Goal: Information Seeking & Learning: Learn about a topic

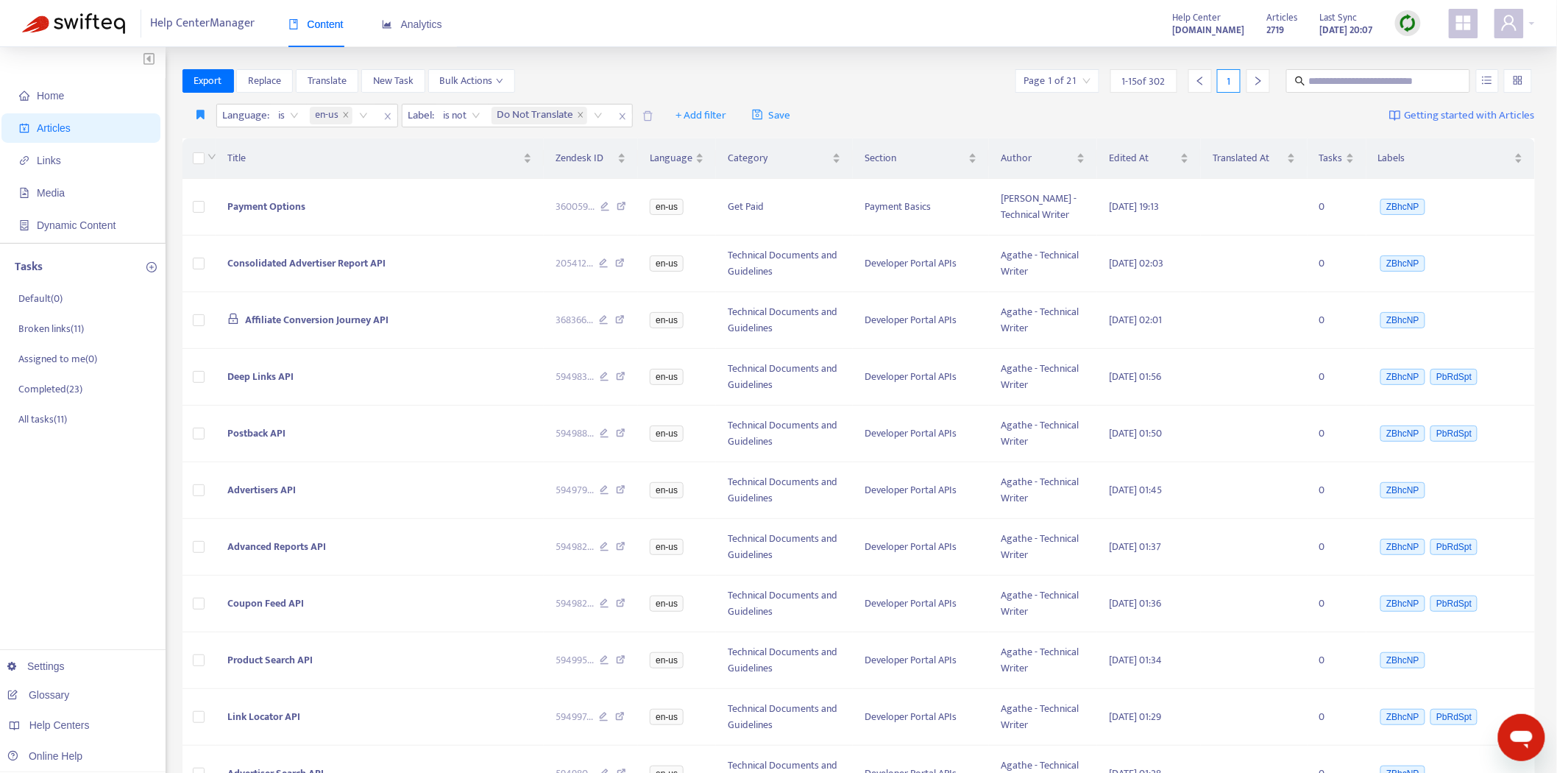
click at [1419, 23] on div at bounding box center [1408, 23] width 26 height 26
drag, startPoint x: 1422, startPoint y: 55, endPoint x: 1383, endPoint y: 68, distance: 40.3
click at [1422, 55] on link "Quick Sync" at bounding box center [1439, 53] width 63 height 17
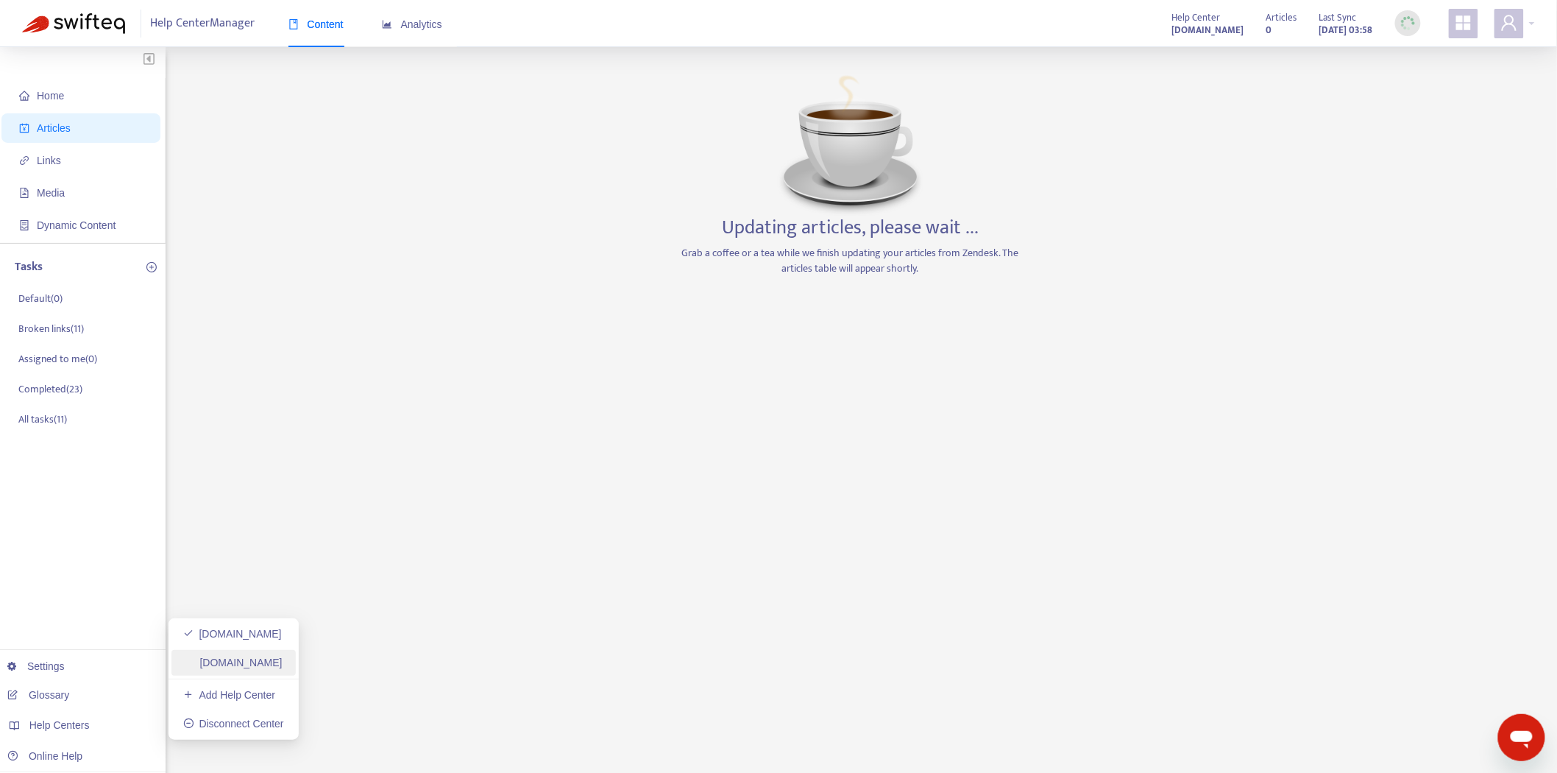
click at [216, 660] on link "[DOMAIN_NAME]" at bounding box center [232, 662] width 99 height 12
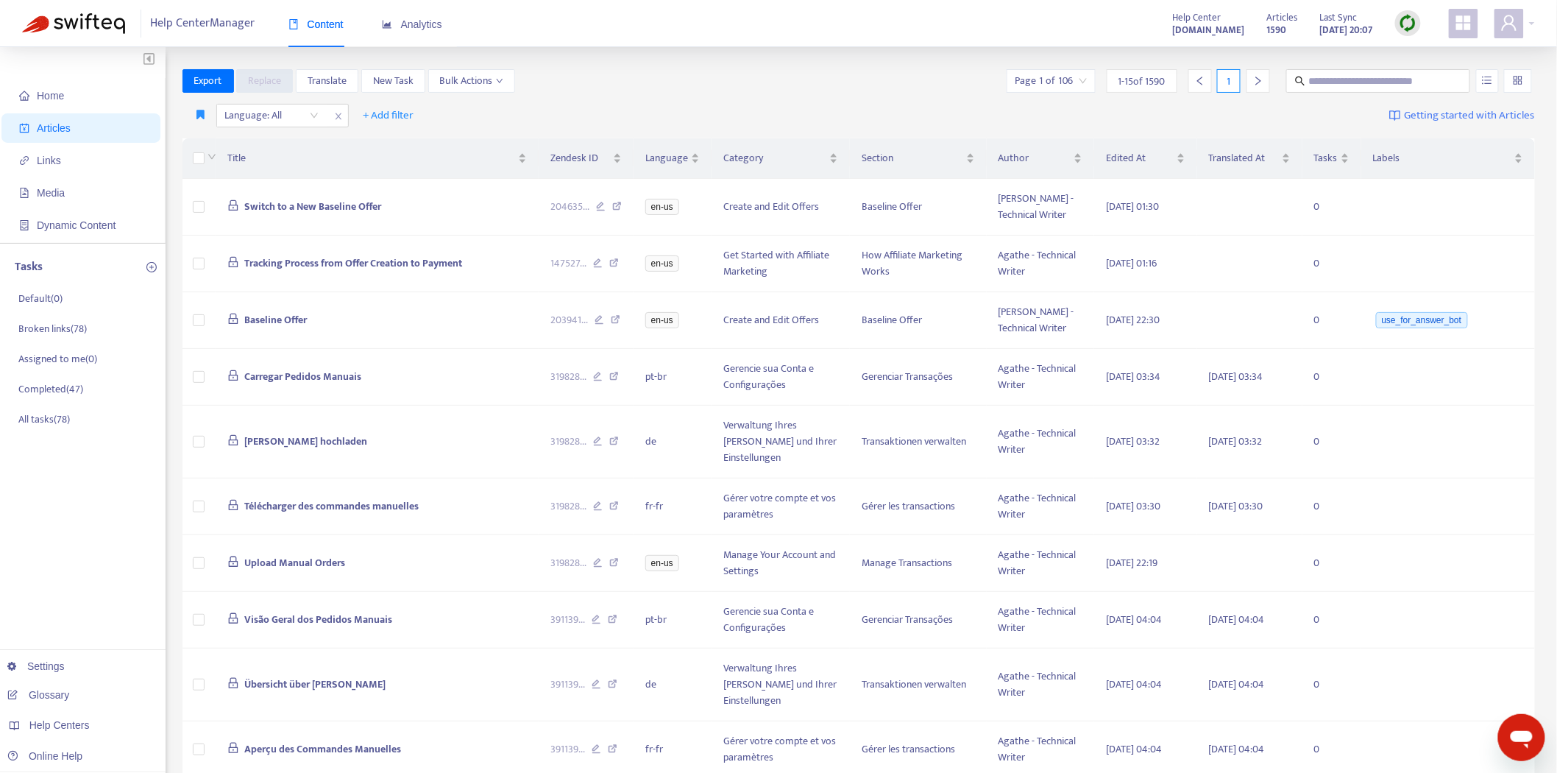
click at [1411, 20] on img at bounding box center [1408, 23] width 18 height 18
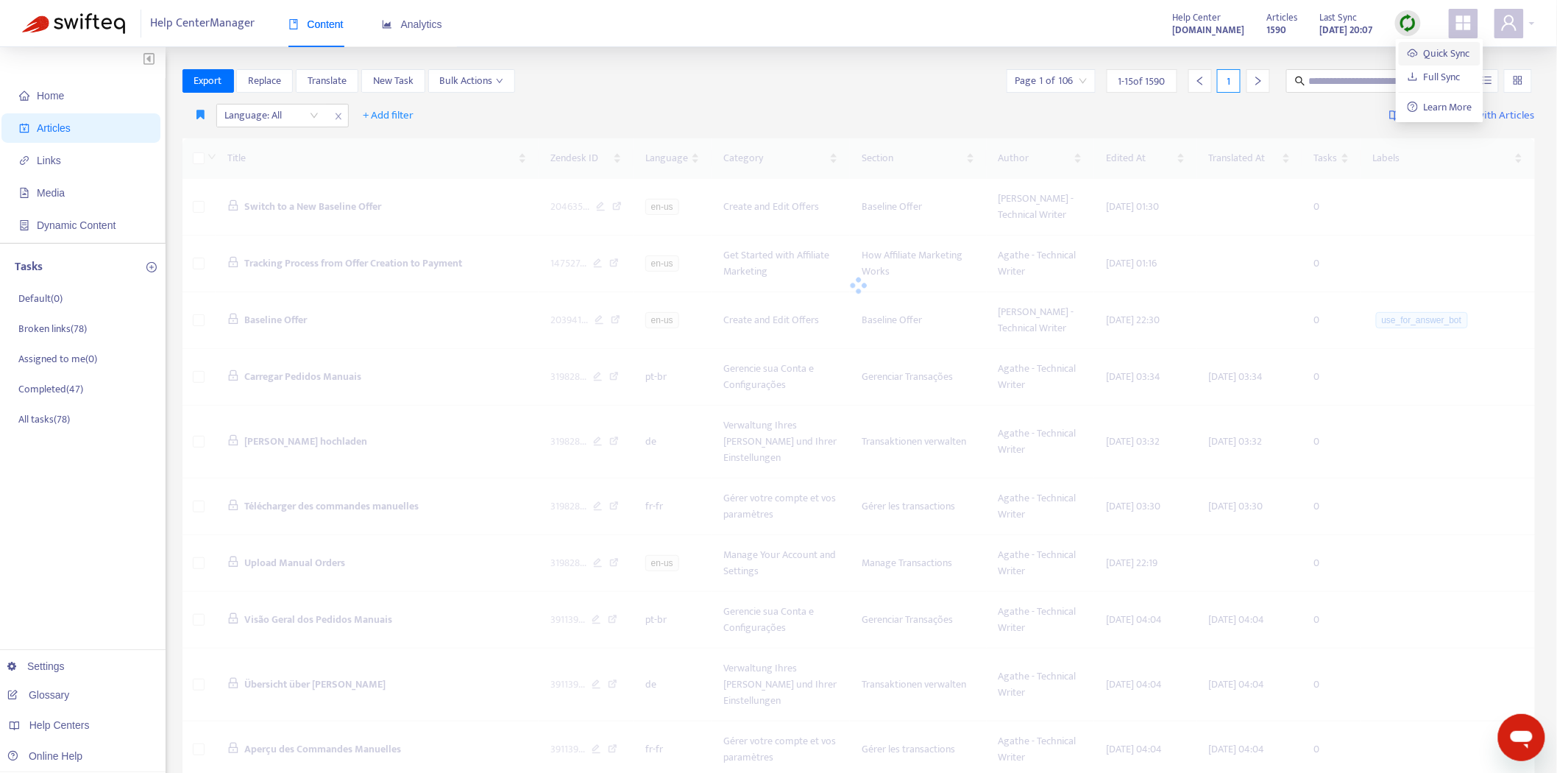
click at [1408, 54] on link "Quick Sync" at bounding box center [1439, 53] width 63 height 17
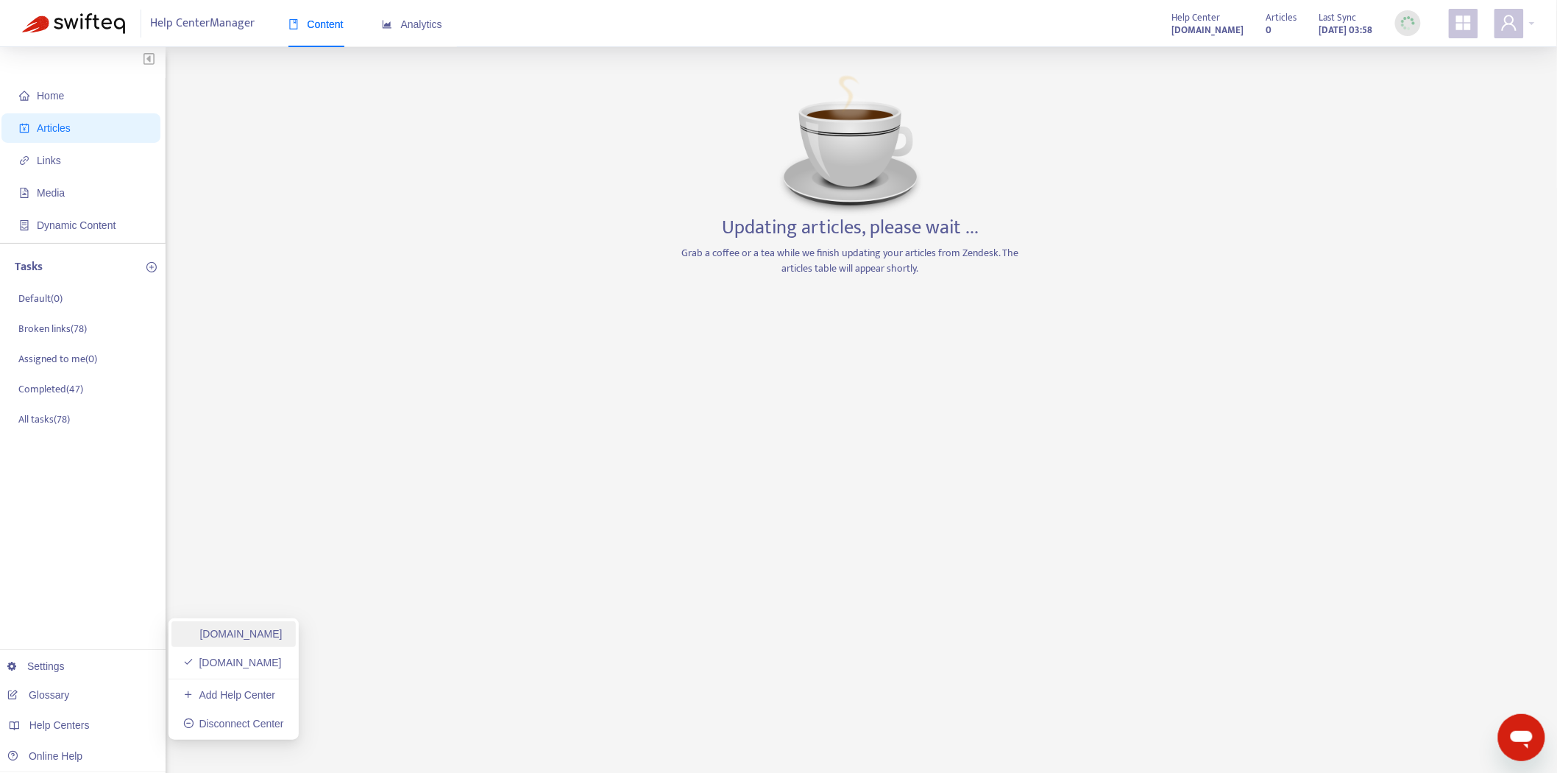
click at [248, 633] on link "[DOMAIN_NAME]" at bounding box center [232, 634] width 99 height 12
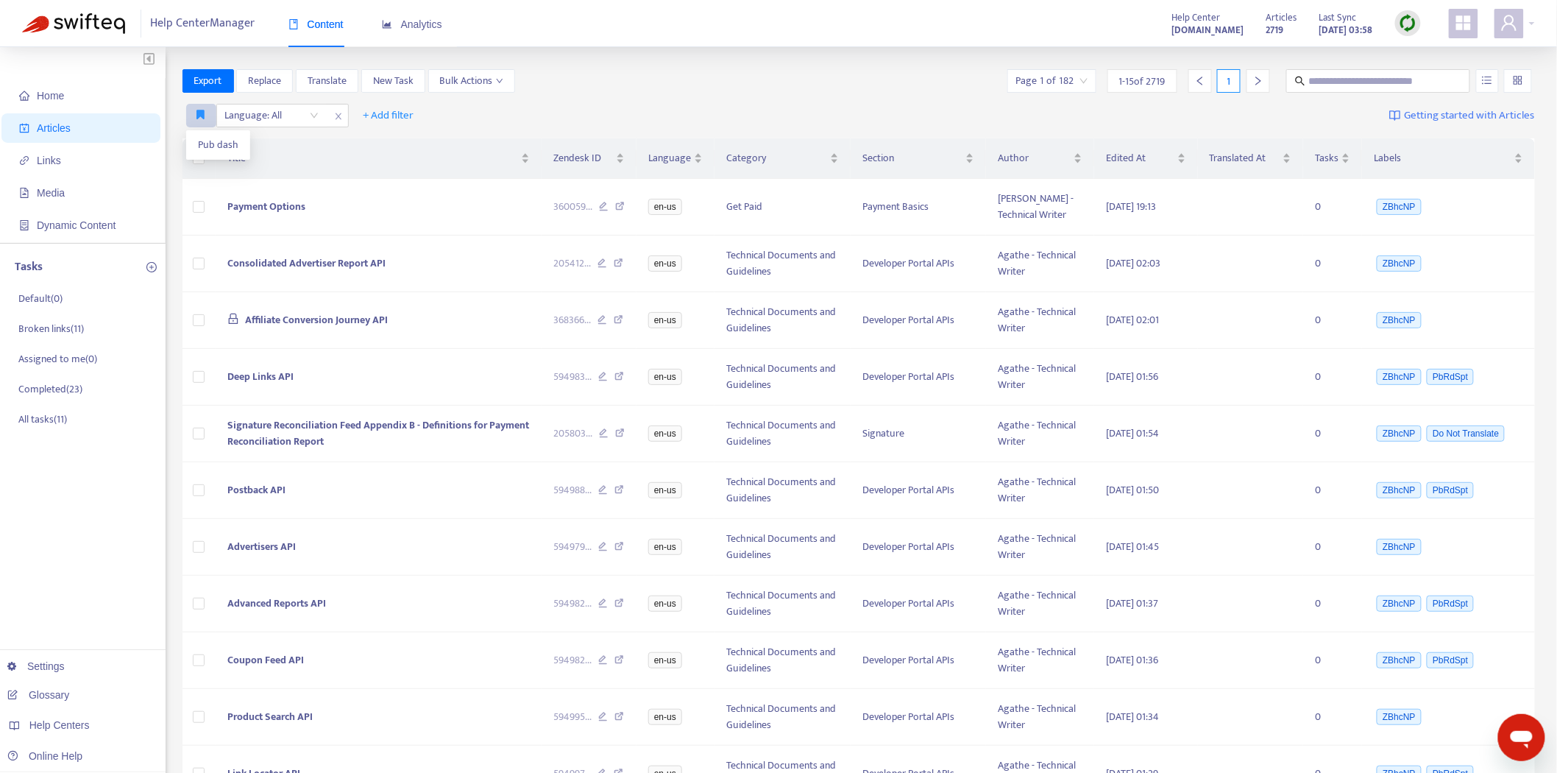
click at [202, 116] on icon "button" at bounding box center [201, 114] width 8 height 11
click at [198, 138] on span "Pub dash" at bounding box center [218, 145] width 40 height 16
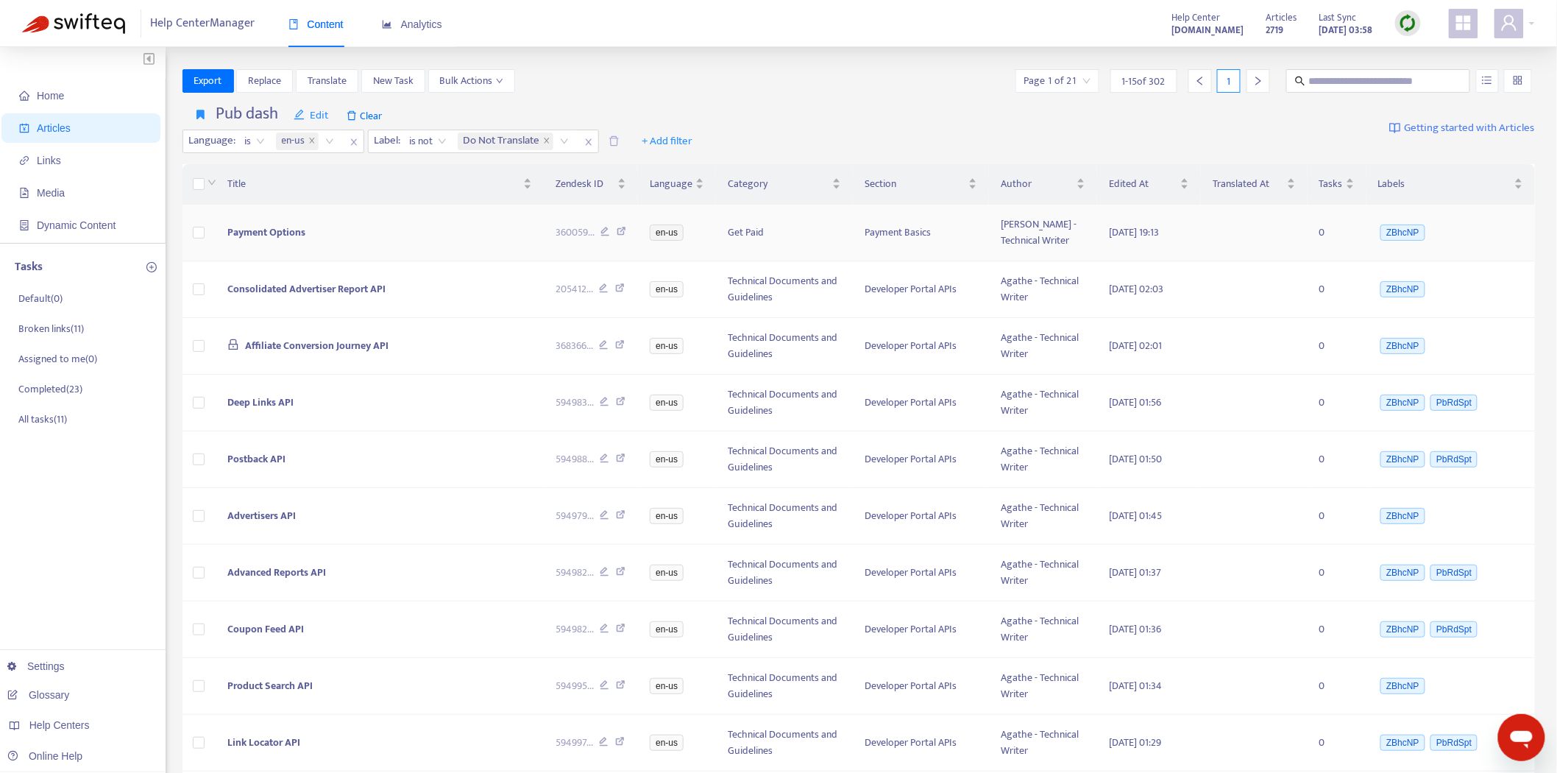
click at [283, 239] on span "Payment Options" at bounding box center [266, 232] width 78 height 17
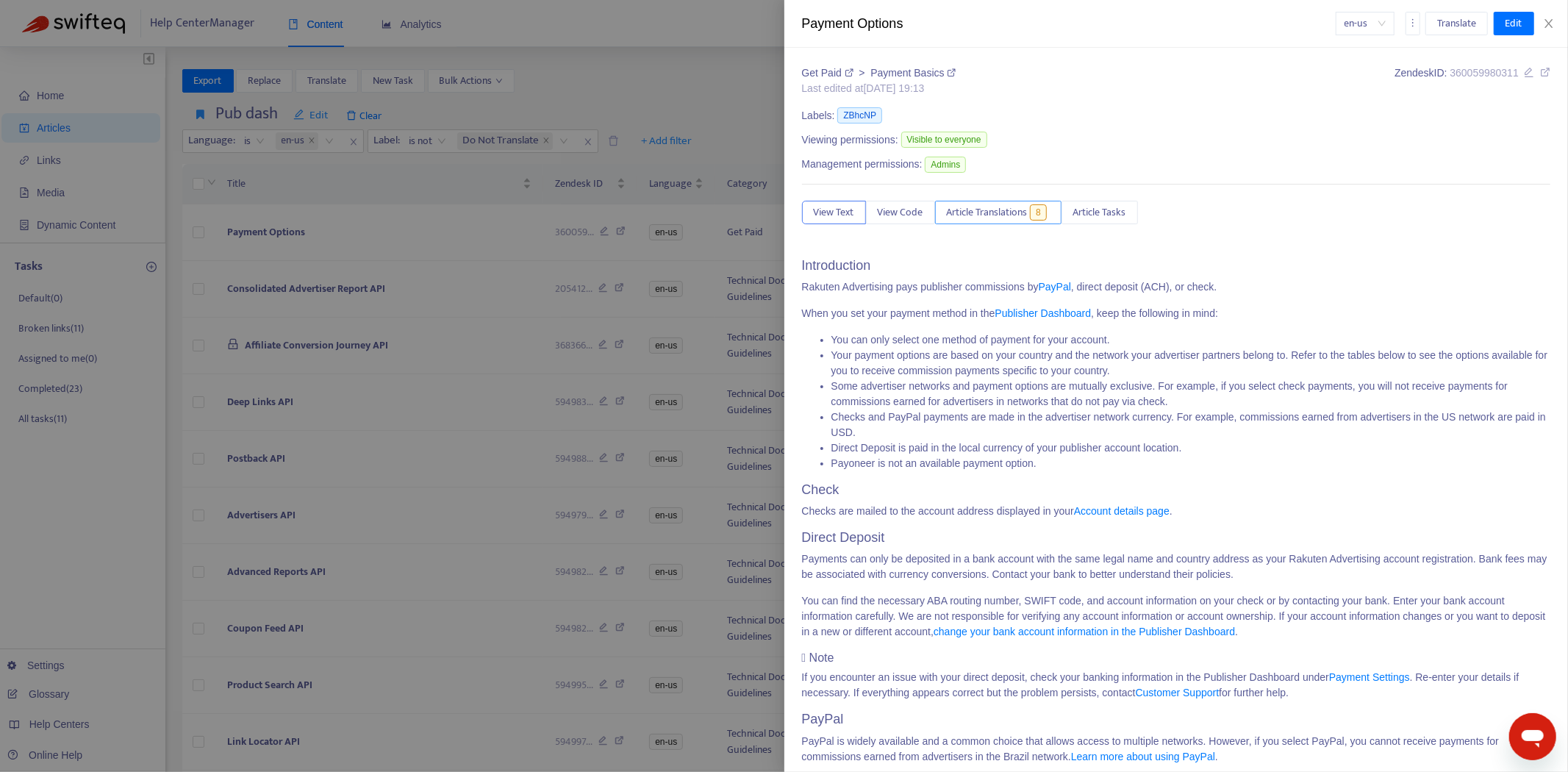
click at [992, 210] on span "Article Translations" at bounding box center [987, 213] width 81 height 16
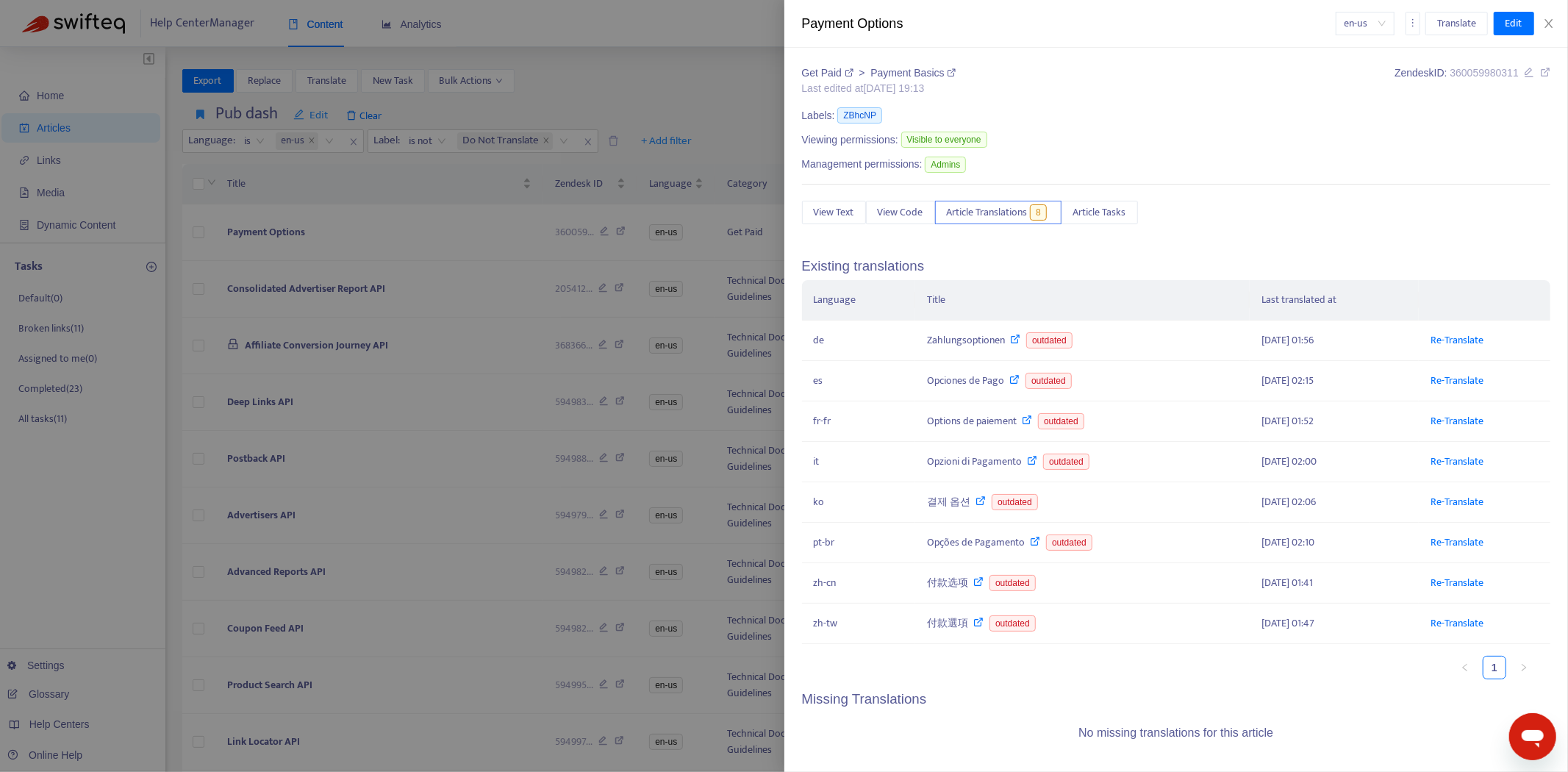
click at [358, 275] on div at bounding box center [784, 386] width 1568 height 772
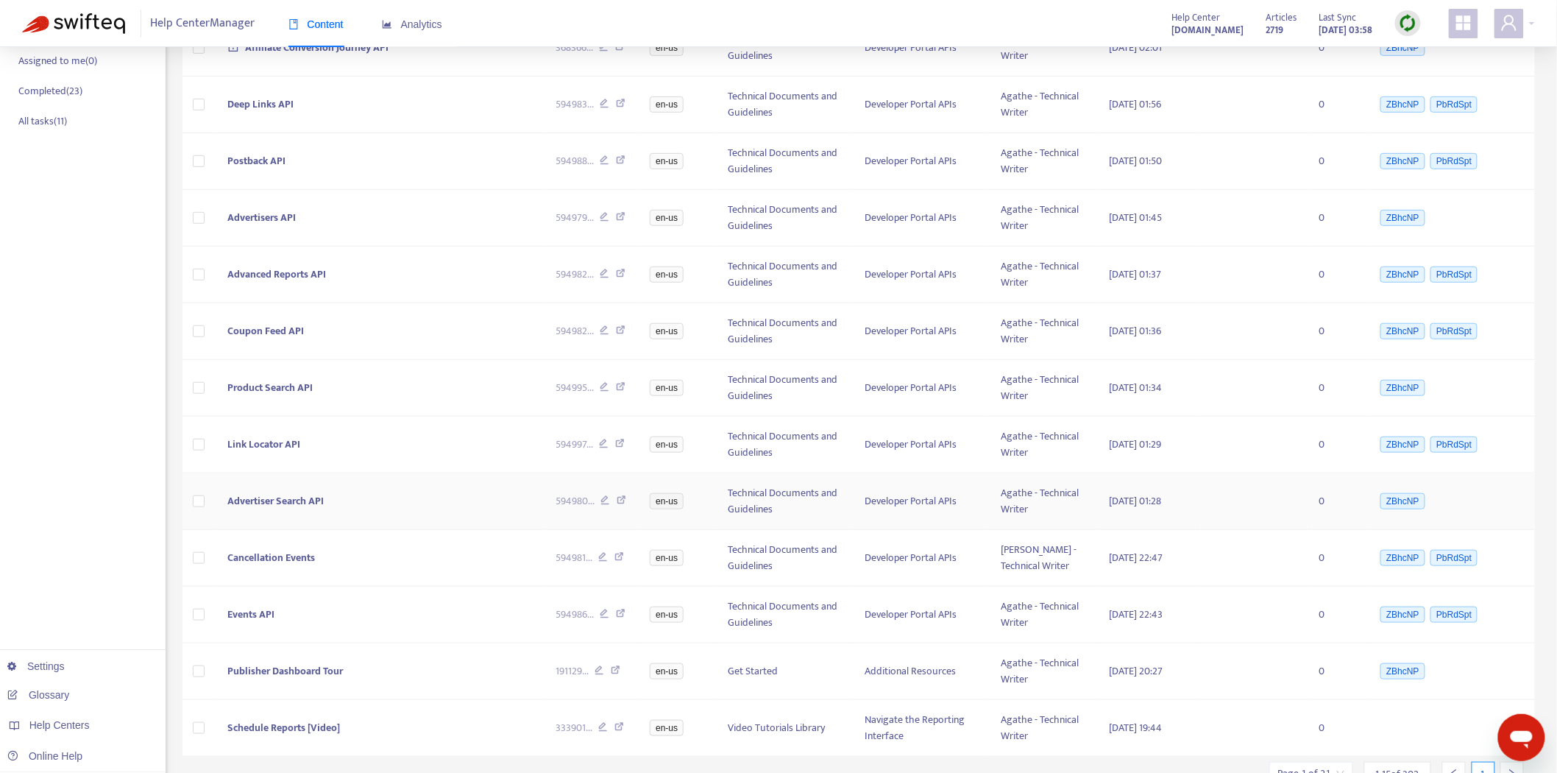
scroll to position [364, 0]
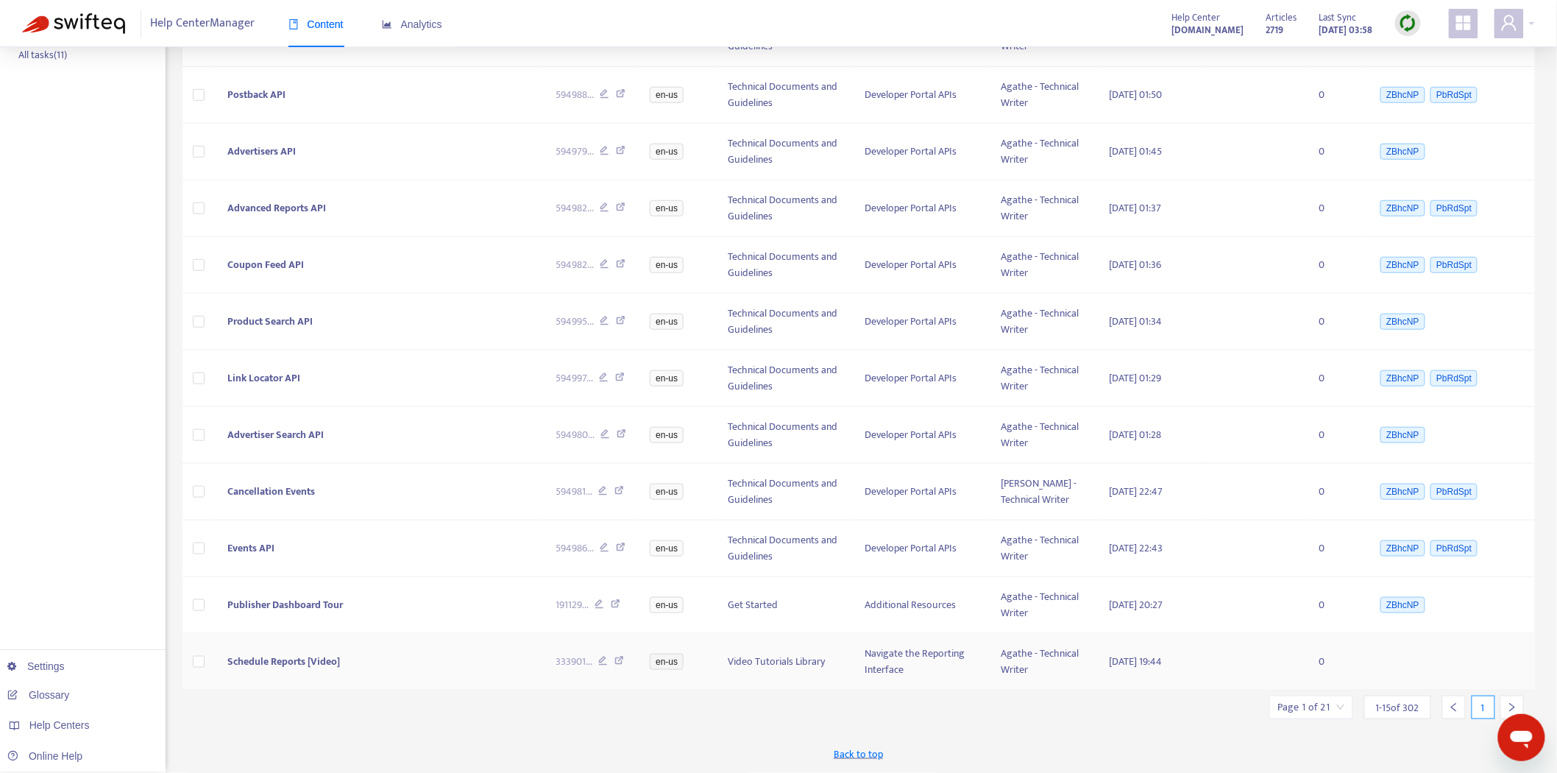
click at [268, 657] on span "Schedule Reports [Video]" at bounding box center [283, 661] width 113 height 17
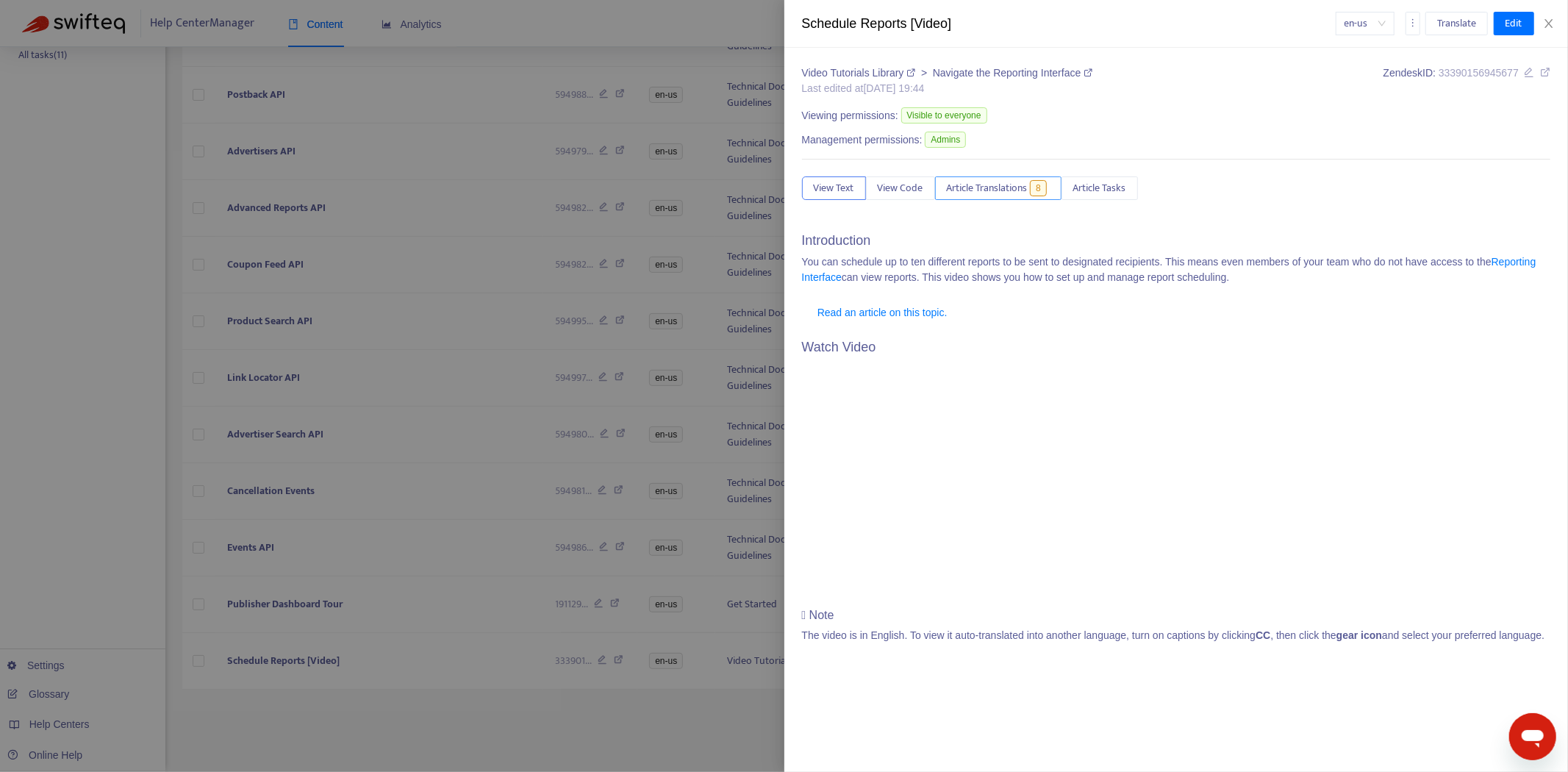
click at [995, 197] on div "Video Tutorials Library > Navigate the Reporting Interface Last edited at [DATE…" at bounding box center [1176, 359] width 749 height 588
click at [1012, 187] on span "Article Translations" at bounding box center [987, 188] width 81 height 16
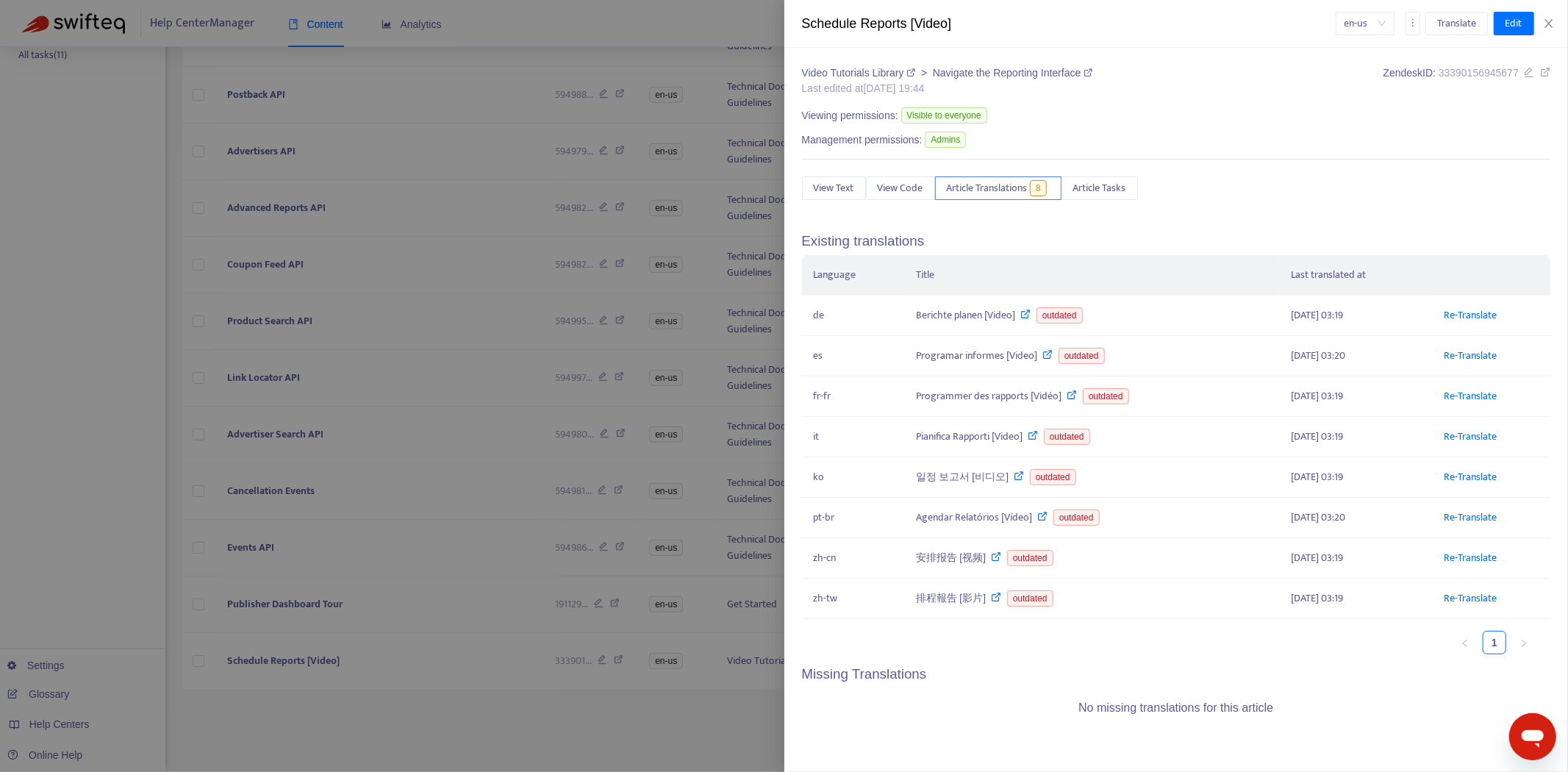
click at [260, 466] on div at bounding box center [784, 386] width 1568 height 772
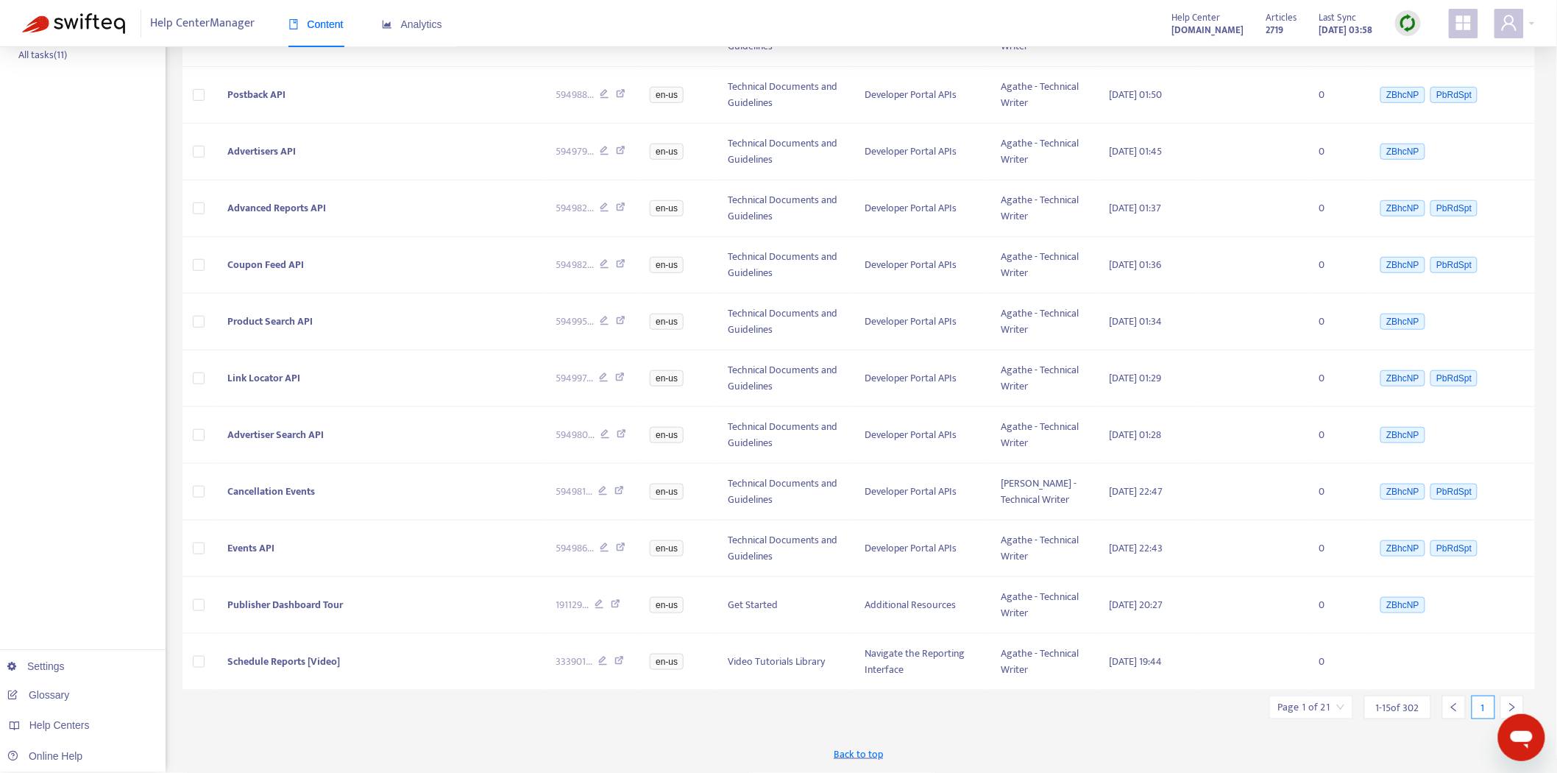
click at [1407, 712] on span "1 - 15 of 302" at bounding box center [1397, 707] width 43 height 15
click at [1304, 709] on input "search" at bounding box center [1311, 707] width 66 height 22
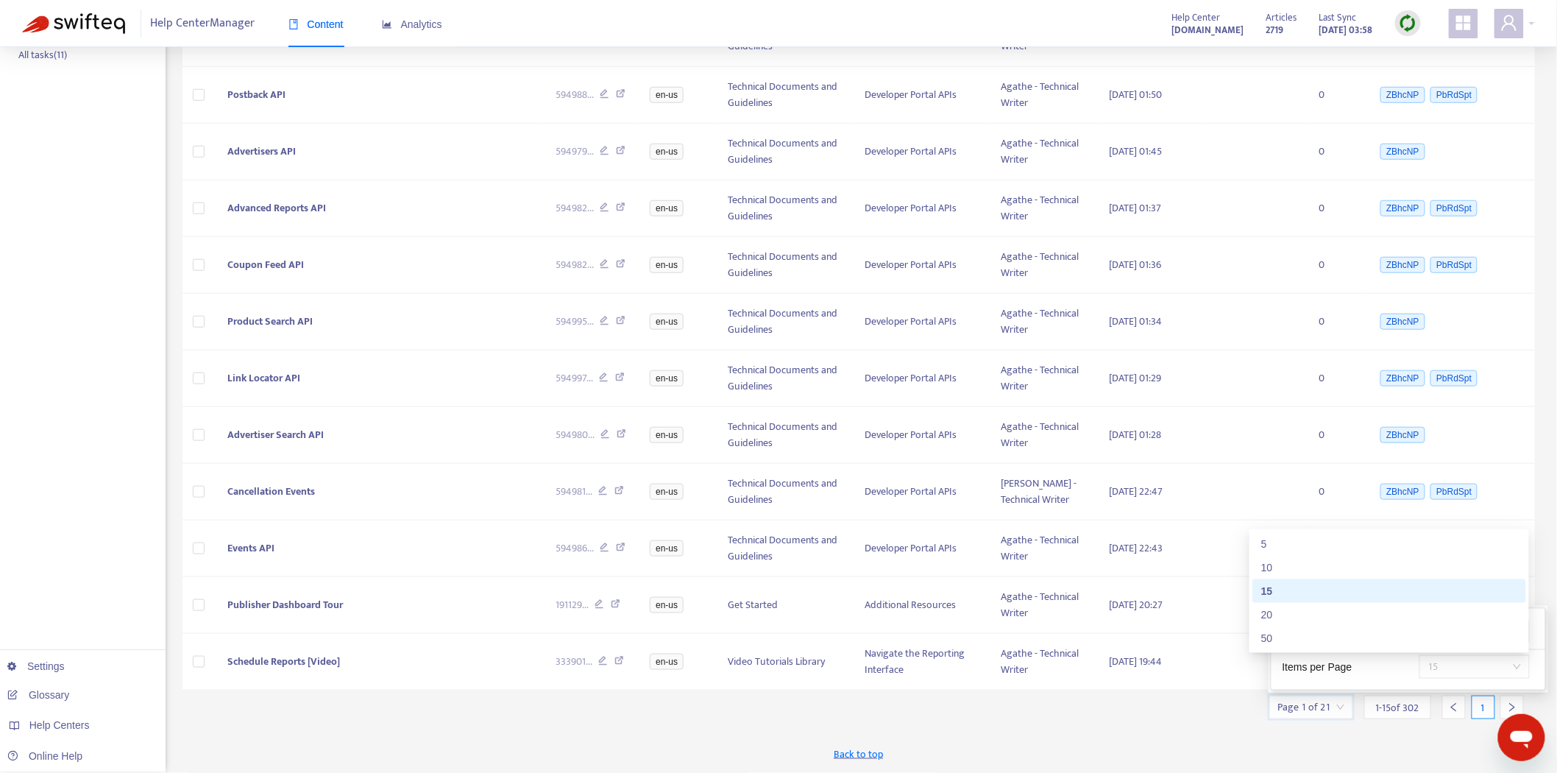
click at [1438, 667] on span "15" at bounding box center [1474, 667] width 93 height 22
click at [1311, 641] on div "50" at bounding box center [1389, 638] width 256 height 16
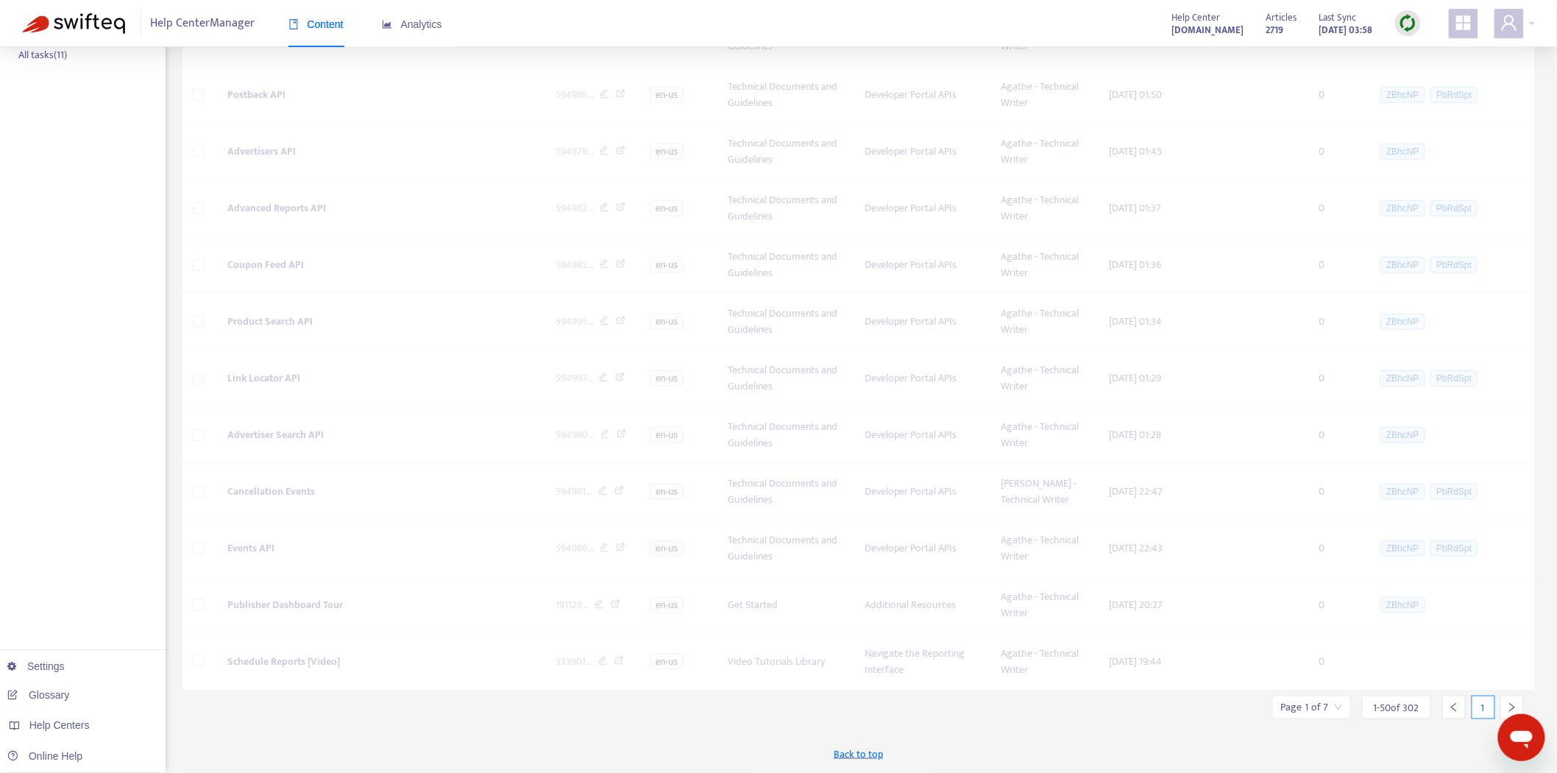
click at [1028, 723] on div "Export Replace Translate New Task Bulk Actions Page 1 of 7 1 - 50 of 302 1 Pub …" at bounding box center [858, 239] width 1353 height 1068
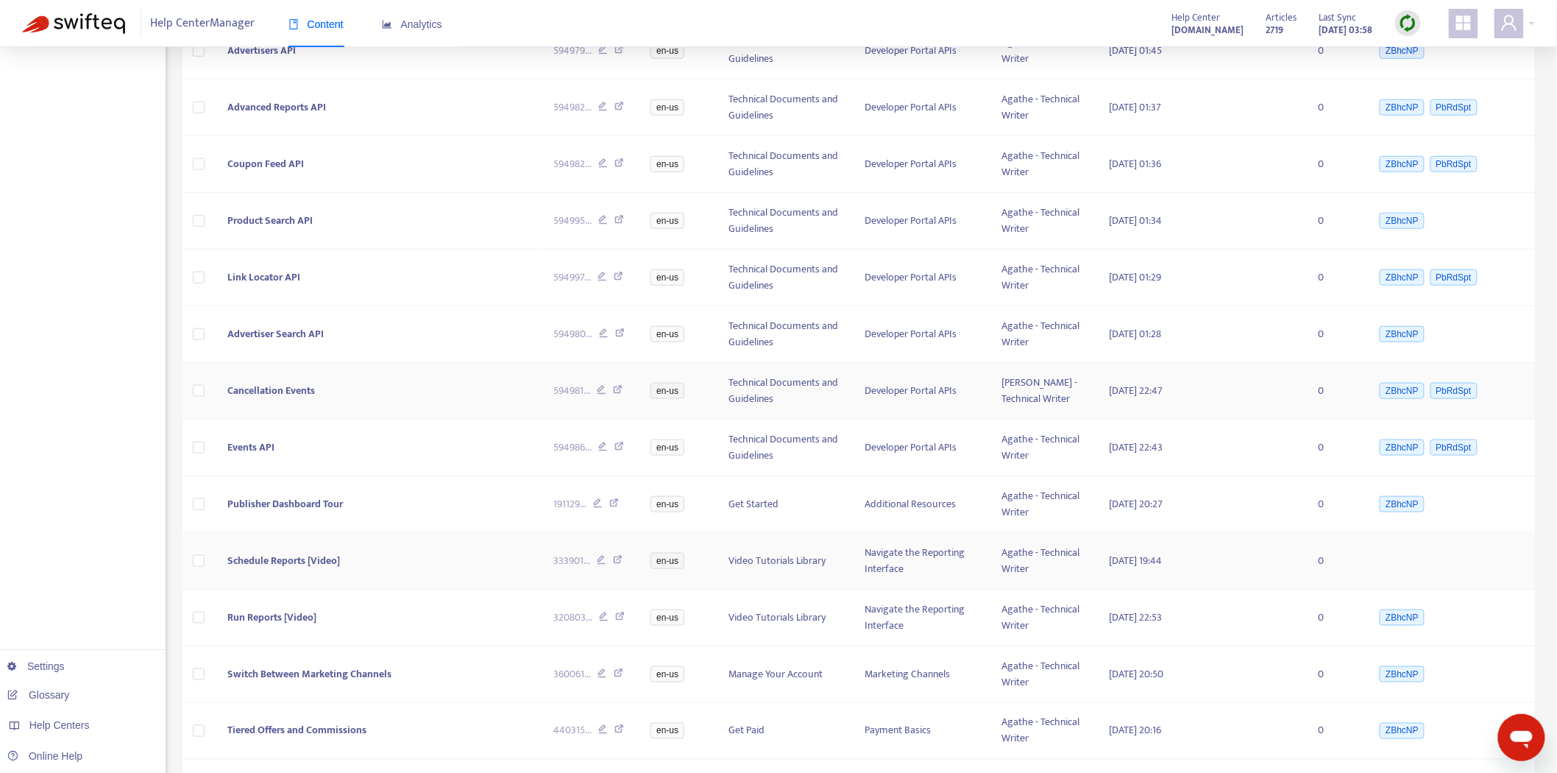
scroll to position [609, 0]
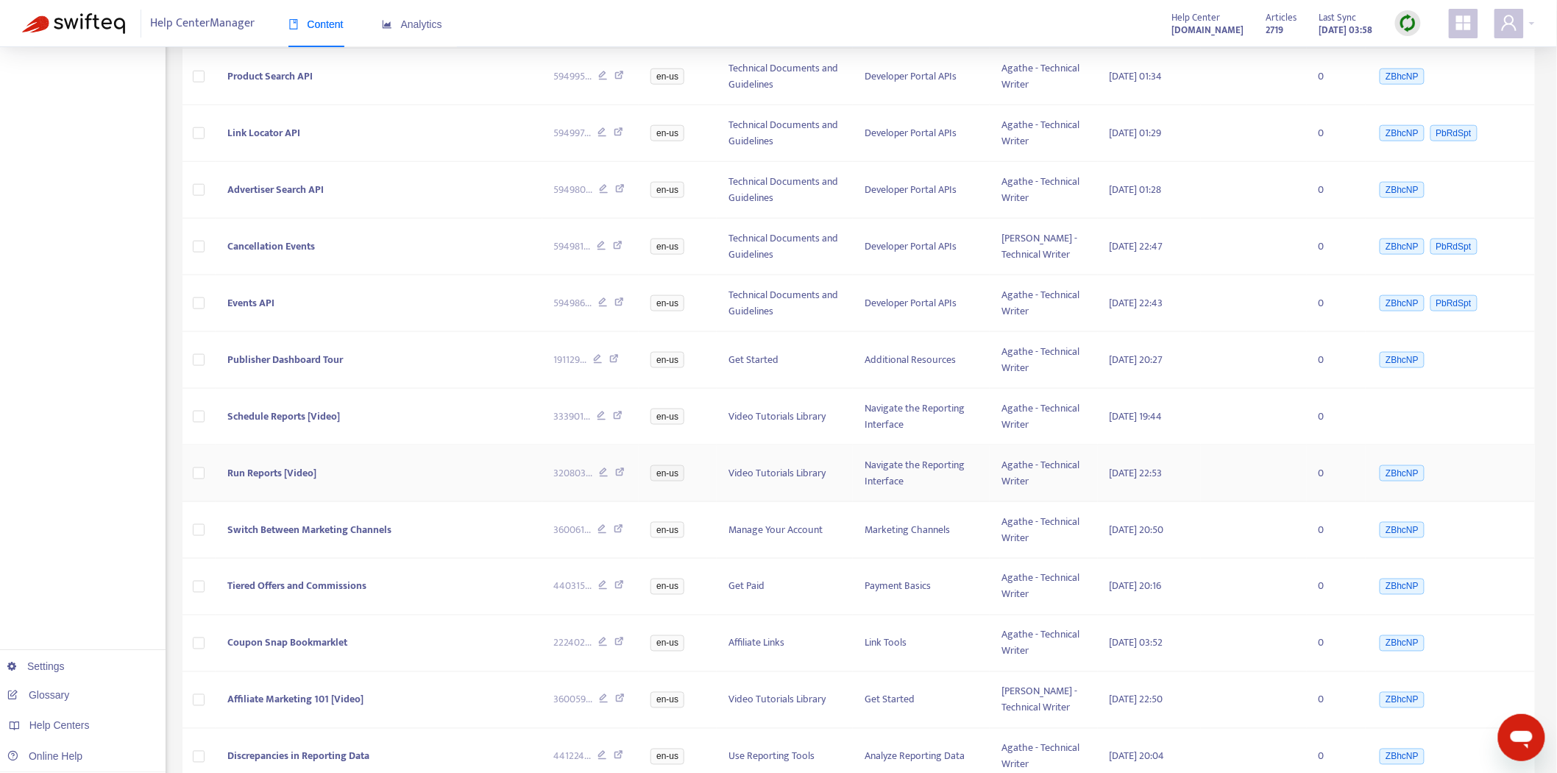
click at [258, 472] on span "Run Reports [Video]" at bounding box center [271, 472] width 89 height 17
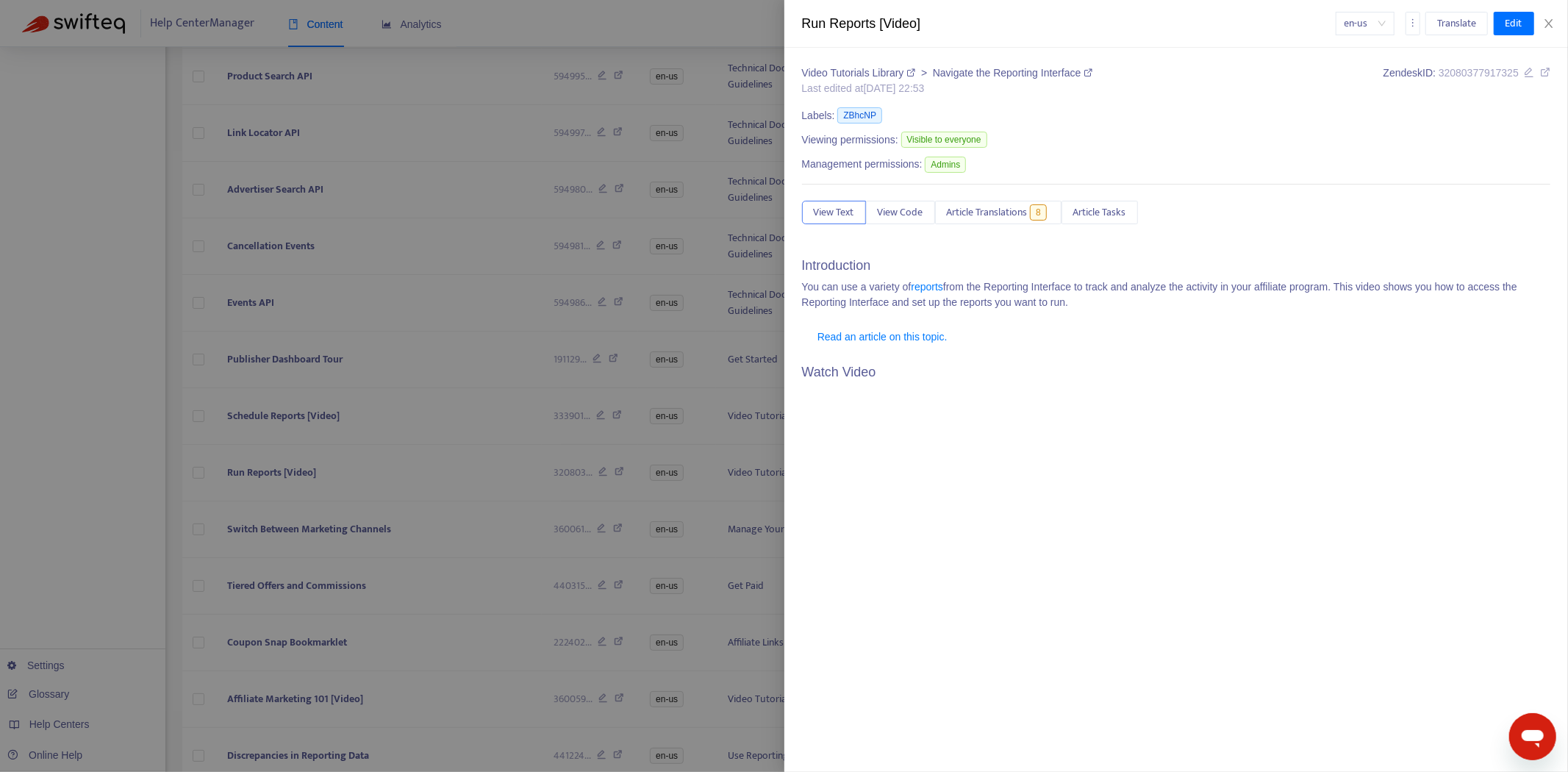
click at [1003, 197] on div "Video Tutorials Library > Navigate the Reporting Interface Last edited at [DATE…" at bounding box center [1176, 466] width 749 height 803
click at [1003, 202] on div "Video Tutorials Library > Navigate the Reporting Interface Last edited at [DATE…" at bounding box center [1176, 466] width 749 height 803
click at [1009, 207] on span "Article Translations" at bounding box center [987, 213] width 81 height 16
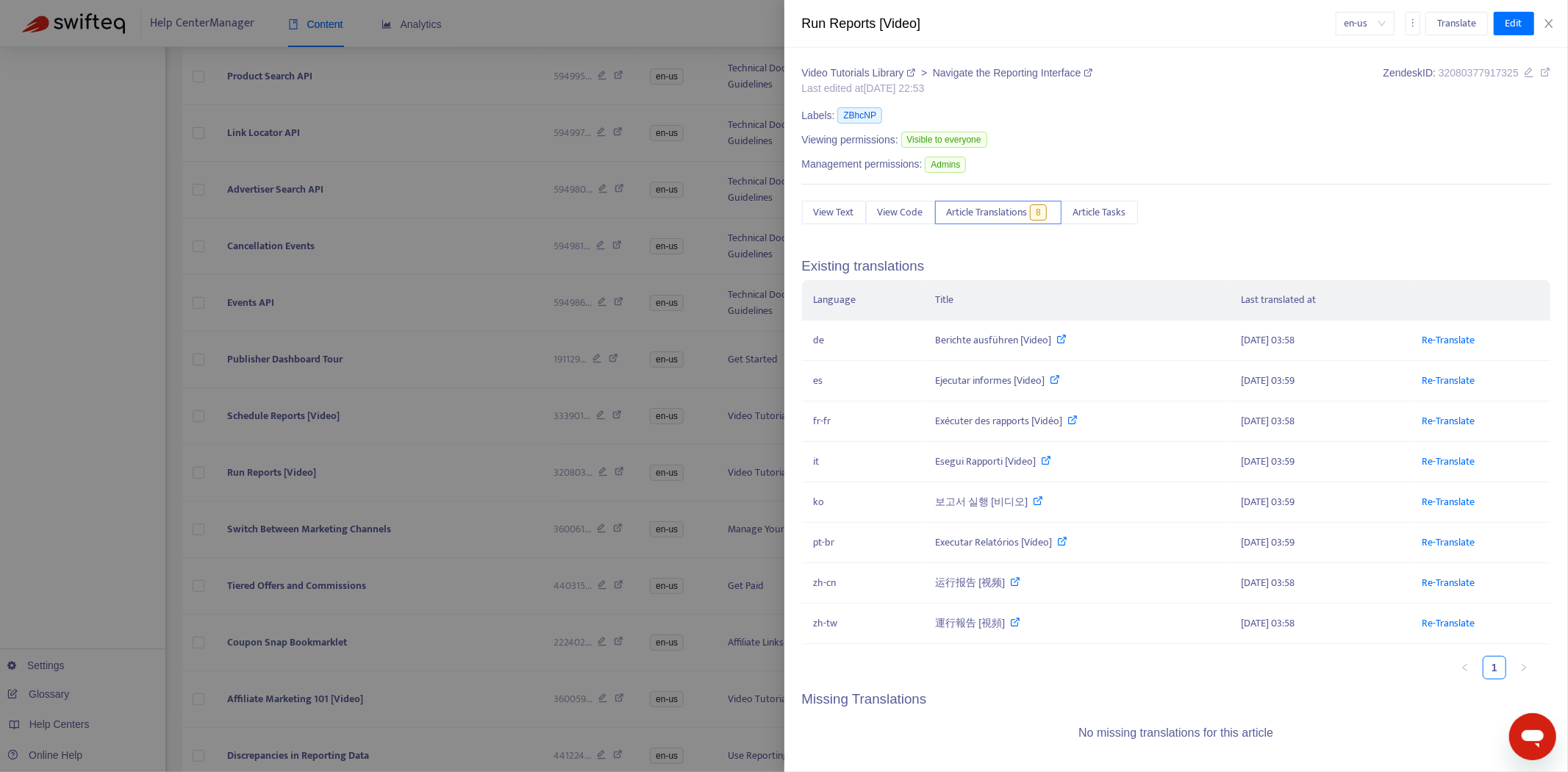
click at [148, 468] on div at bounding box center [784, 386] width 1568 height 772
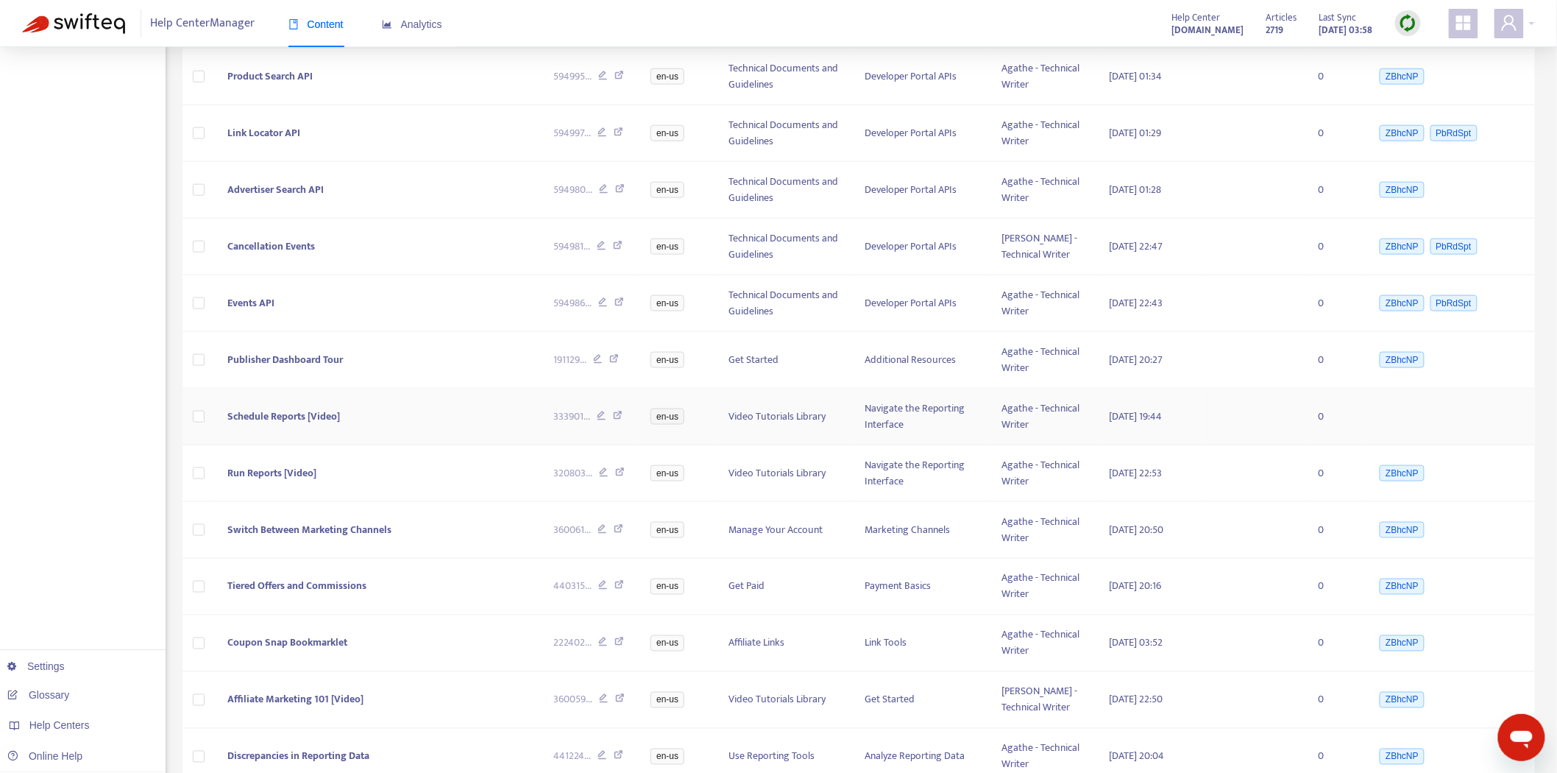
click at [290, 409] on span "Schedule Reports [Video]" at bounding box center [283, 416] width 113 height 17
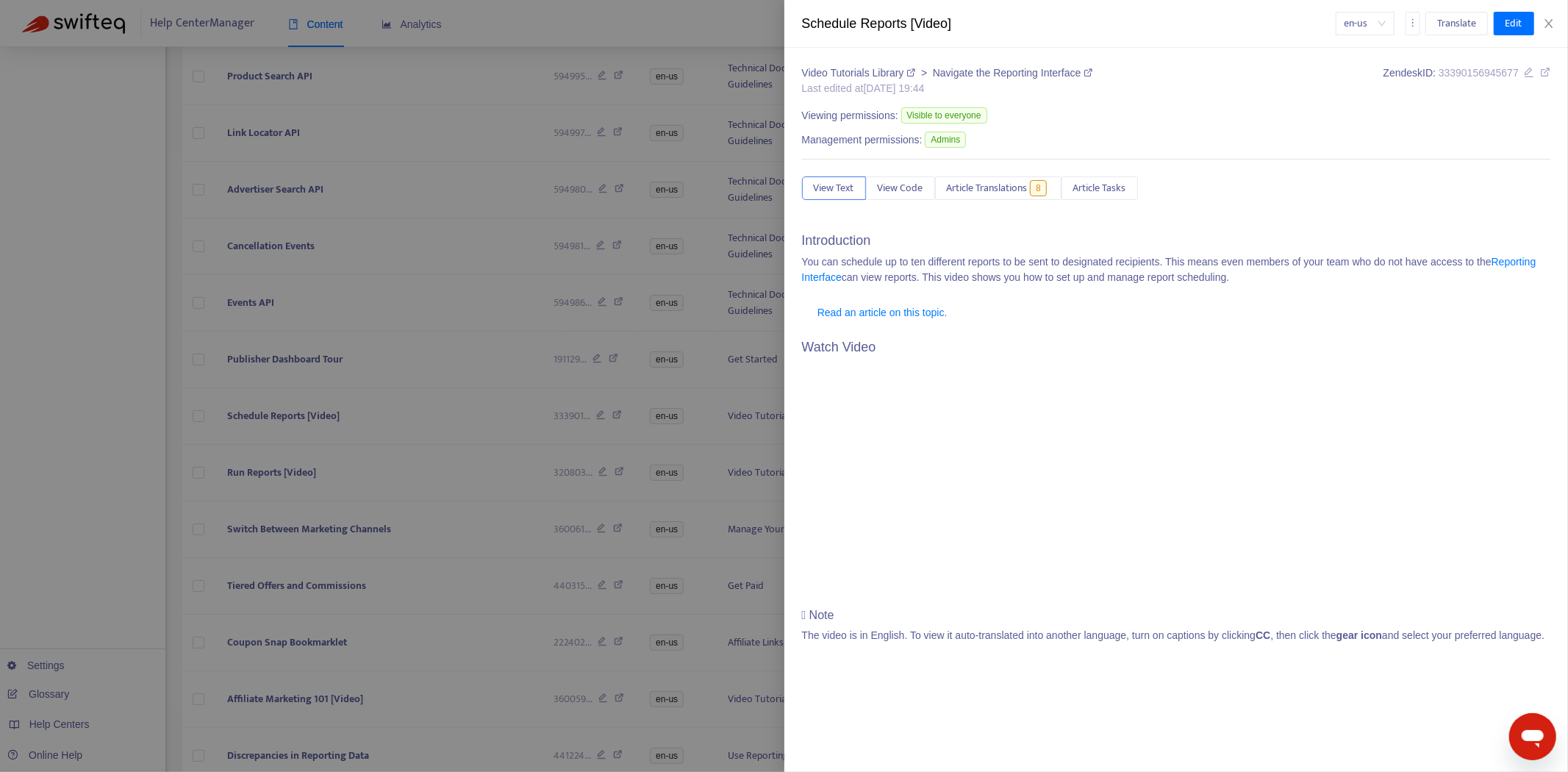
click at [1044, 165] on div "Video Tutorials Library > Navigate the Reporting Interface Last edited at [DATE…" at bounding box center [1176, 359] width 749 height 588
click at [1016, 191] on span "Article Translations" at bounding box center [987, 188] width 81 height 16
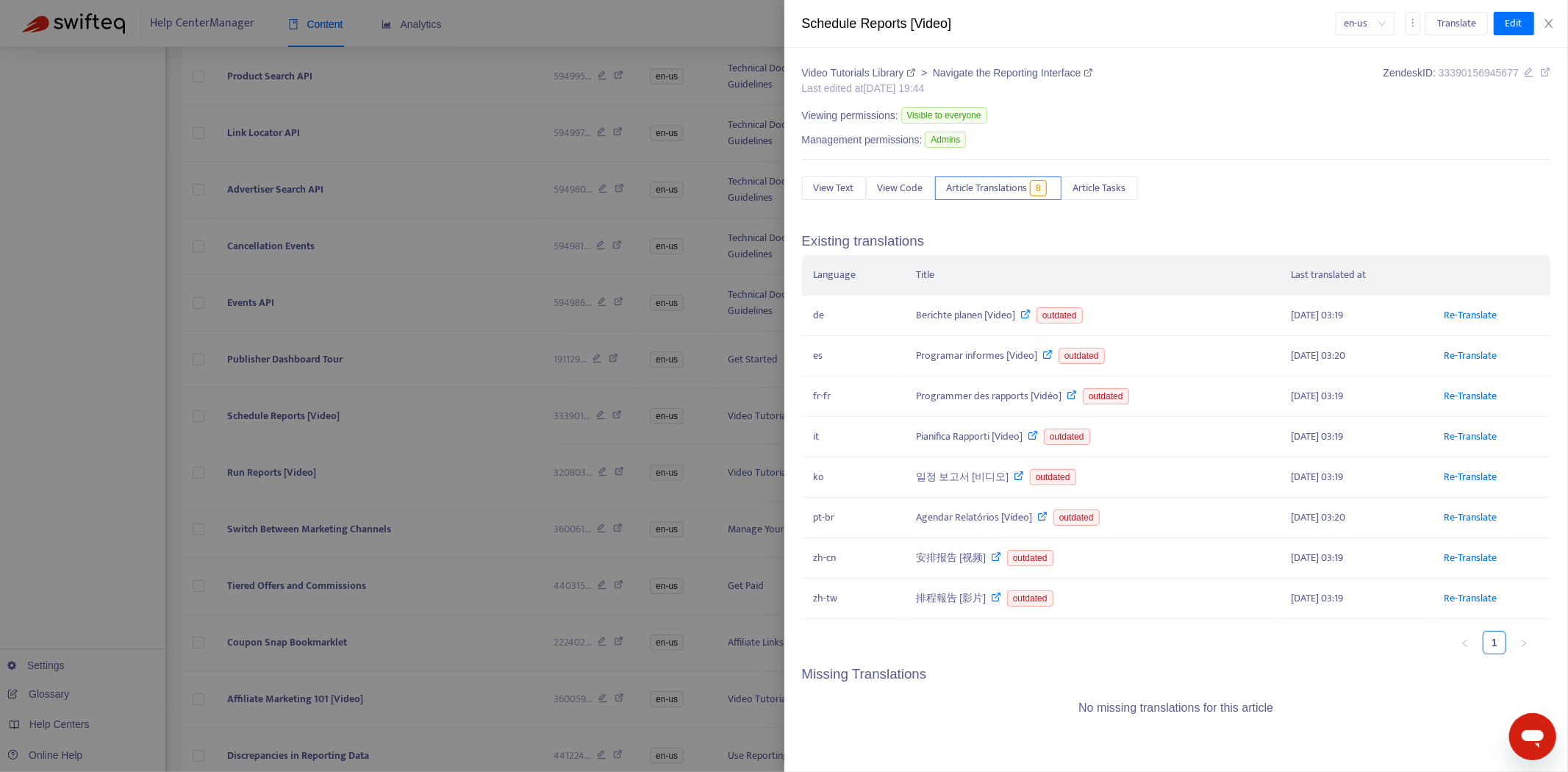
click at [167, 454] on div at bounding box center [784, 386] width 1568 height 772
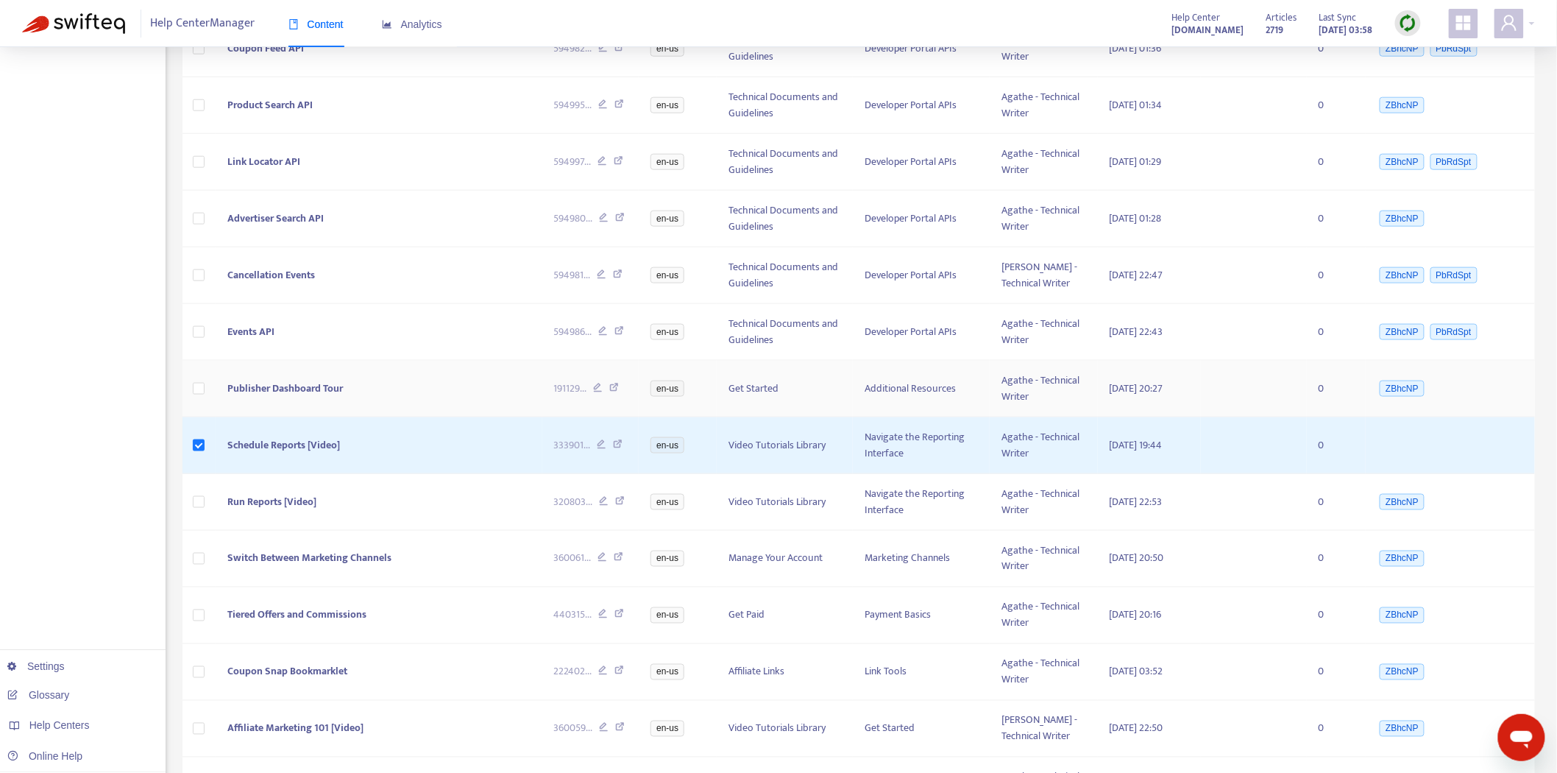
click at [199, 397] on td at bounding box center [199, 389] width 34 height 57
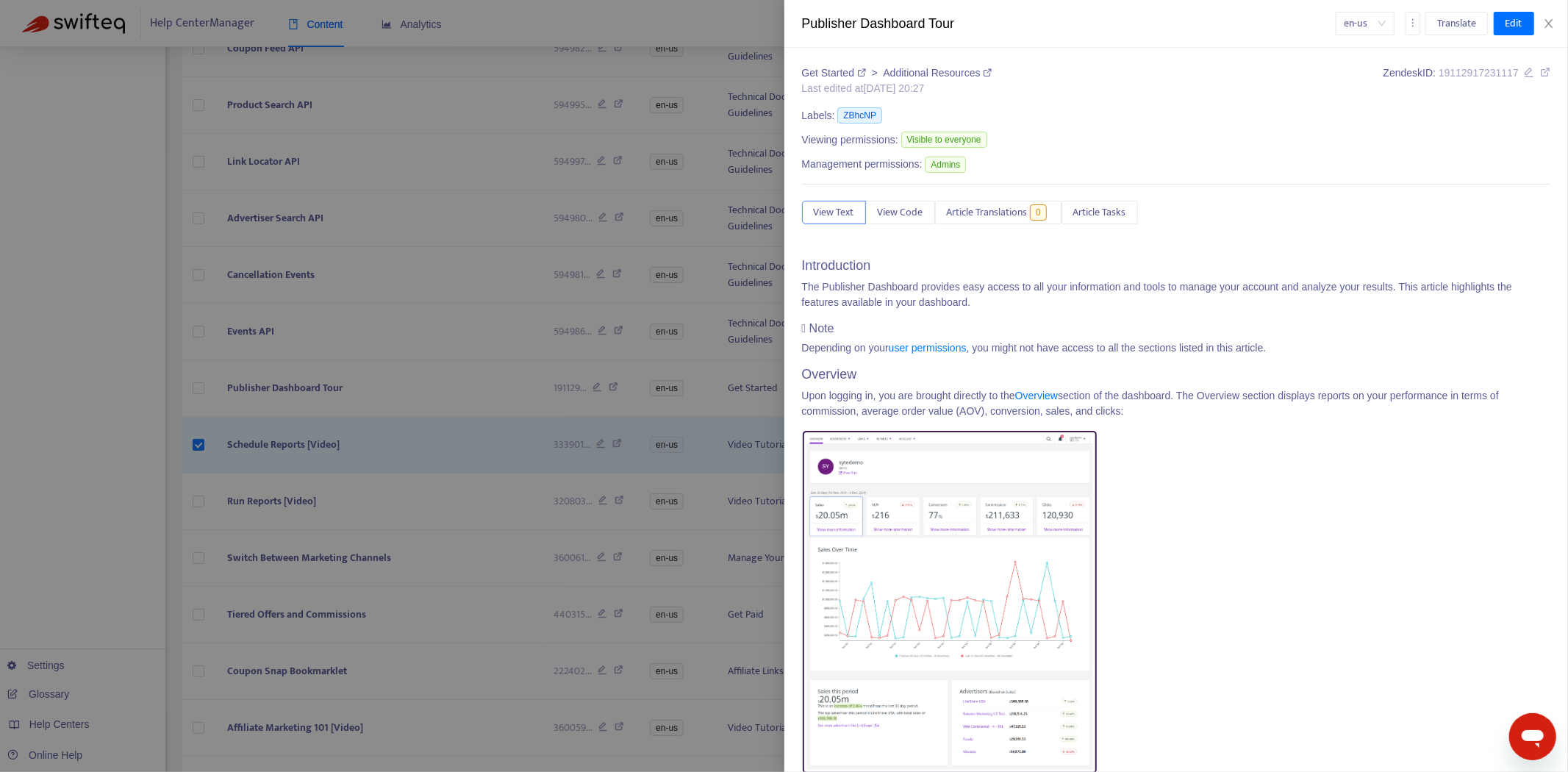
click at [200, 386] on div at bounding box center [784, 386] width 1568 height 772
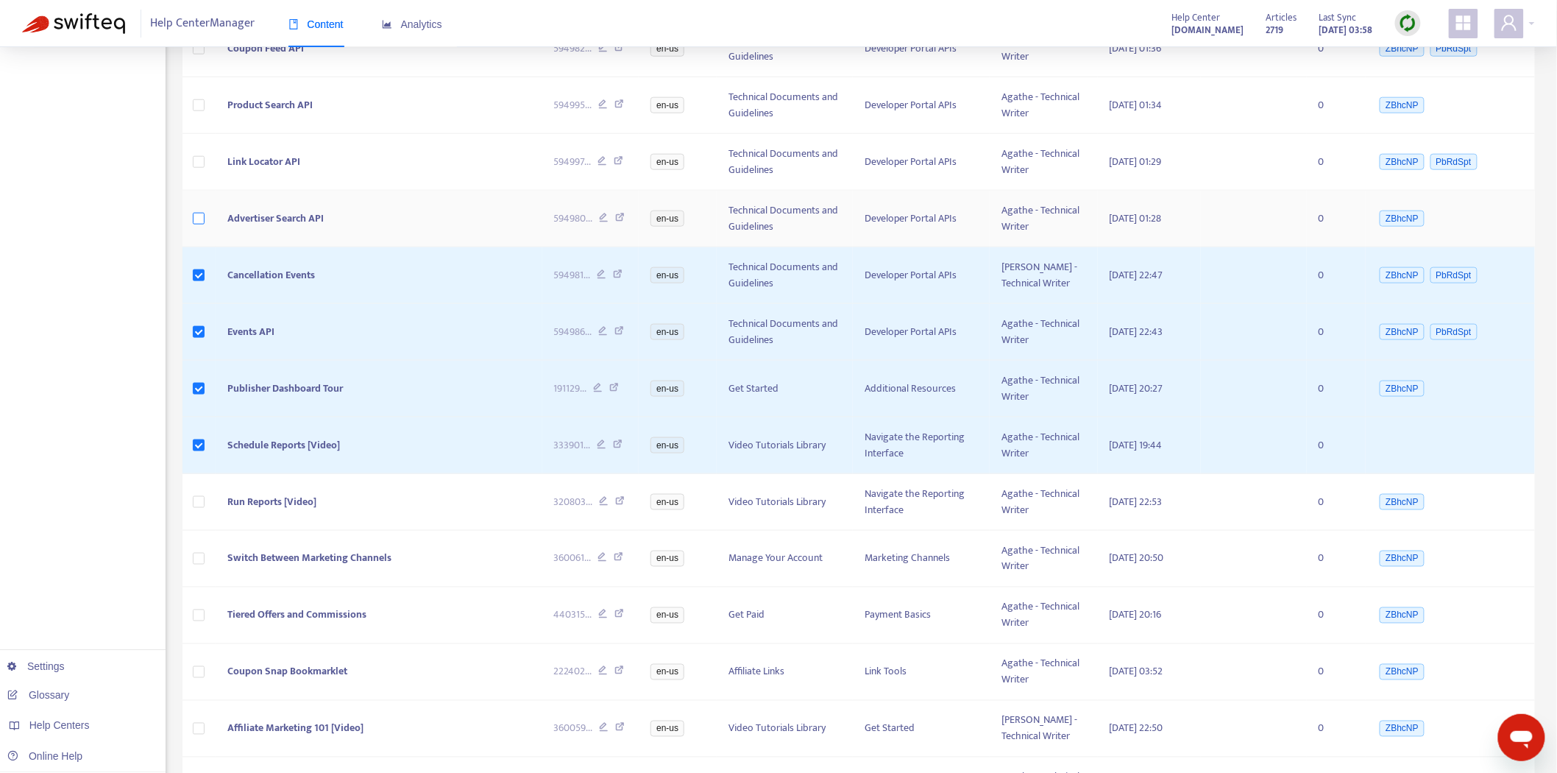
click at [197, 224] on label at bounding box center [199, 218] width 12 height 16
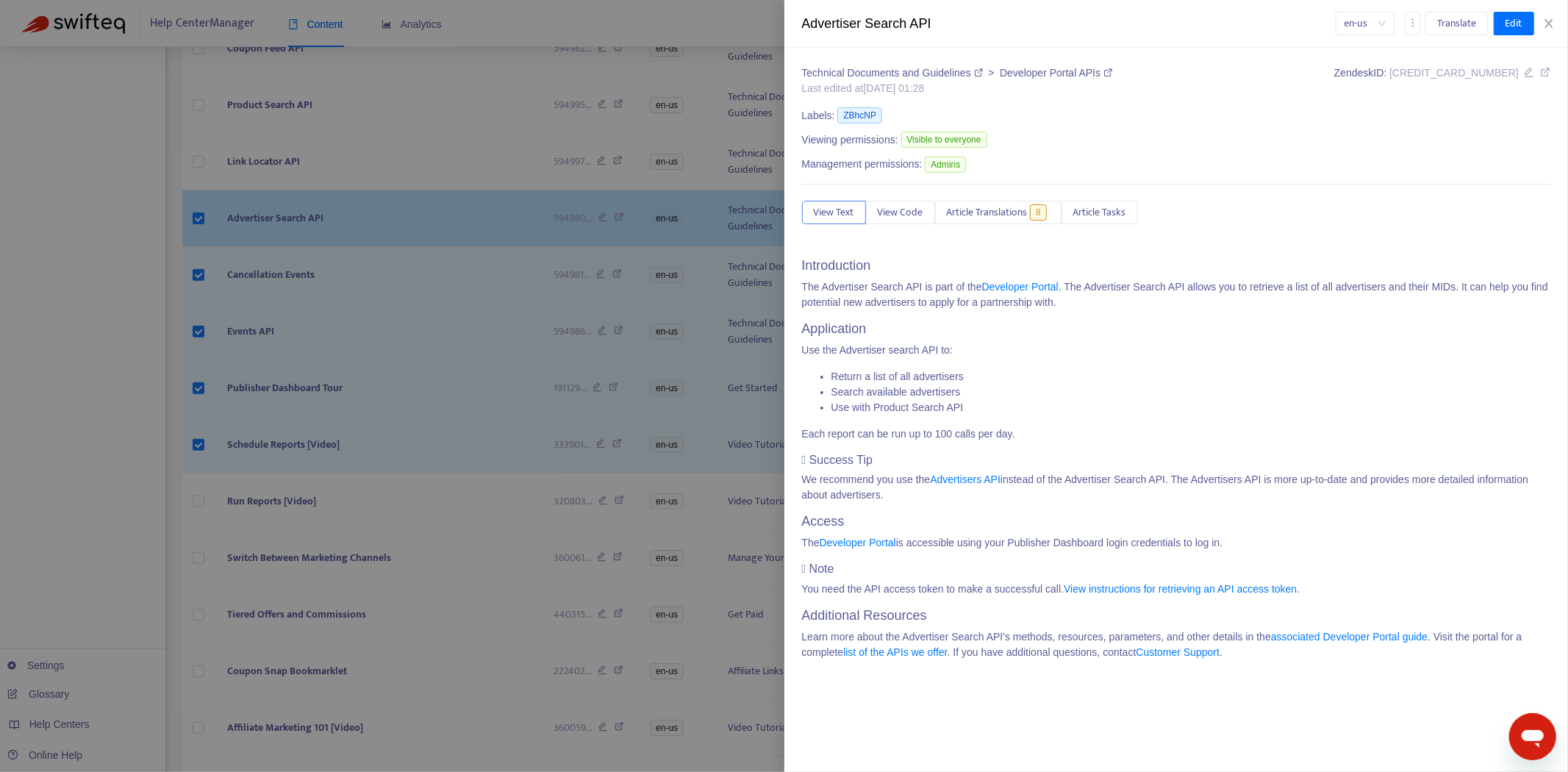
click at [199, 157] on div at bounding box center [784, 386] width 1568 height 772
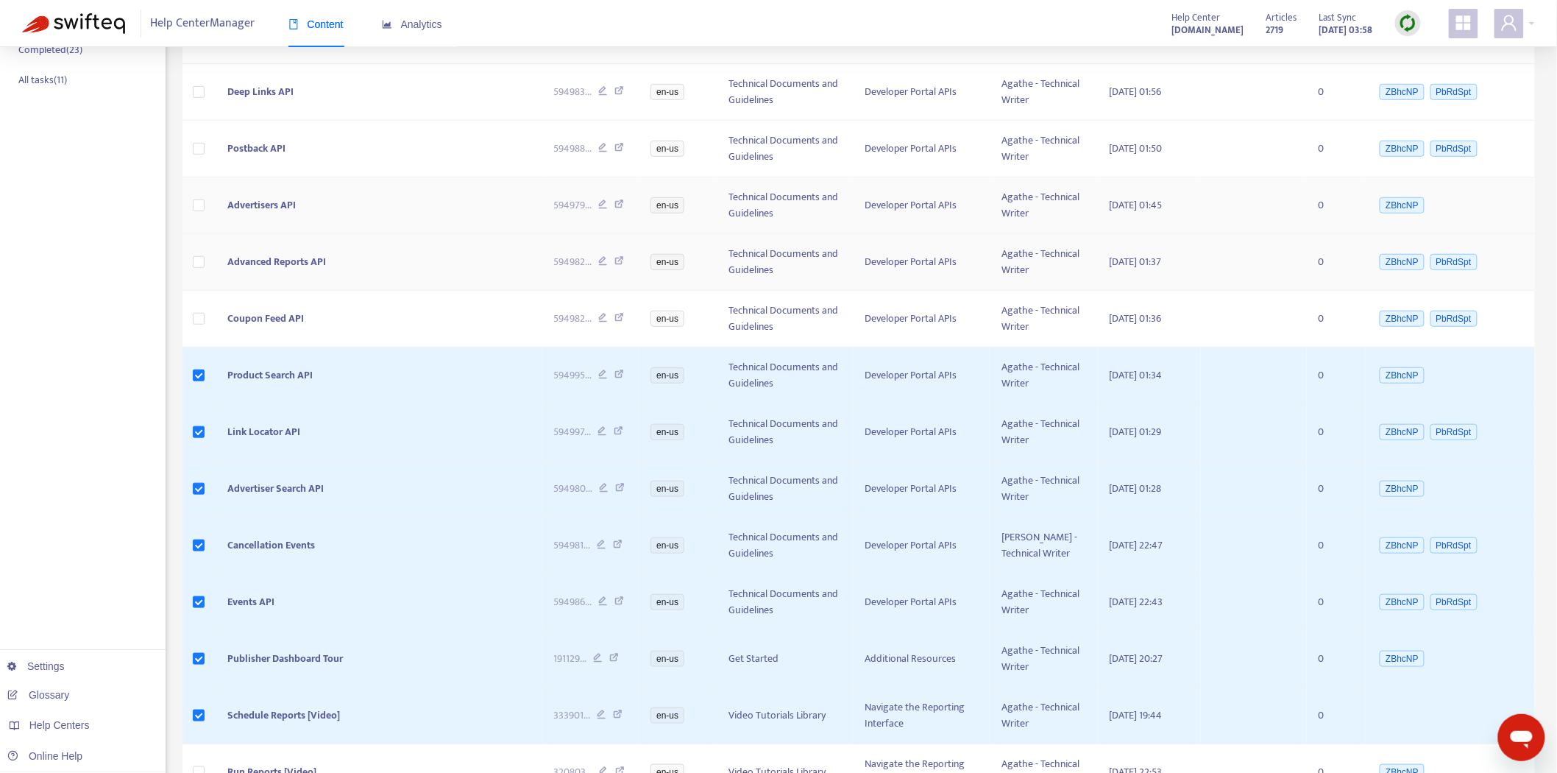
scroll to position [283, 0]
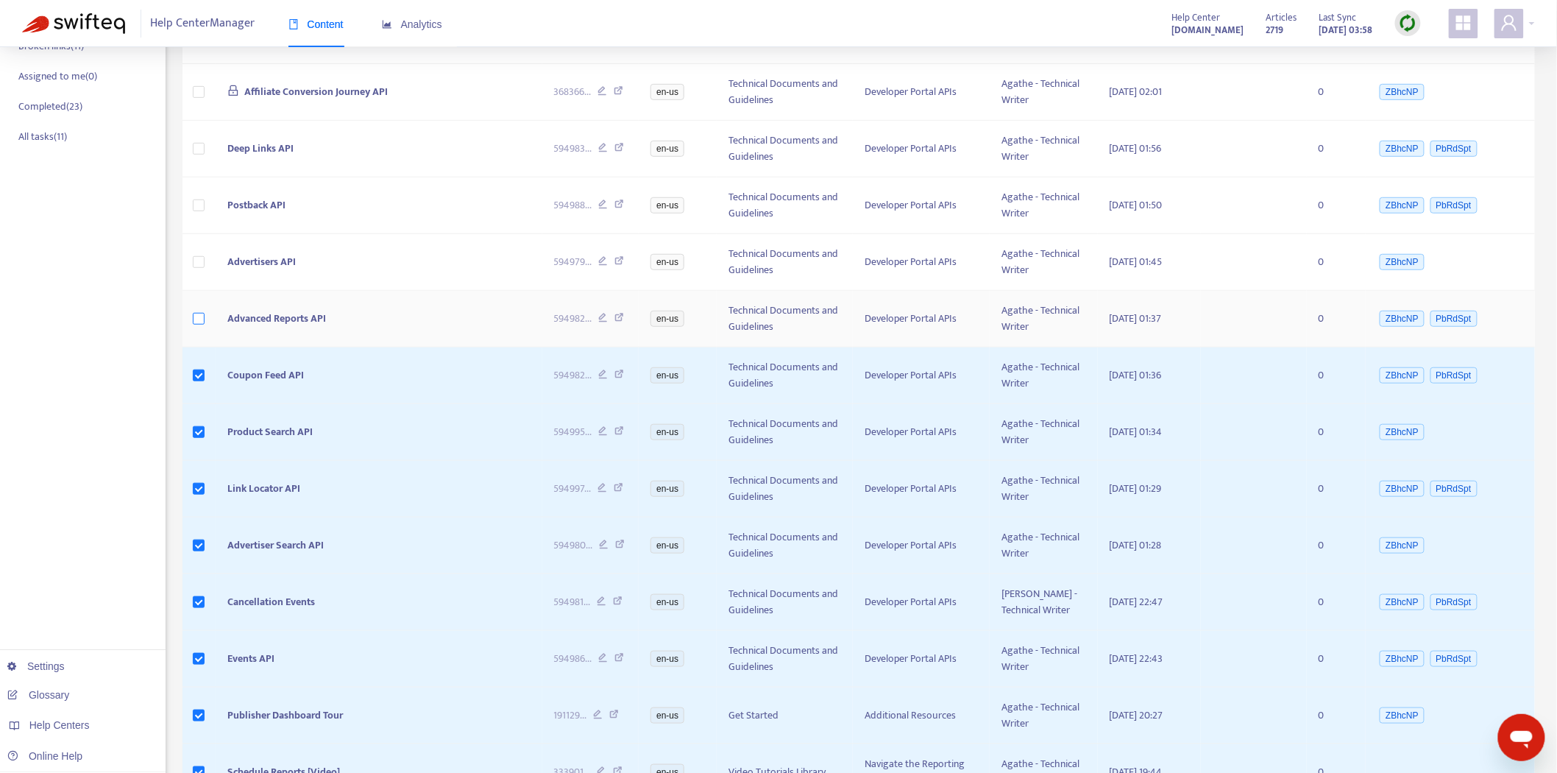
click at [199, 311] on label at bounding box center [199, 319] width 12 height 16
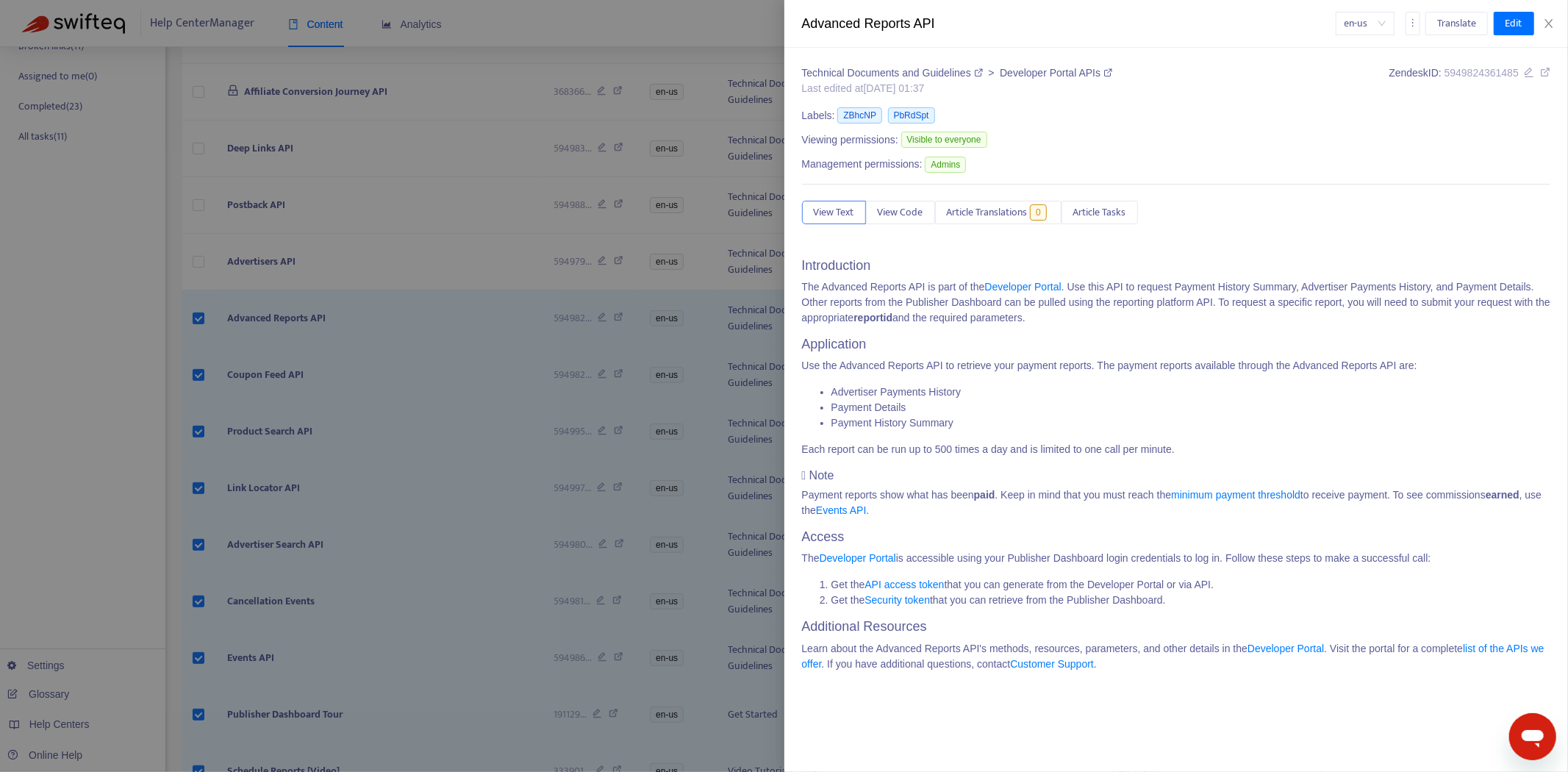
click at [196, 270] on div at bounding box center [784, 386] width 1568 height 772
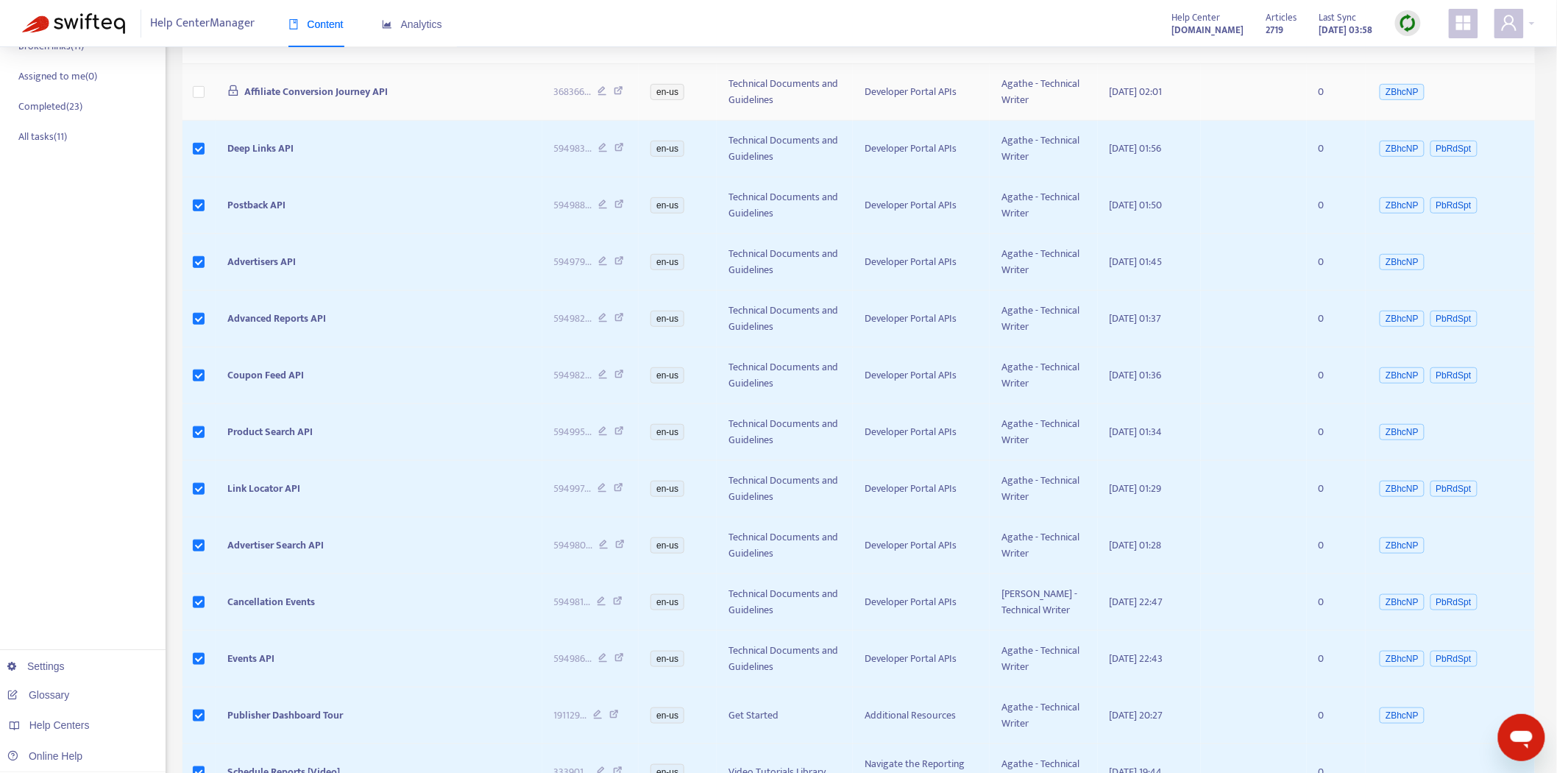
click at [192, 94] on td at bounding box center [199, 92] width 34 height 57
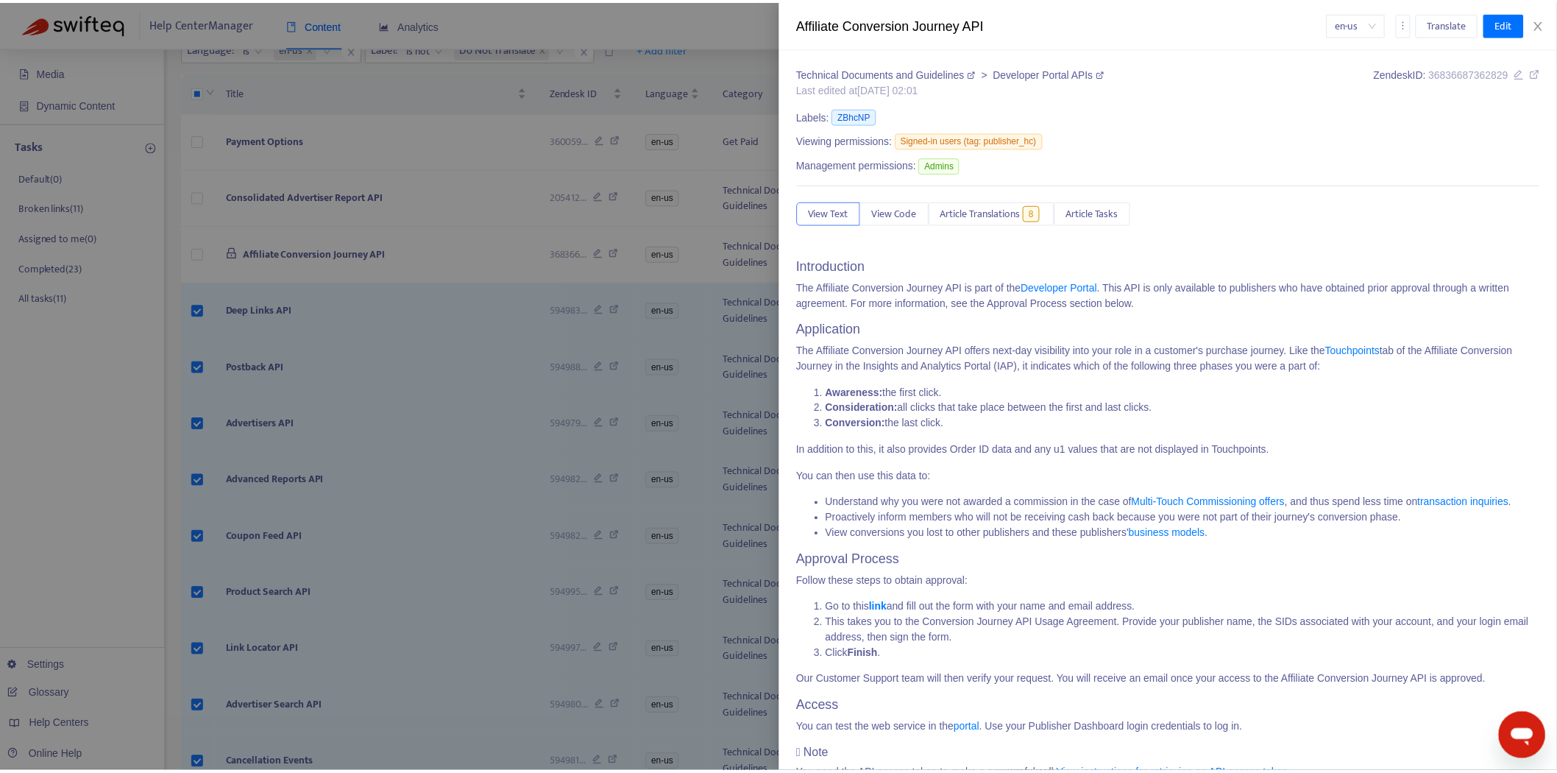
scroll to position [119, 0]
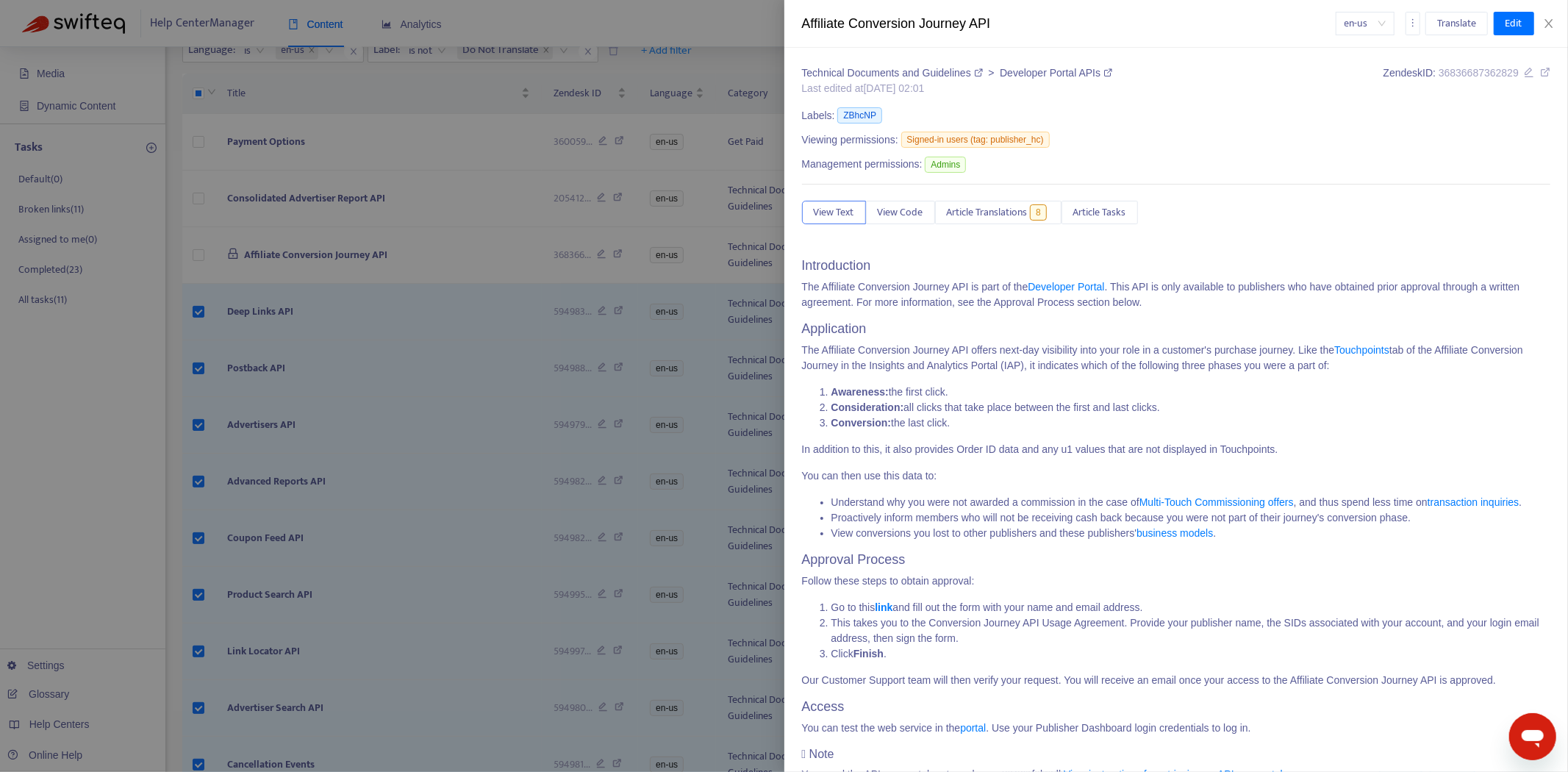
click at [205, 283] on div at bounding box center [784, 386] width 1568 height 772
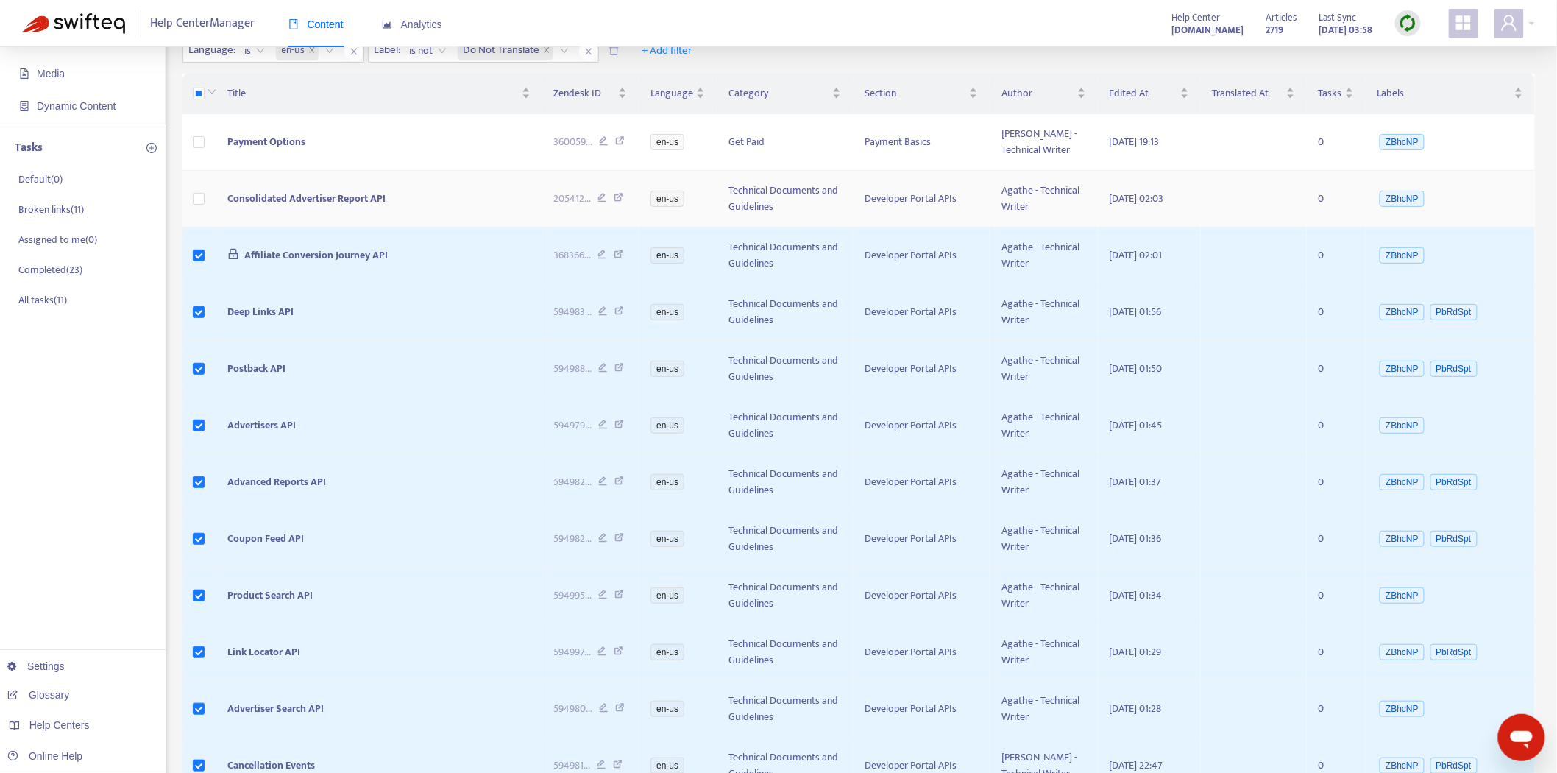
click at [197, 188] on td at bounding box center [199, 199] width 34 height 57
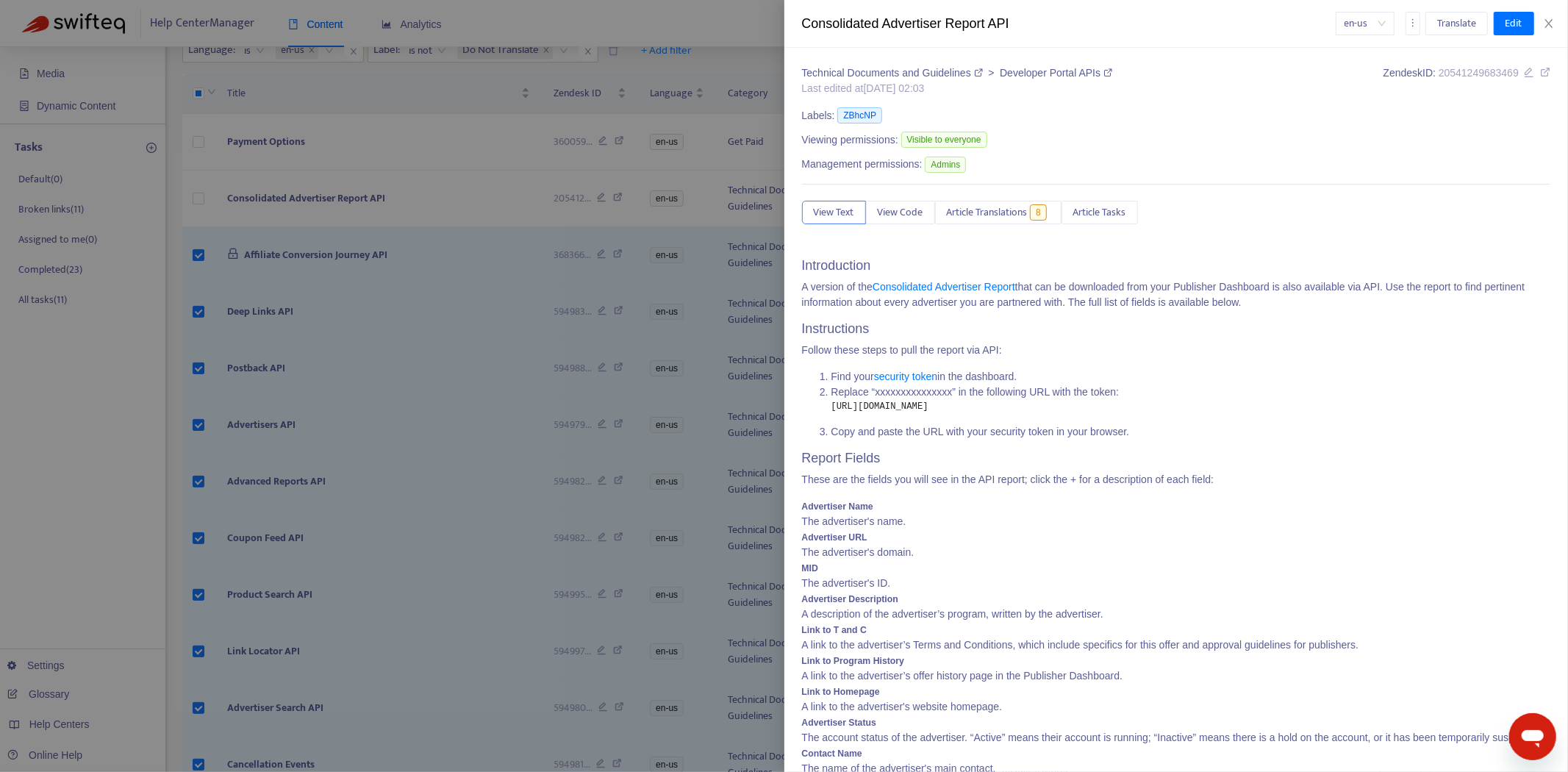
click at [196, 138] on div at bounding box center [784, 386] width 1568 height 772
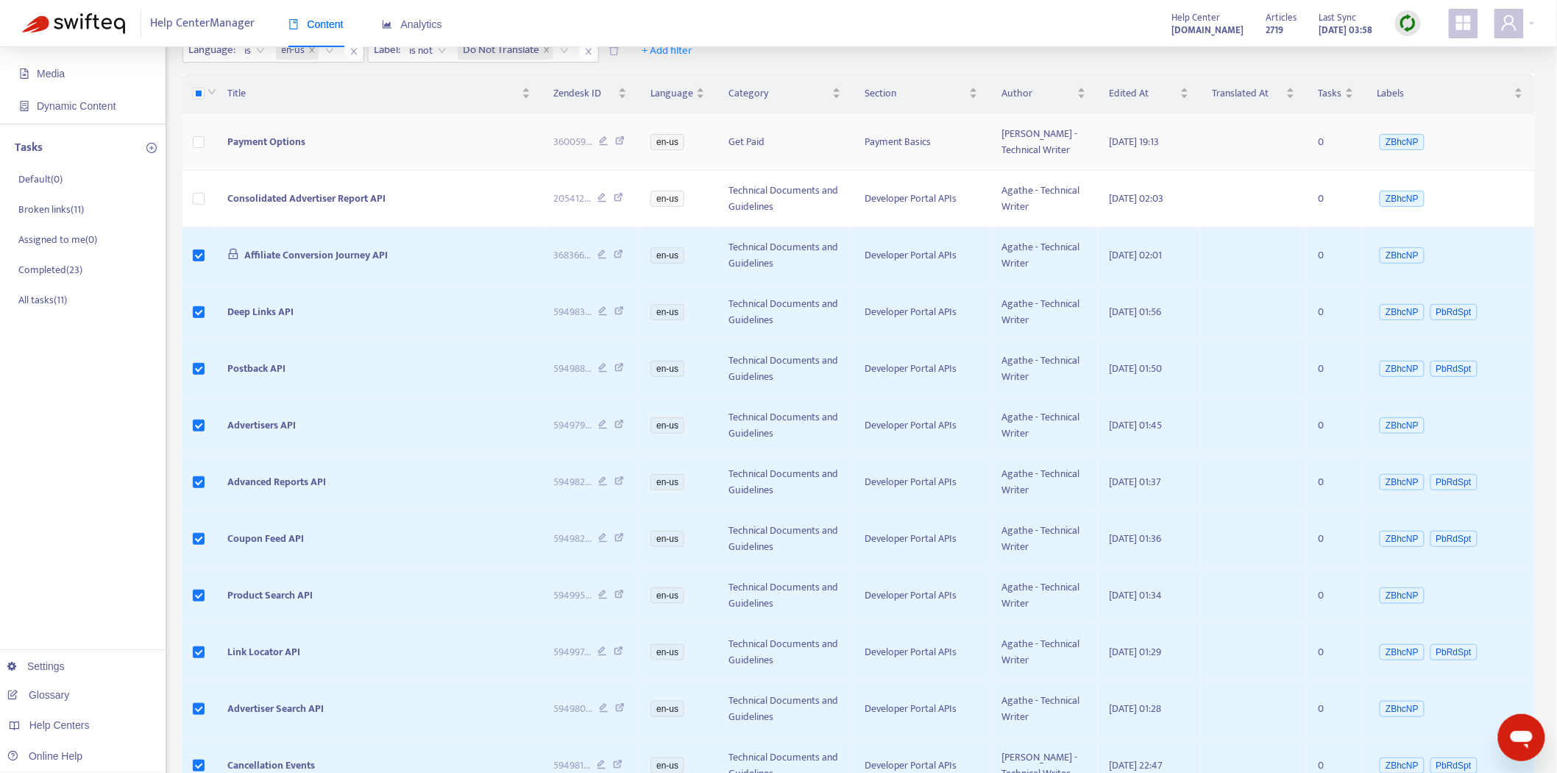
click at [205, 141] on td at bounding box center [199, 142] width 34 height 57
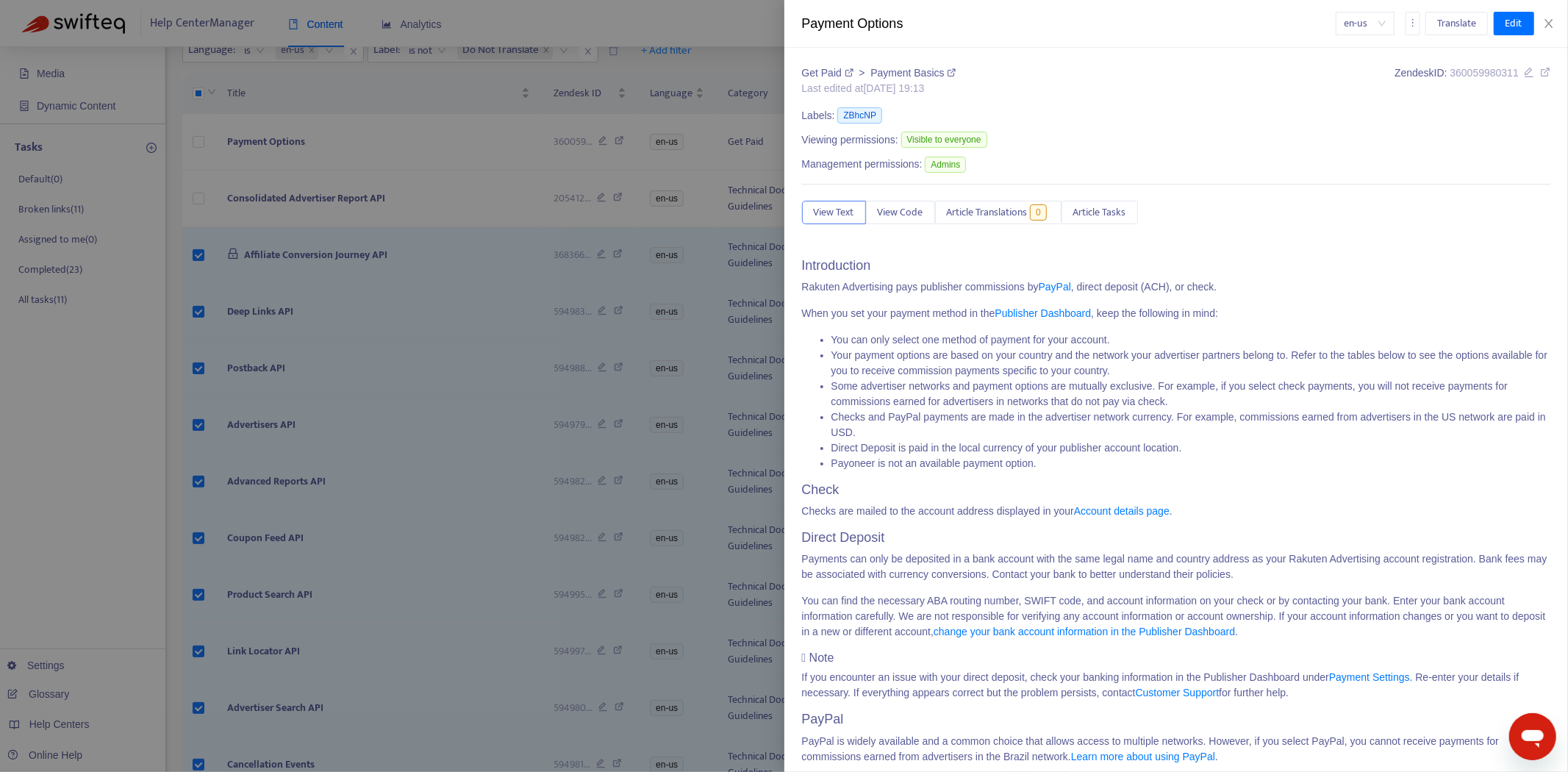
click at [200, 144] on div at bounding box center [784, 386] width 1568 height 772
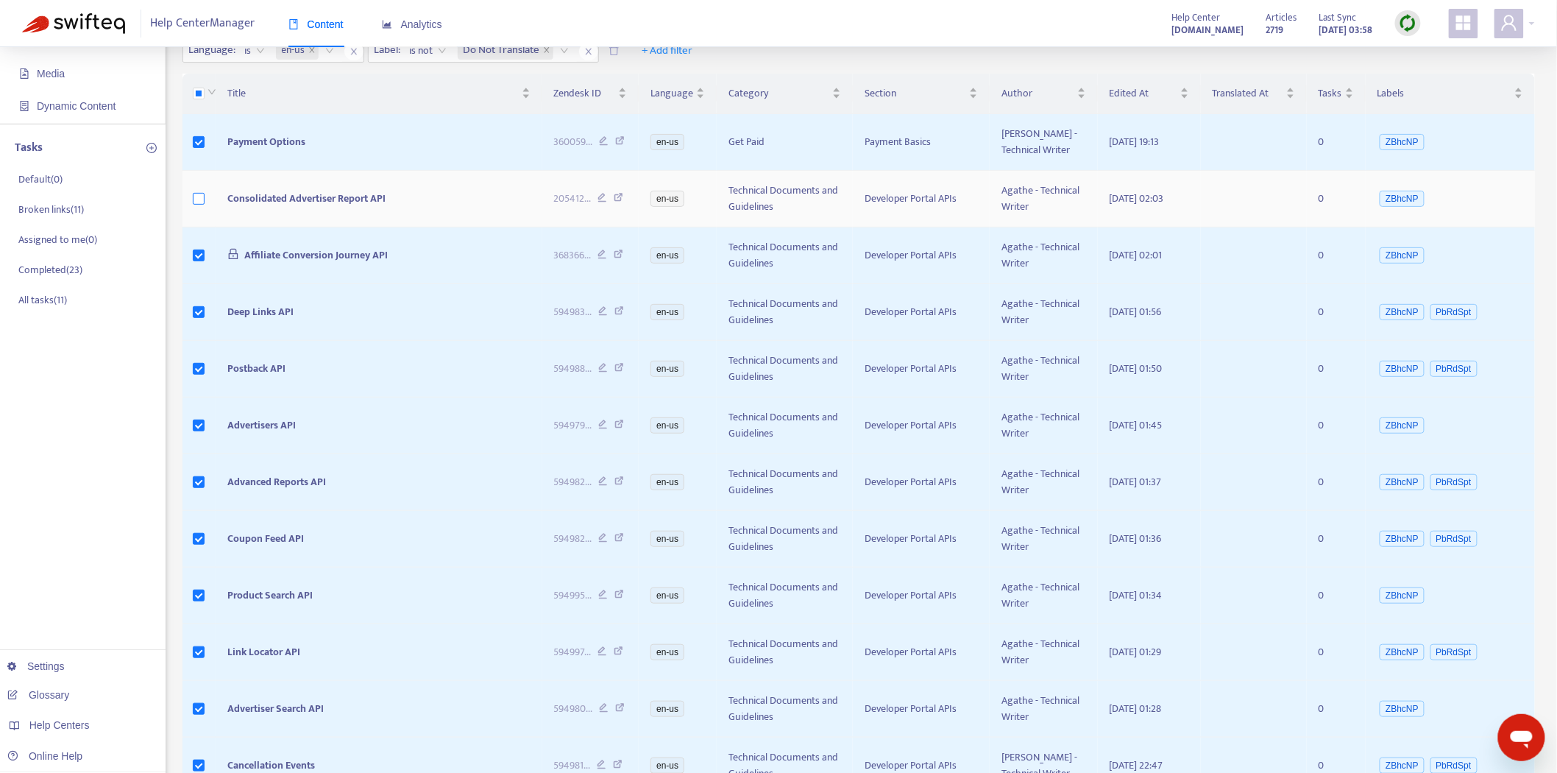
click at [197, 205] on label at bounding box center [199, 199] width 12 height 16
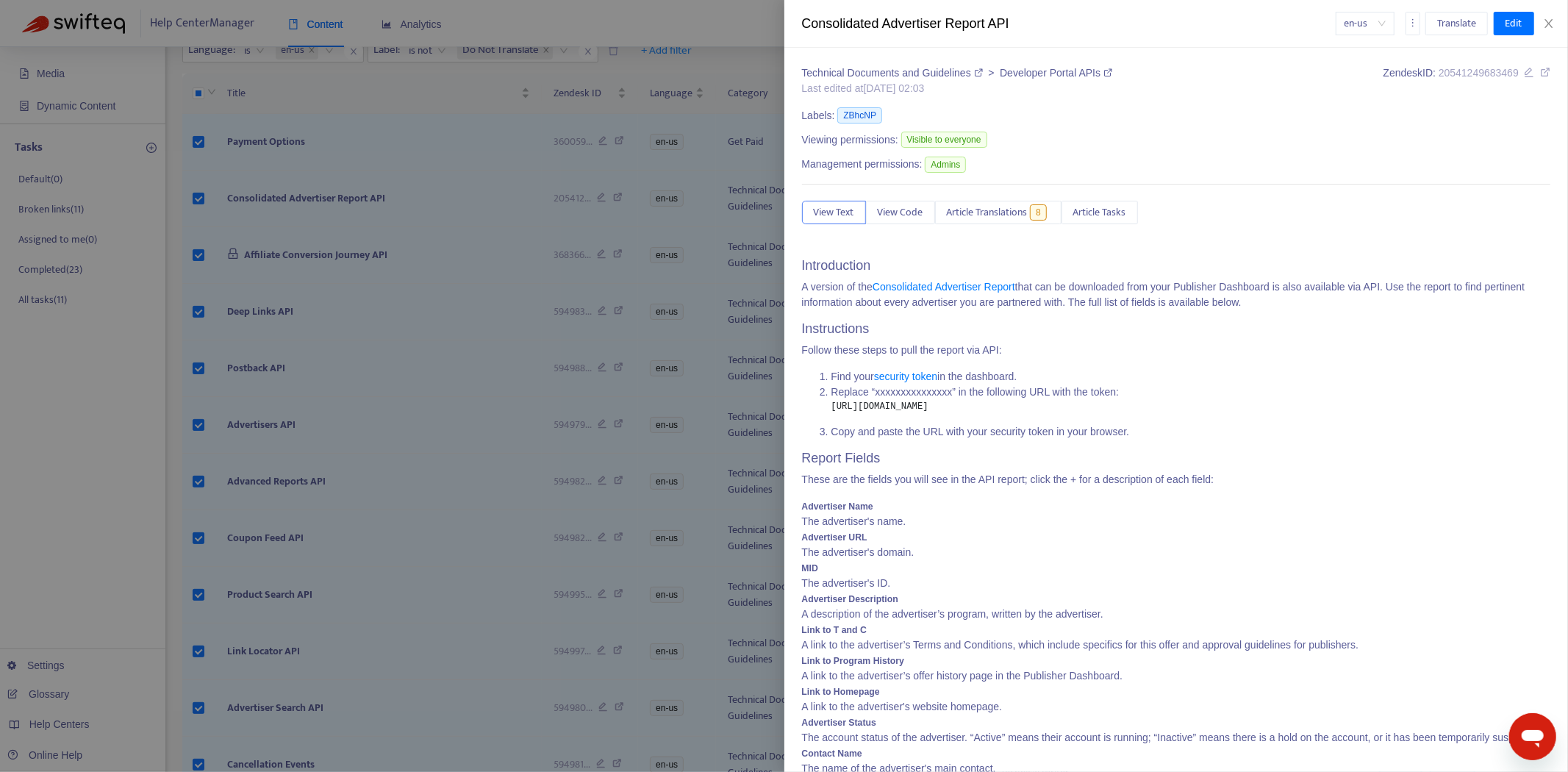
click at [163, 201] on div at bounding box center [784, 386] width 1568 height 772
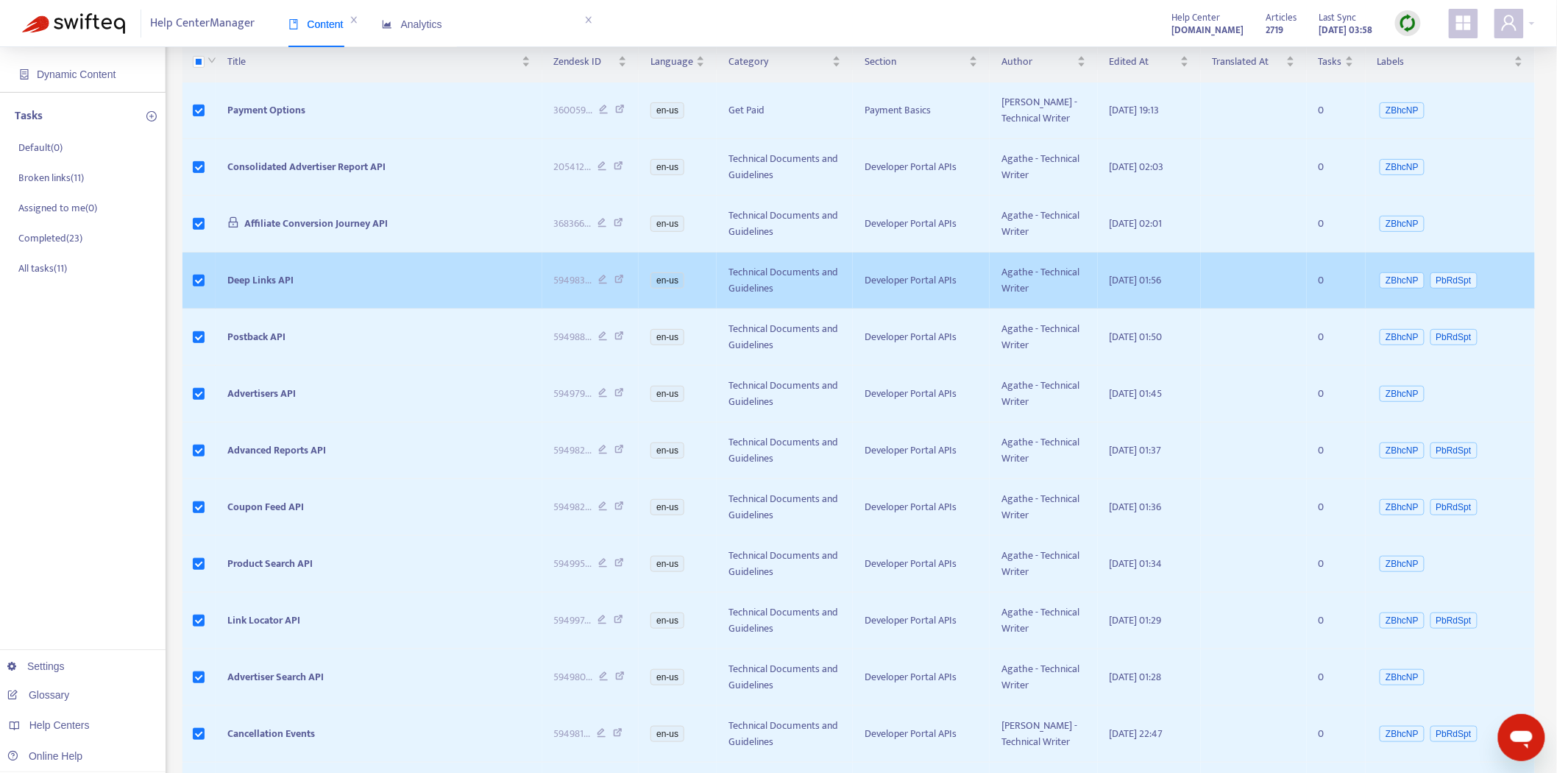
scroll to position [0, 0]
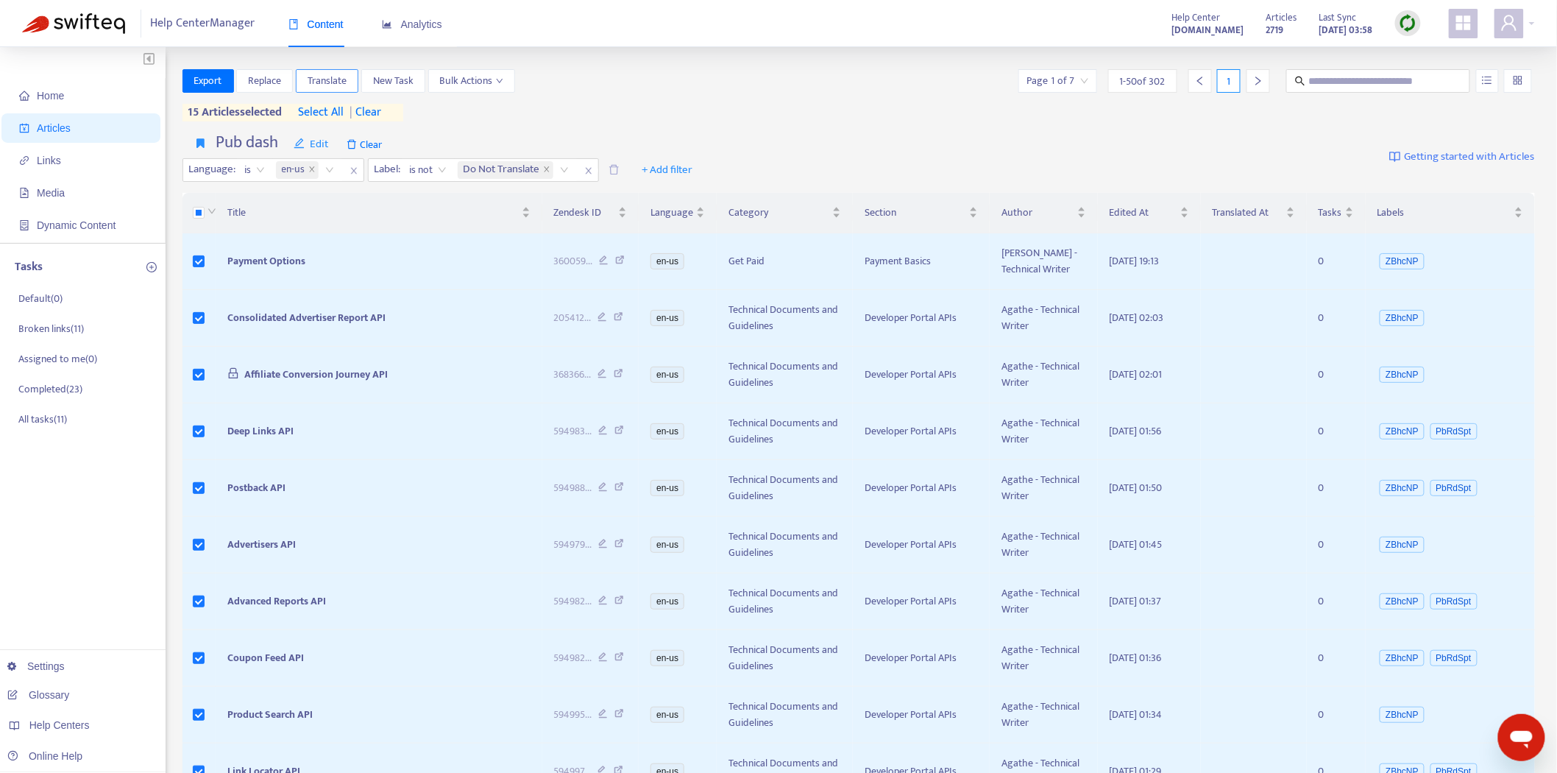
click at [331, 84] on span "Translate" at bounding box center [327, 81] width 39 height 16
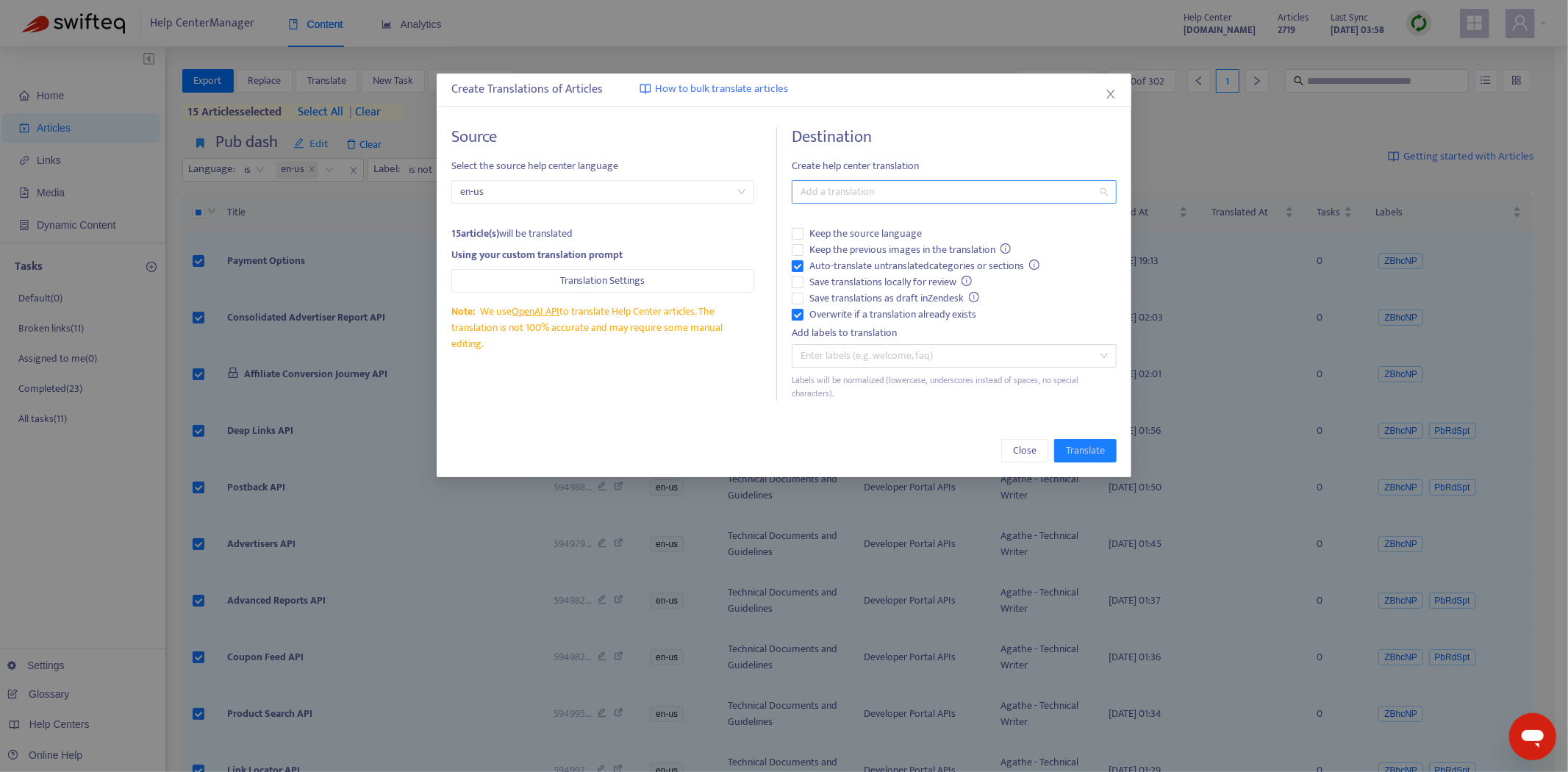
click at [938, 199] on div at bounding box center [946, 192] width 303 height 18
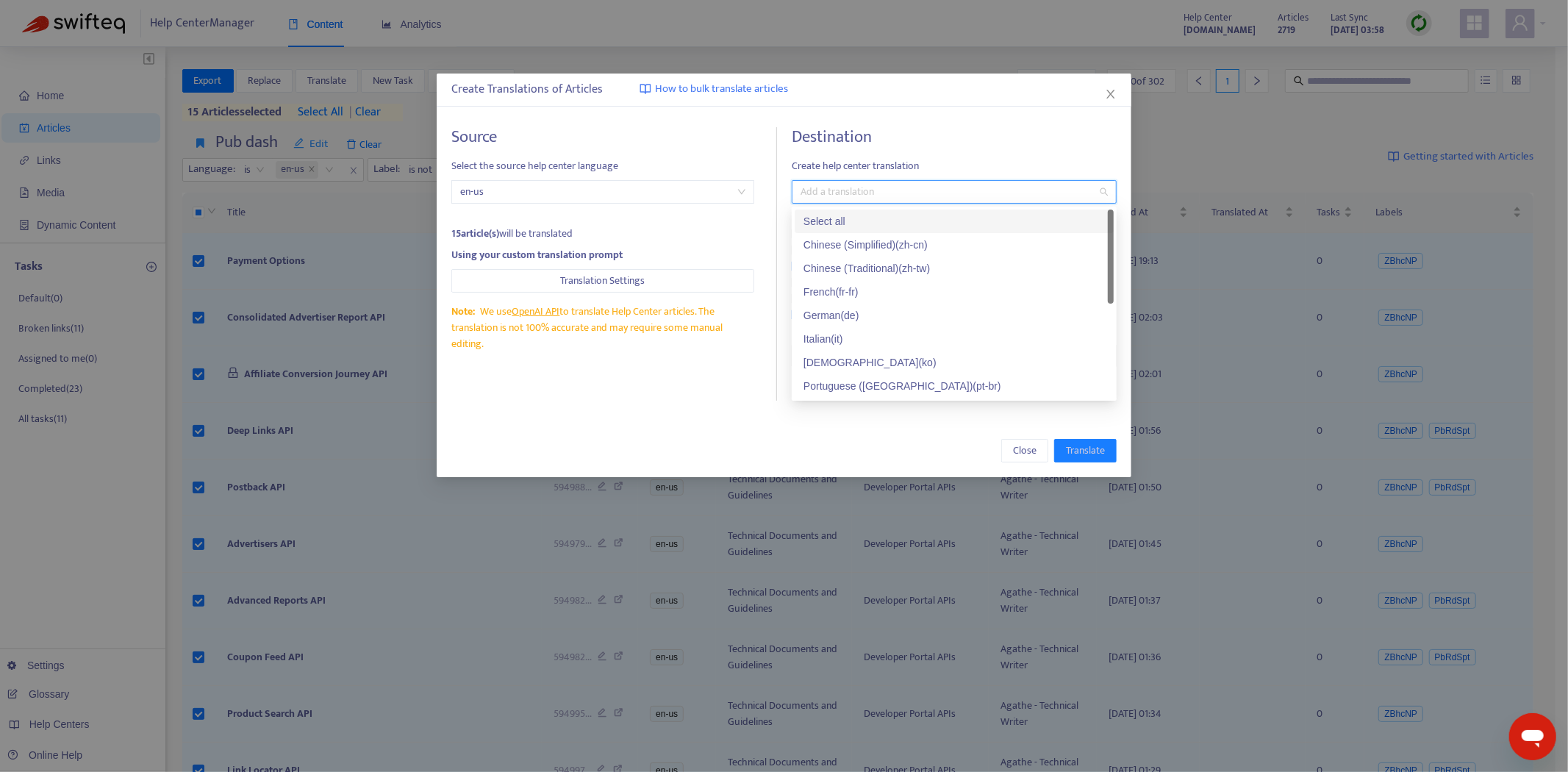
click at [892, 224] on div "Select all" at bounding box center [954, 221] width 302 height 16
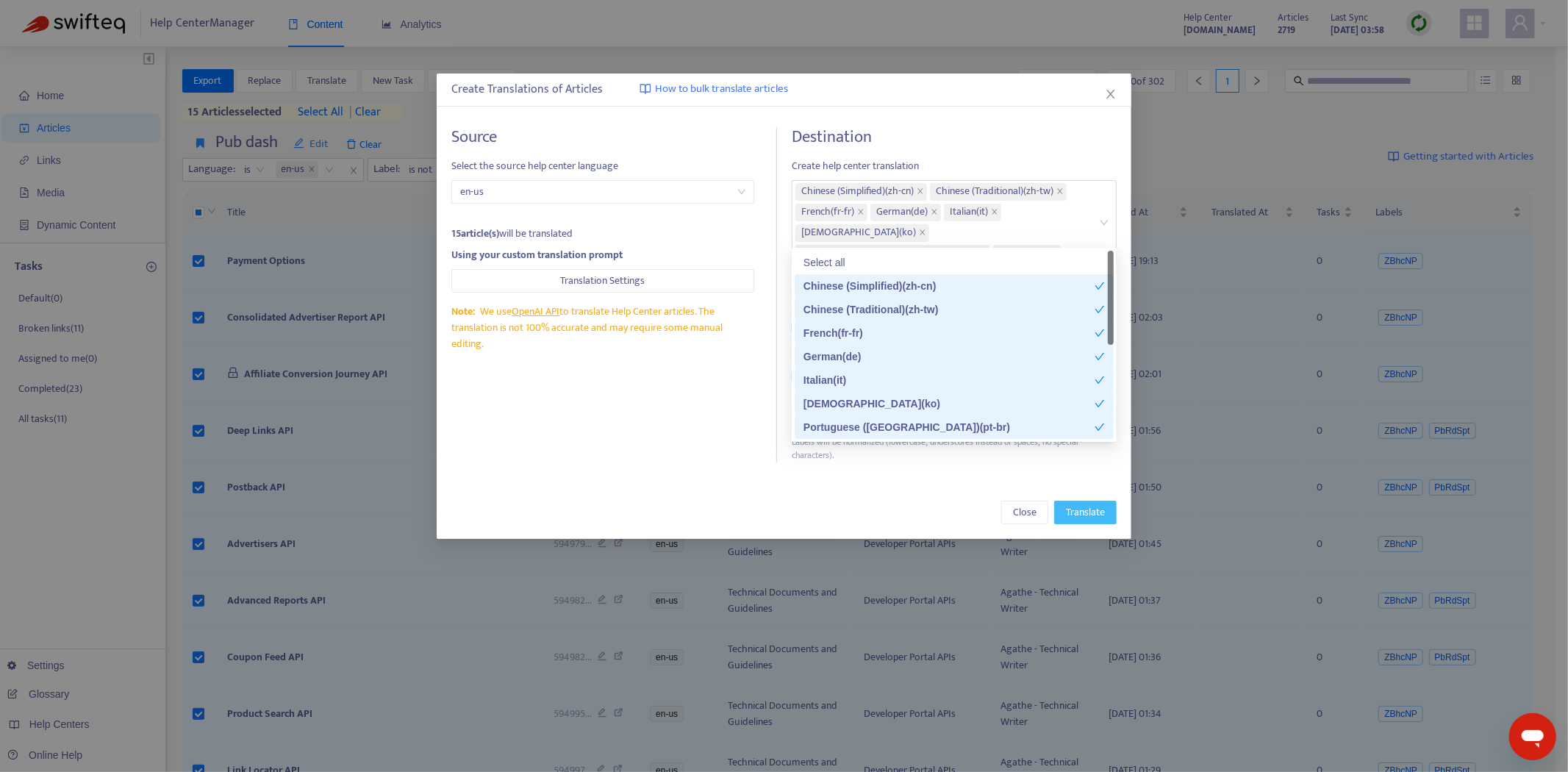
click at [1078, 504] on span "Translate" at bounding box center [1085, 512] width 39 height 16
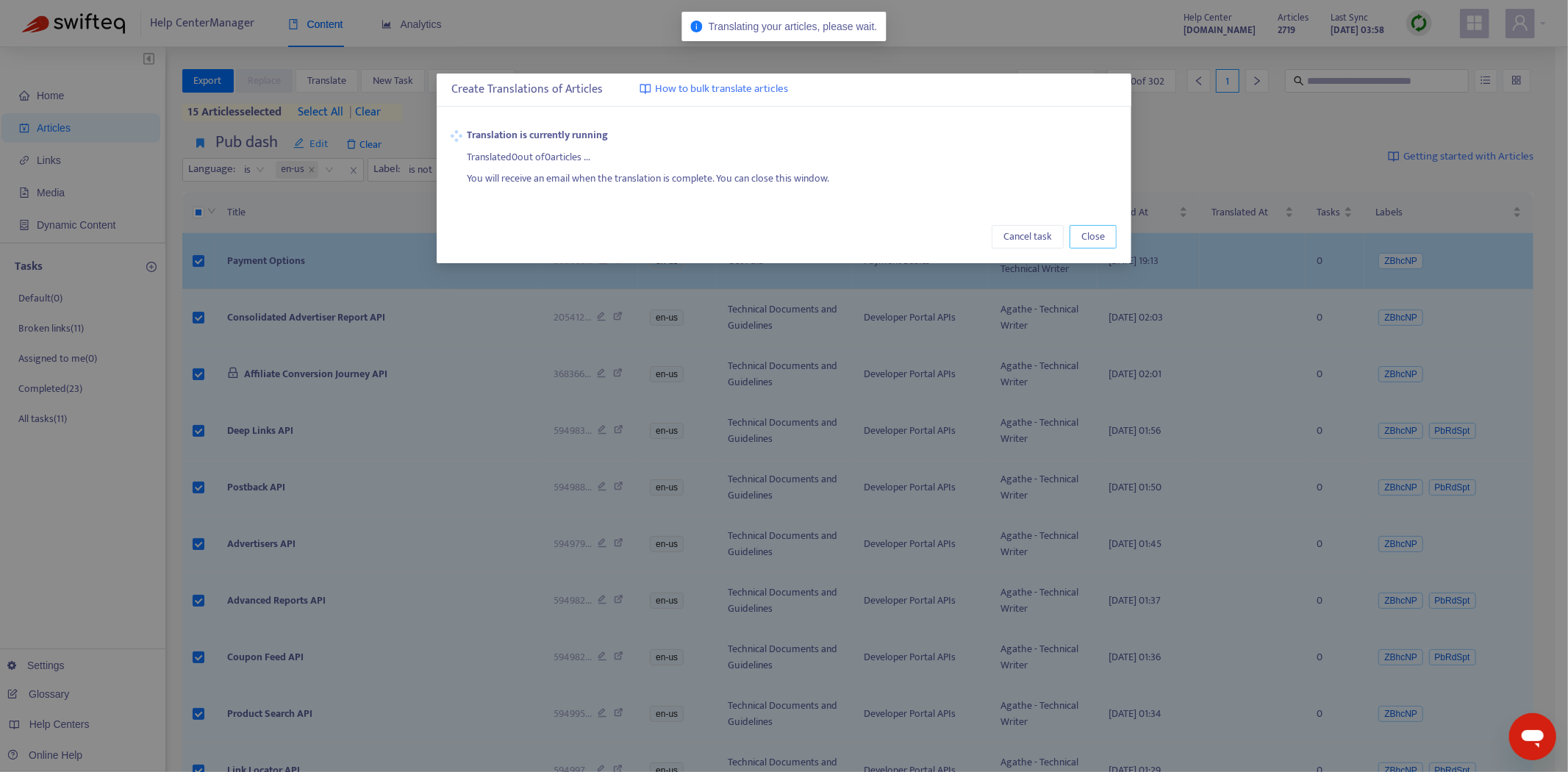
click at [1079, 237] on button "Close" at bounding box center [1093, 237] width 47 height 24
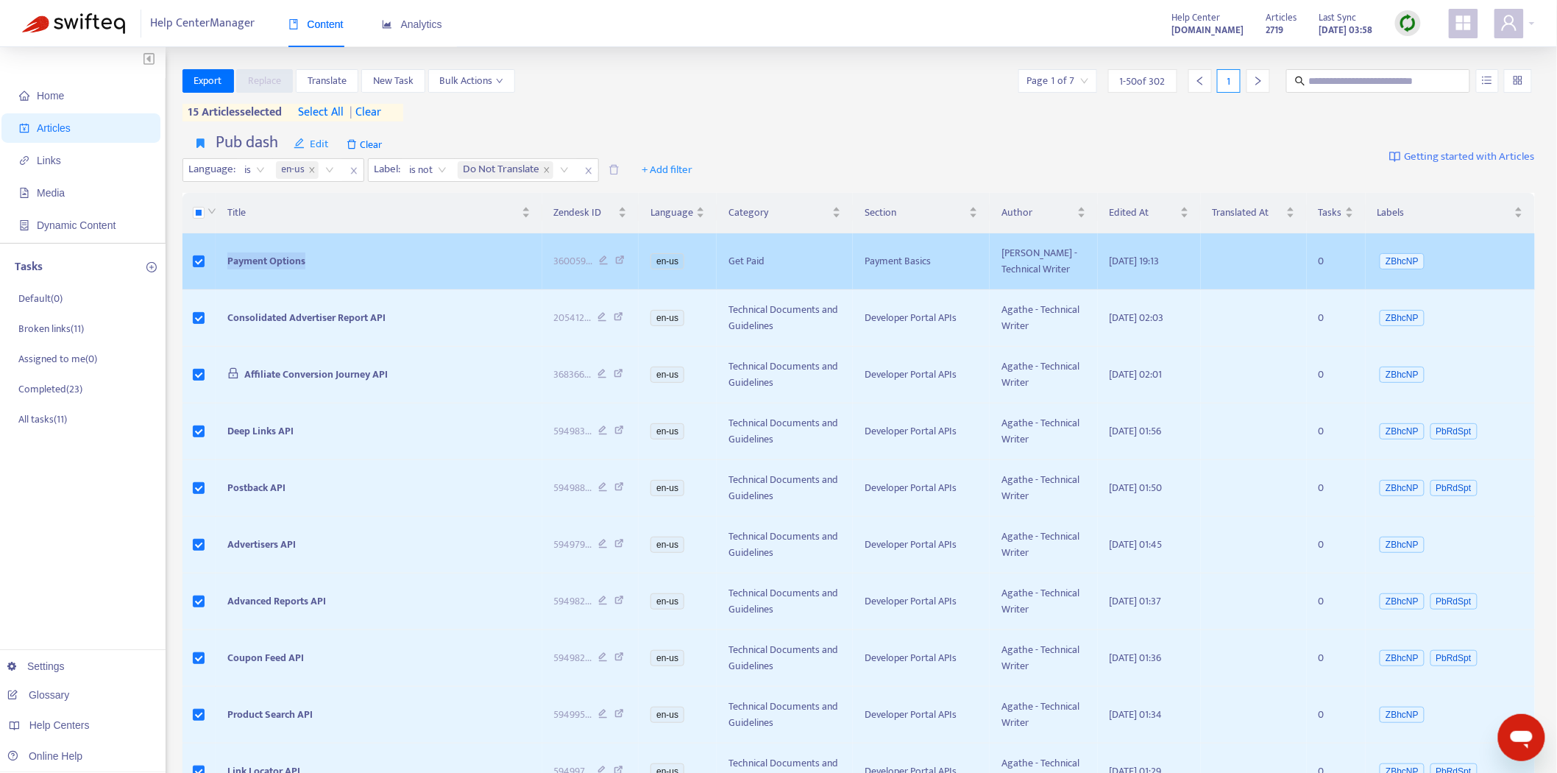
drag, startPoint x: 322, startPoint y: 258, endPoint x: 316, endPoint y: 273, distance: 16.5
click at [222, 270] on td "Payment Options" at bounding box center [379, 261] width 327 height 57
copy span "Payment Options"
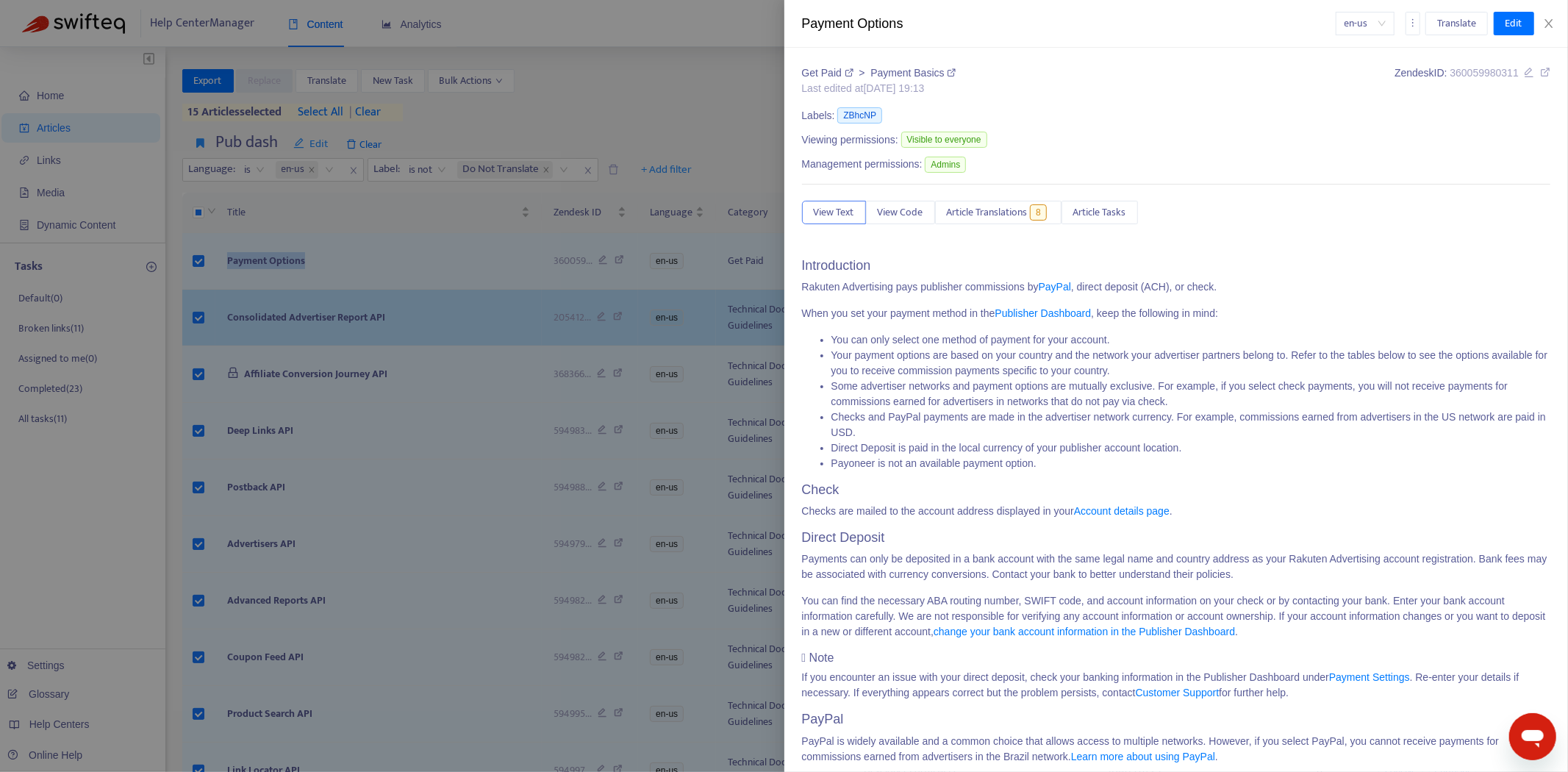
drag, startPoint x: 687, startPoint y: 304, endPoint x: 595, endPoint y: 294, distance: 92.5
click at [650, 309] on div at bounding box center [784, 386] width 1568 height 772
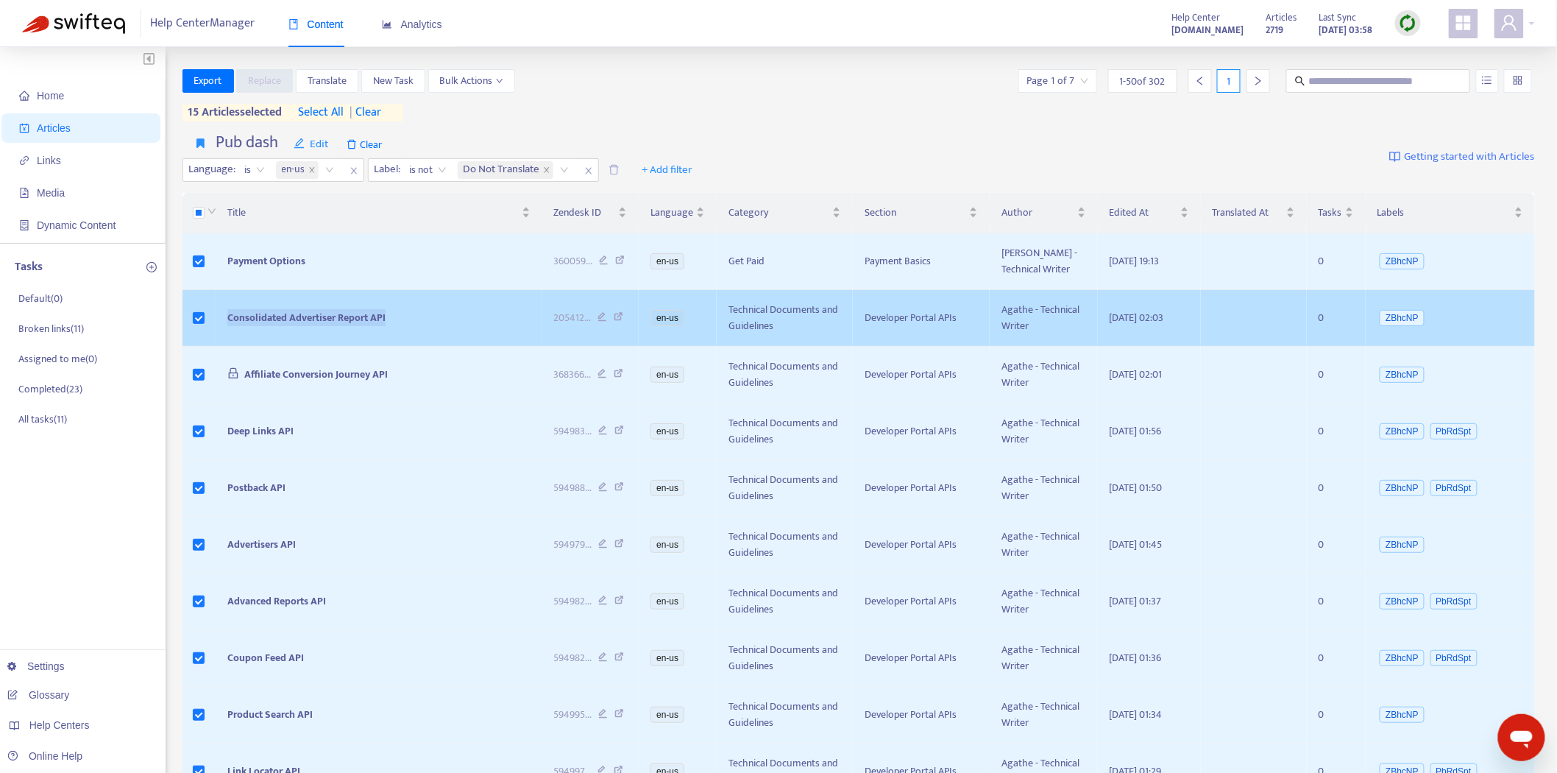
drag, startPoint x: 422, startPoint y: 327, endPoint x: 224, endPoint y: 322, distance: 198.0
click at [221, 322] on td "Consolidated Advertiser Report API" at bounding box center [379, 318] width 327 height 57
copy span "Consolidated Advertiser Report API"
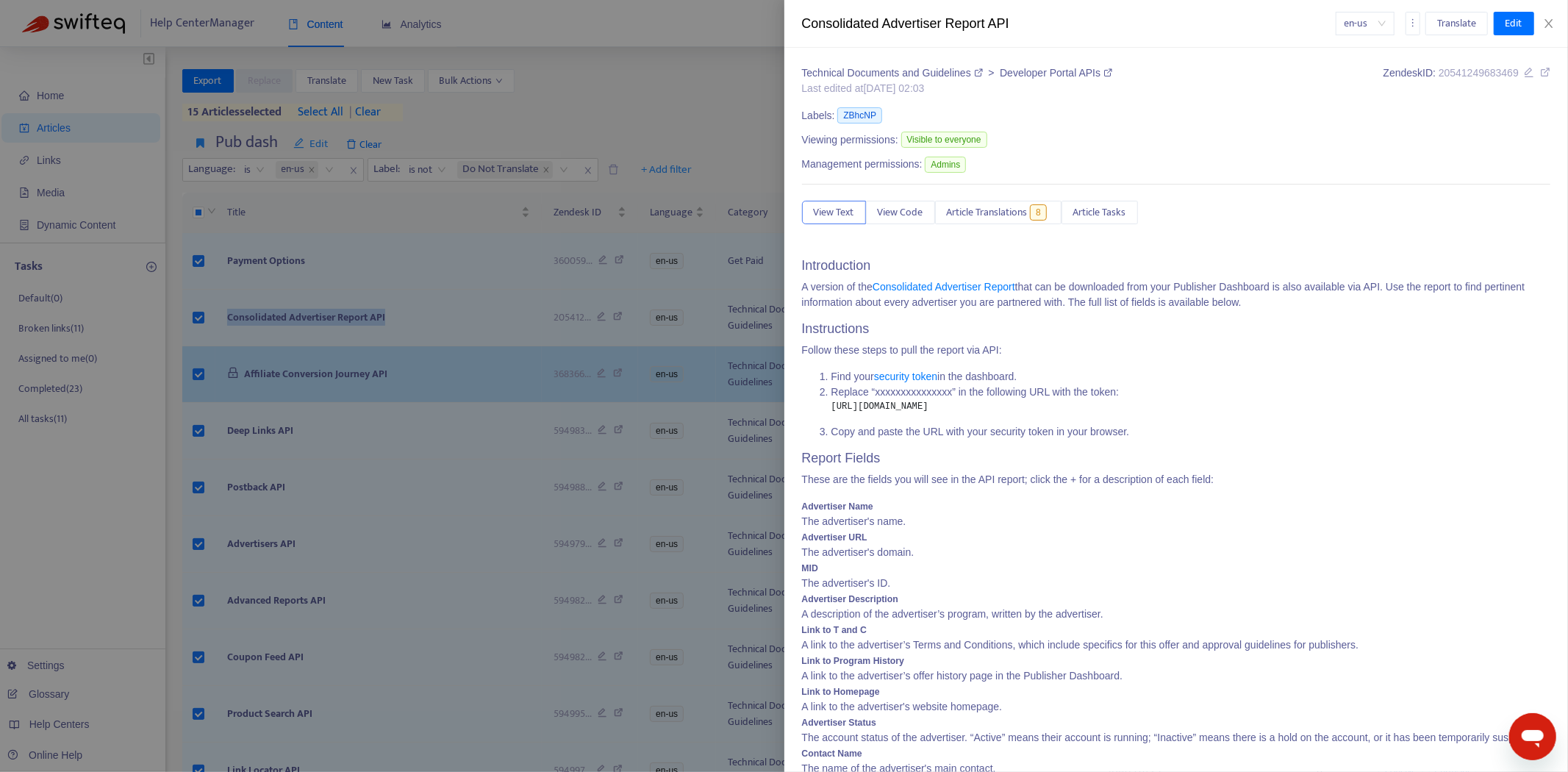
drag, startPoint x: 312, startPoint y: 341, endPoint x: 320, endPoint y: 347, distance: 10.0
click at [312, 341] on div at bounding box center [784, 386] width 1568 height 772
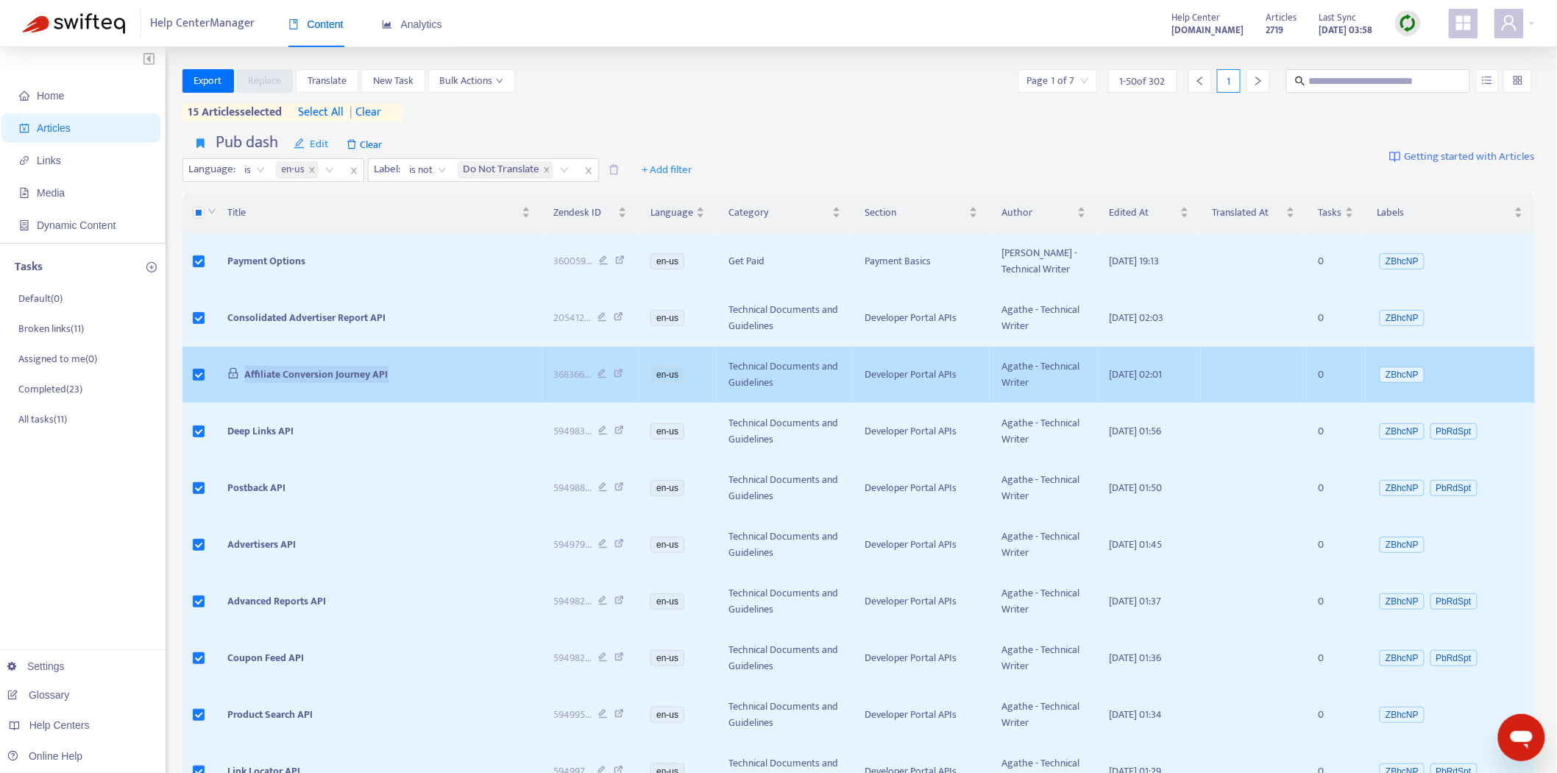
drag, startPoint x: 377, startPoint y: 369, endPoint x: 214, endPoint y: 390, distance: 164.7
click at [214, 390] on tr "Affiliate Conversion Journey API 368366 ... en-us Technical Documents and Guide…" at bounding box center [858, 375] width 1353 height 57
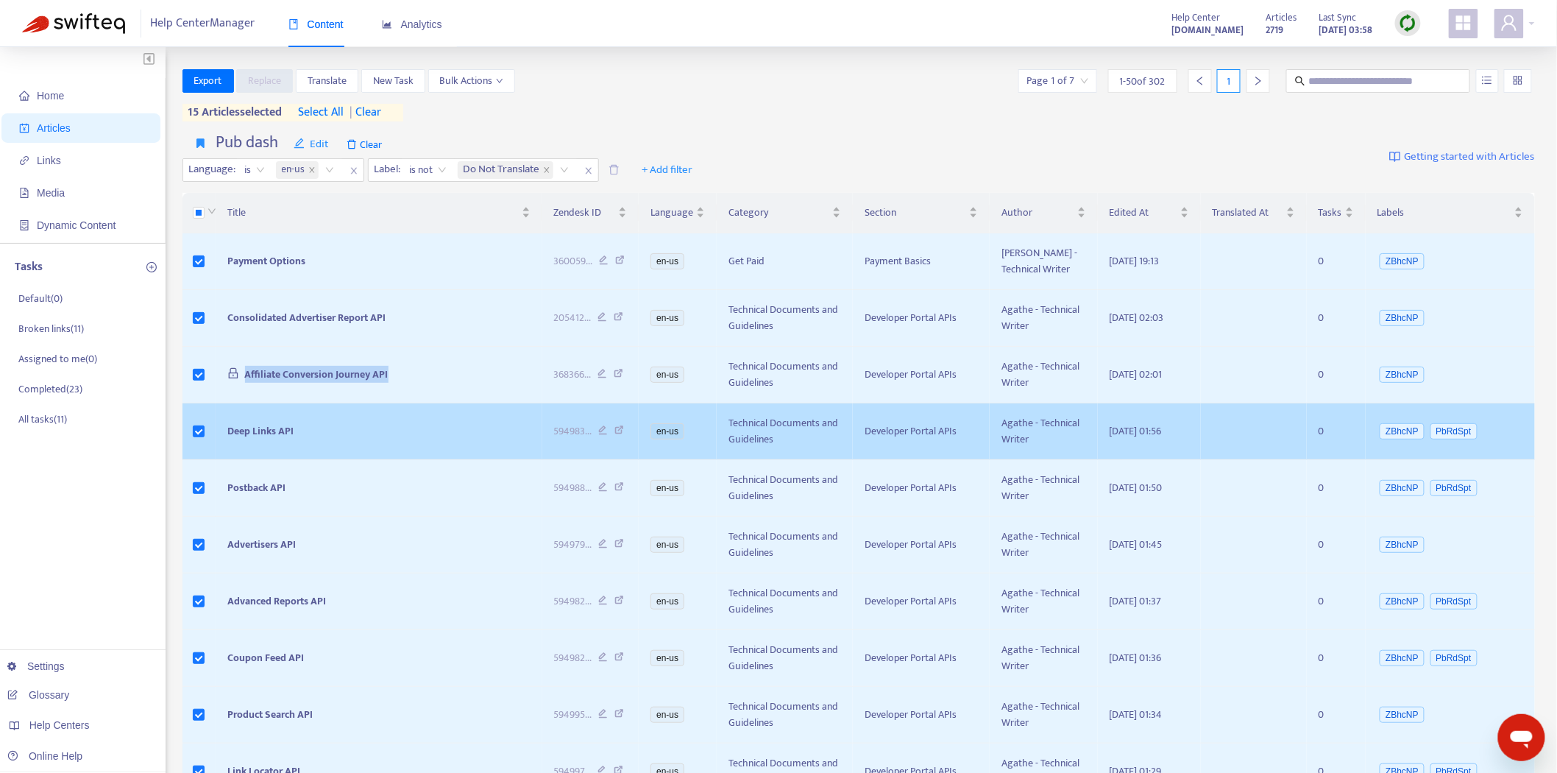
copy tr "Affiliate Conversion Journey API"
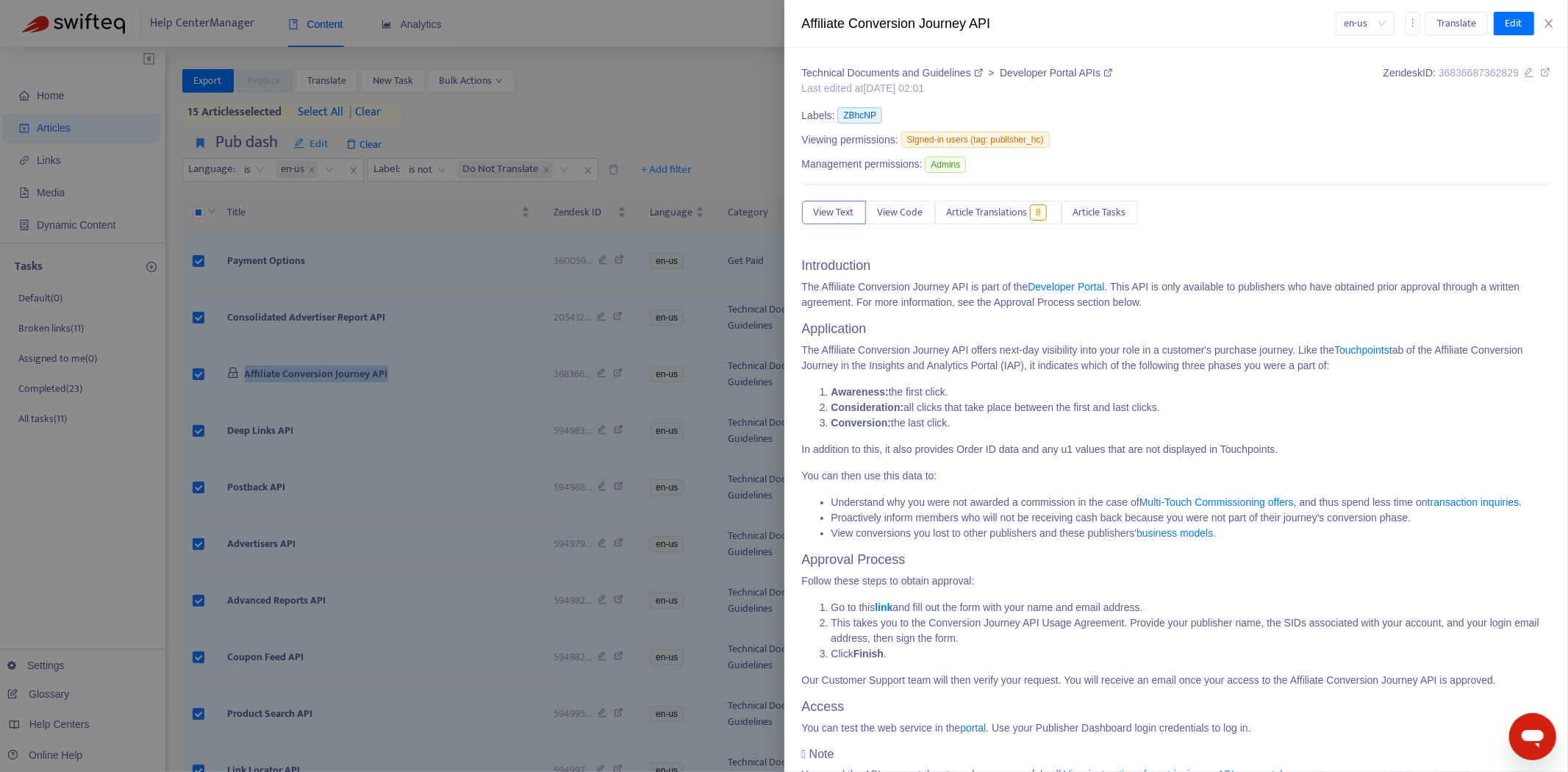
click at [294, 412] on div at bounding box center [784, 386] width 1568 height 772
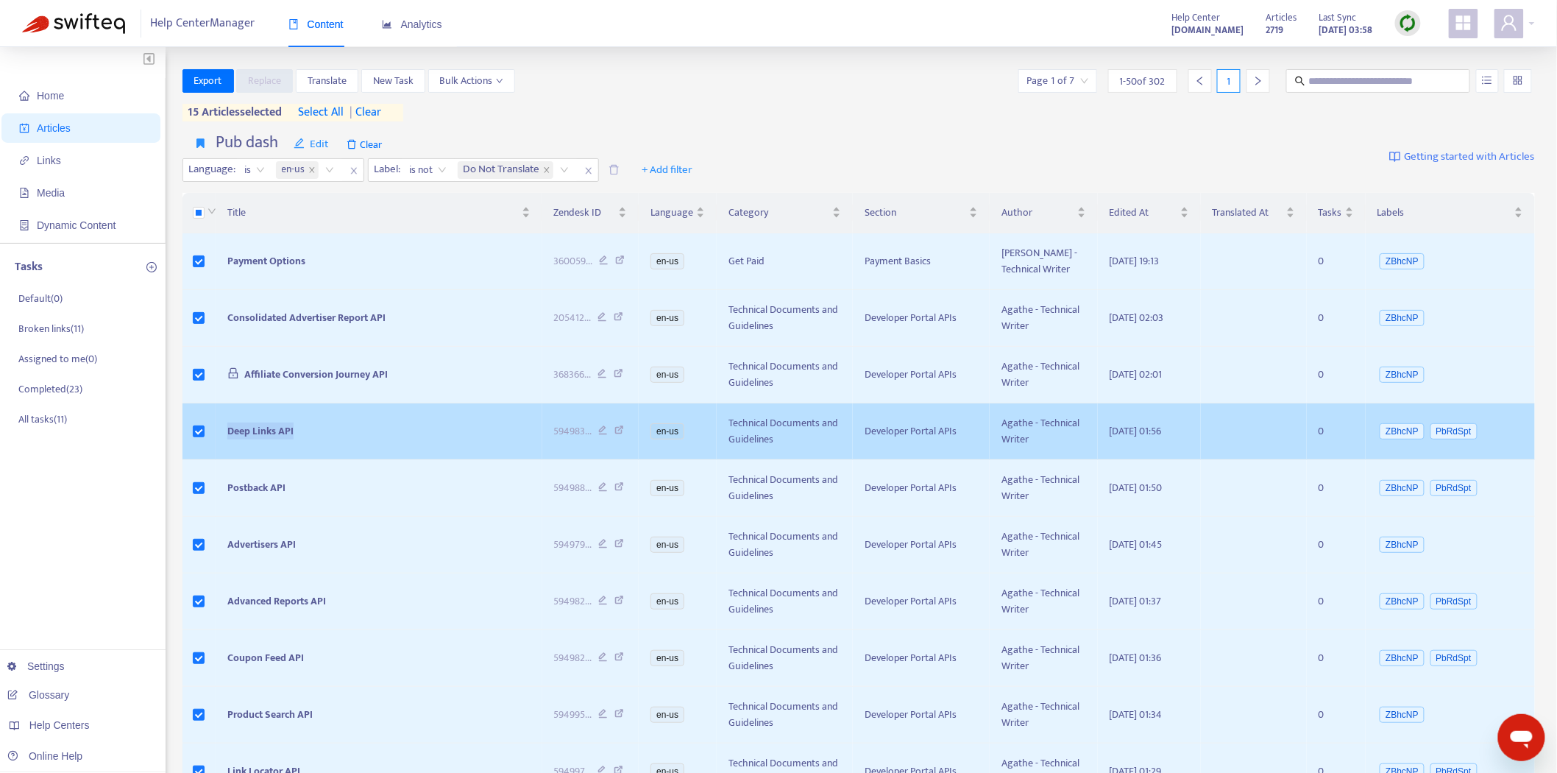
click at [196, 429] on tr "Deep Links API 594983 ... en-us Technical Documents and Guidelines Developer Po…" at bounding box center [858, 431] width 1353 height 57
copy tr "Deep Links API"
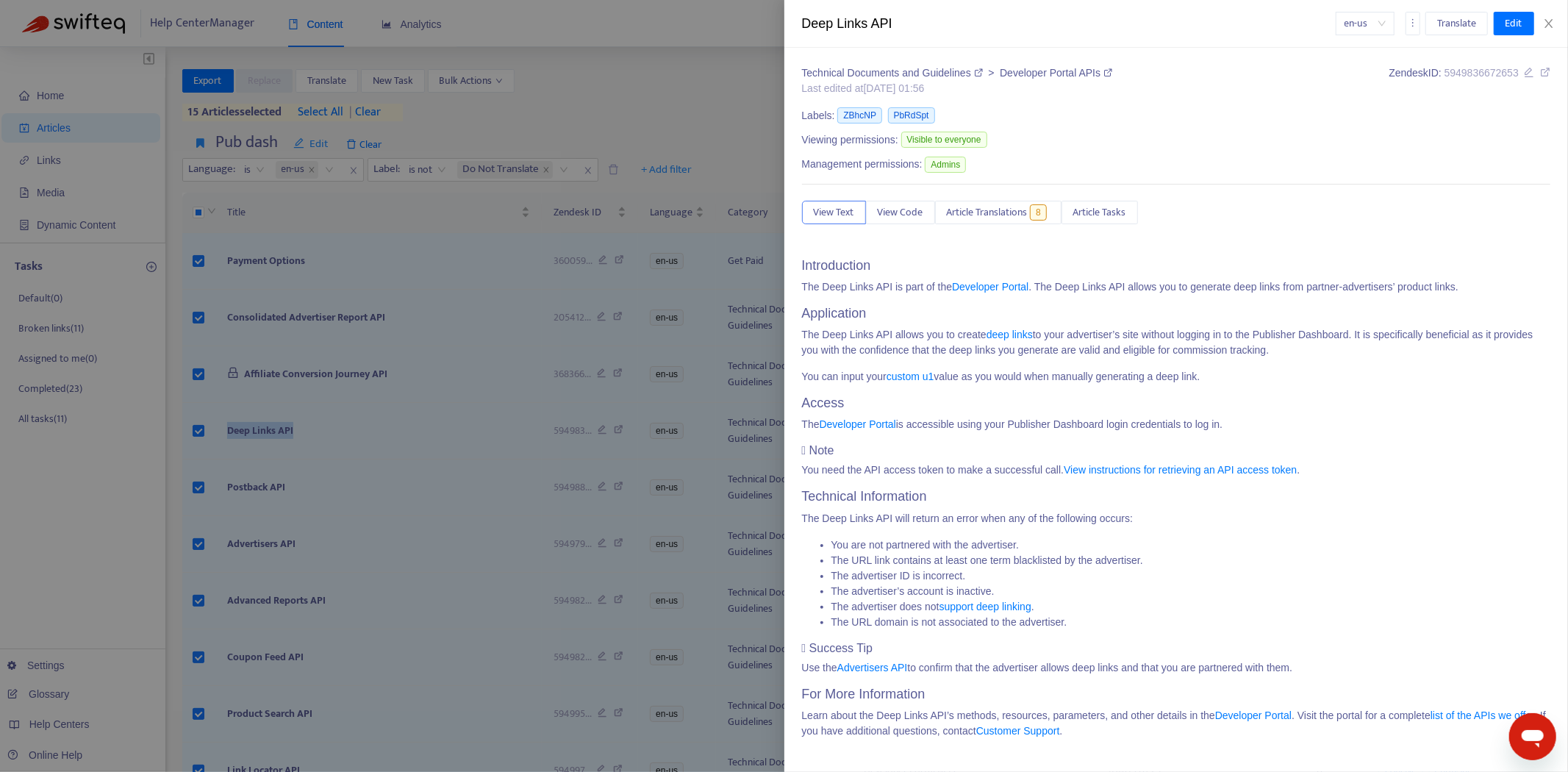
click at [303, 468] on div at bounding box center [784, 386] width 1568 height 772
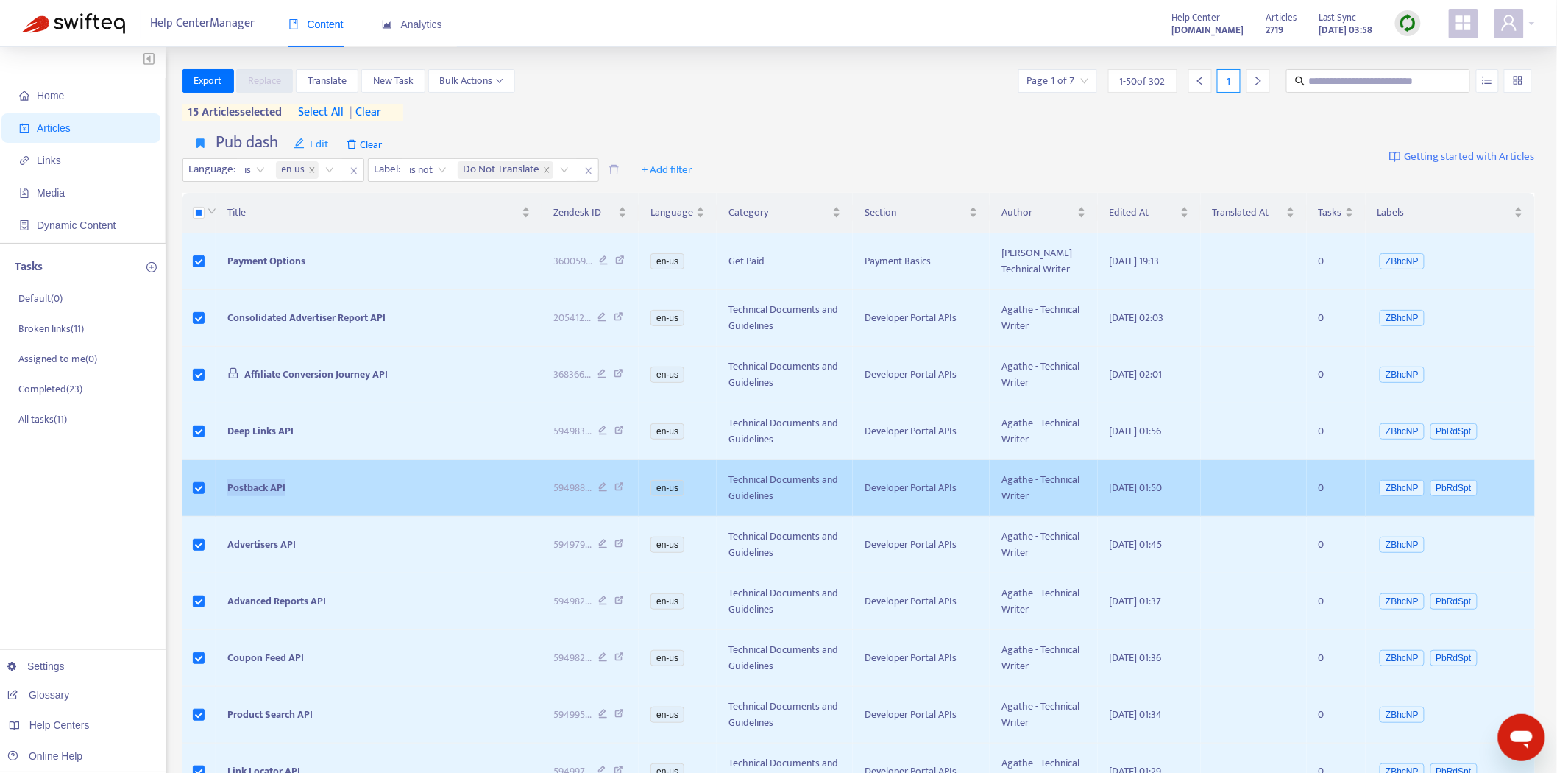
drag, startPoint x: 320, startPoint y: 495, endPoint x: 211, endPoint y: 496, distance: 108.9
click at [211, 496] on tr "Postback API 594988 ... en-us Technical Documents and Guidelines Developer Port…" at bounding box center [858, 488] width 1353 height 57
copy tr "Postback API"
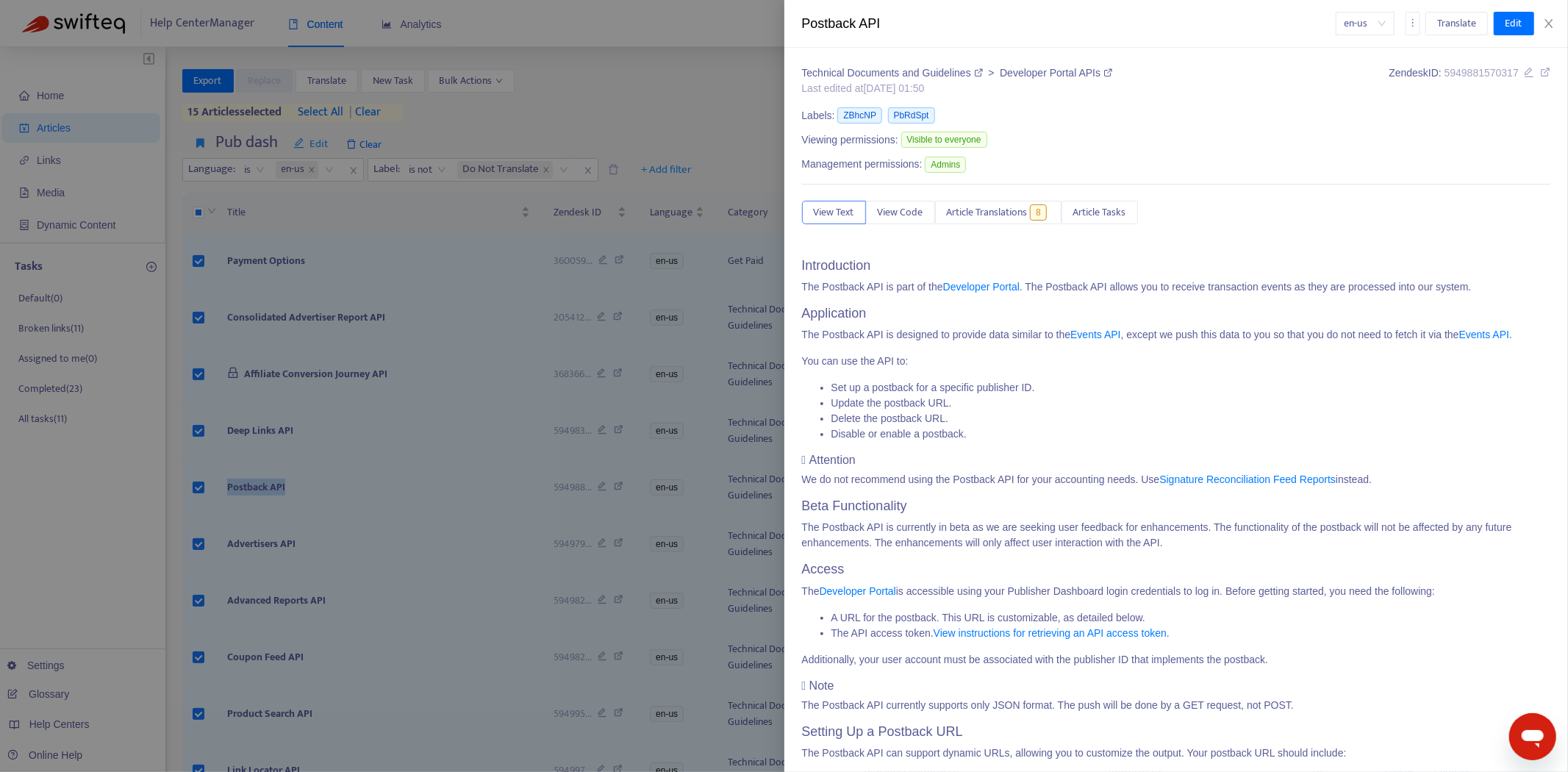
click at [306, 485] on div at bounding box center [784, 386] width 1568 height 772
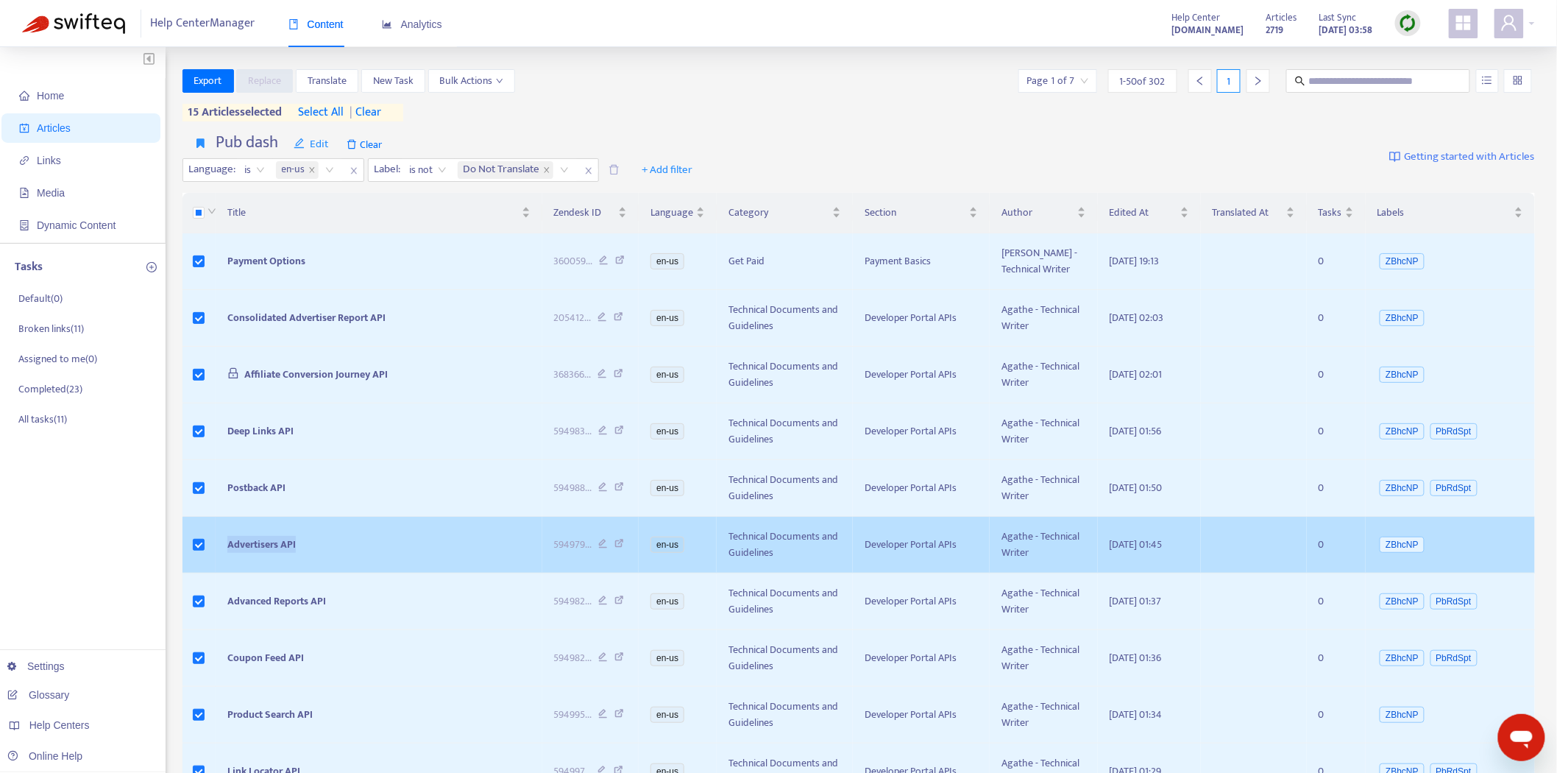
click at [196, 539] on tr "Advertisers API 594979 ... en-us Technical Documents and Guidelines Developer P…" at bounding box center [858, 545] width 1353 height 57
copy tr "Advertisers API"
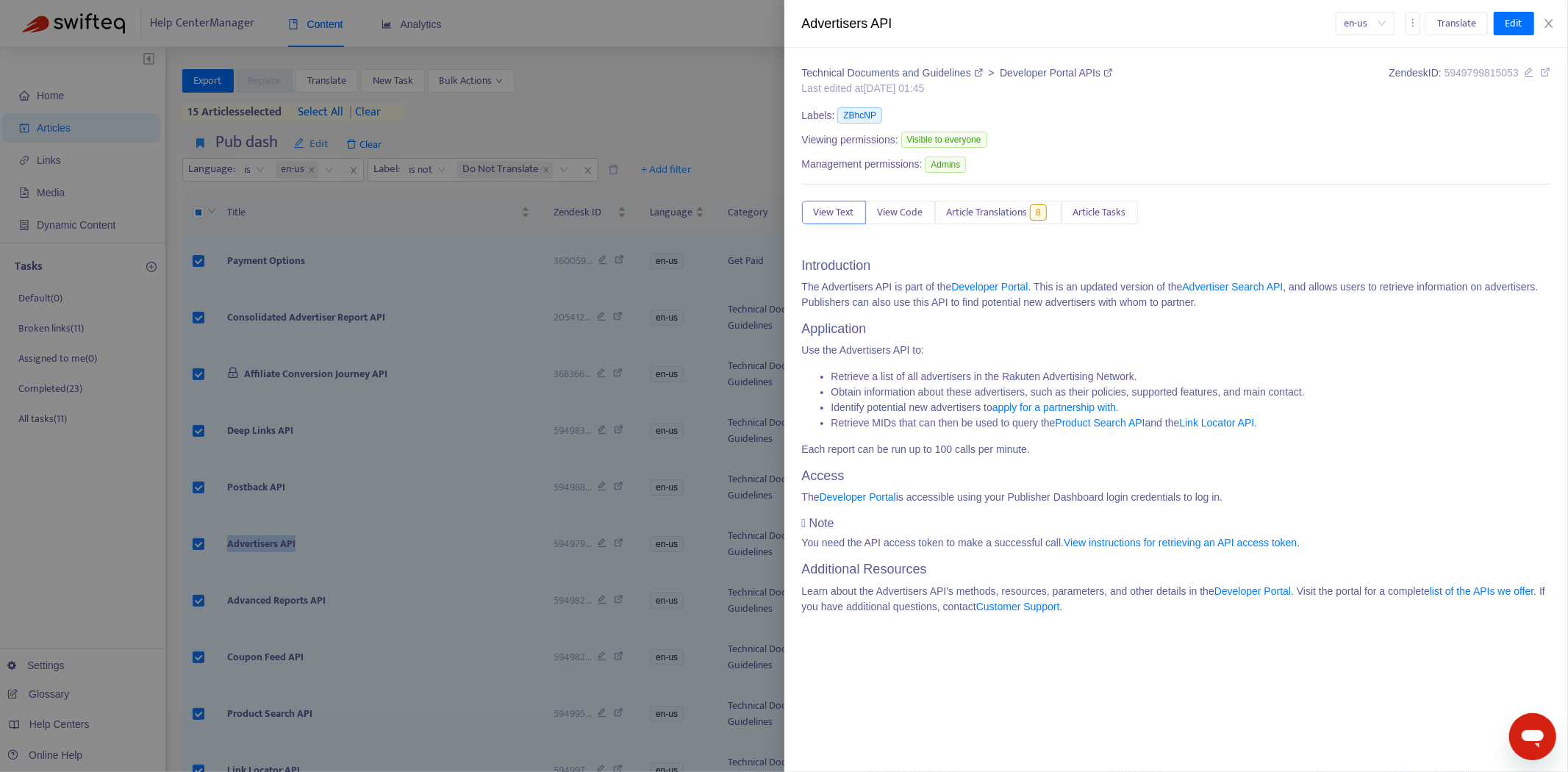
click at [319, 549] on div at bounding box center [784, 386] width 1568 height 772
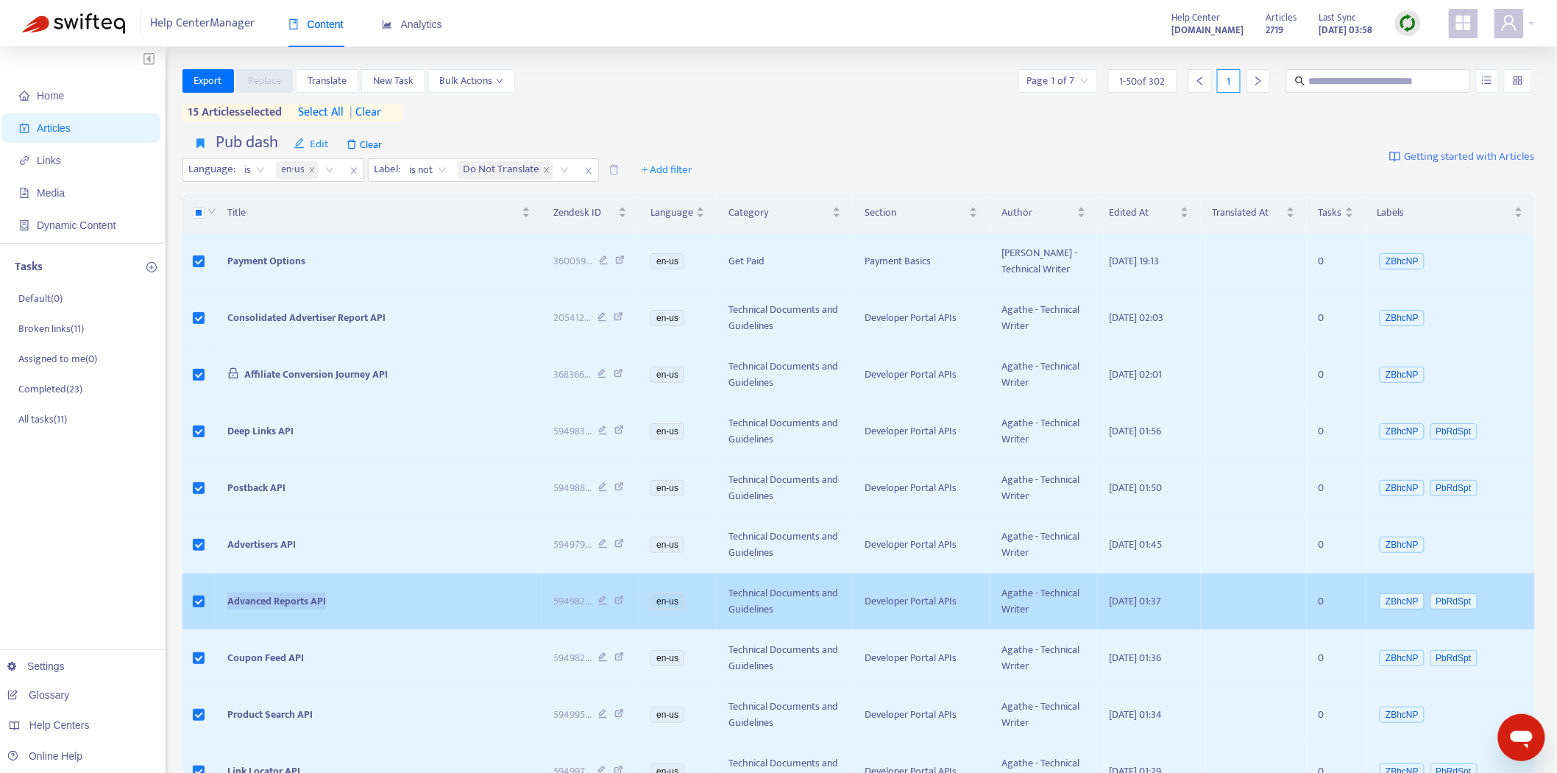
click at [202, 596] on tr "Advanced Reports API 594982 ... en-us Technical Documents and Guidelines Develo…" at bounding box center [858, 601] width 1353 height 57
copy tr "Advanced Reports API"
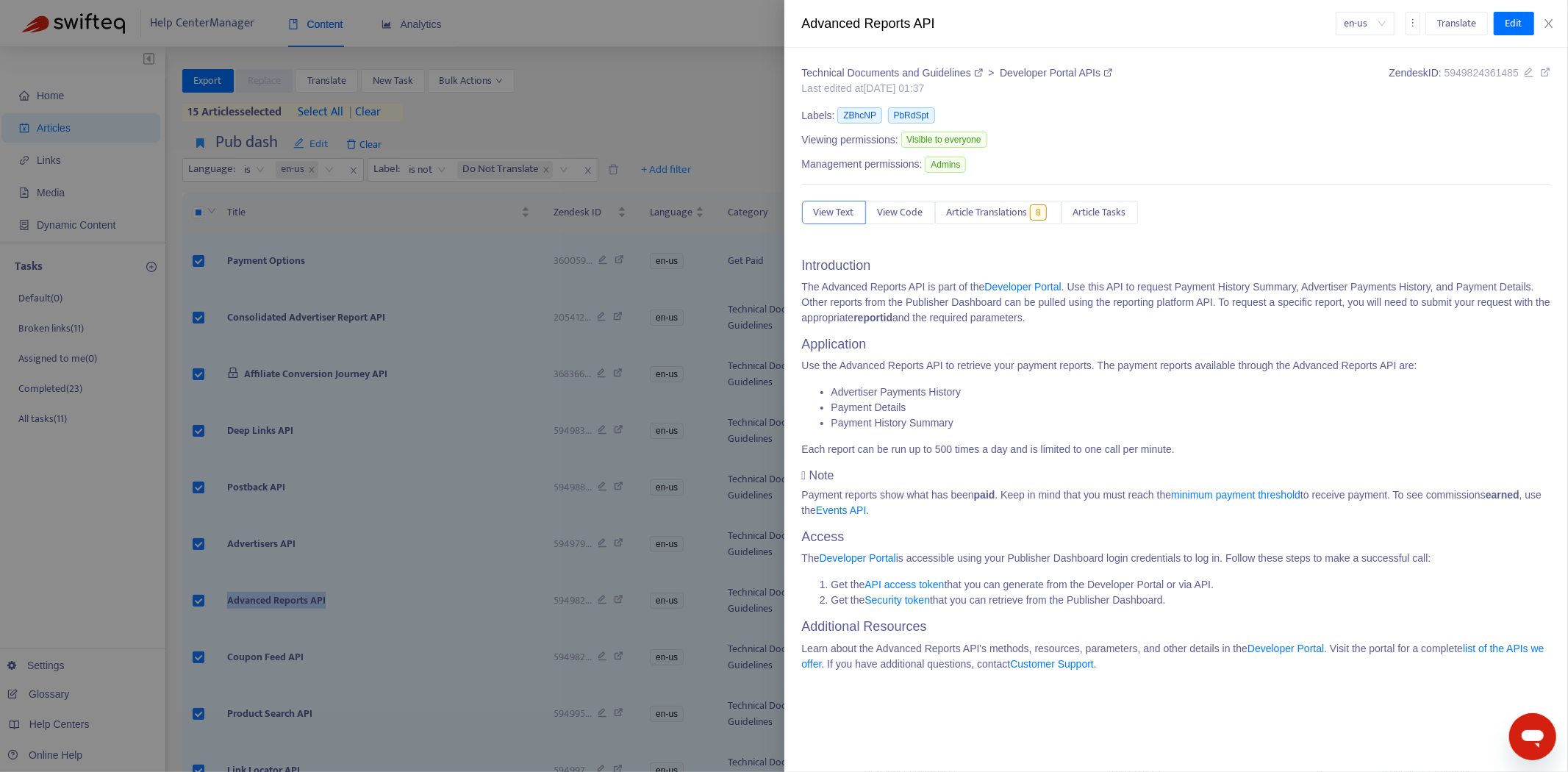
click at [307, 680] on div at bounding box center [784, 386] width 1568 height 772
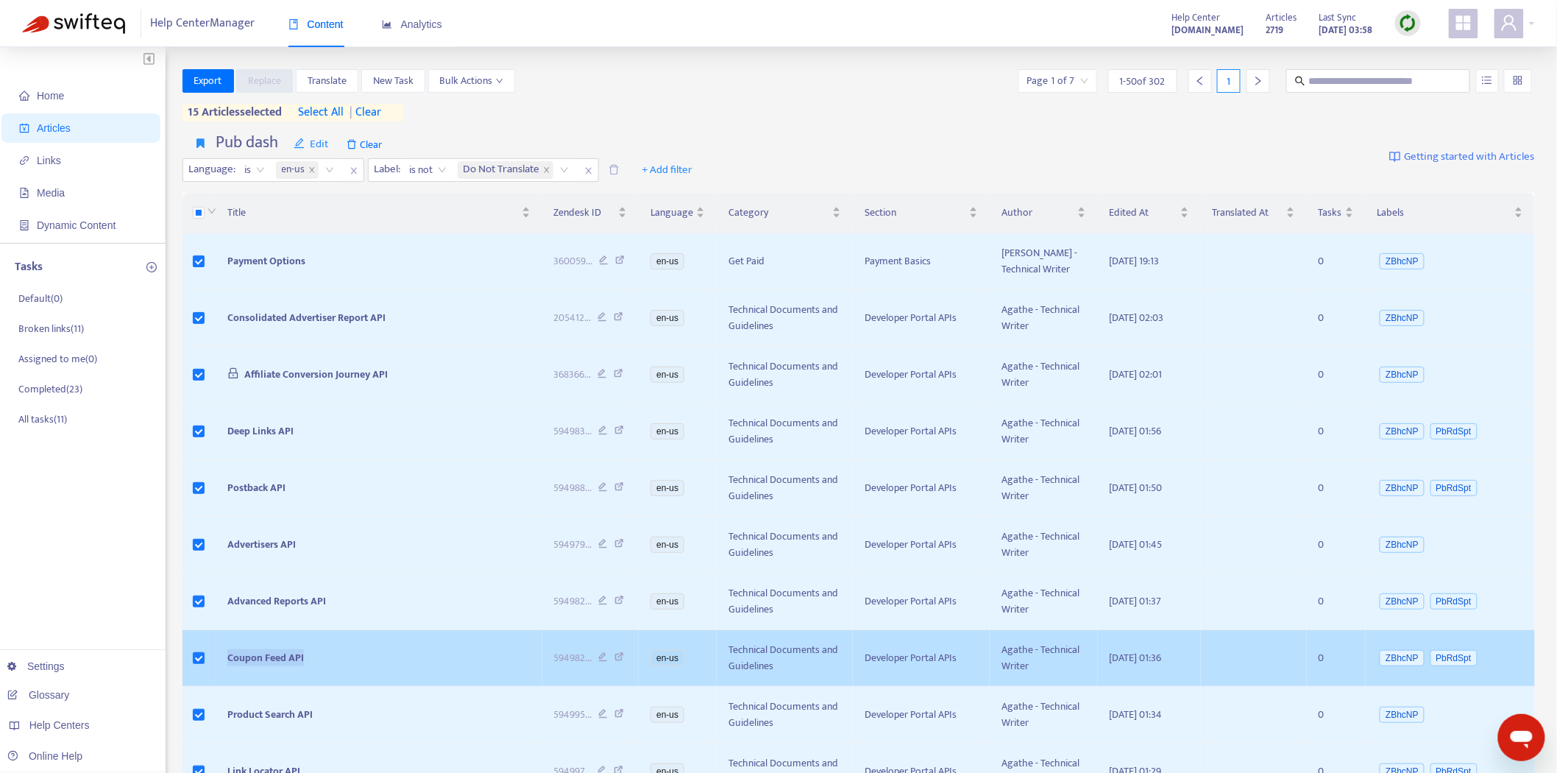
click at [196, 660] on tr "Coupon Feed API 594982 ... en-us Technical Documents and Guidelines Developer P…" at bounding box center [858, 658] width 1353 height 57
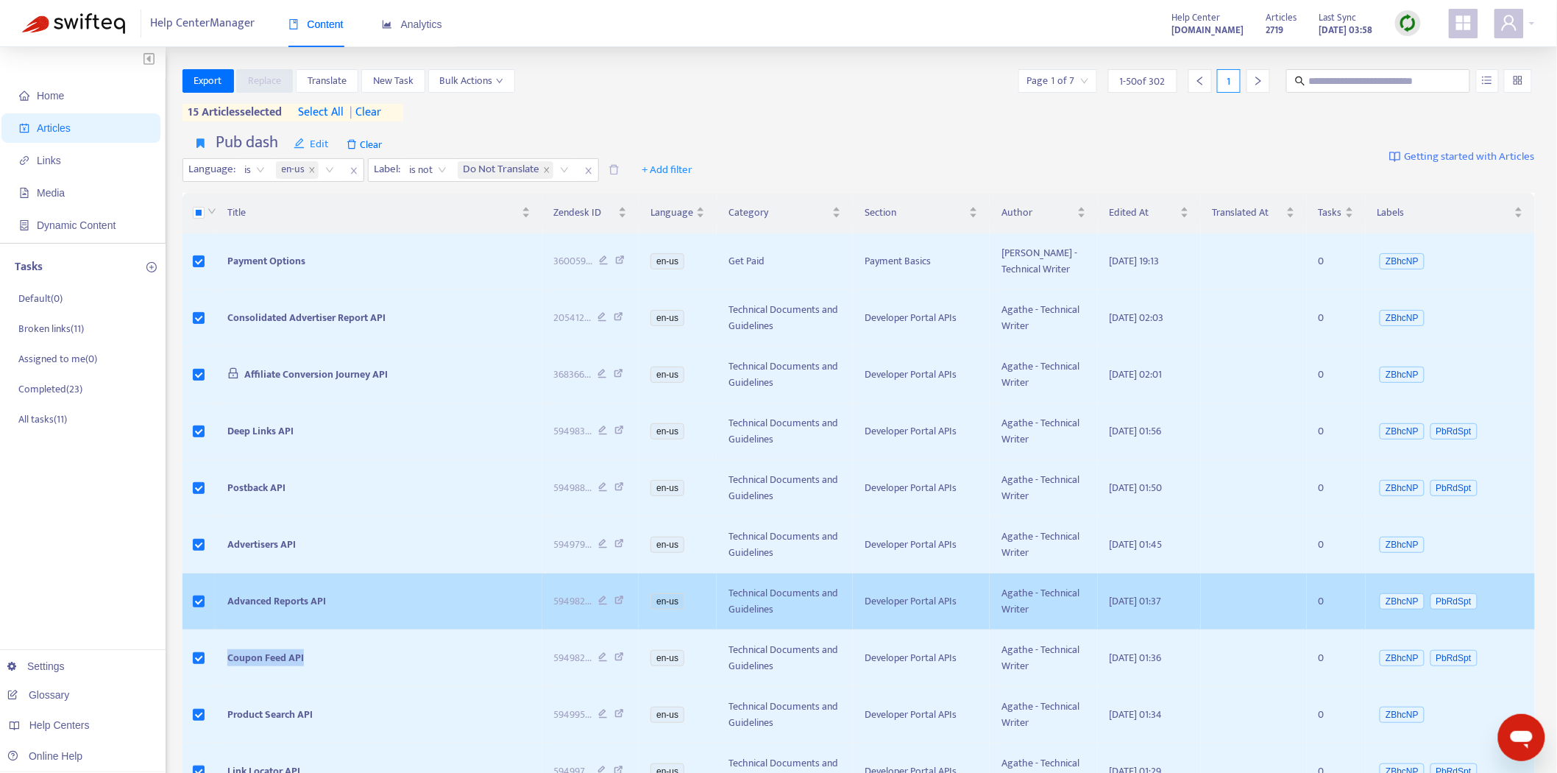
copy tr "Coupon Feed API"
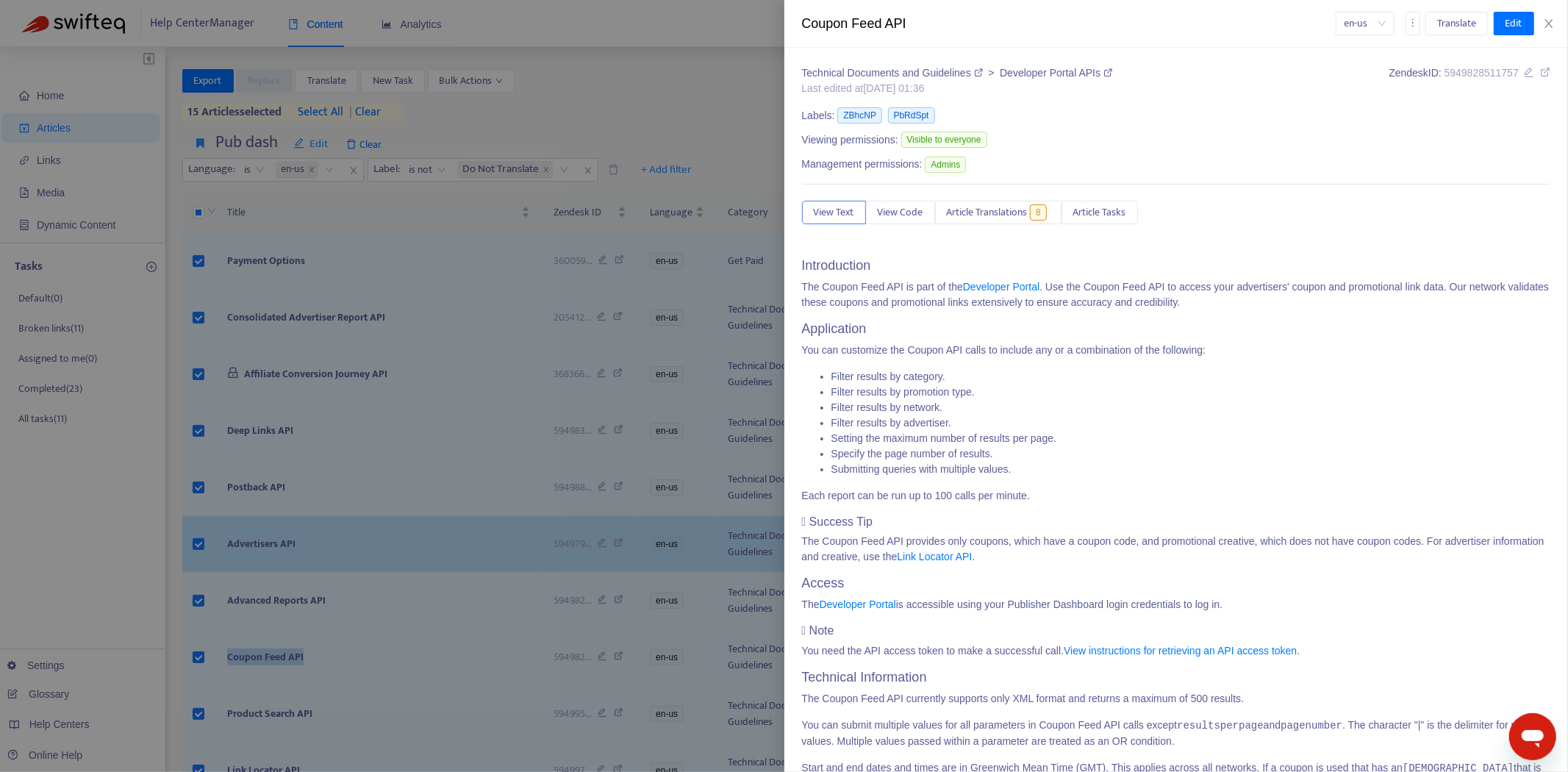
drag, startPoint x: 324, startPoint y: 519, endPoint x: 338, endPoint y: 538, distance: 23.6
click at [324, 519] on div at bounding box center [784, 386] width 1568 height 772
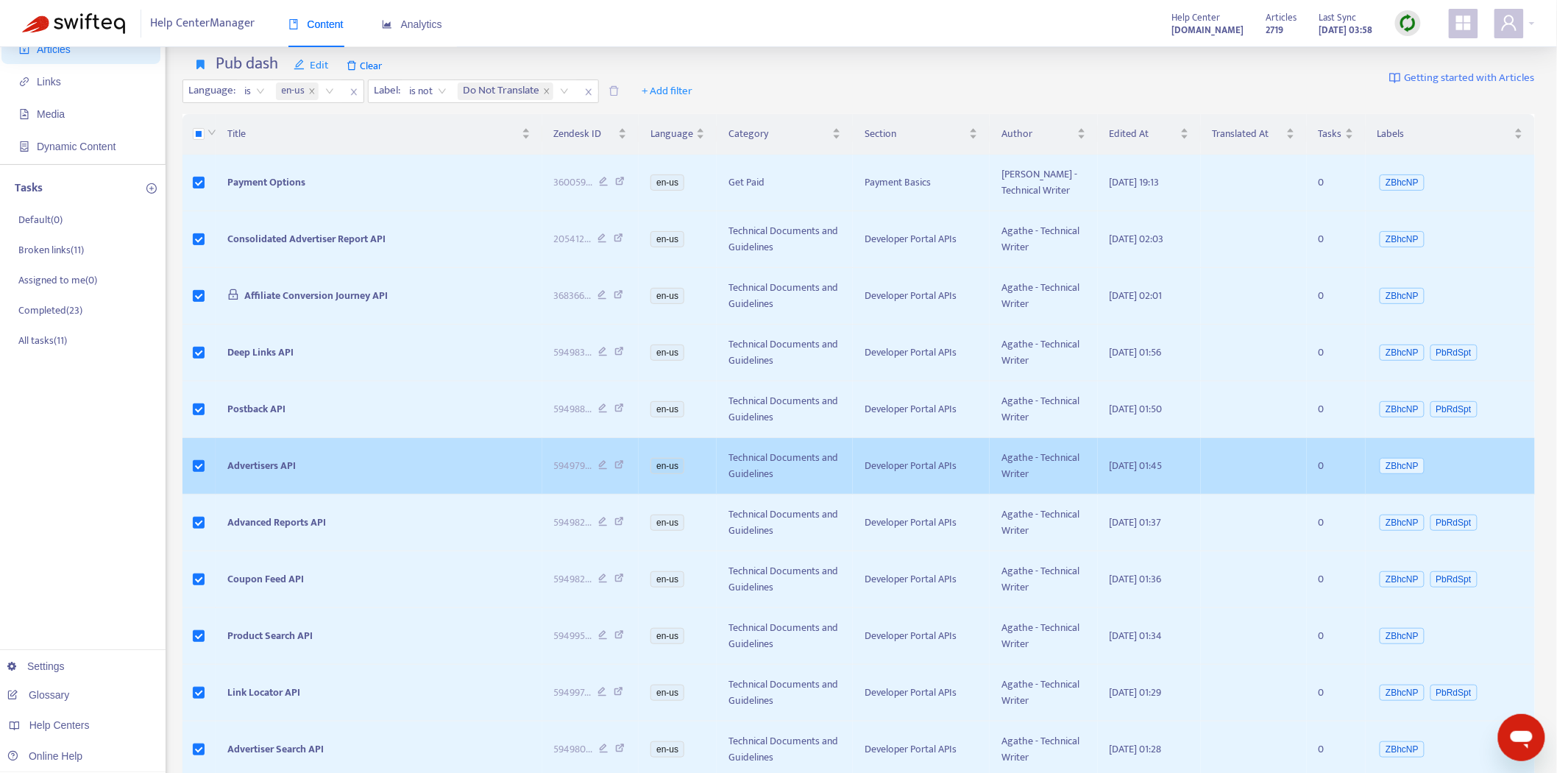
scroll to position [327, 0]
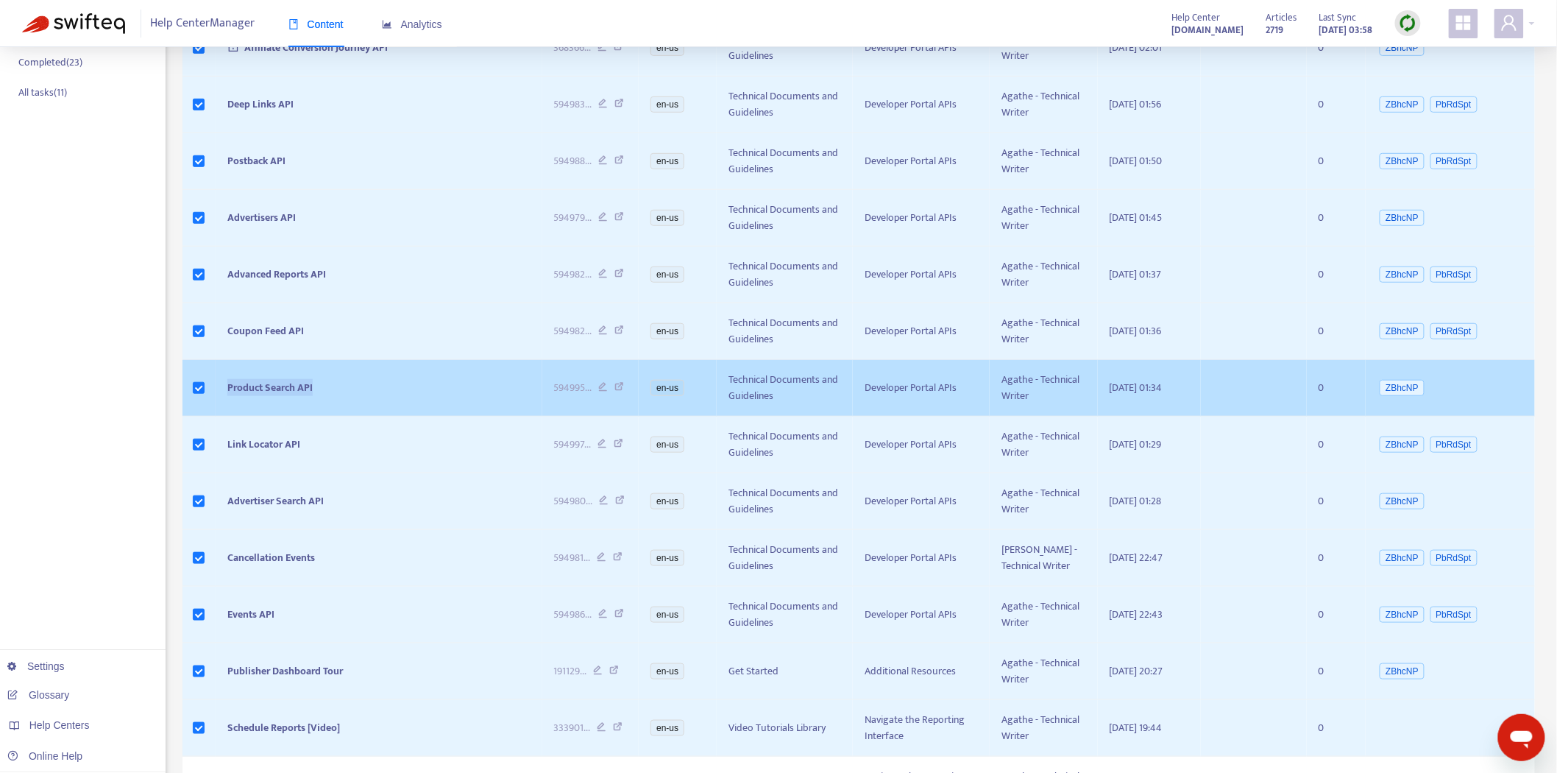
click at [196, 390] on tr "Product Search API 594995 ... en-us Technical Documents and Guidelines Develope…" at bounding box center [858, 388] width 1353 height 57
copy tr "Product Search API"
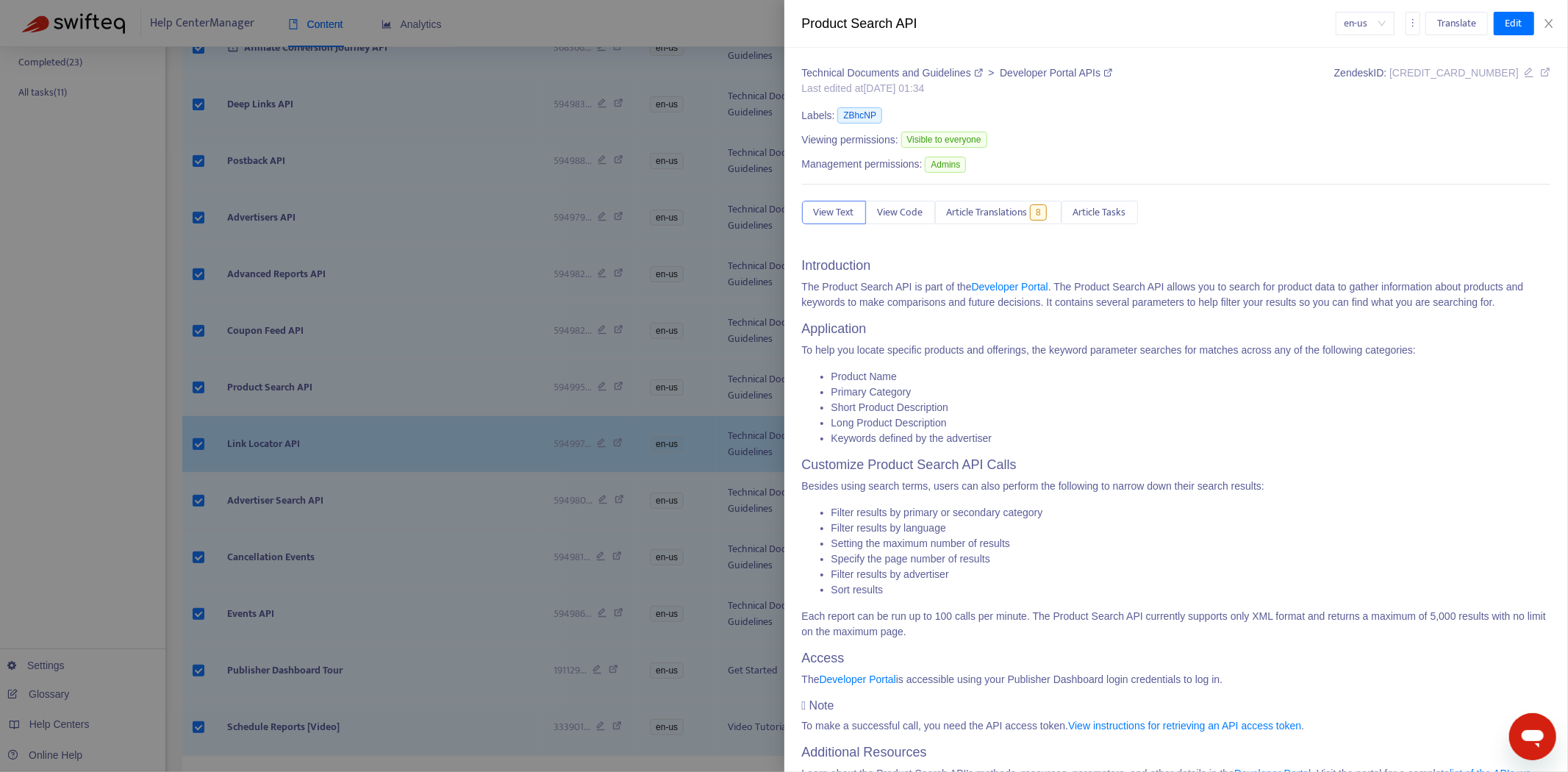
drag, startPoint x: 327, startPoint y: 454, endPoint x: 327, endPoint y: 444, distance: 10.0
click at [327, 454] on div at bounding box center [784, 386] width 1568 height 772
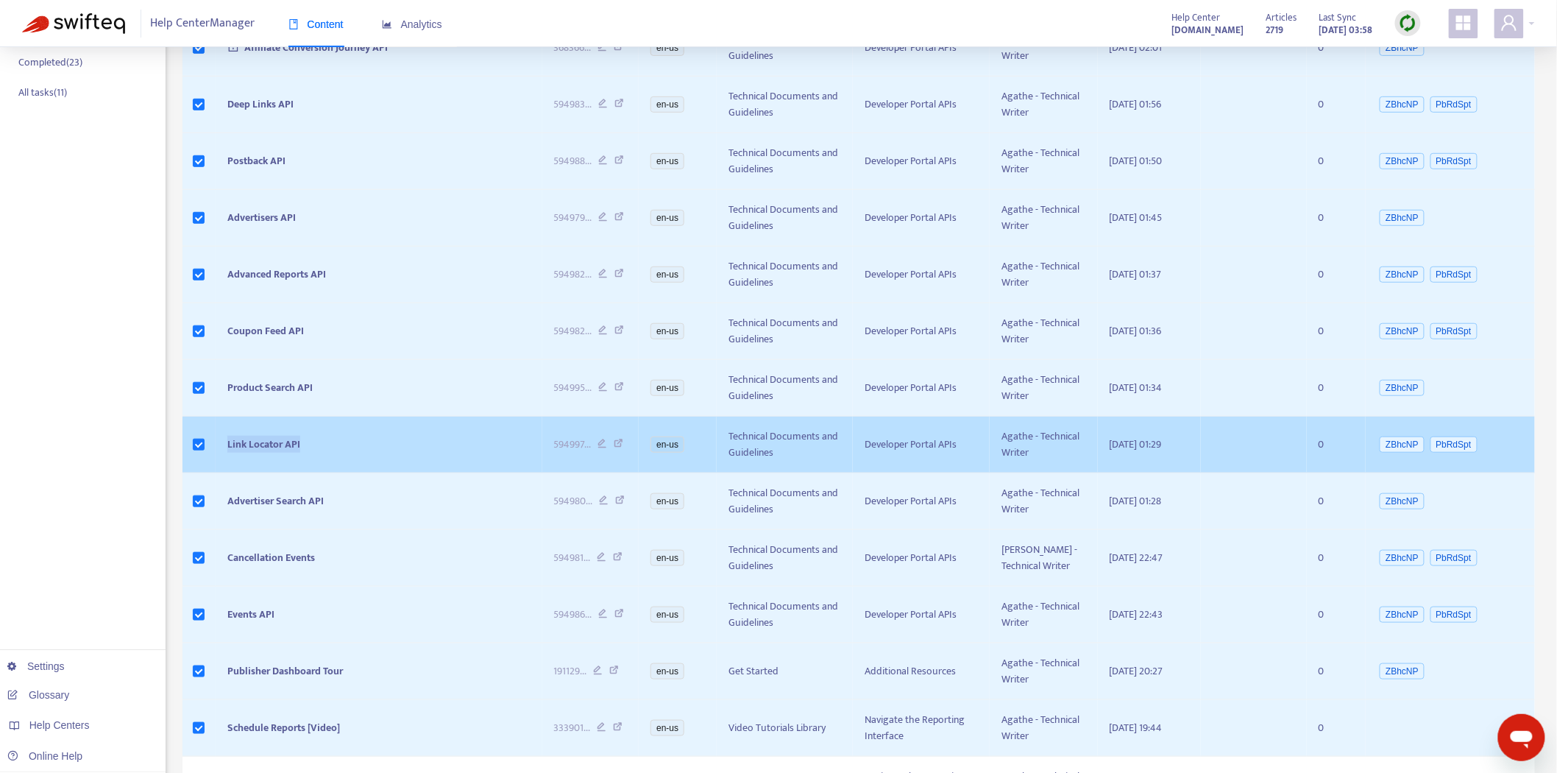
drag, startPoint x: 333, startPoint y: 438, endPoint x: 217, endPoint y: 438, distance: 116.3
click at [217, 438] on td "Link Locator API" at bounding box center [379, 444] width 327 height 57
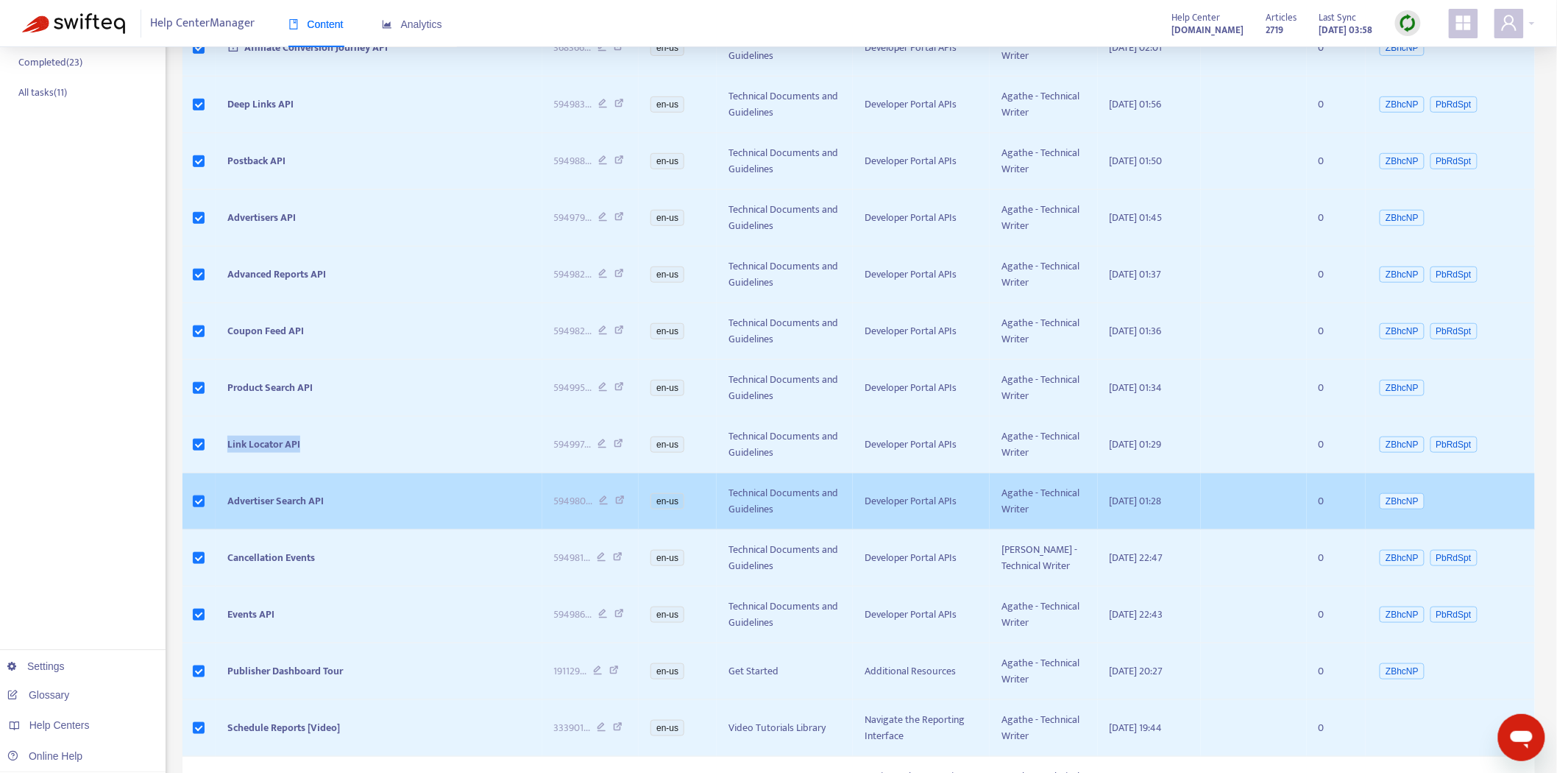
copy span "Link Locator API"
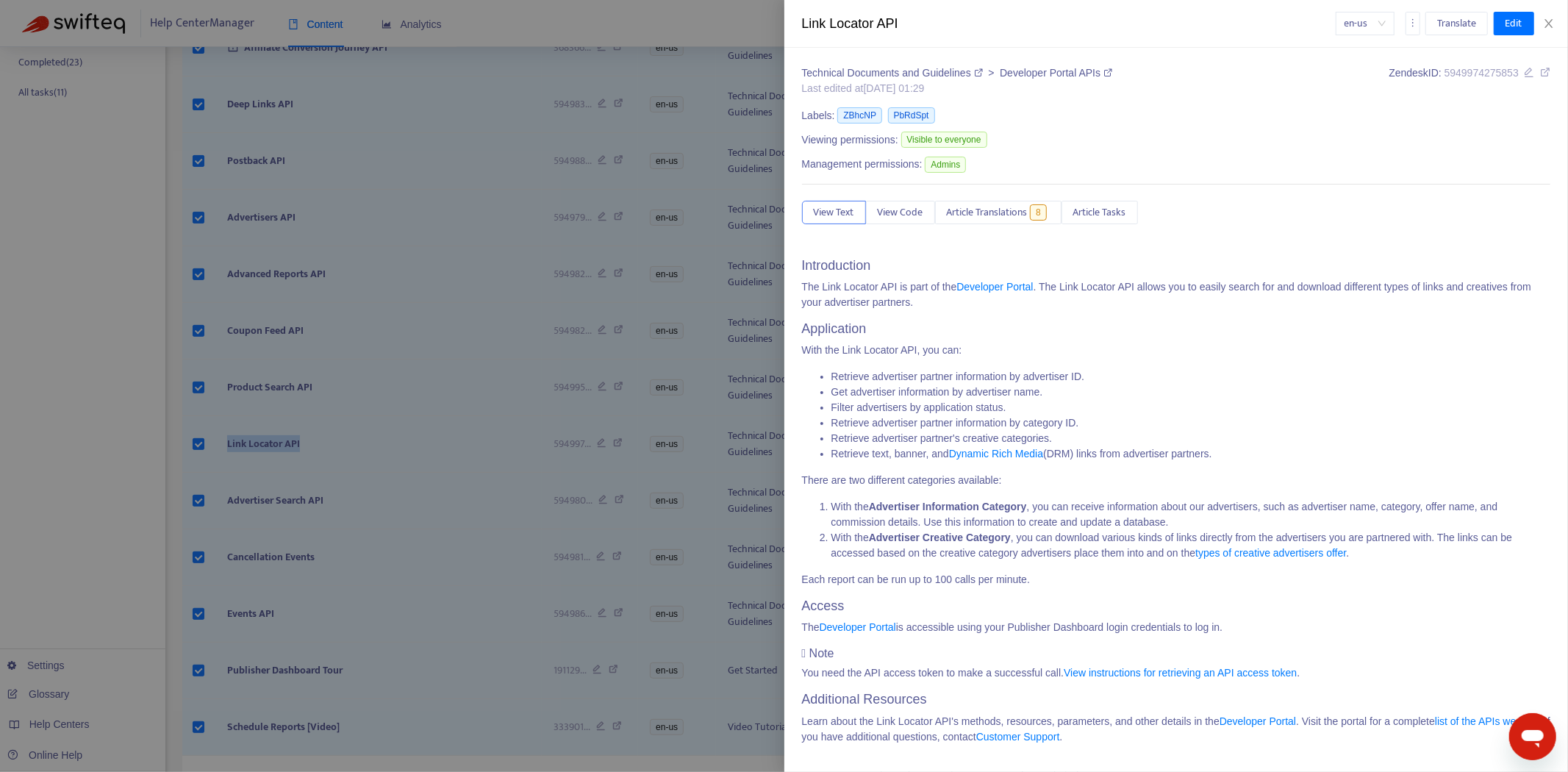
click at [294, 517] on div at bounding box center [784, 386] width 1568 height 772
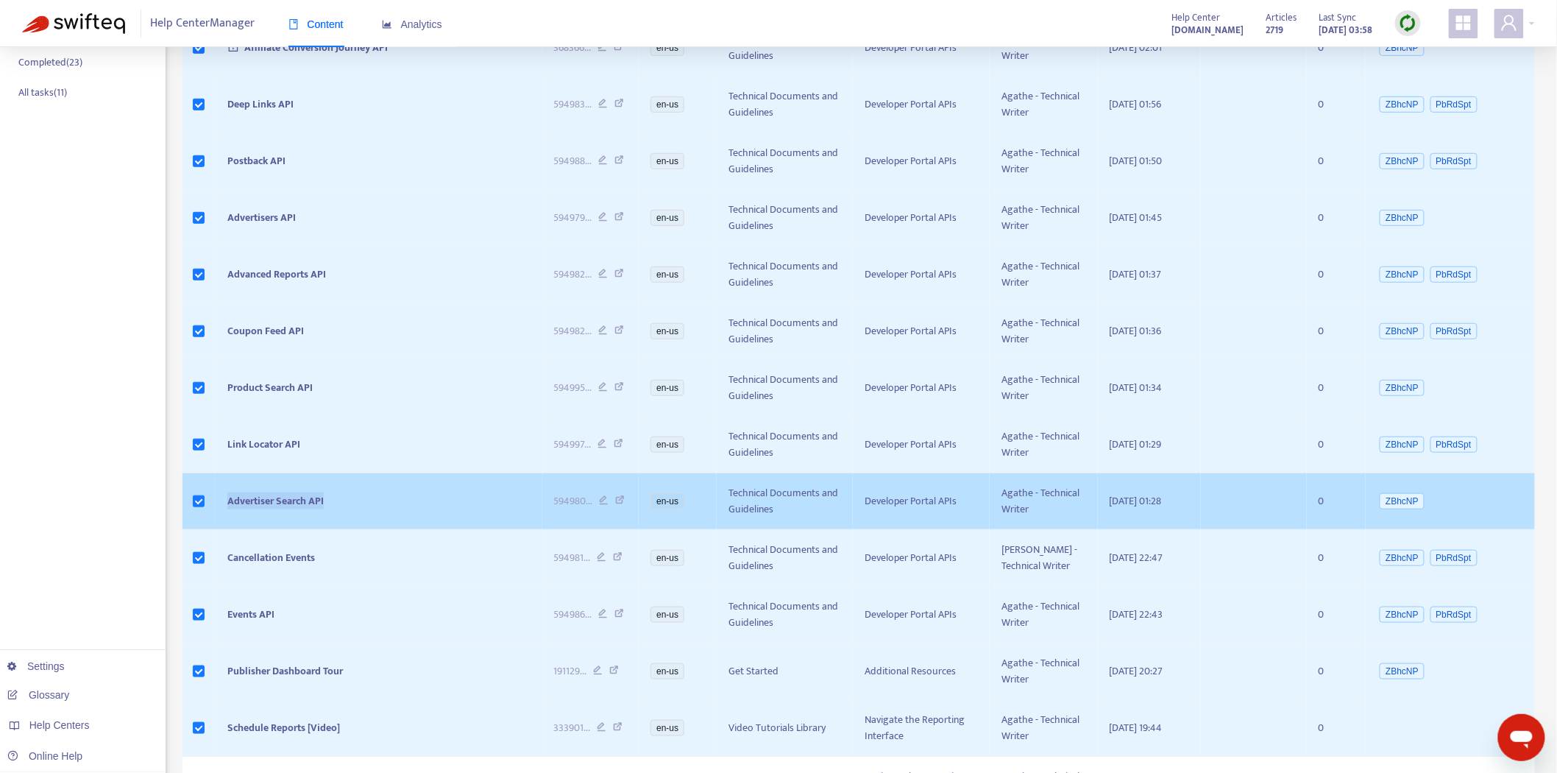
drag, startPoint x: 363, startPoint y: 498, endPoint x: 218, endPoint y: 491, distance: 145.2
click at [218, 491] on td "Advertiser Search API" at bounding box center [379, 501] width 327 height 57
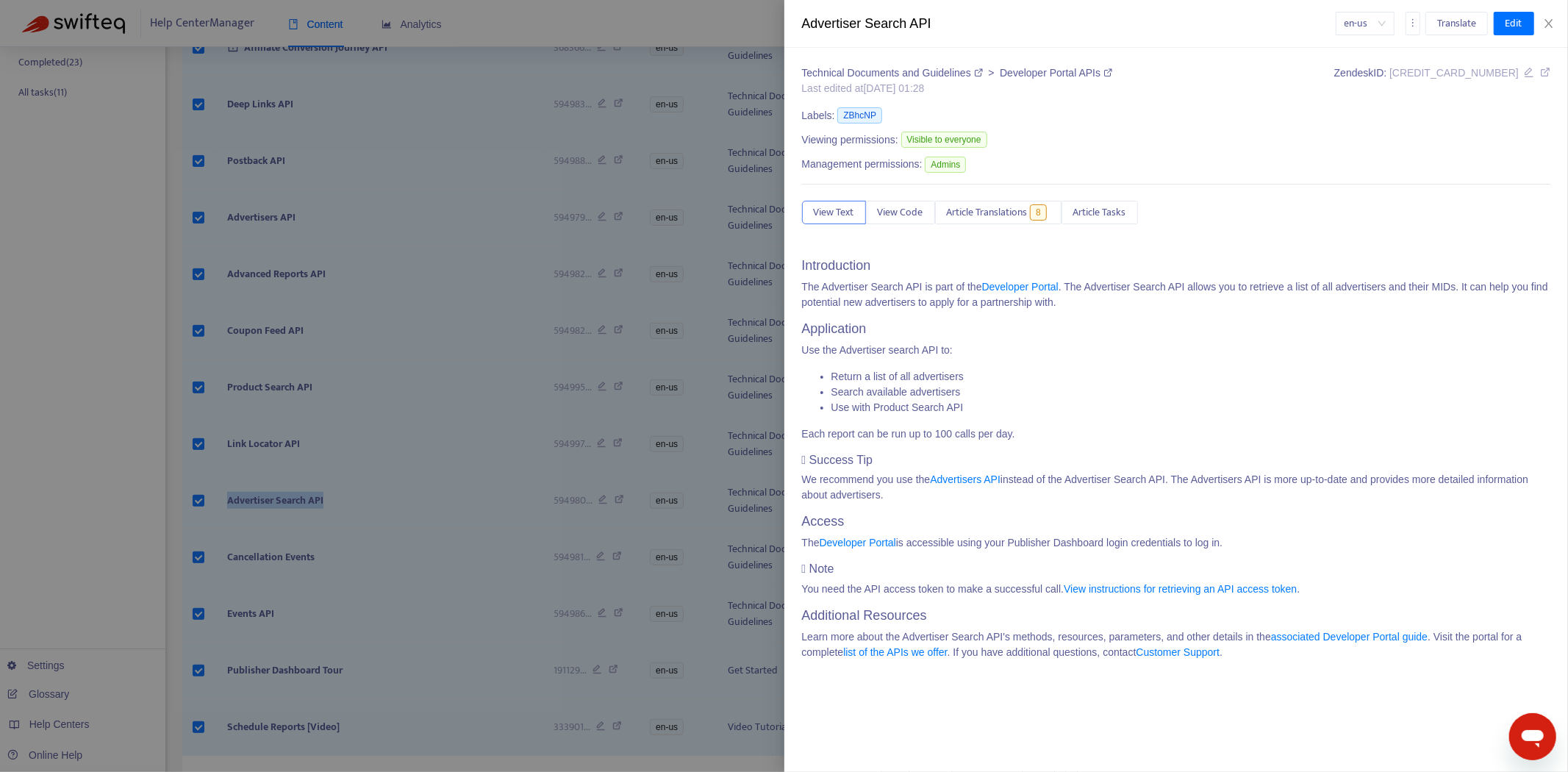
click at [280, 480] on div at bounding box center [784, 386] width 1568 height 772
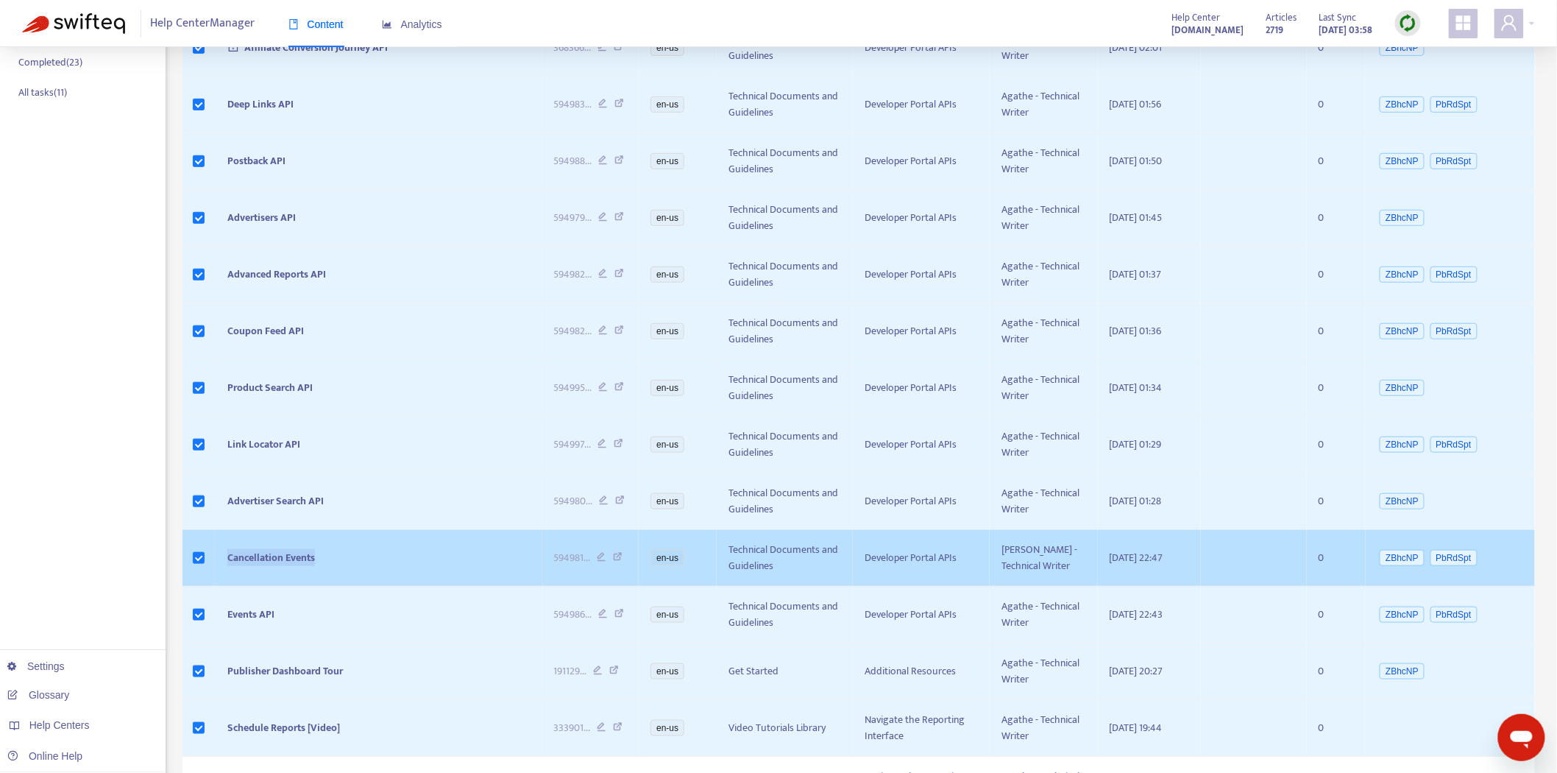
drag, startPoint x: 341, startPoint y: 560, endPoint x: 252, endPoint y: 553, distance: 88.6
click at [219, 565] on td "Cancellation Events" at bounding box center [379, 558] width 327 height 57
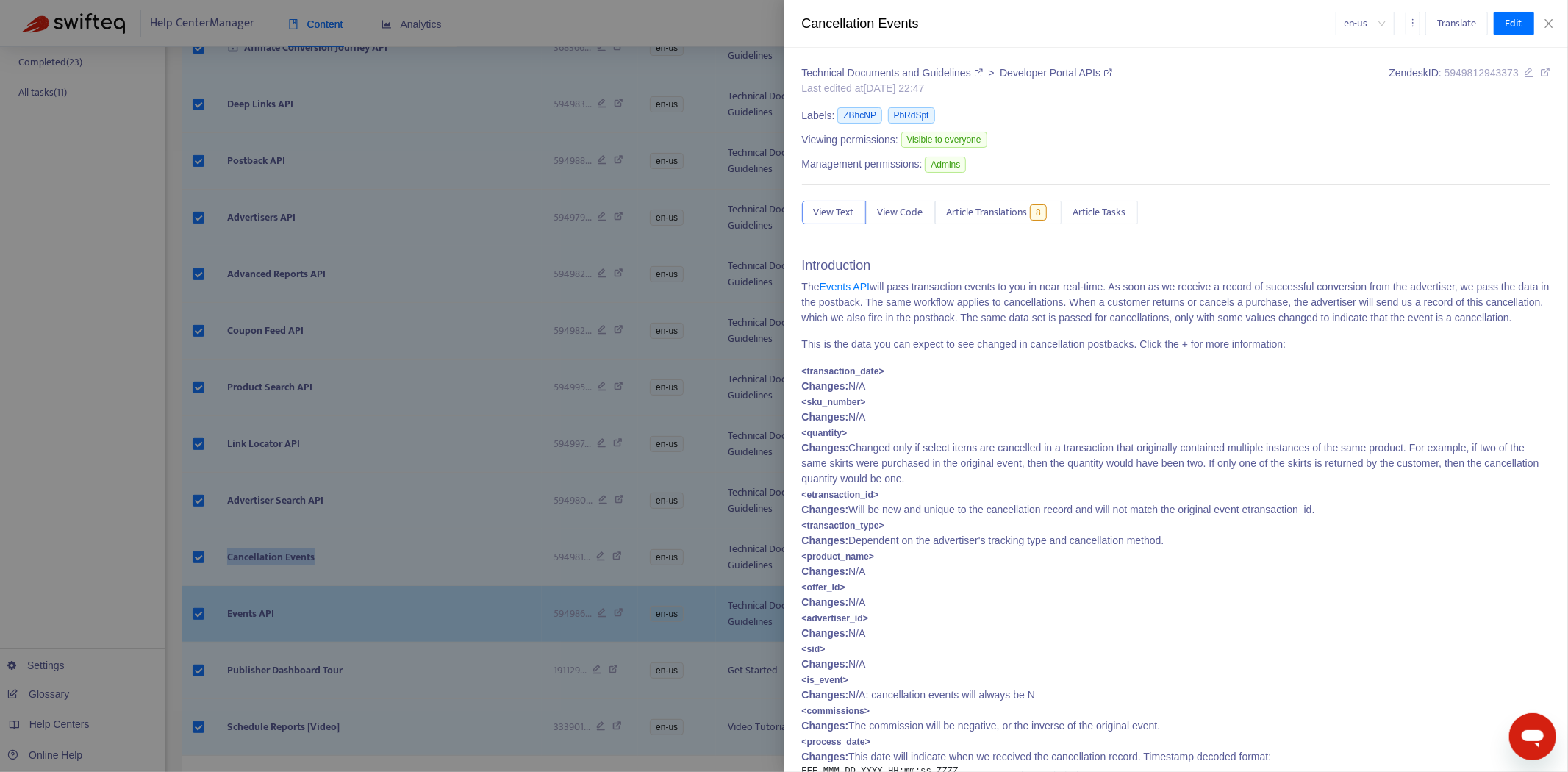
drag, startPoint x: 350, startPoint y: 563, endPoint x: 308, endPoint y: 594, distance: 52.2
click at [351, 563] on div at bounding box center [784, 386] width 1568 height 772
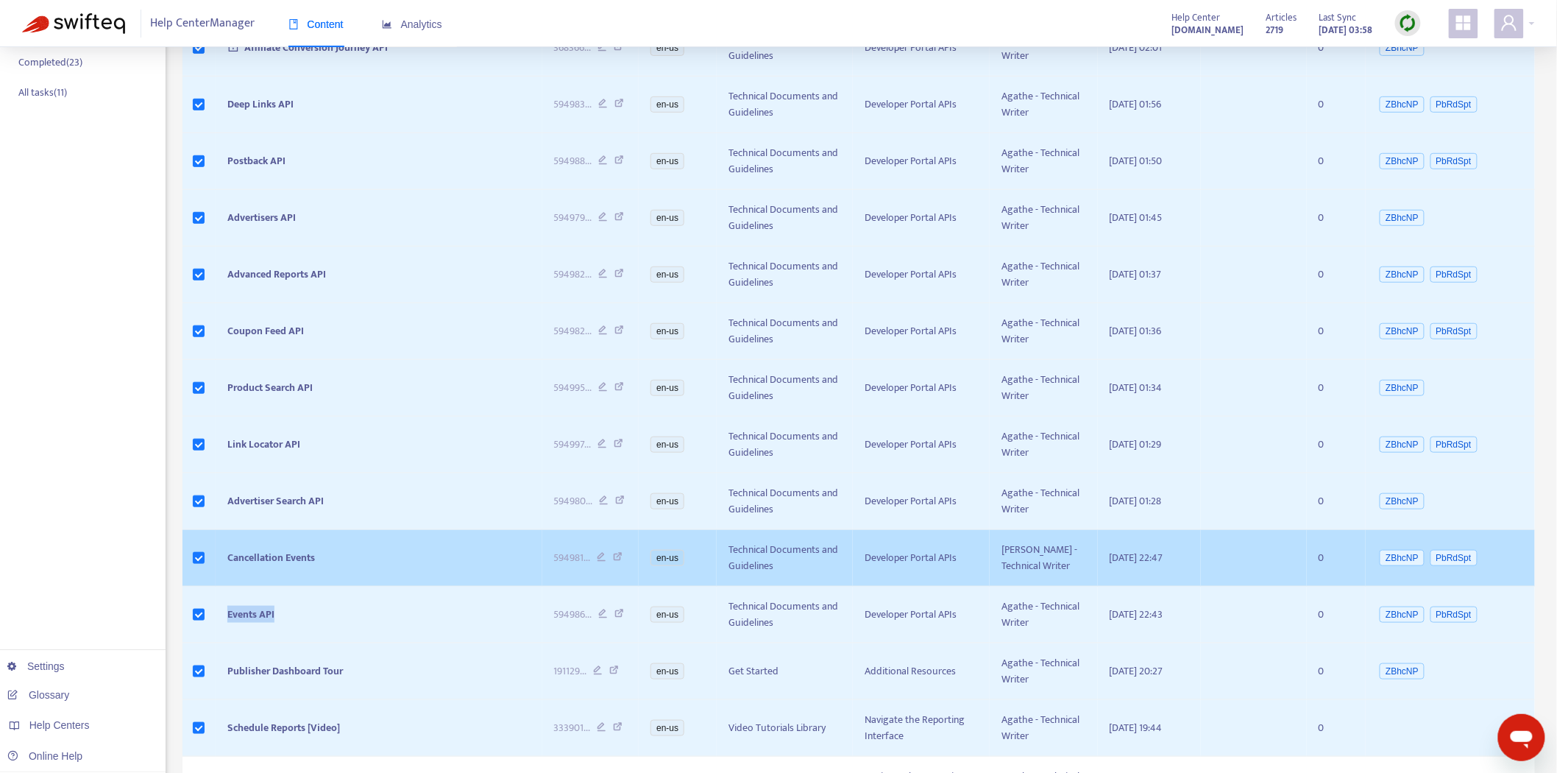
drag, startPoint x: 275, startPoint y: 606, endPoint x: 437, endPoint y: 574, distance: 165.1
click at [214, 617] on tr "Events API 594986 ... en-us Technical Documents and Guidelines Developer Portal…" at bounding box center [858, 614] width 1353 height 57
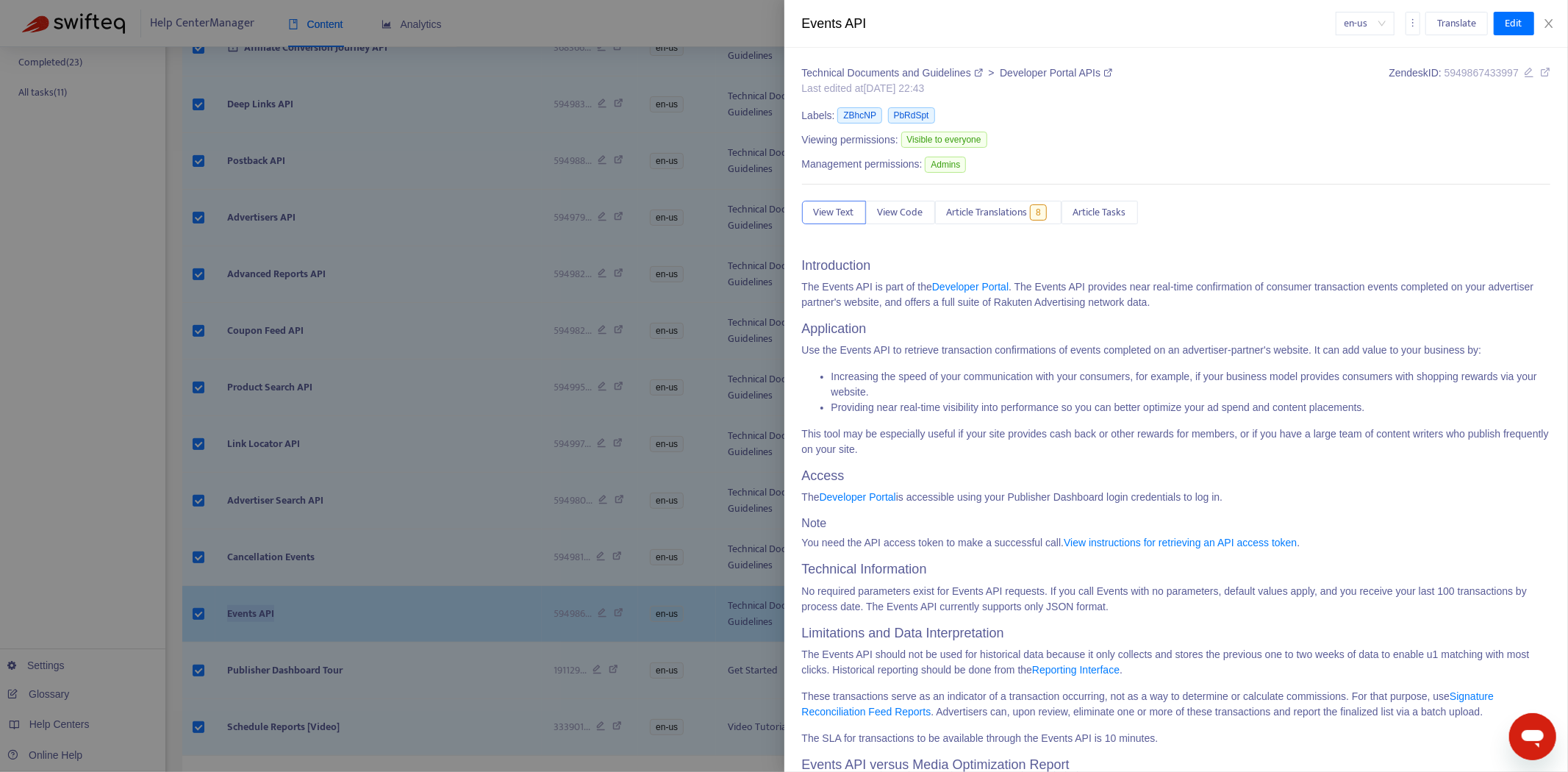
drag, startPoint x: 390, startPoint y: 630, endPoint x: 358, endPoint y: 621, distance: 33.2
click at [390, 630] on div at bounding box center [784, 386] width 1568 height 772
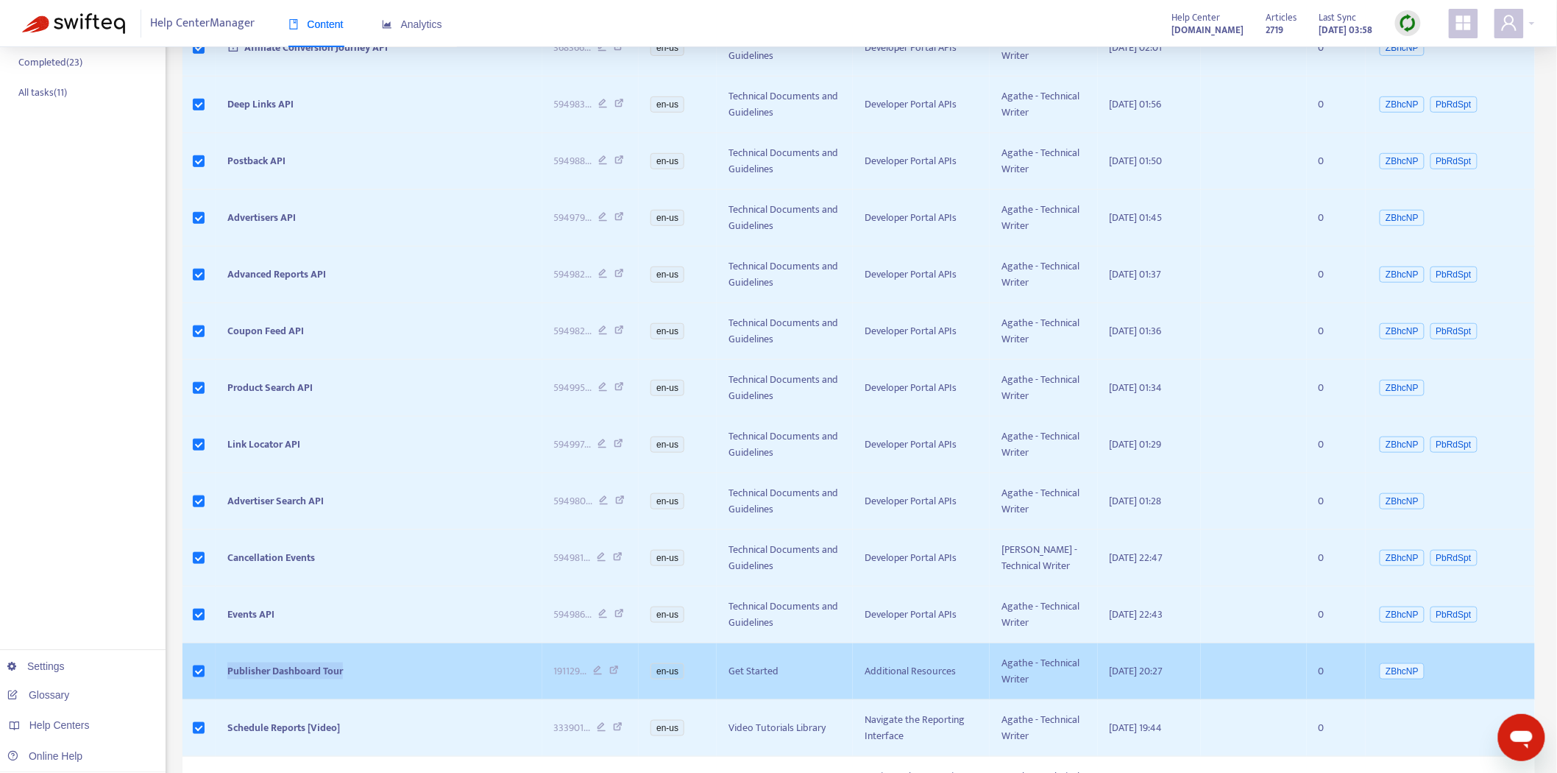
drag, startPoint x: 311, startPoint y: 666, endPoint x: 244, endPoint y: 673, distance: 68.0
click at [224, 677] on td "Publisher Dashboard Tour" at bounding box center [379, 671] width 327 height 57
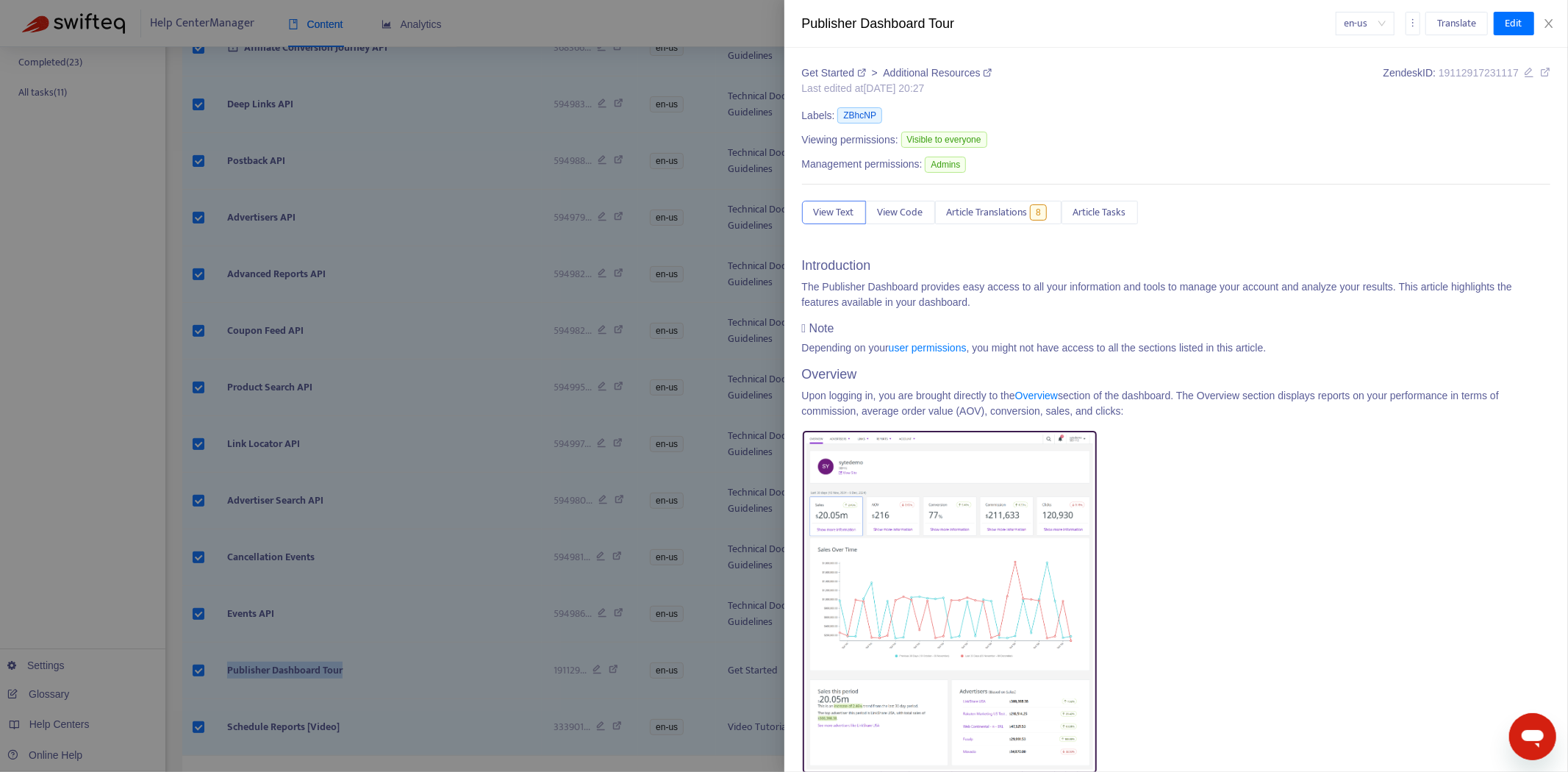
click at [422, 580] on div at bounding box center [784, 386] width 1568 height 772
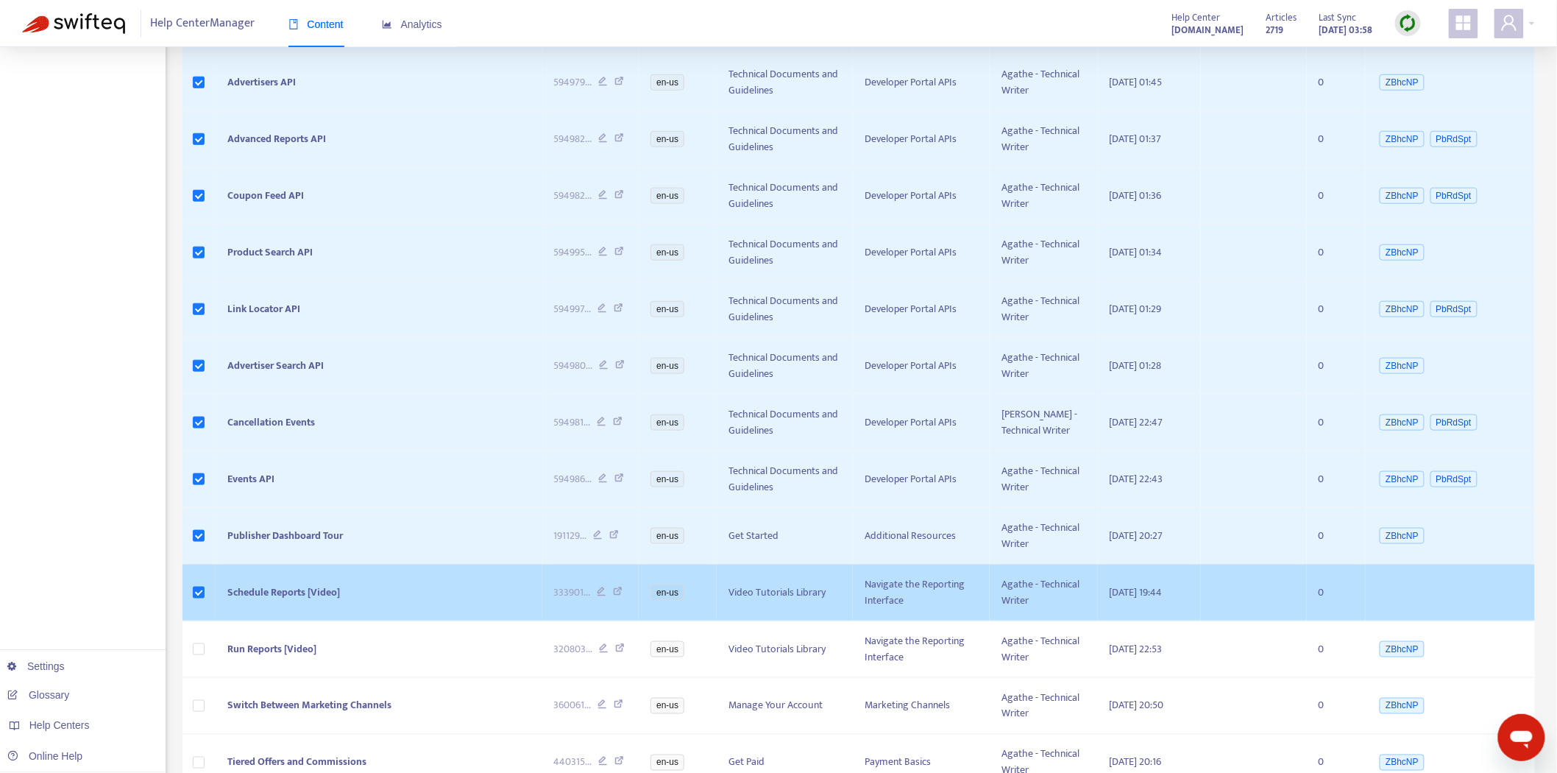
scroll to position [572, 0]
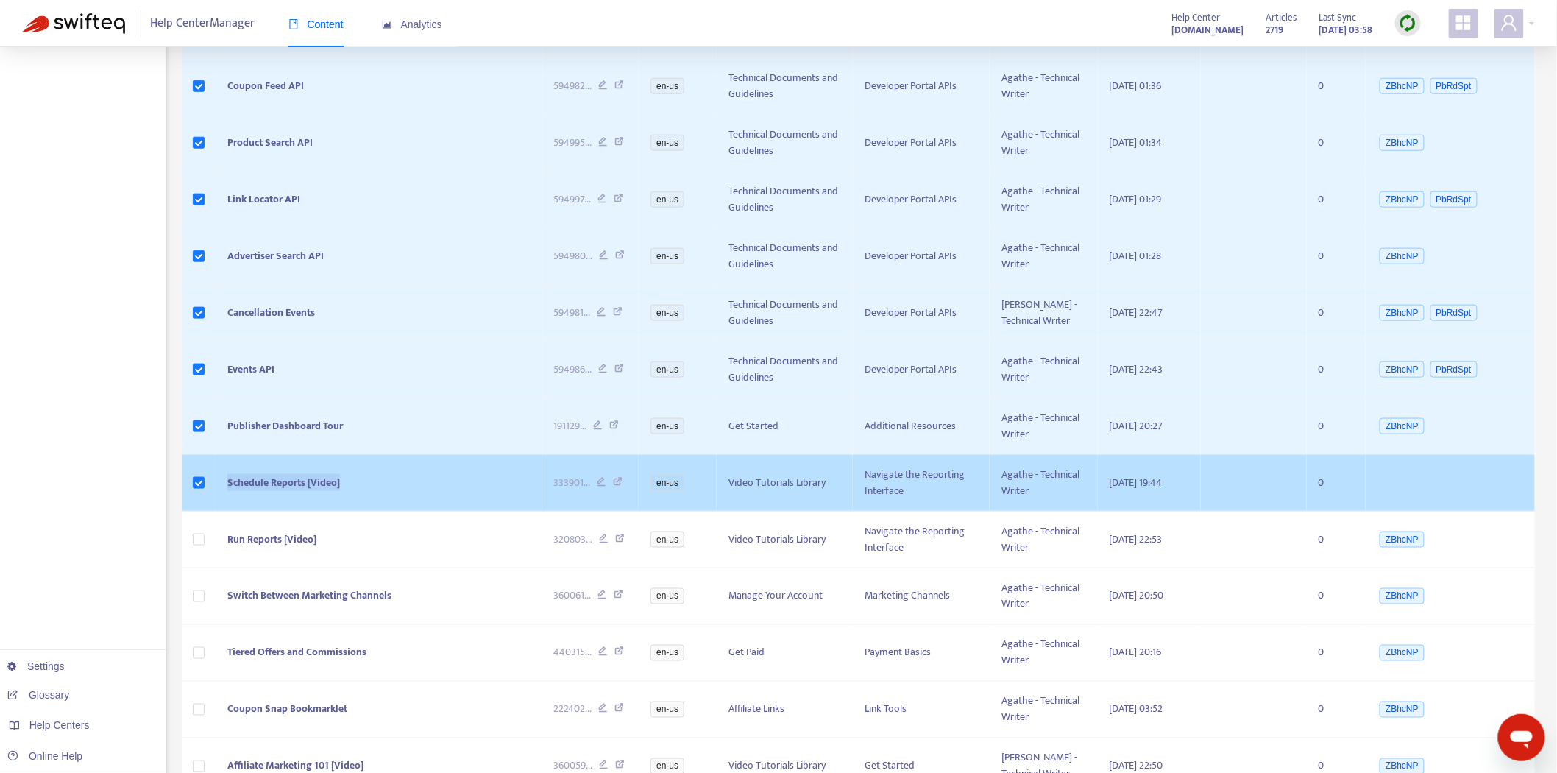
drag, startPoint x: 368, startPoint y: 481, endPoint x: 221, endPoint y: 467, distance: 147.8
click at [221, 467] on td "Schedule Reports [Video]" at bounding box center [379, 483] width 327 height 57
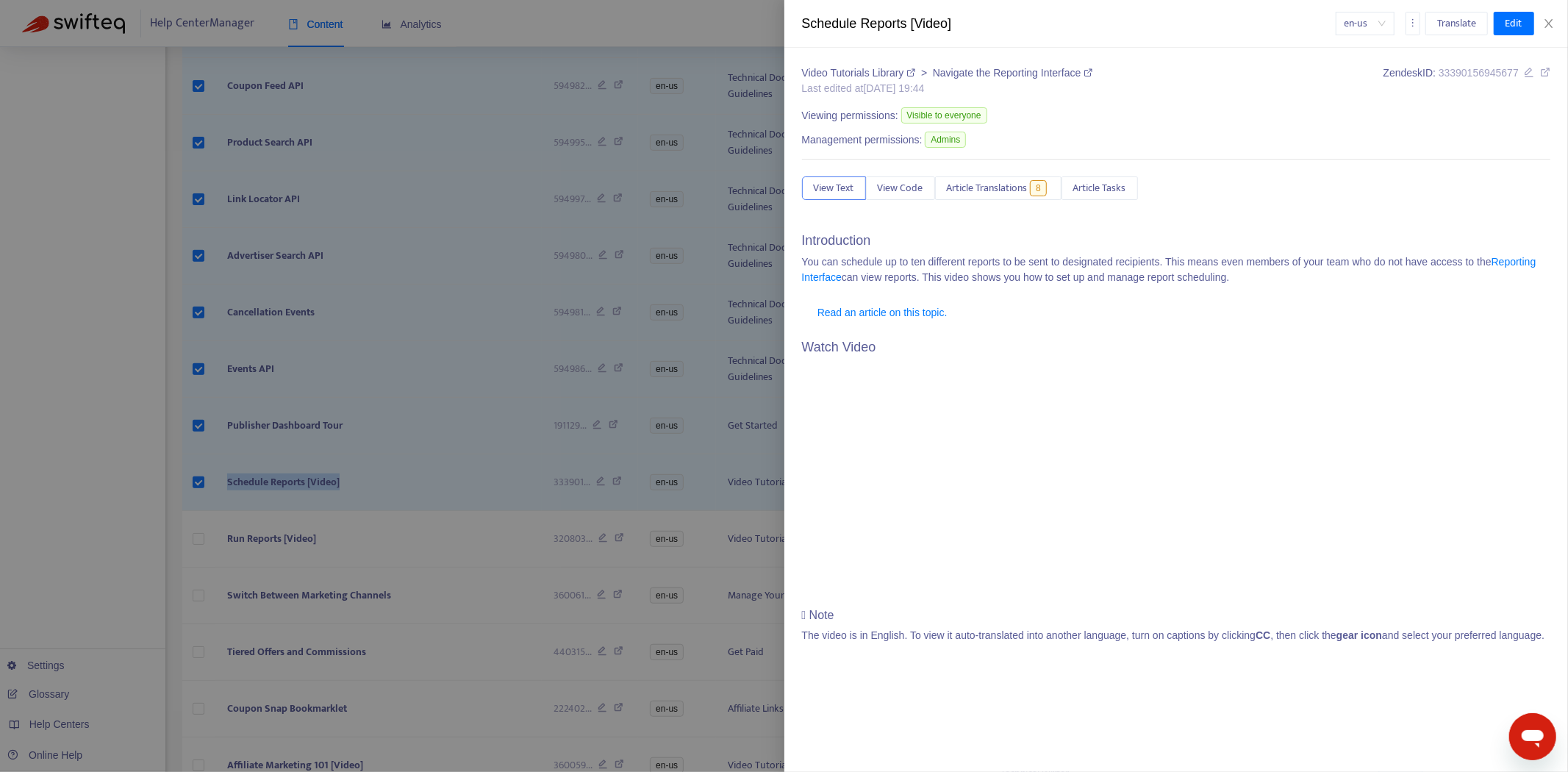
click at [99, 586] on div at bounding box center [784, 386] width 1568 height 772
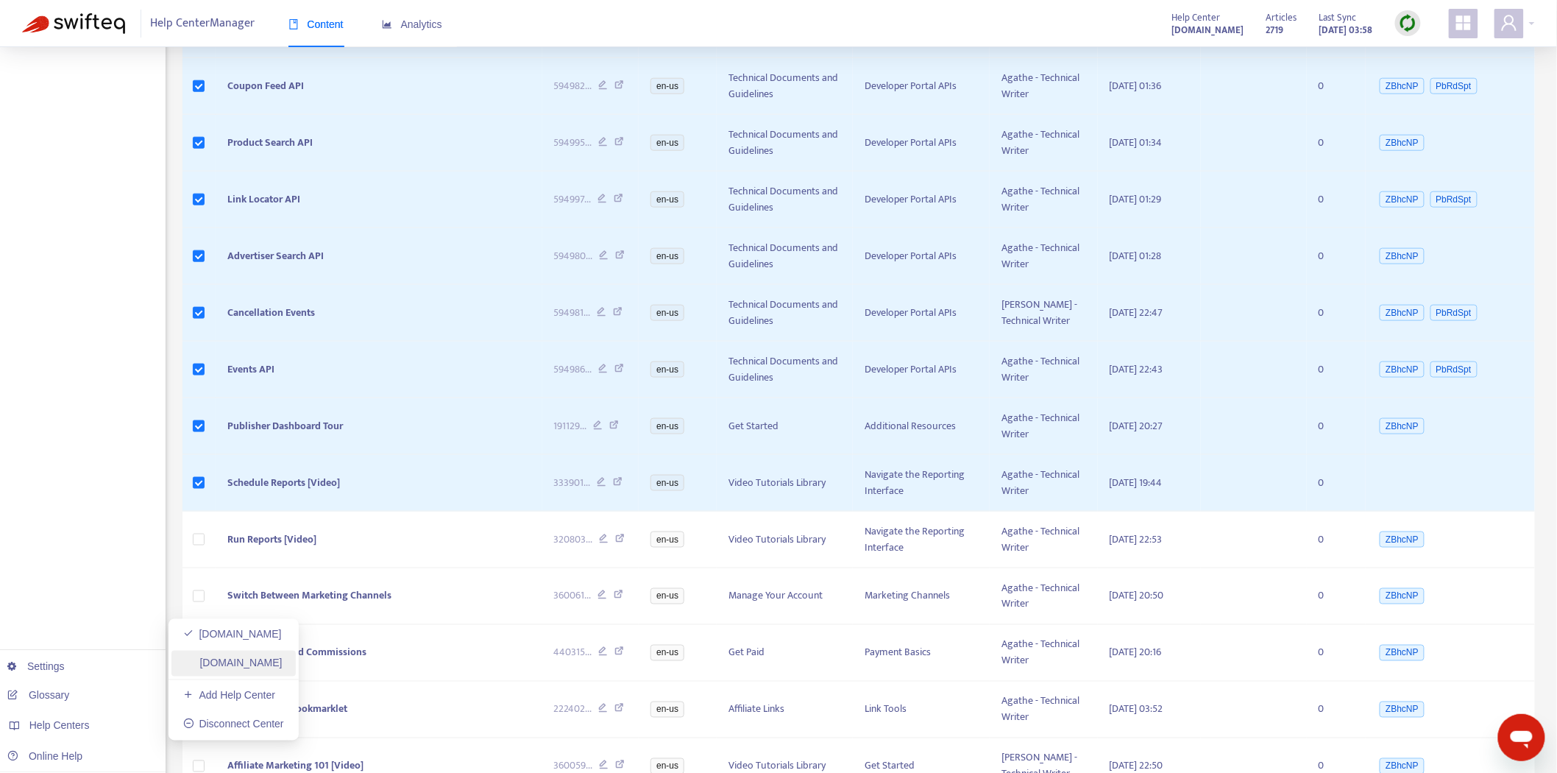
click at [260, 660] on link "[DOMAIN_NAME]" at bounding box center [232, 663] width 99 height 12
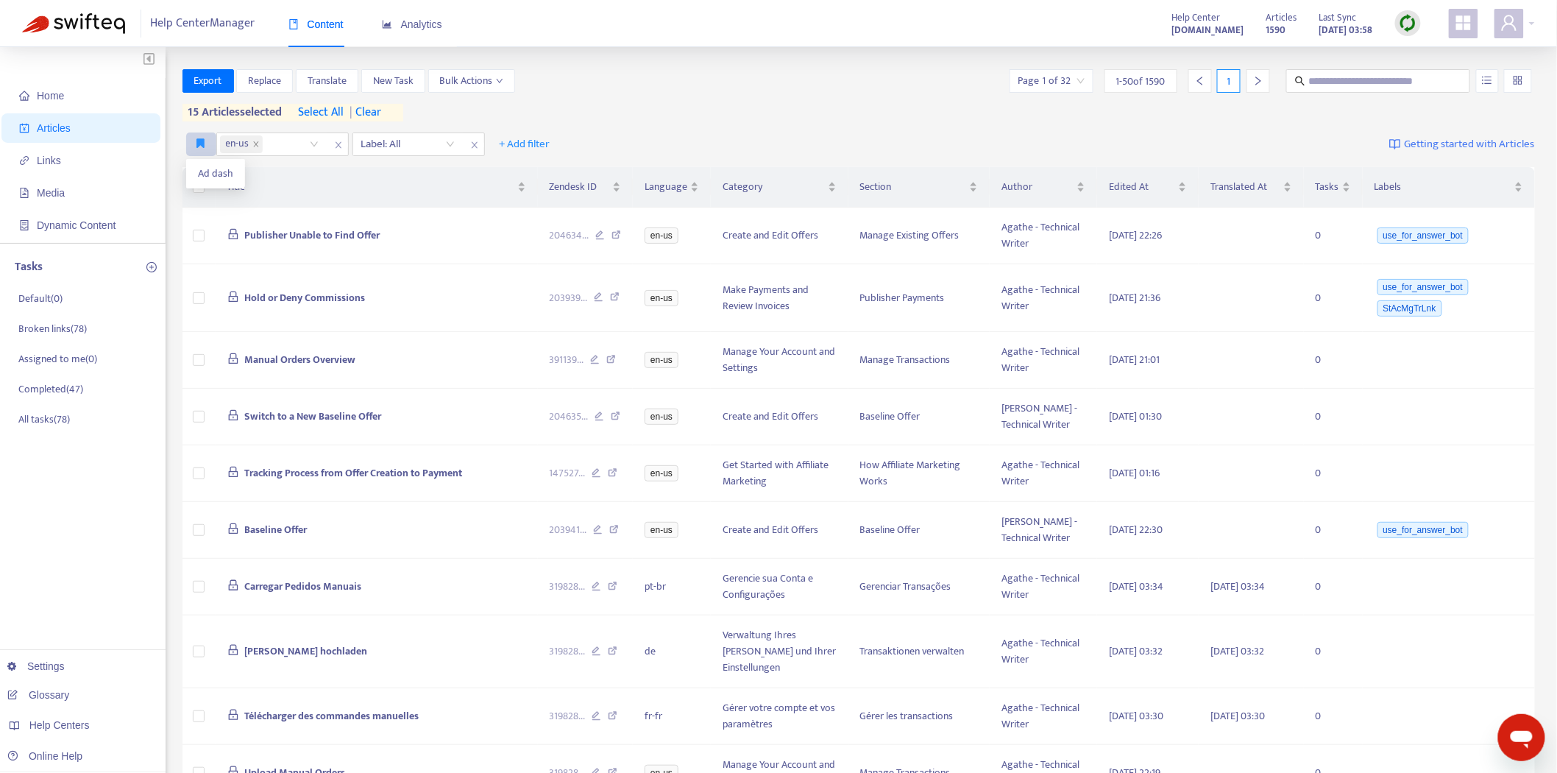
click at [197, 140] on icon "button" at bounding box center [201, 143] width 8 height 11
click at [202, 173] on span "Ad dash" at bounding box center [215, 174] width 35 height 16
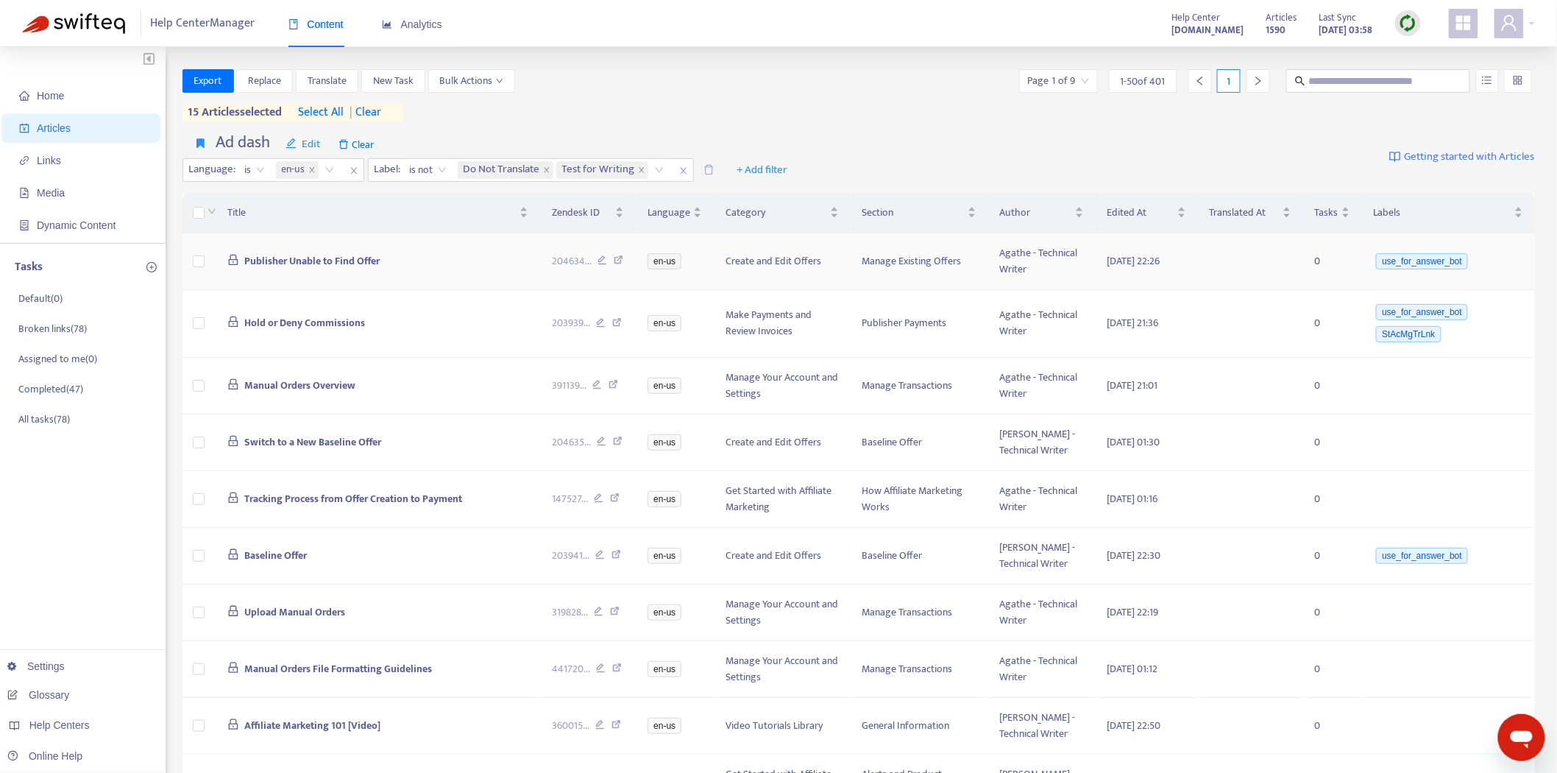
click at [333, 258] on span "Publisher Unable to Find Offer" at bounding box center [311, 260] width 135 height 17
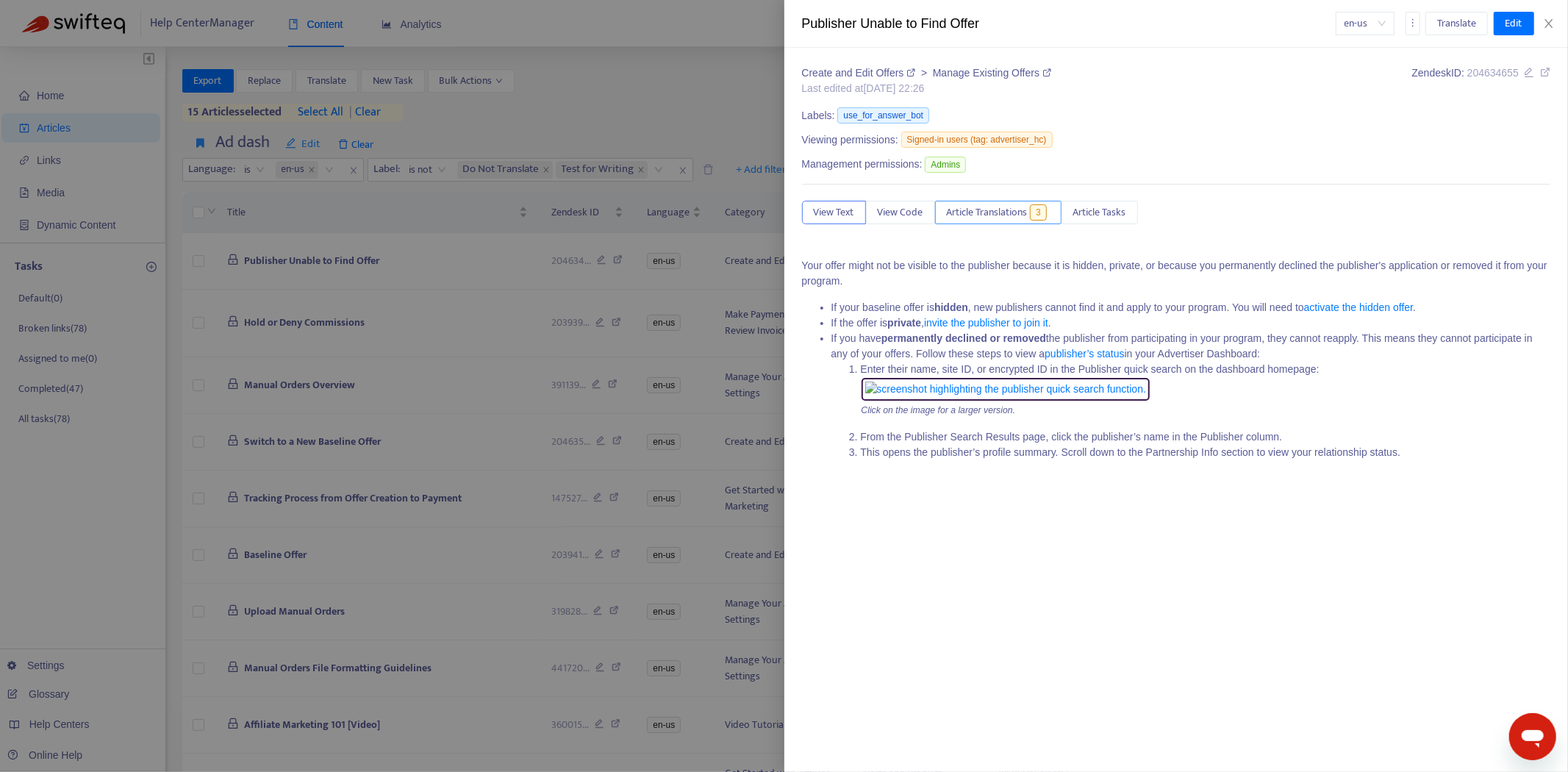
click at [1012, 216] on span "Article Translations" at bounding box center [987, 213] width 81 height 16
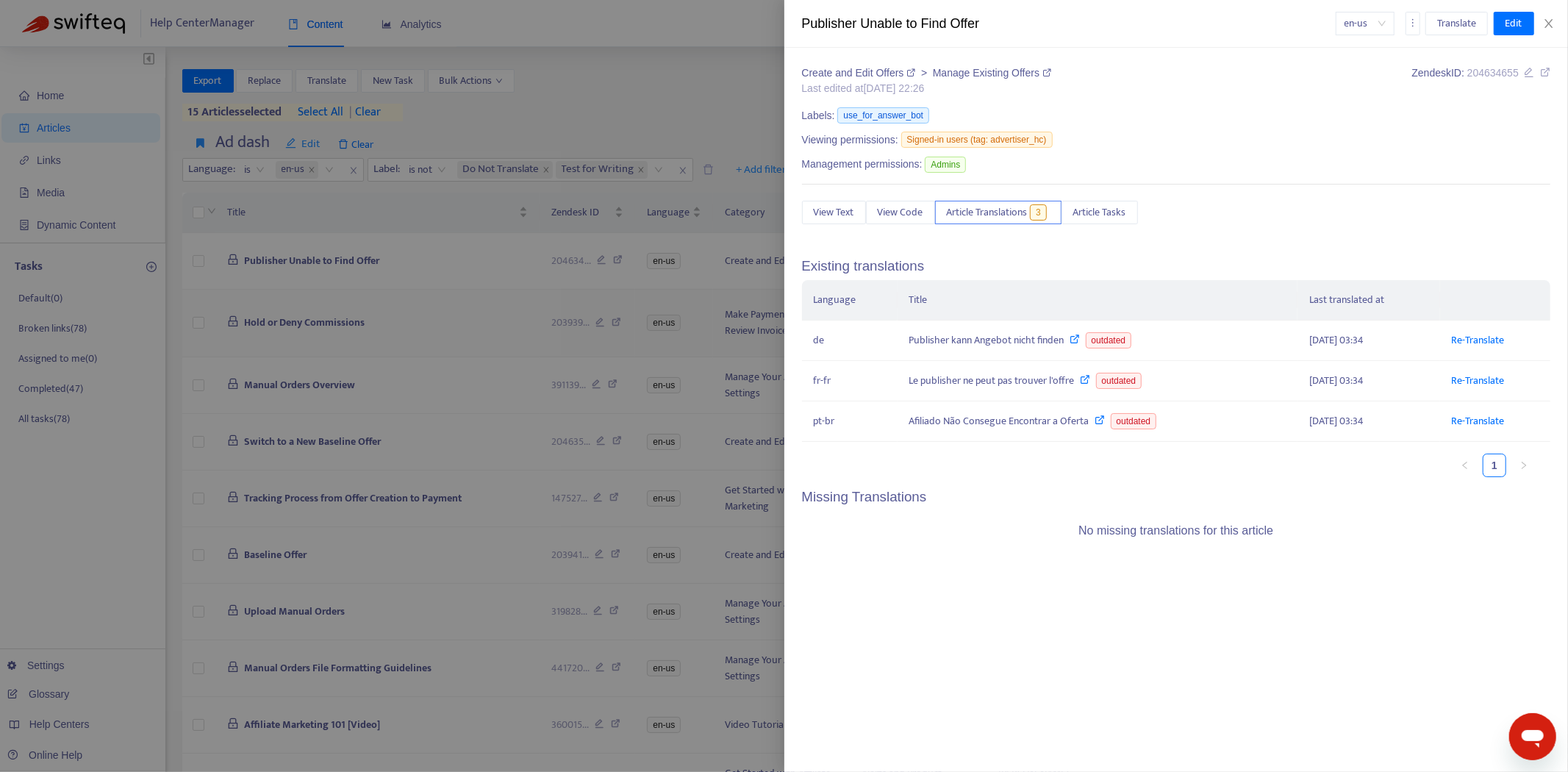
drag, startPoint x: 160, startPoint y: 300, endPoint x: 192, endPoint y: 303, distance: 32.1
click at [162, 300] on div at bounding box center [784, 386] width 1568 height 772
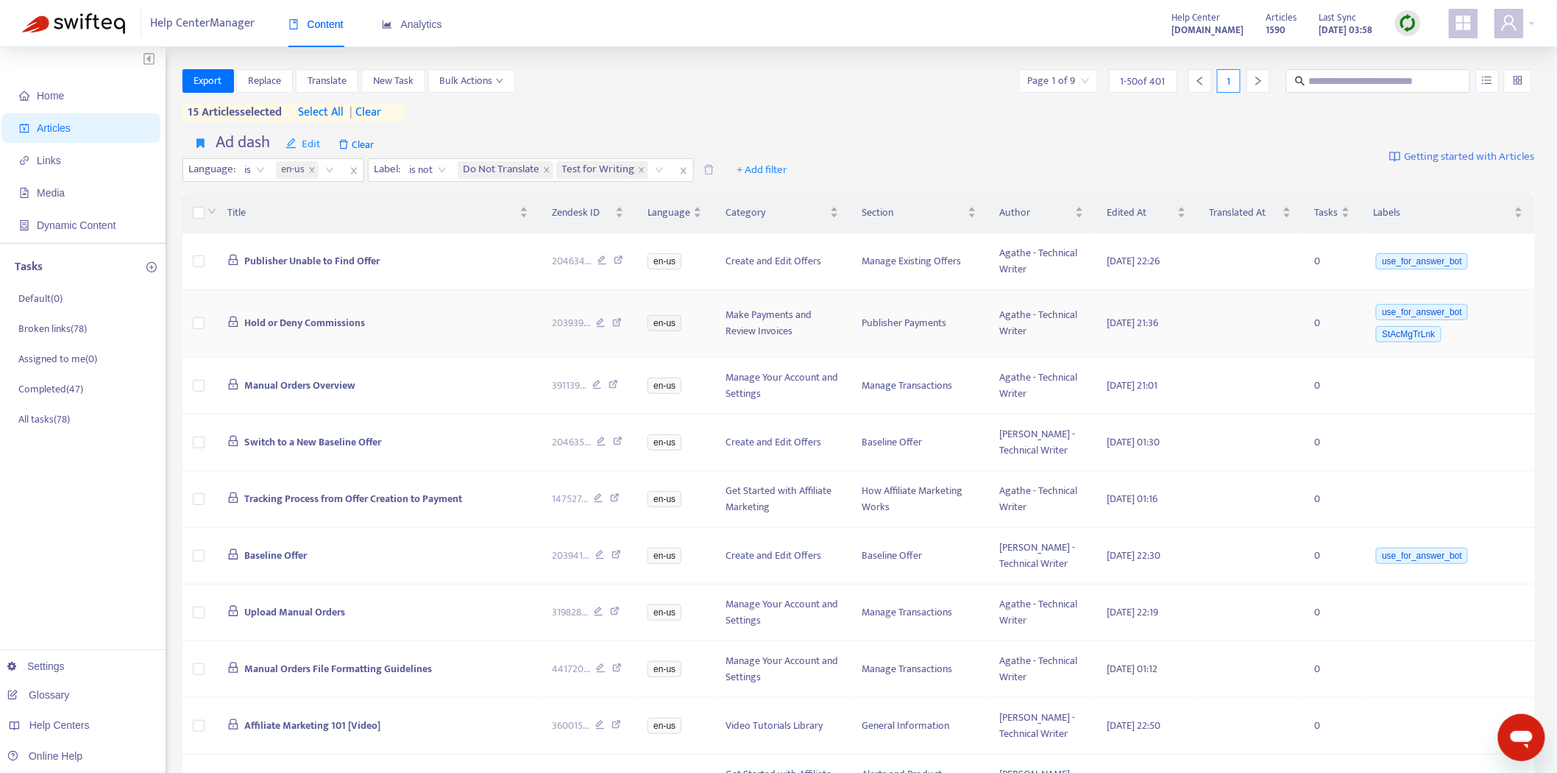
click at [277, 327] on span "Hold or Deny Commissions" at bounding box center [304, 322] width 121 height 17
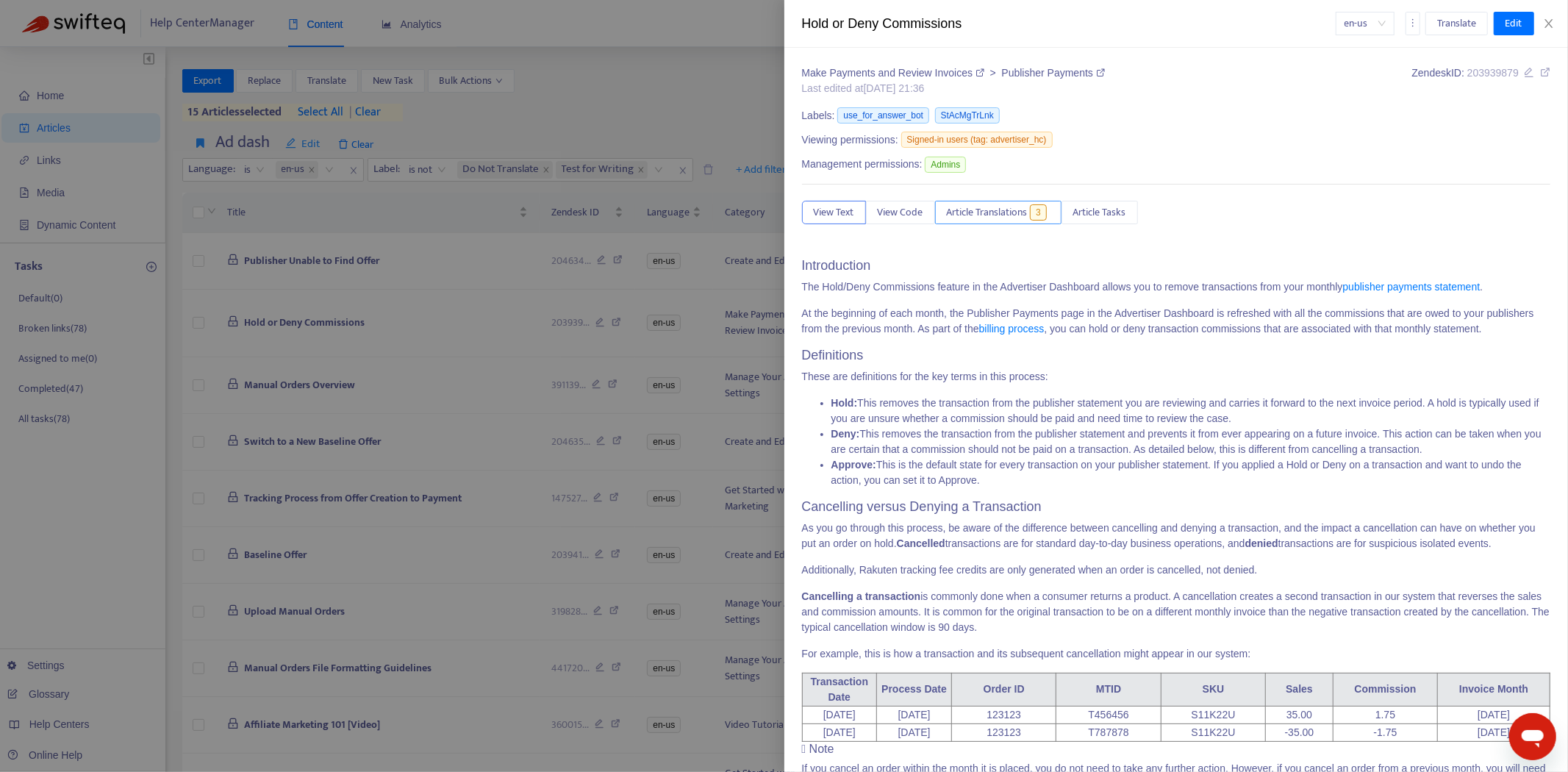
click at [1018, 216] on span "Article Translations" at bounding box center [987, 213] width 81 height 16
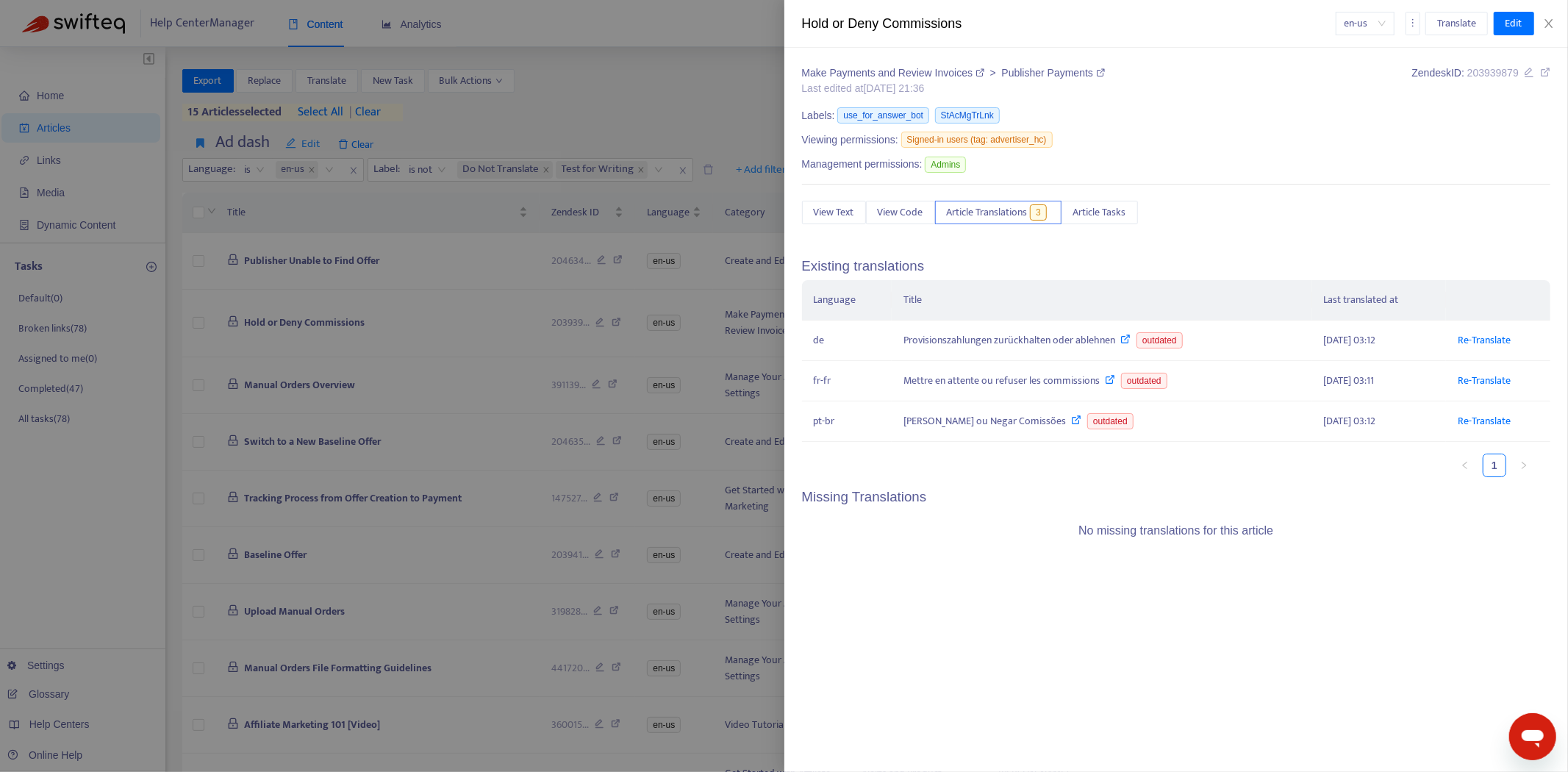
click at [311, 424] on div at bounding box center [784, 386] width 1568 height 772
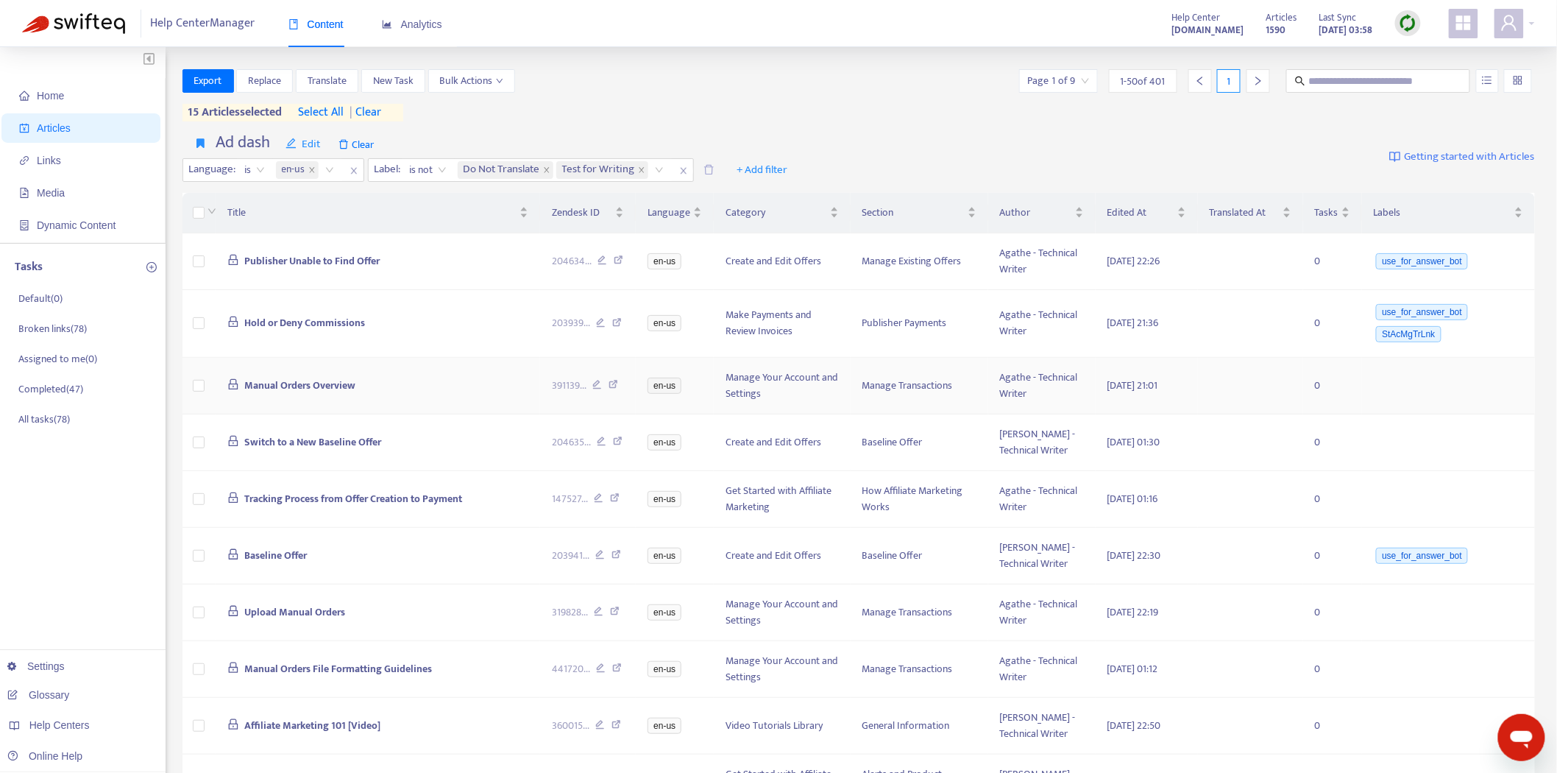
click at [313, 391] on span "Manual Orders Overview" at bounding box center [299, 385] width 111 height 17
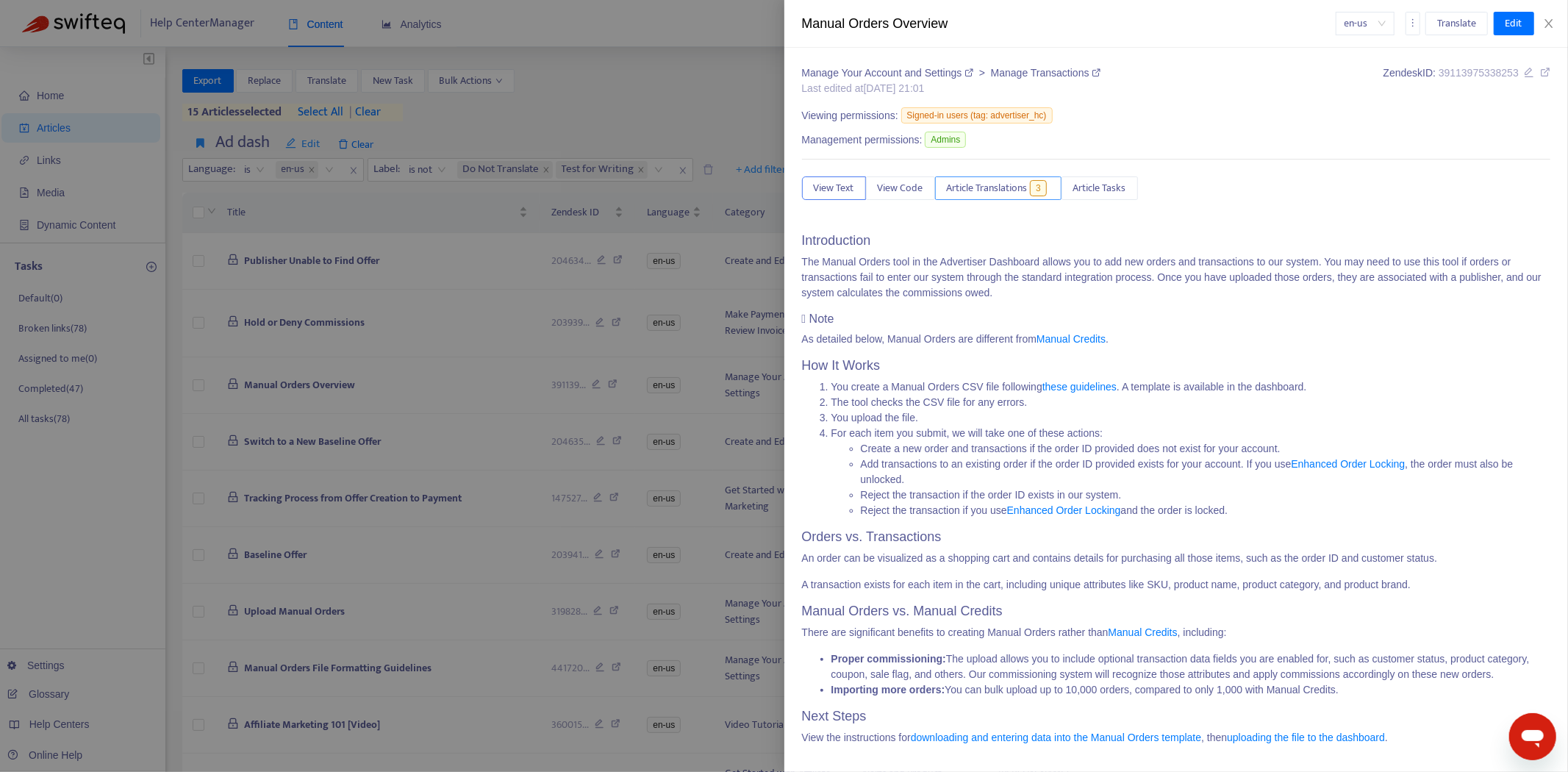
click at [1026, 190] on span "Article Translations" at bounding box center [987, 188] width 81 height 16
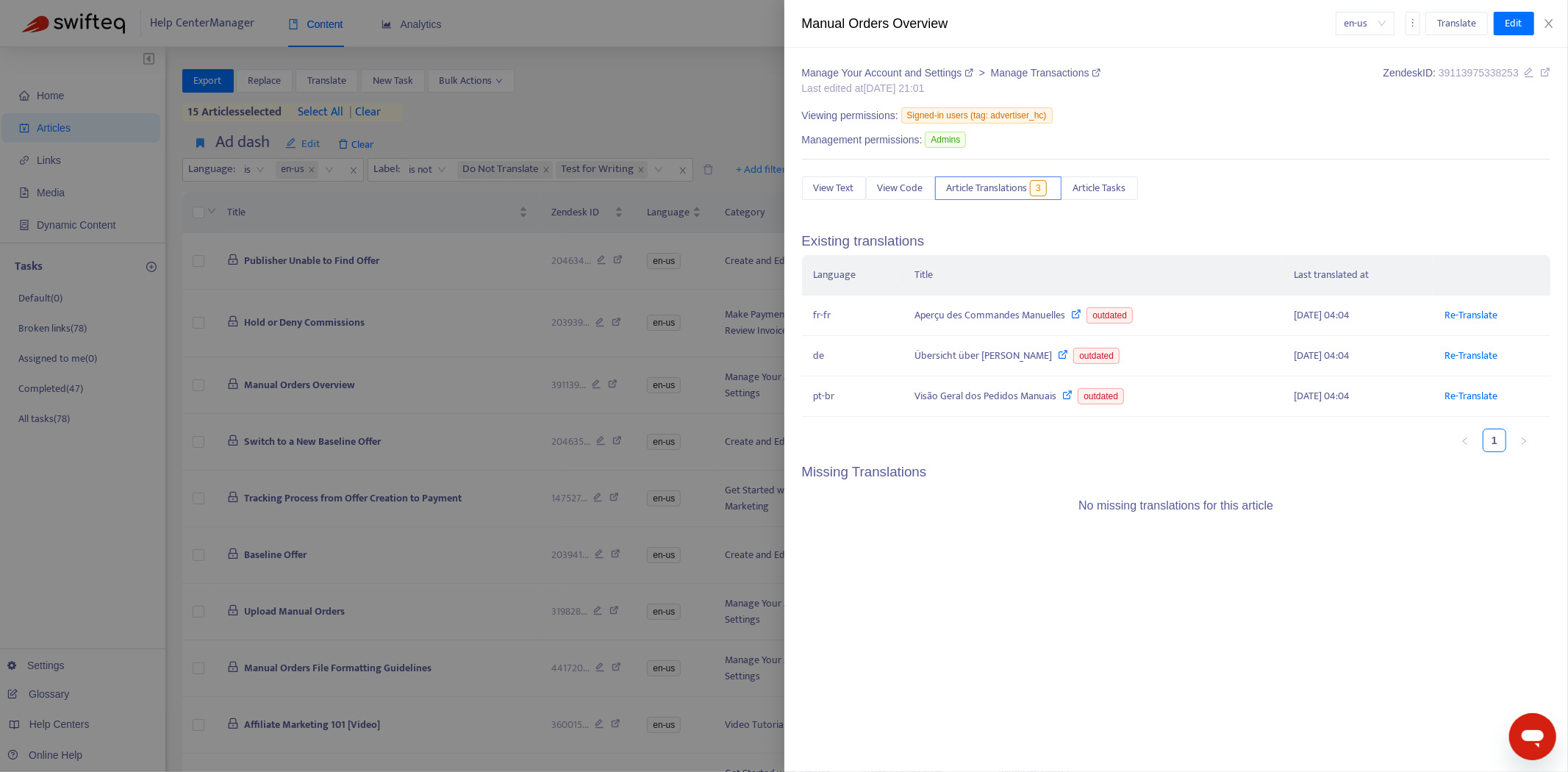
click at [372, 460] on div at bounding box center [784, 386] width 1568 height 772
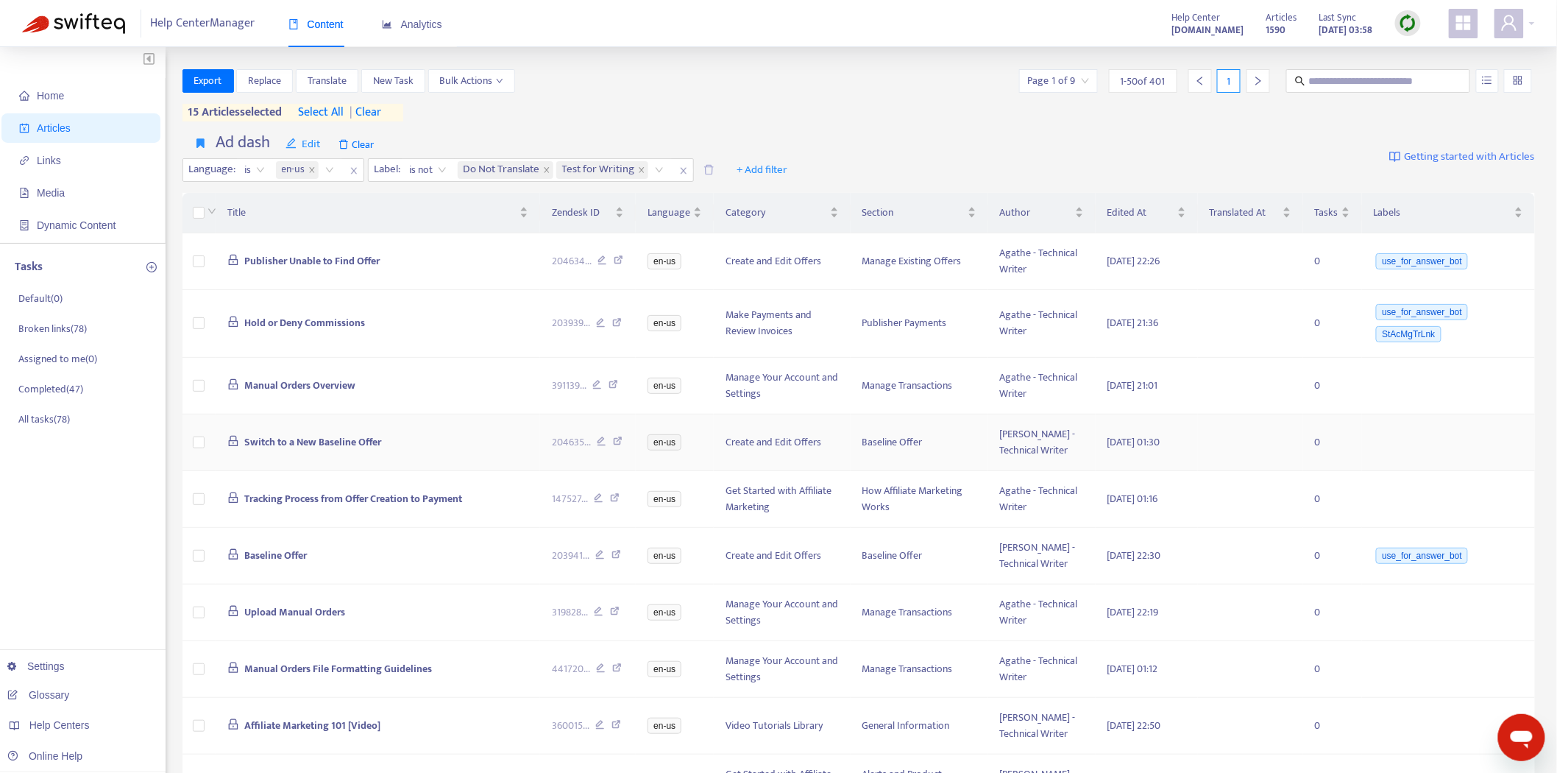
click at [302, 452] on td "Switch to a New Baseline Offer" at bounding box center [378, 442] width 325 height 57
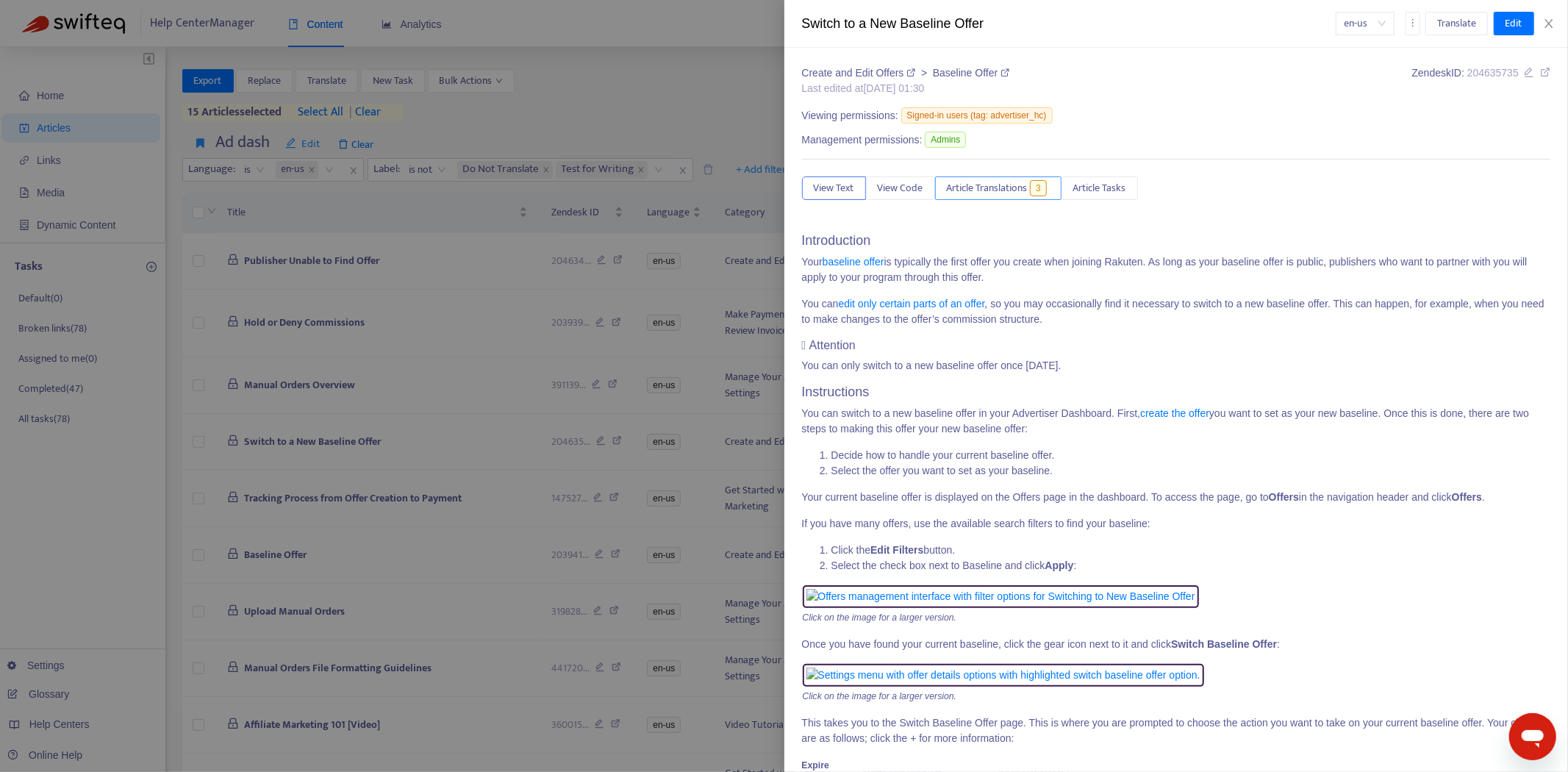
click at [1001, 184] on span "Article Translations" at bounding box center [987, 188] width 81 height 16
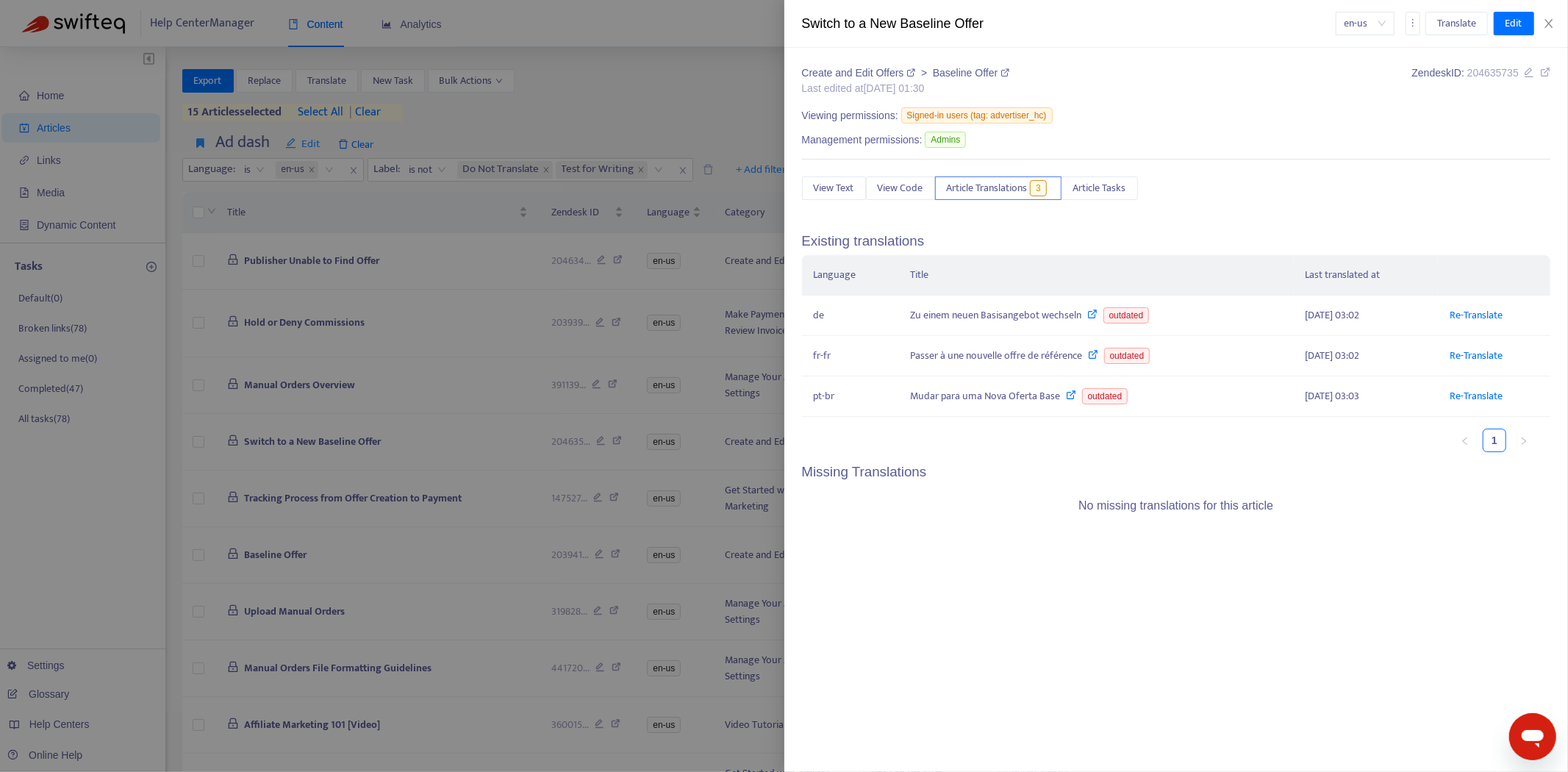
click at [311, 507] on div at bounding box center [784, 386] width 1568 height 772
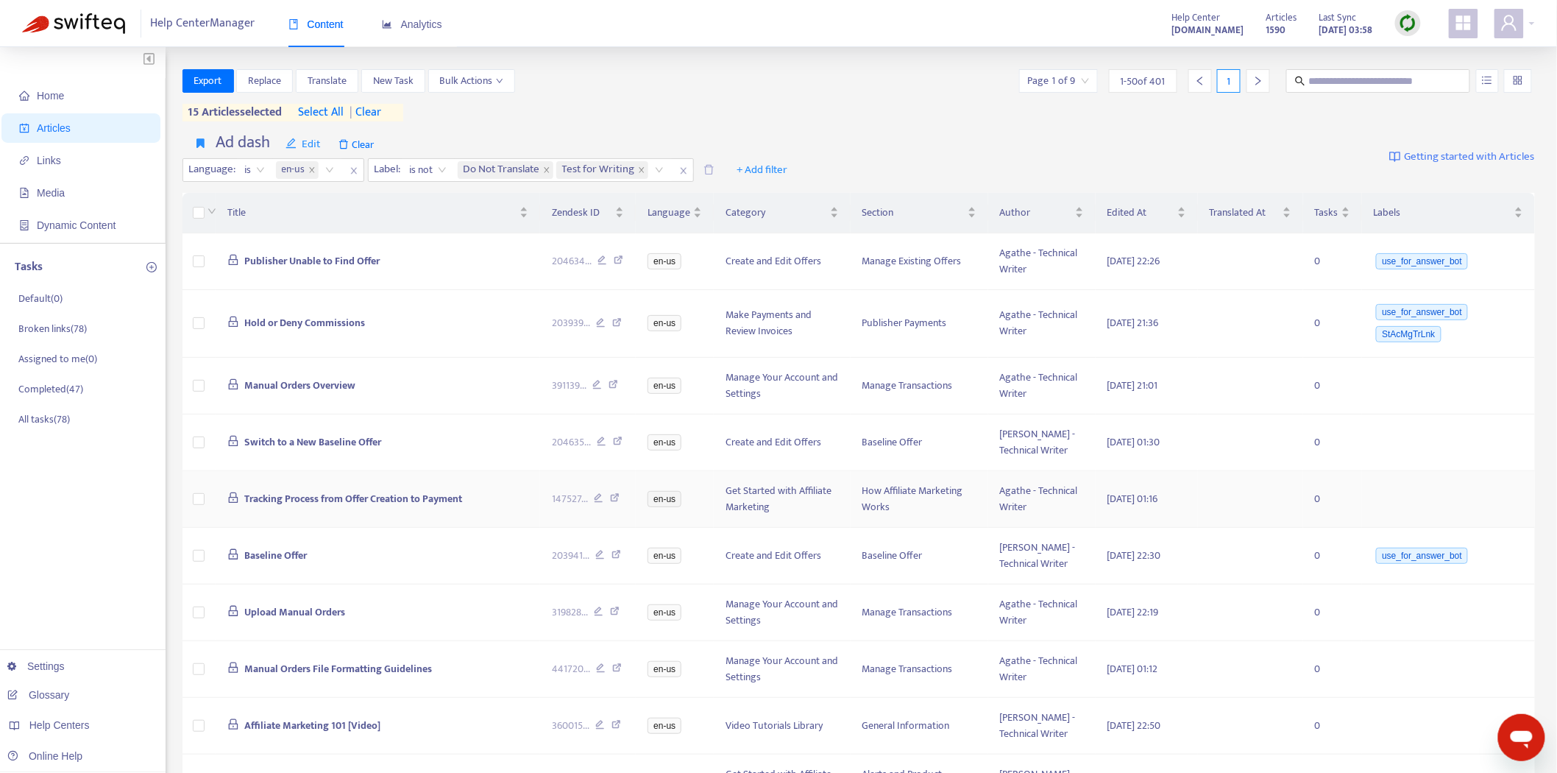
click at [327, 497] on span "Tracking Process from Offer Creation to Payment" at bounding box center [353, 498] width 218 height 17
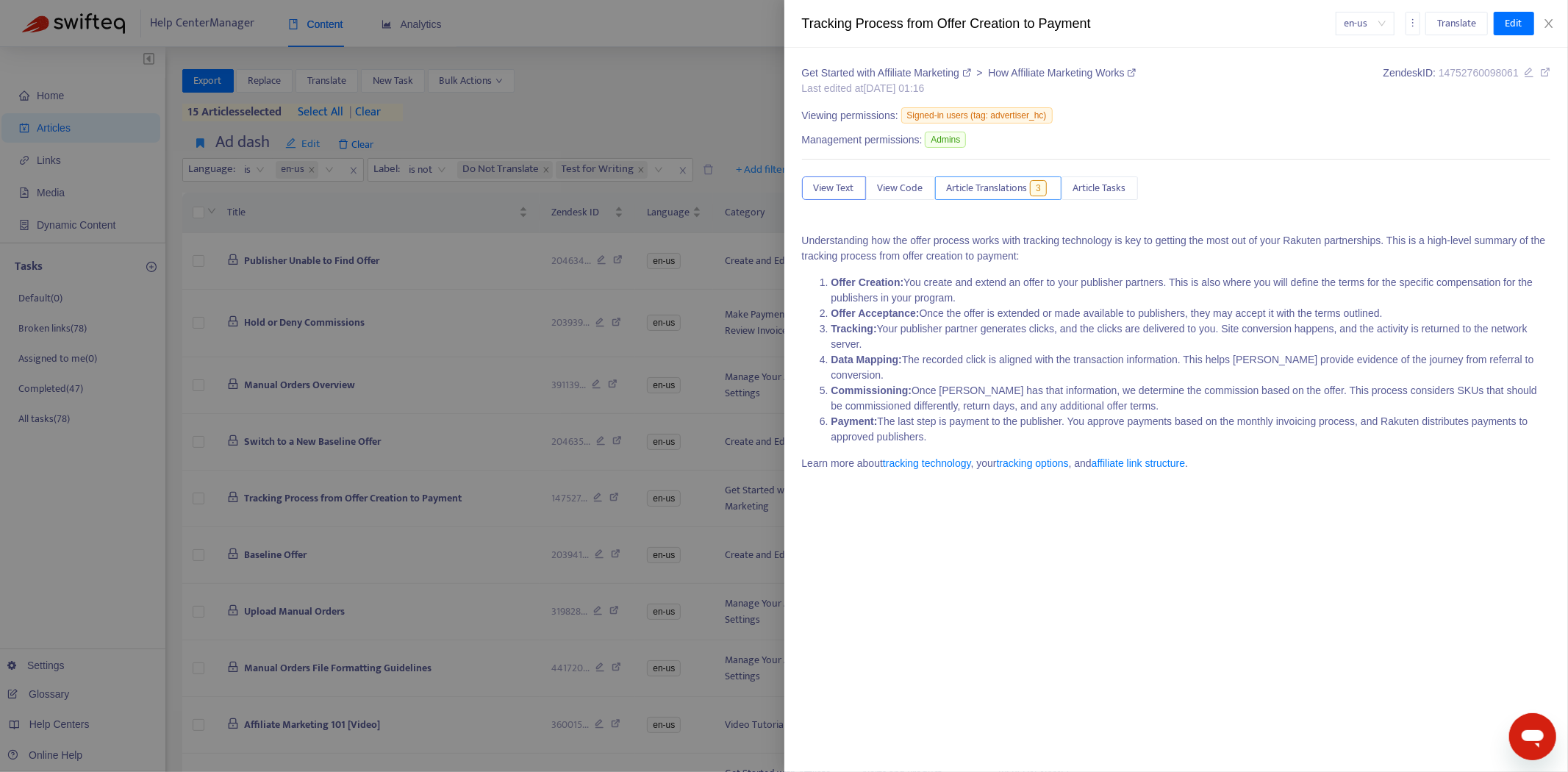
click at [1002, 199] on button "Article Translations 3" at bounding box center [998, 189] width 127 height 24
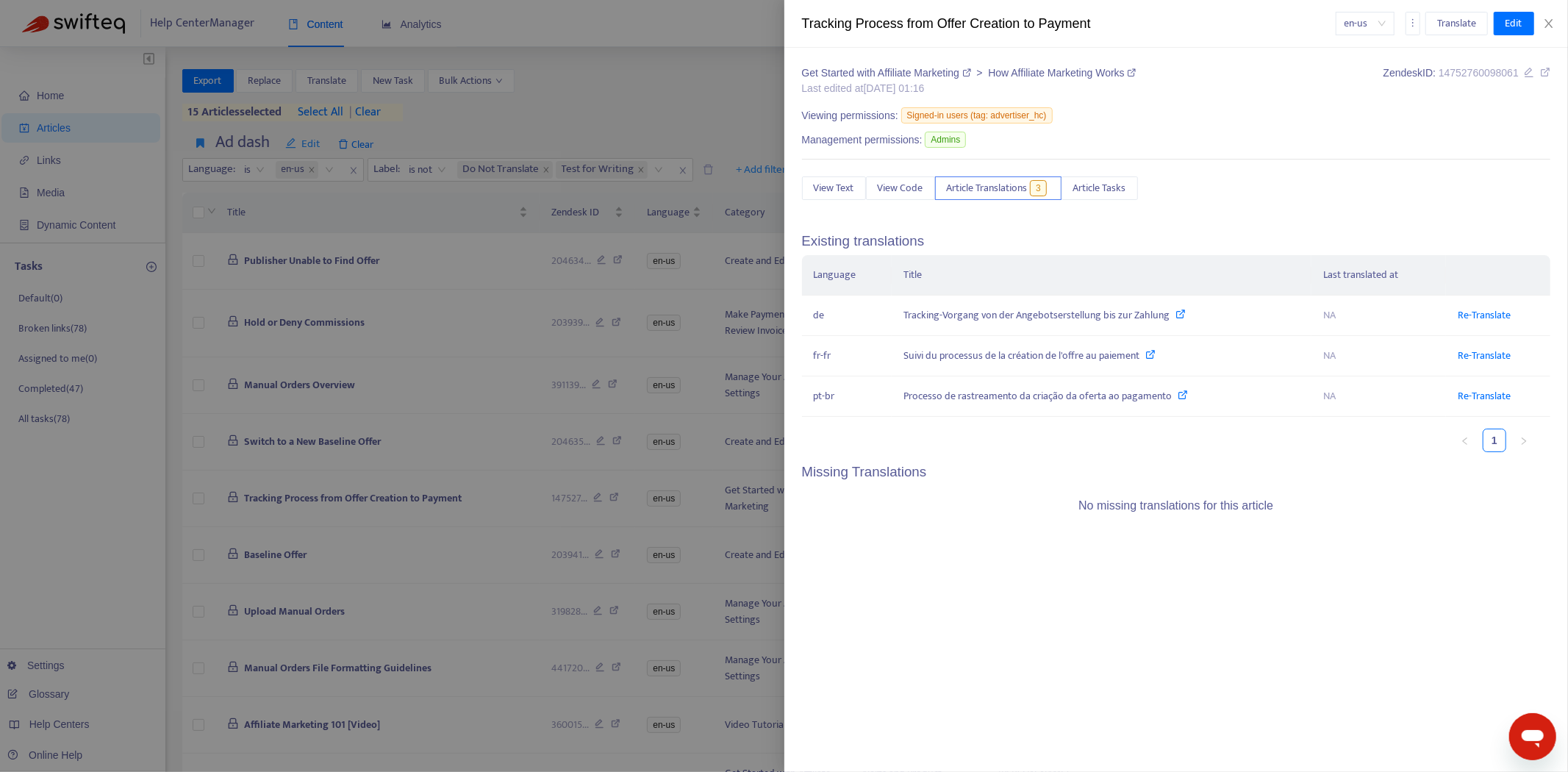
click at [288, 549] on div at bounding box center [784, 386] width 1568 height 772
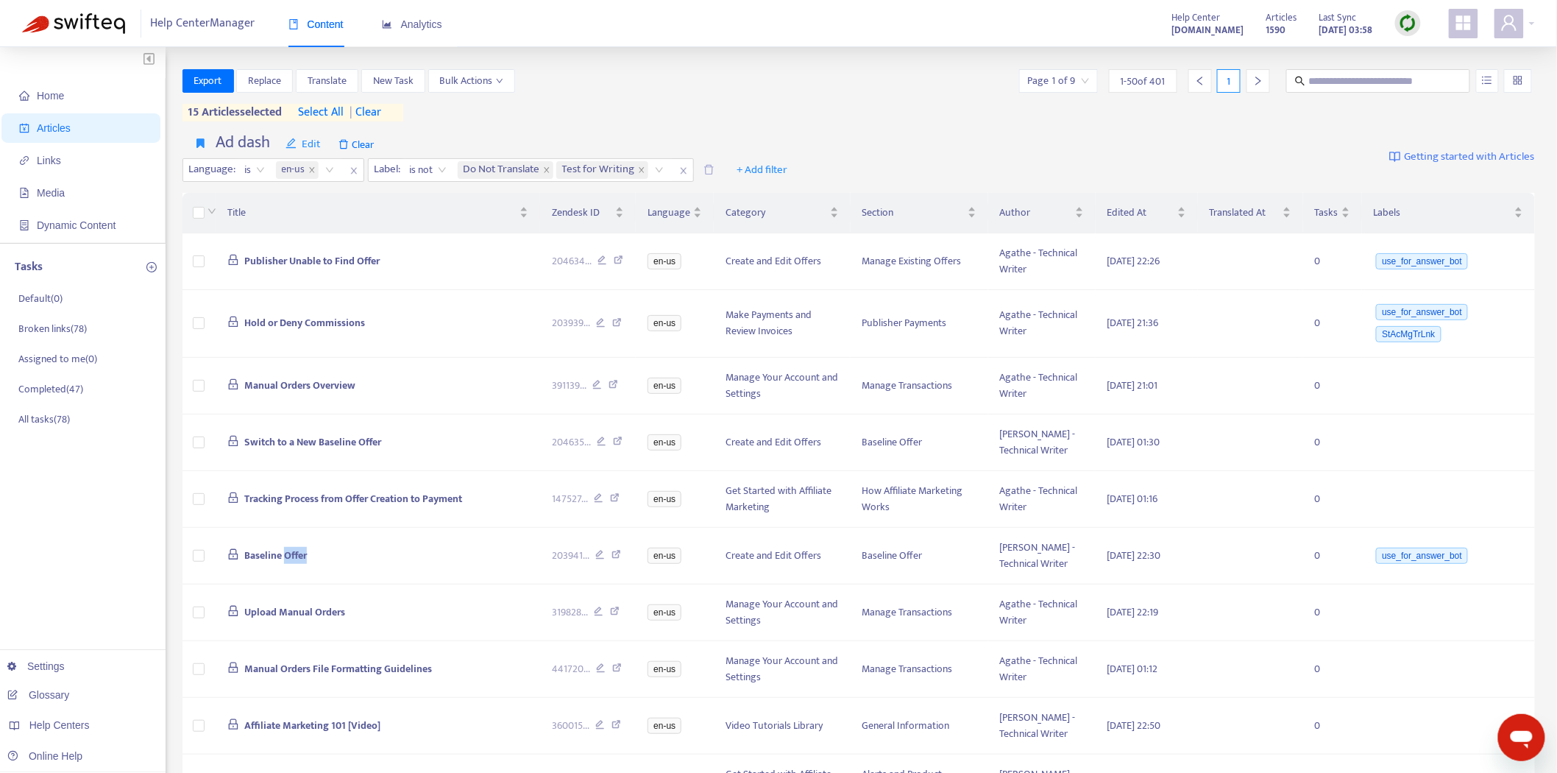
click at [288, 550] on span "Baseline Offer" at bounding box center [275, 555] width 63 height 17
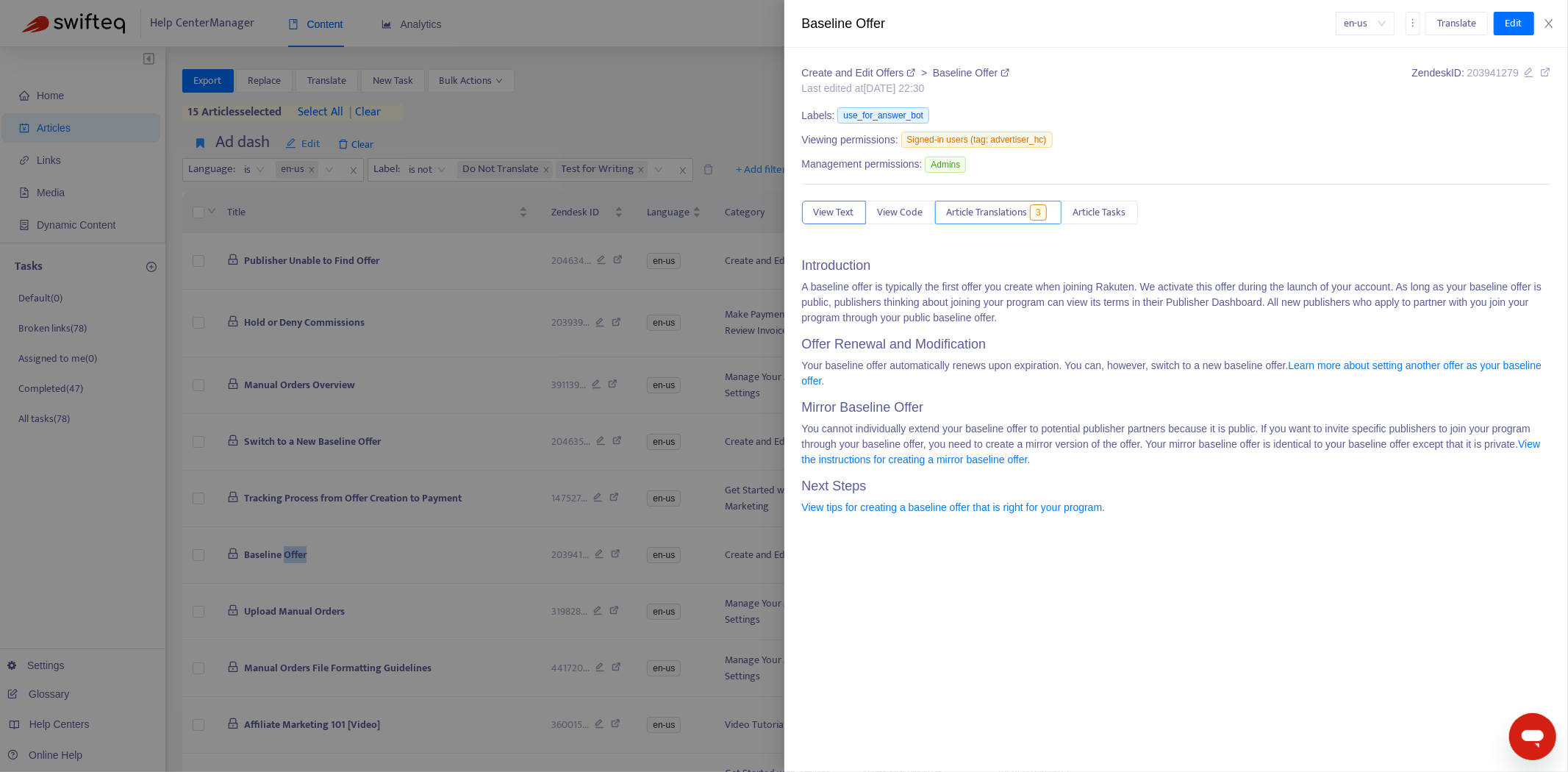
click at [1027, 210] on span "Article Translations" at bounding box center [987, 213] width 81 height 16
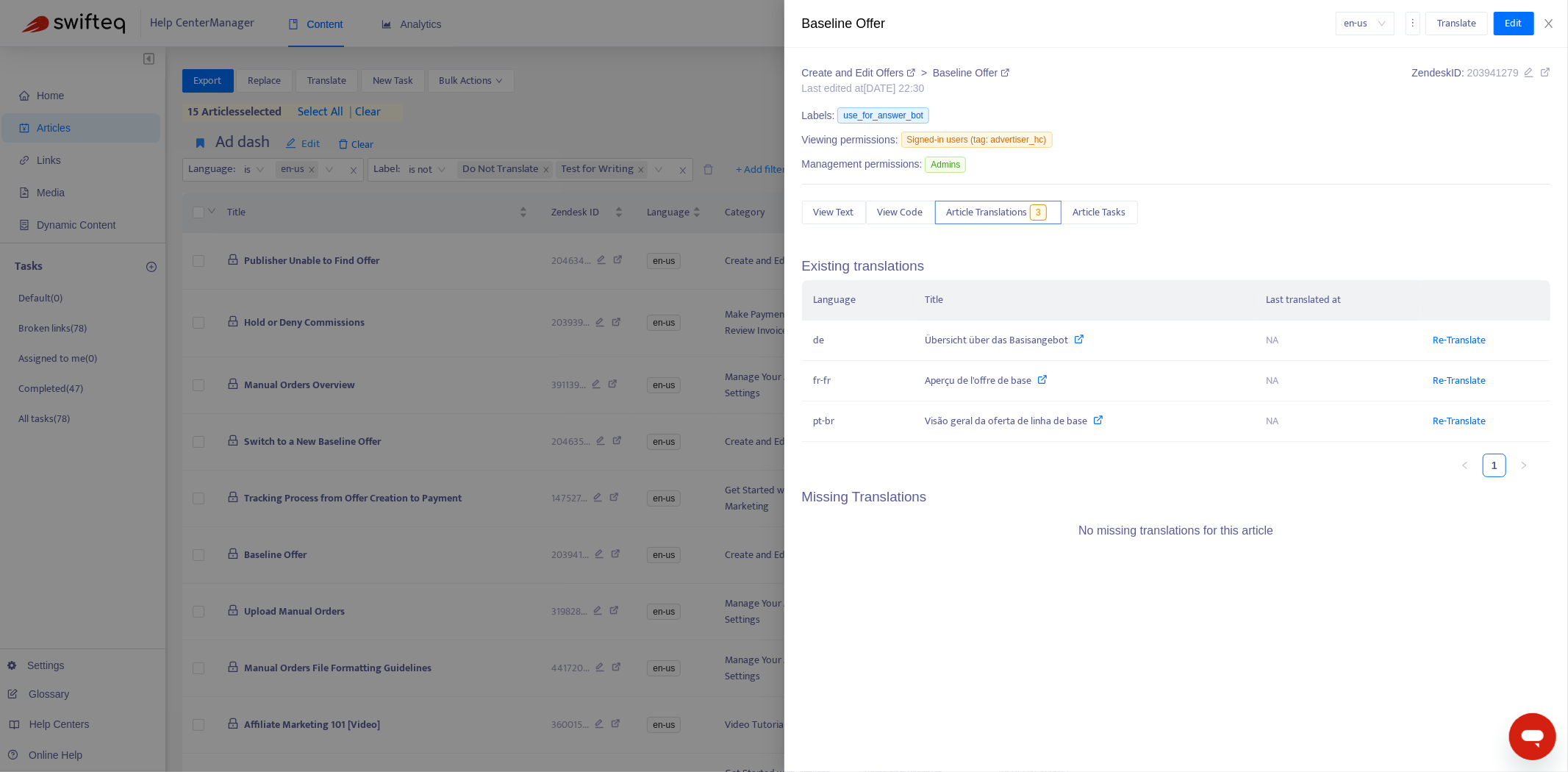
click at [432, 508] on div at bounding box center [784, 386] width 1568 height 772
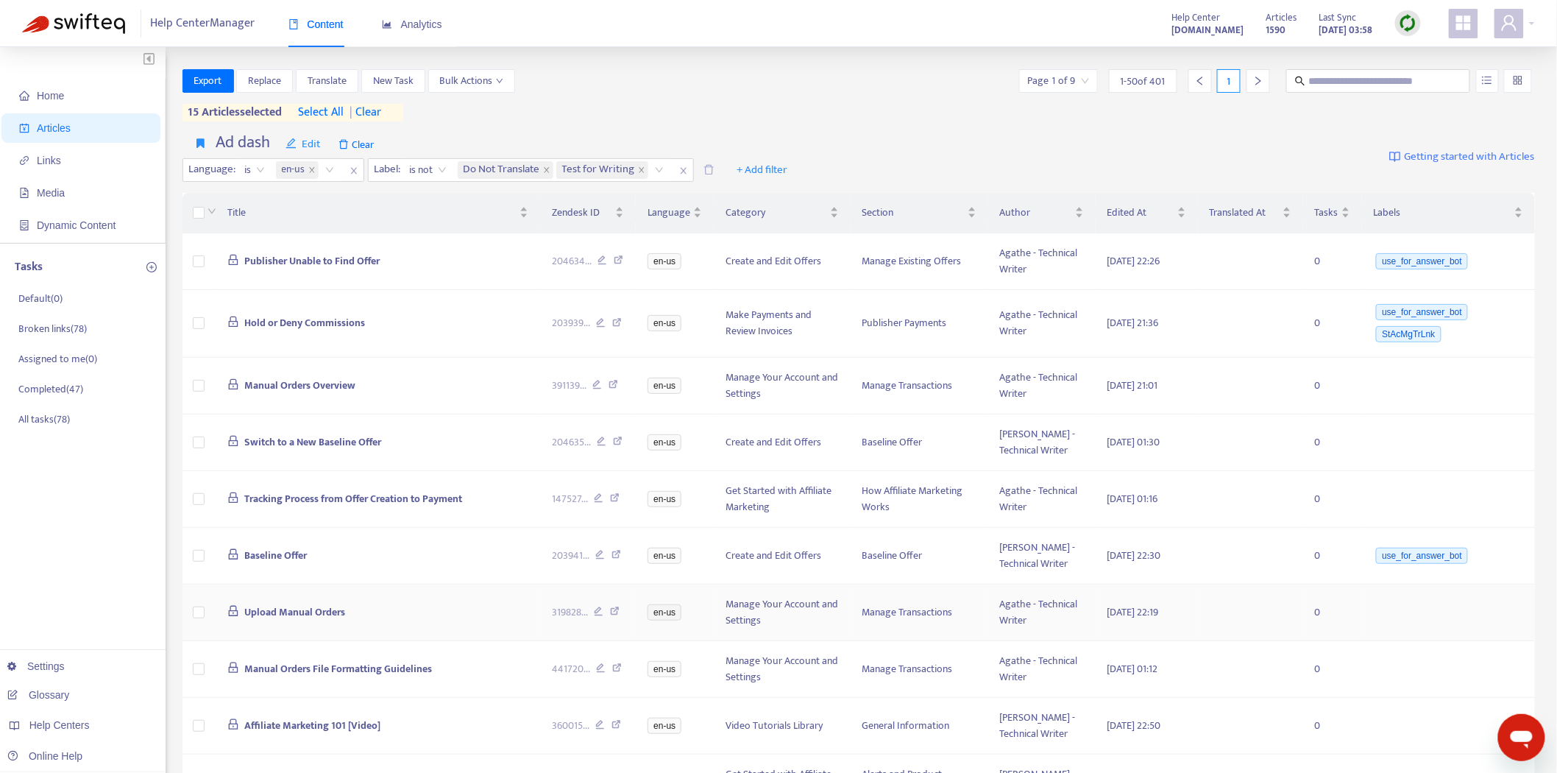
click at [294, 603] on span "Upload Manual Orders" at bounding box center [294, 611] width 101 height 17
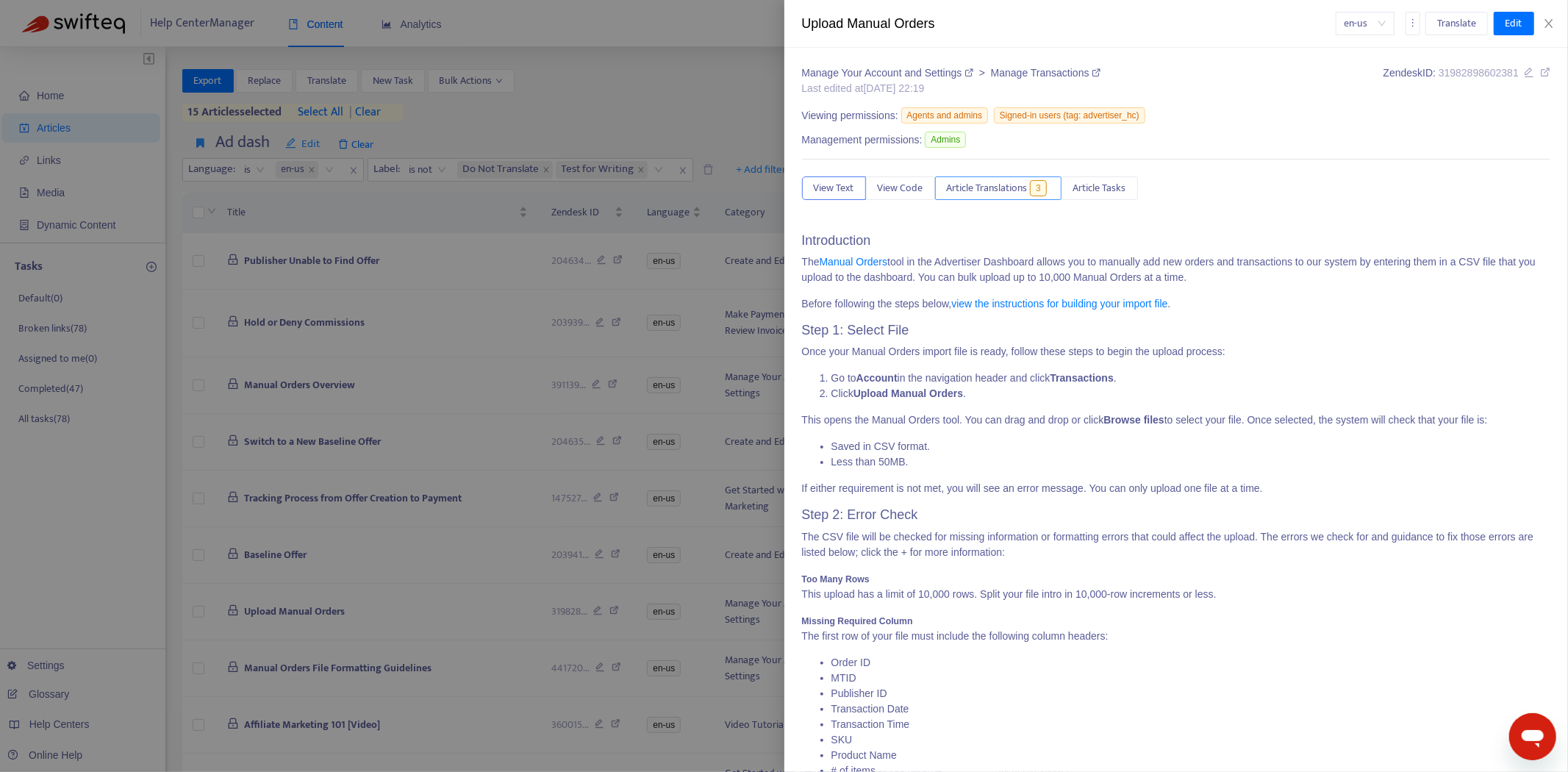
click at [1007, 190] on span "Article Translations" at bounding box center [987, 188] width 81 height 16
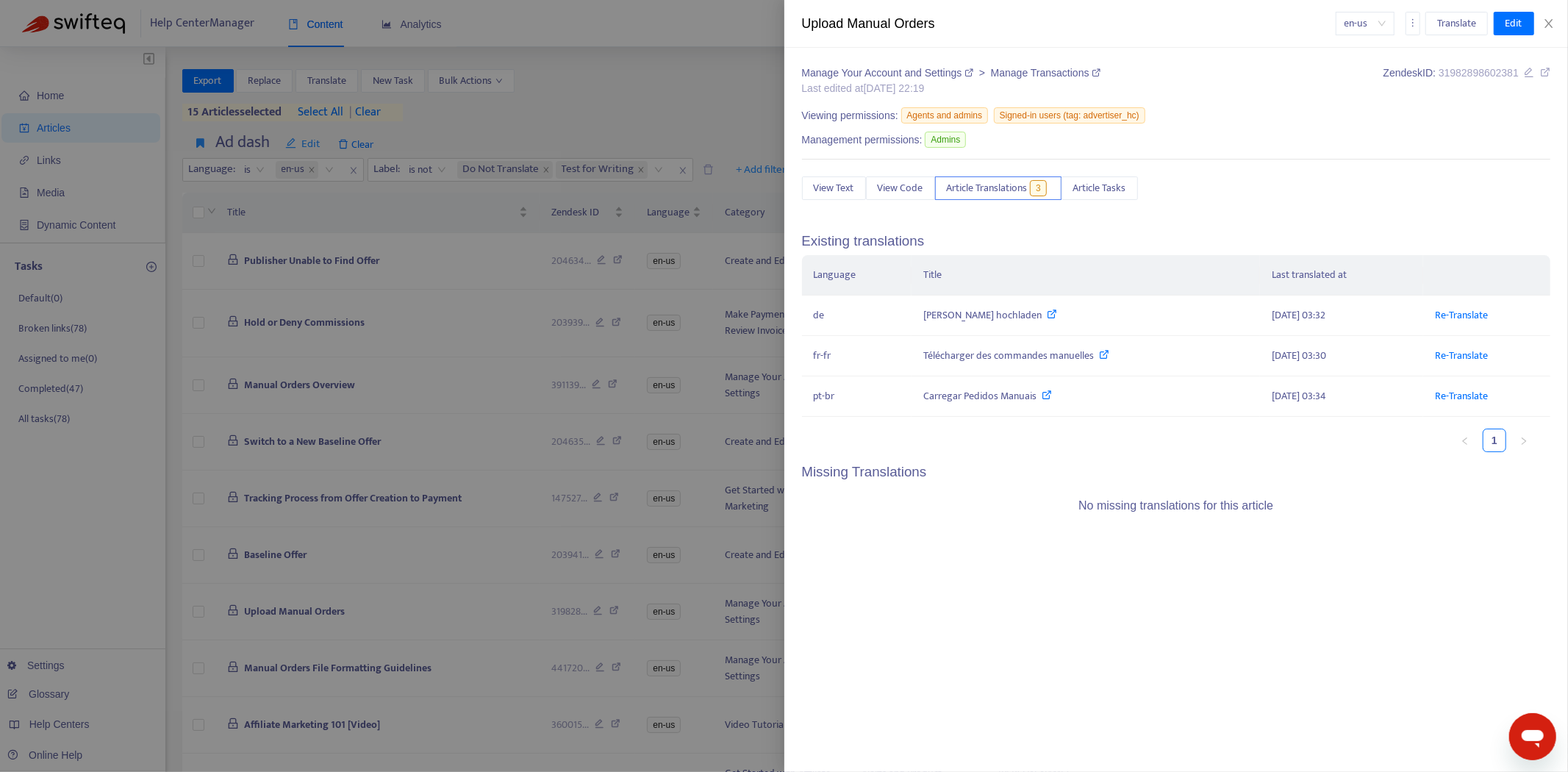
click at [254, 547] on div at bounding box center [784, 386] width 1568 height 772
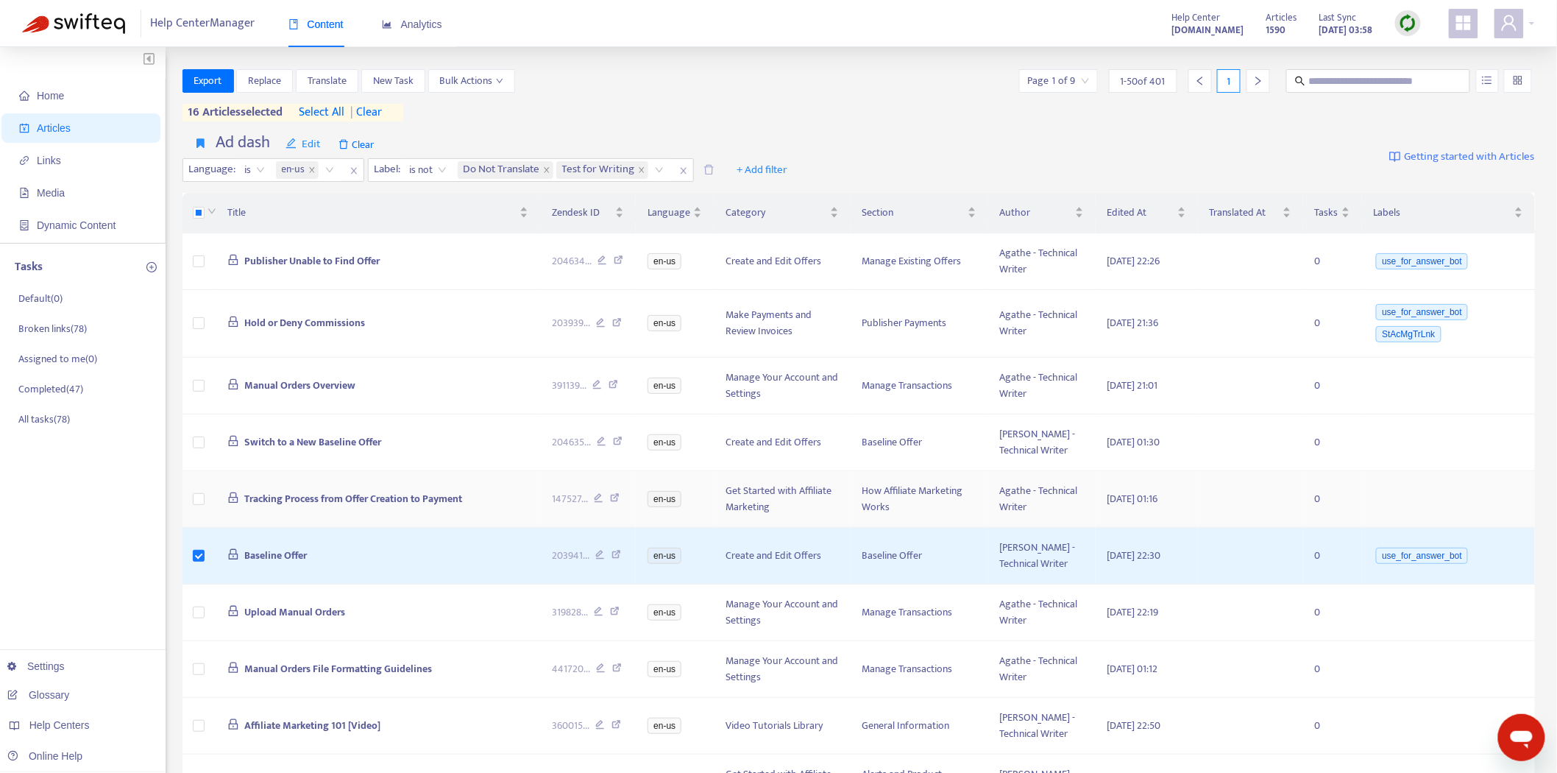
click at [193, 503] on td at bounding box center [198, 499] width 33 height 57
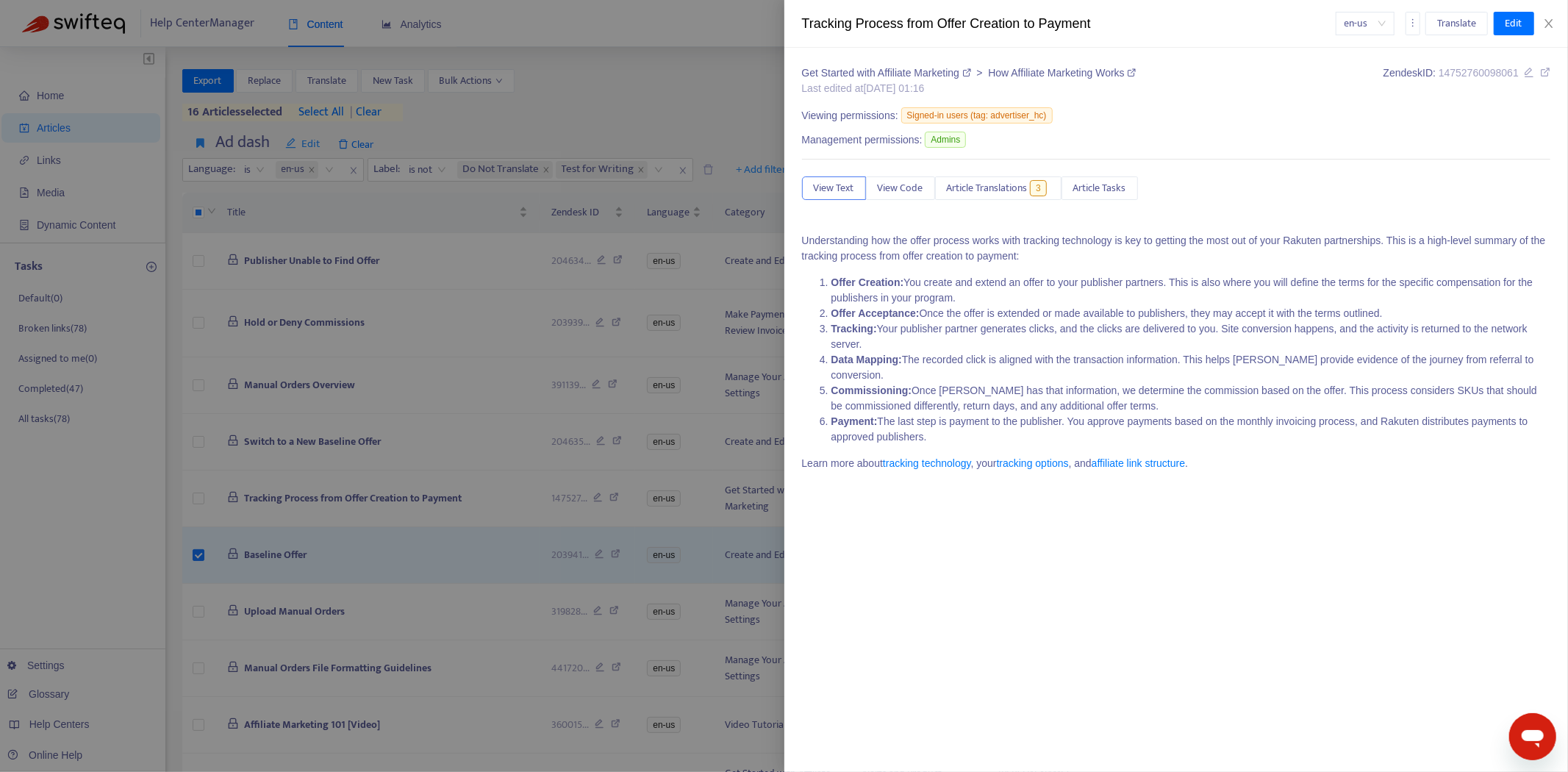
click at [199, 500] on div at bounding box center [784, 386] width 1568 height 772
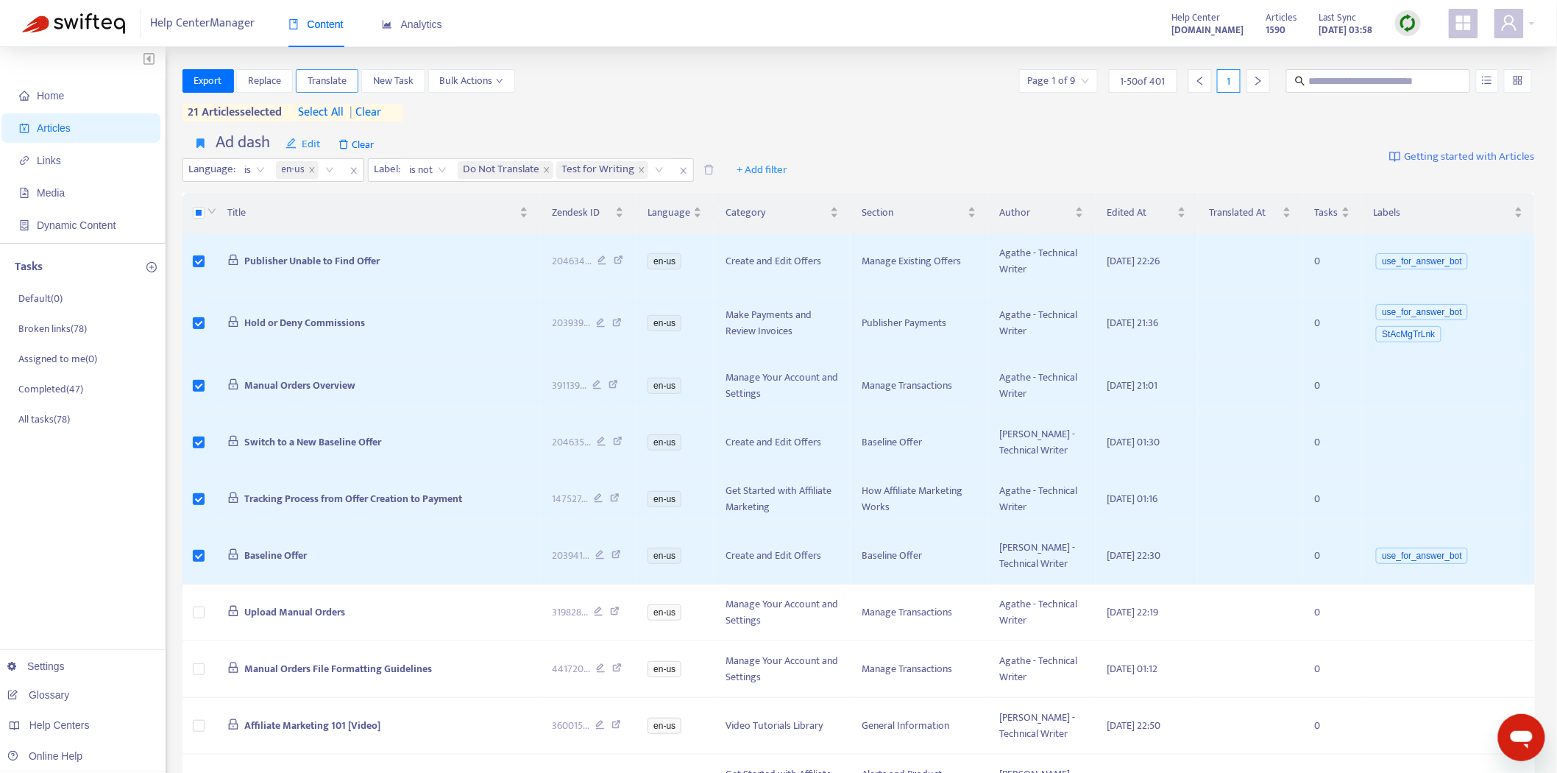
click at [332, 77] on span "Translate" at bounding box center [327, 81] width 39 height 16
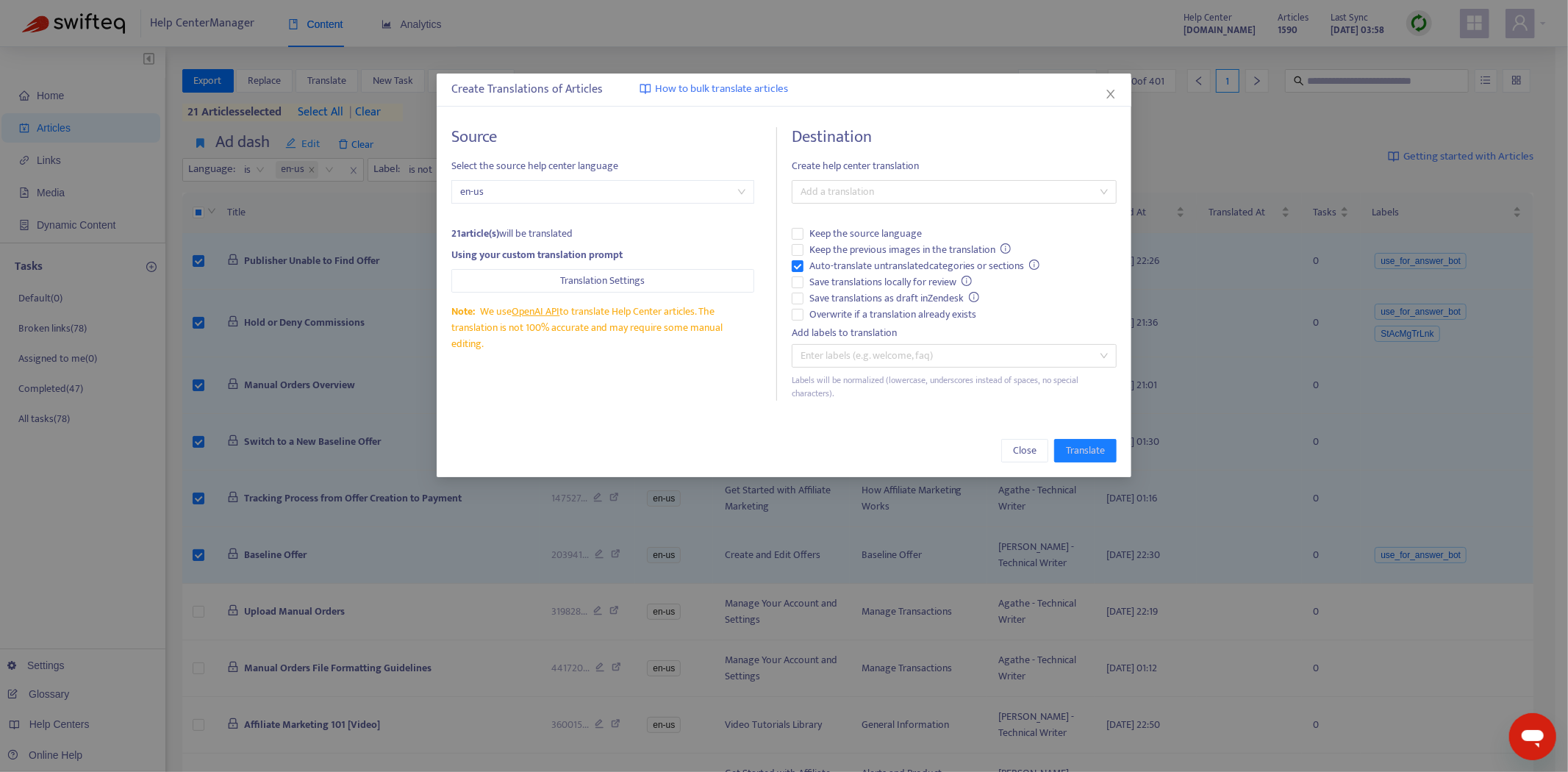
click at [797, 327] on div "Add labels to translation" at bounding box center [954, 333] width 325 height 16
click at [858, 197] on div at bounding box center [946, 192] width 303 height 18
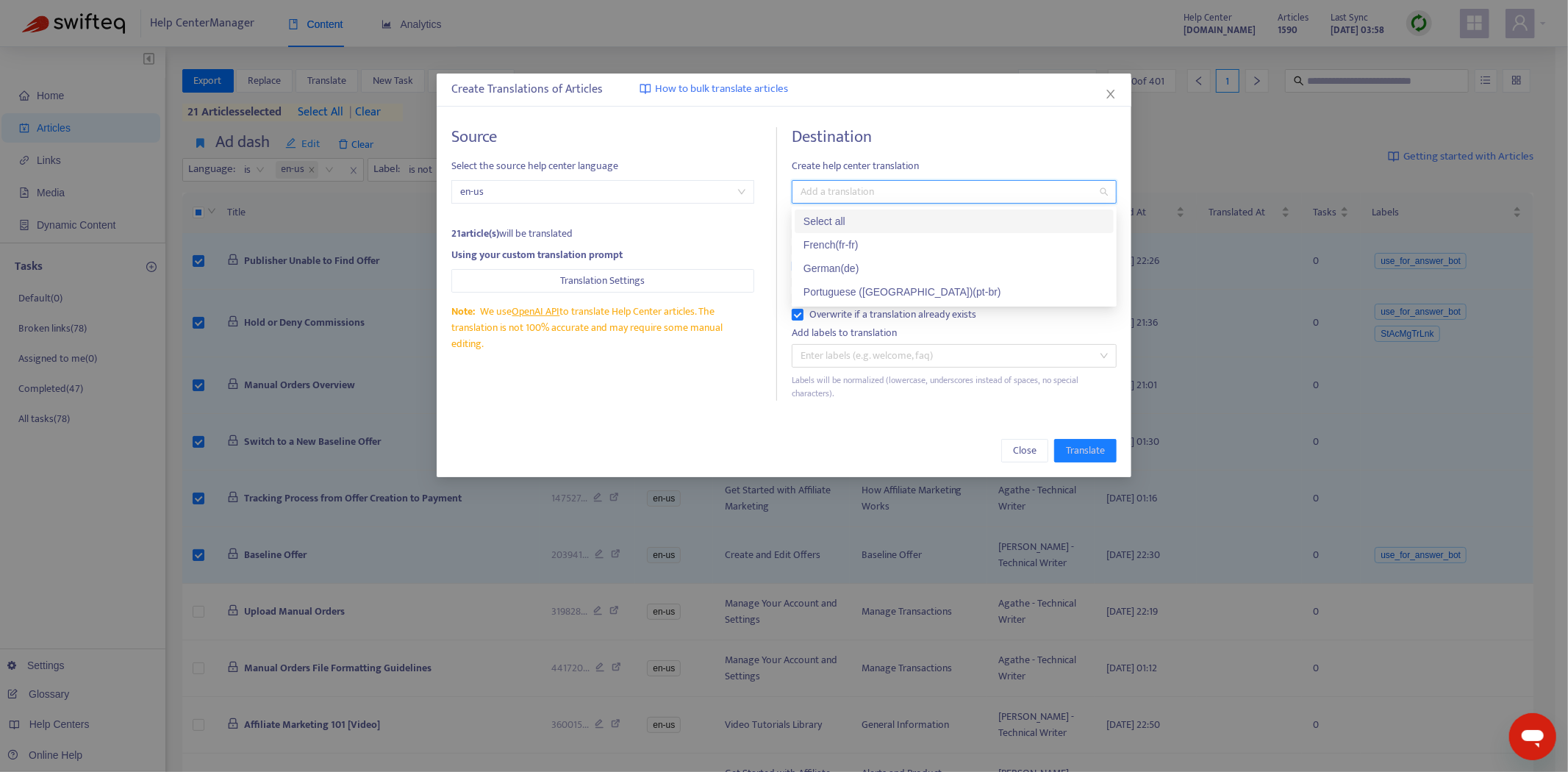
click at [860, 216] on div "Select all" at bounding box center [954, 221] width 302 height 16
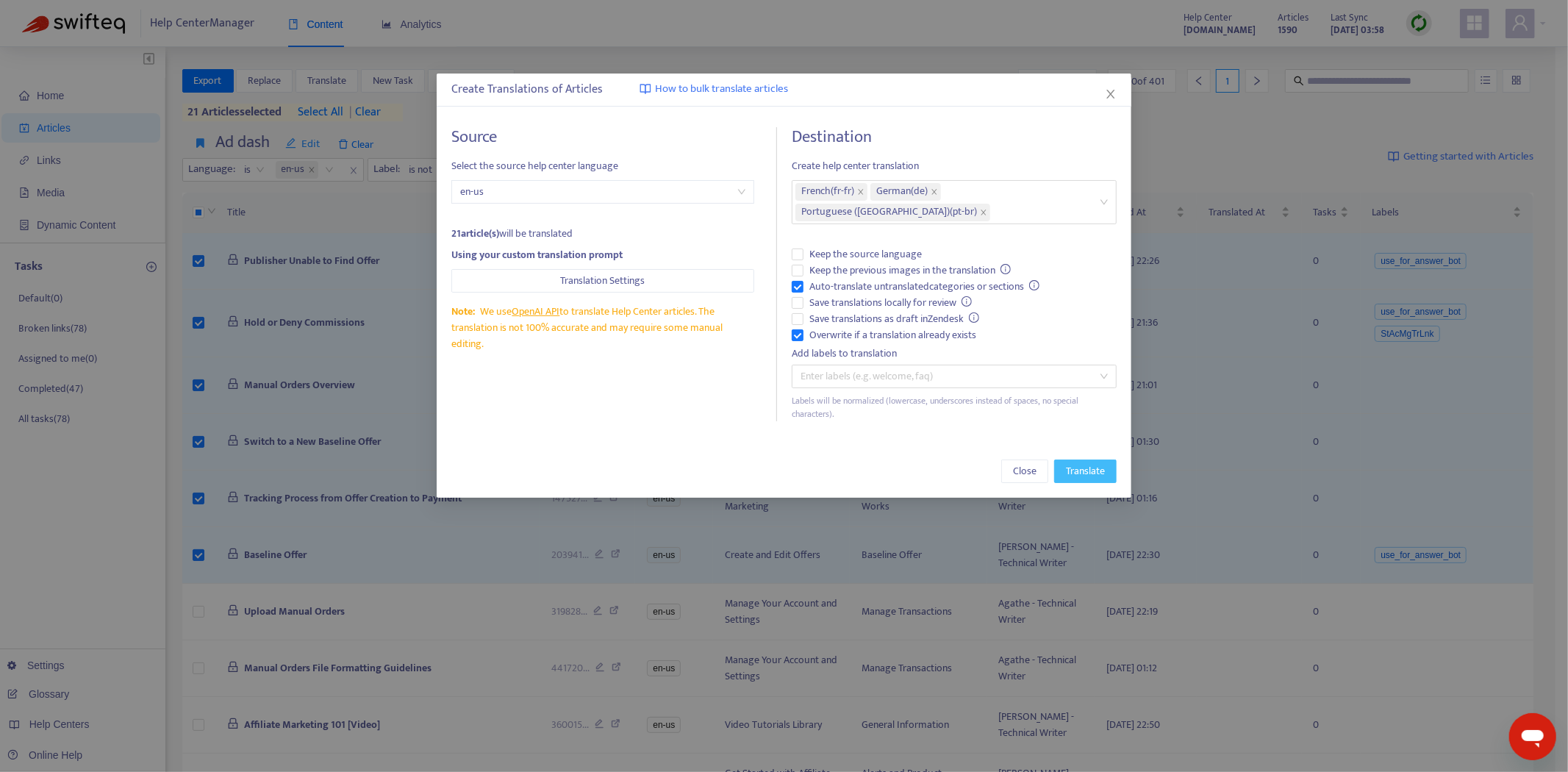
click at [1089, 463] on span "Translate" at bounding box center [1085, 471] width 39 height 16
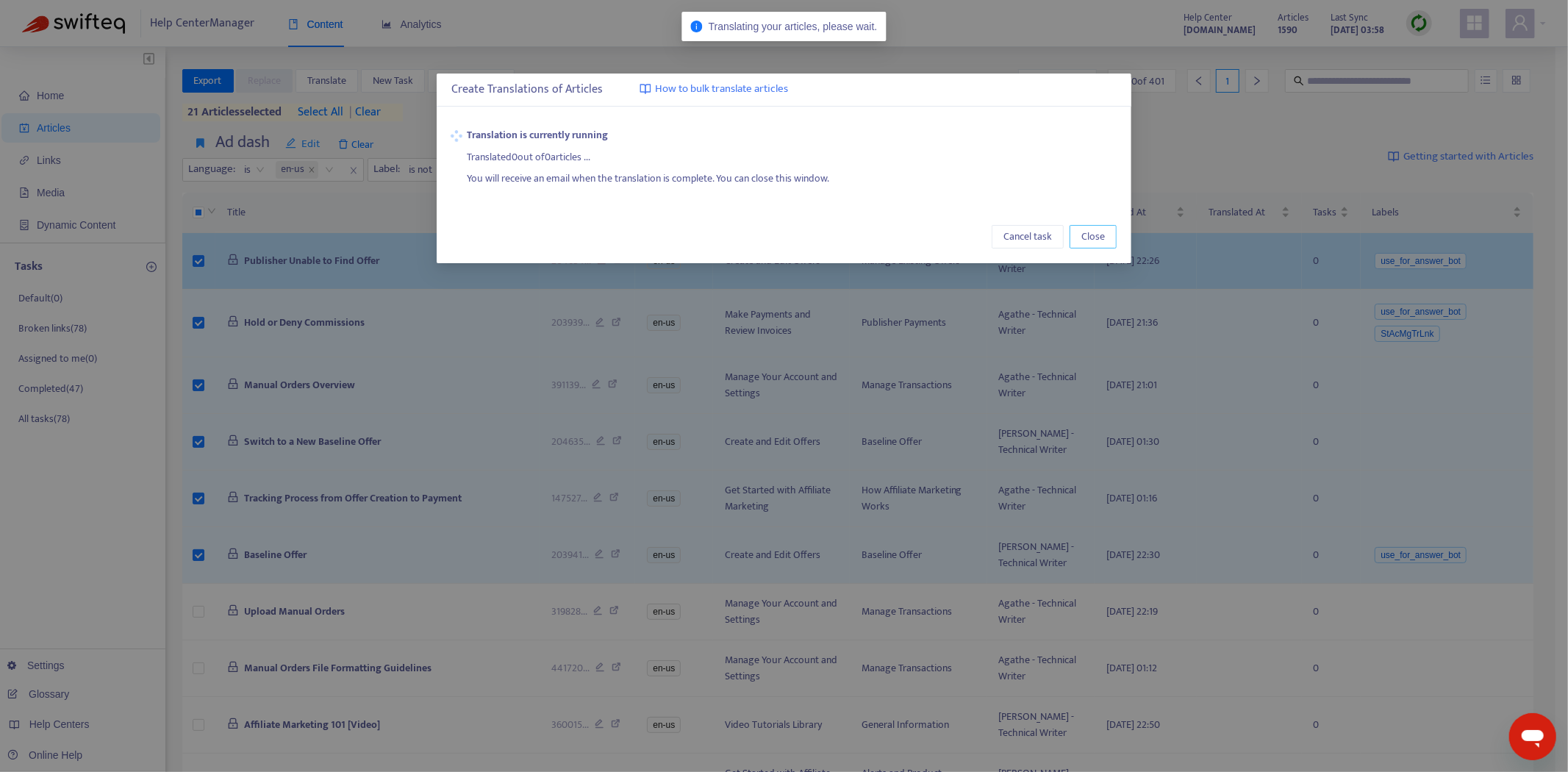
click at [1090, 233] on span "Close" at bounding box center [1093, 237] width 24 height 16
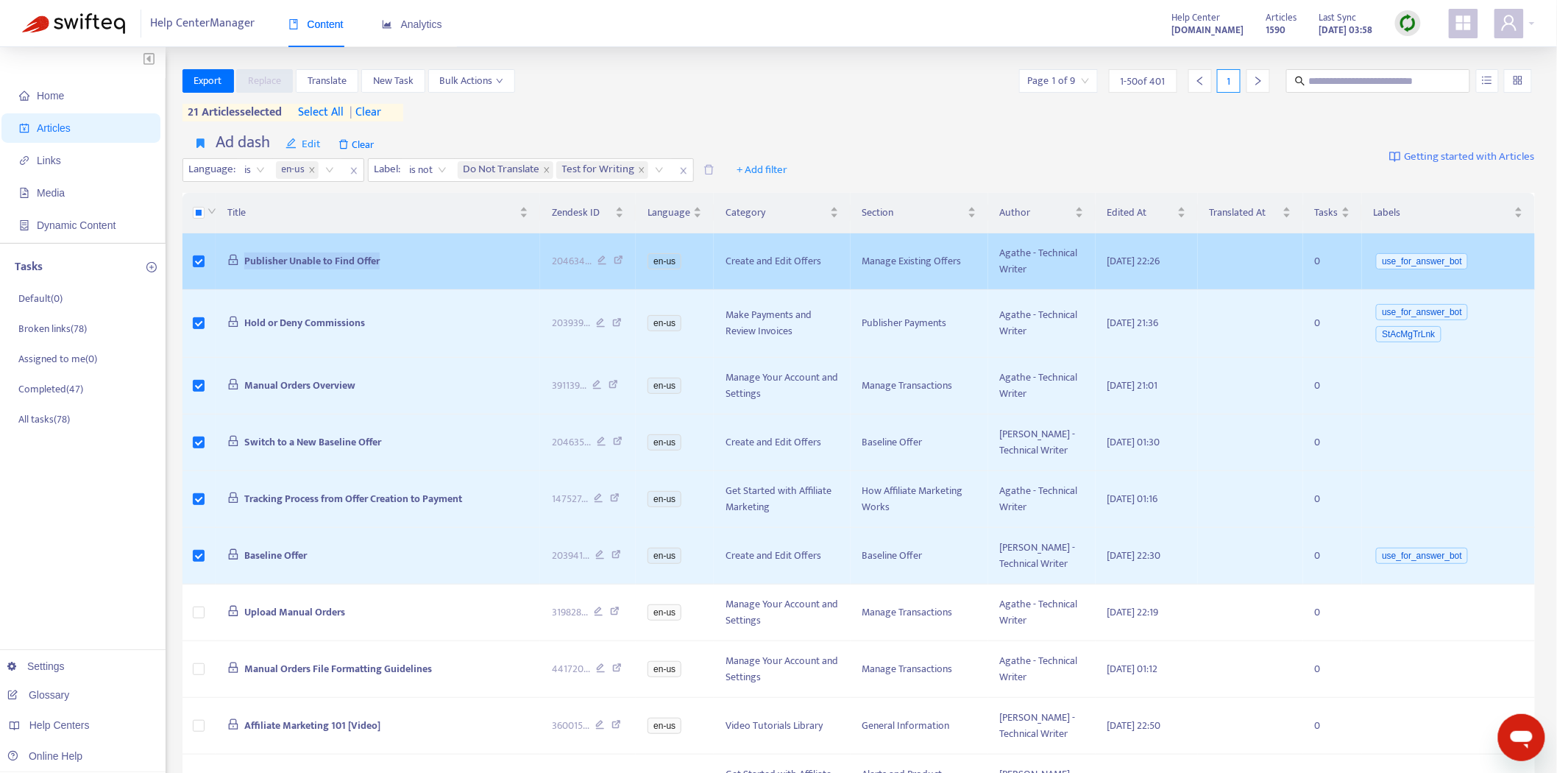
drag, startPoint x: 402, startPoint y: 258, endPoint x: 235, endPoint y: 258, distance: 166.3
click at [235, 258] on td "Publisher Unable to Find Offer" at bounding box center [378, 261] width 325 height 57
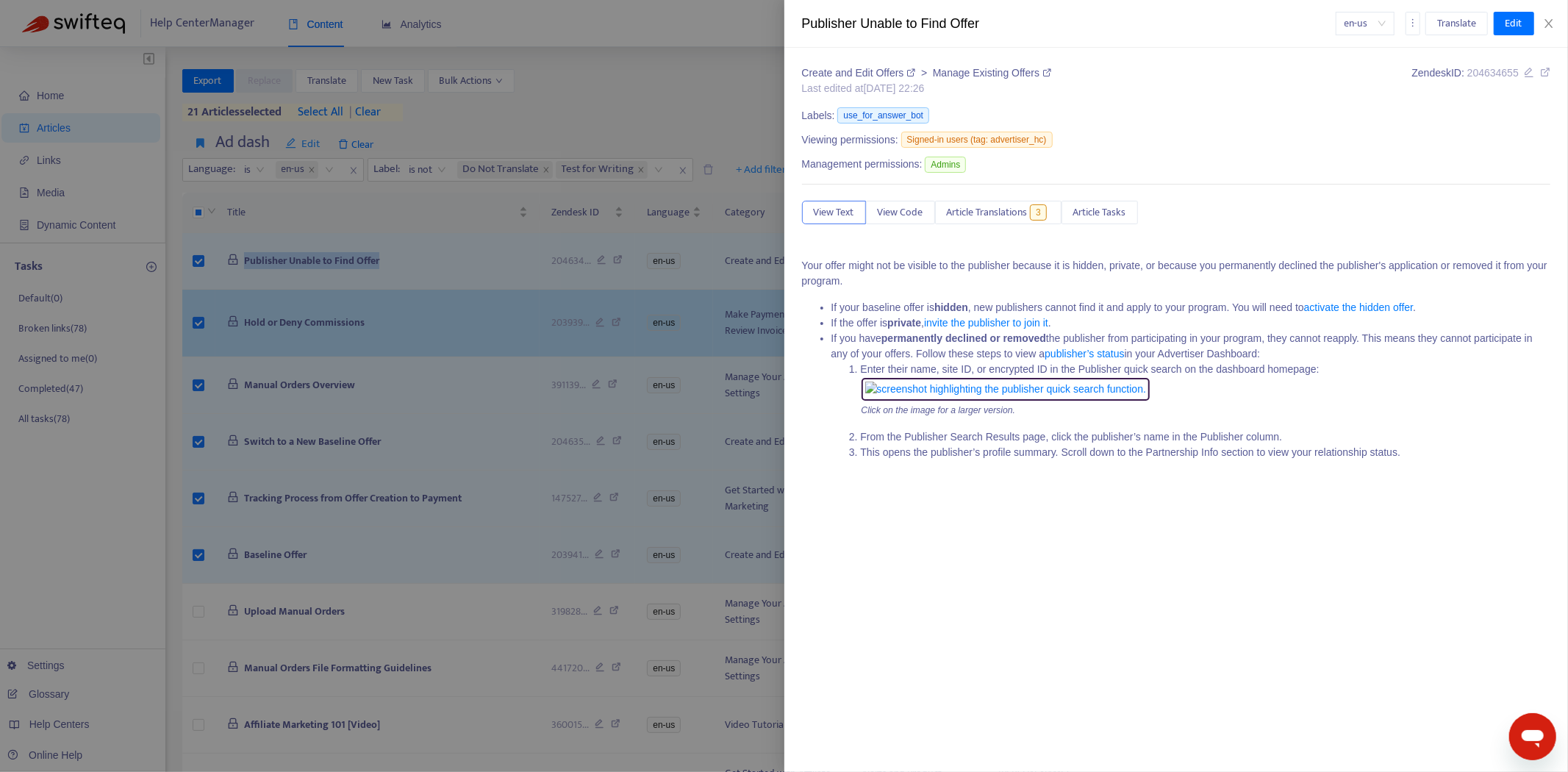
drag, startPoint x: 340, startPoint y: 313, endPoint x: 355, endPoint y: 315, distance: 15.1
click at [340, 313] on div at bounding box center [784, 386] width 1568 height 772
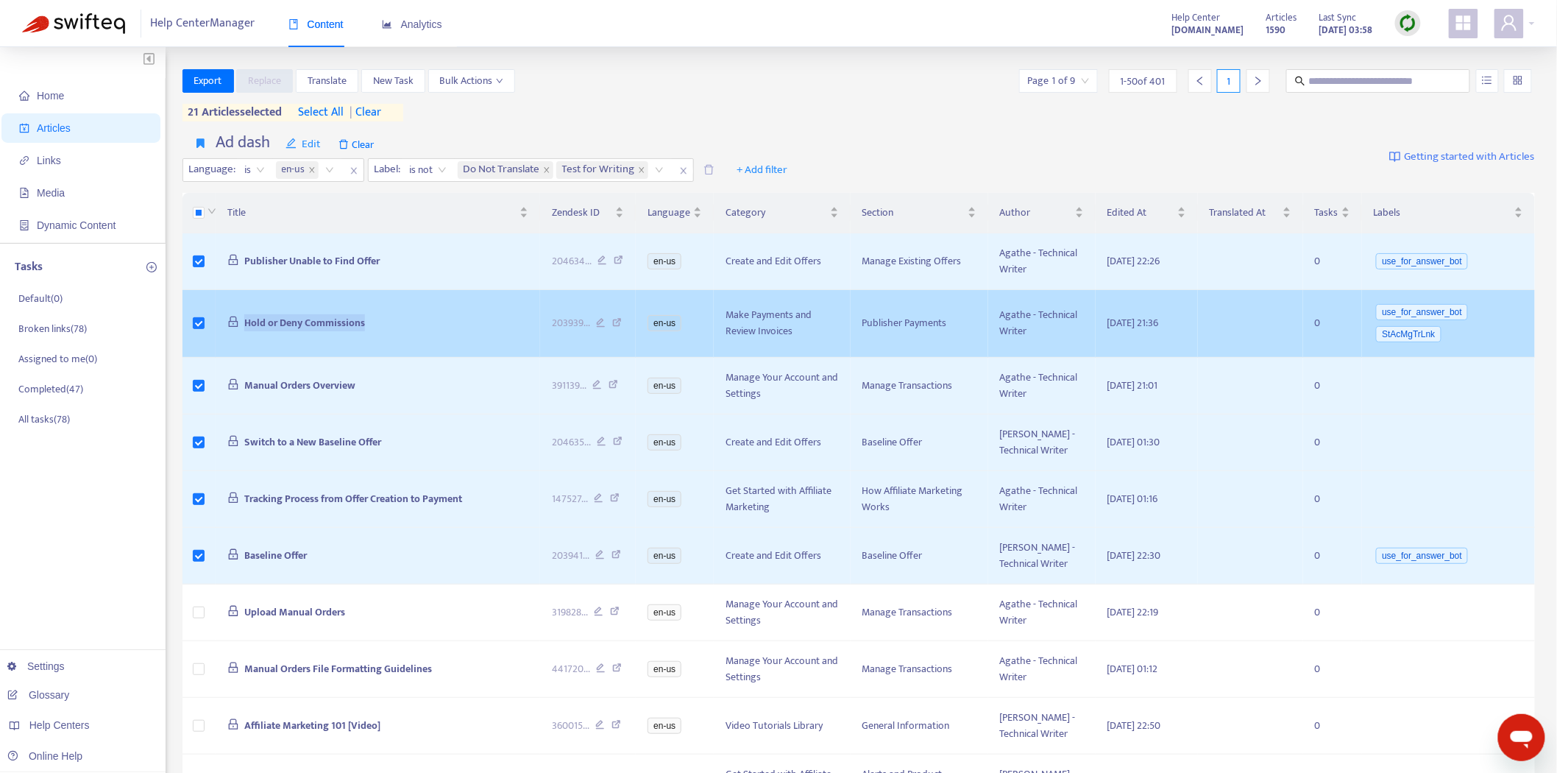
drag, startPoint x: 405, startPoint y: 326, endPoint x: 237, endPoint y: 338, distance: 169.0
click at [237, 338] on td "Hold or Deny Commissions" at bounding box center [378, 324] width 325 height 68
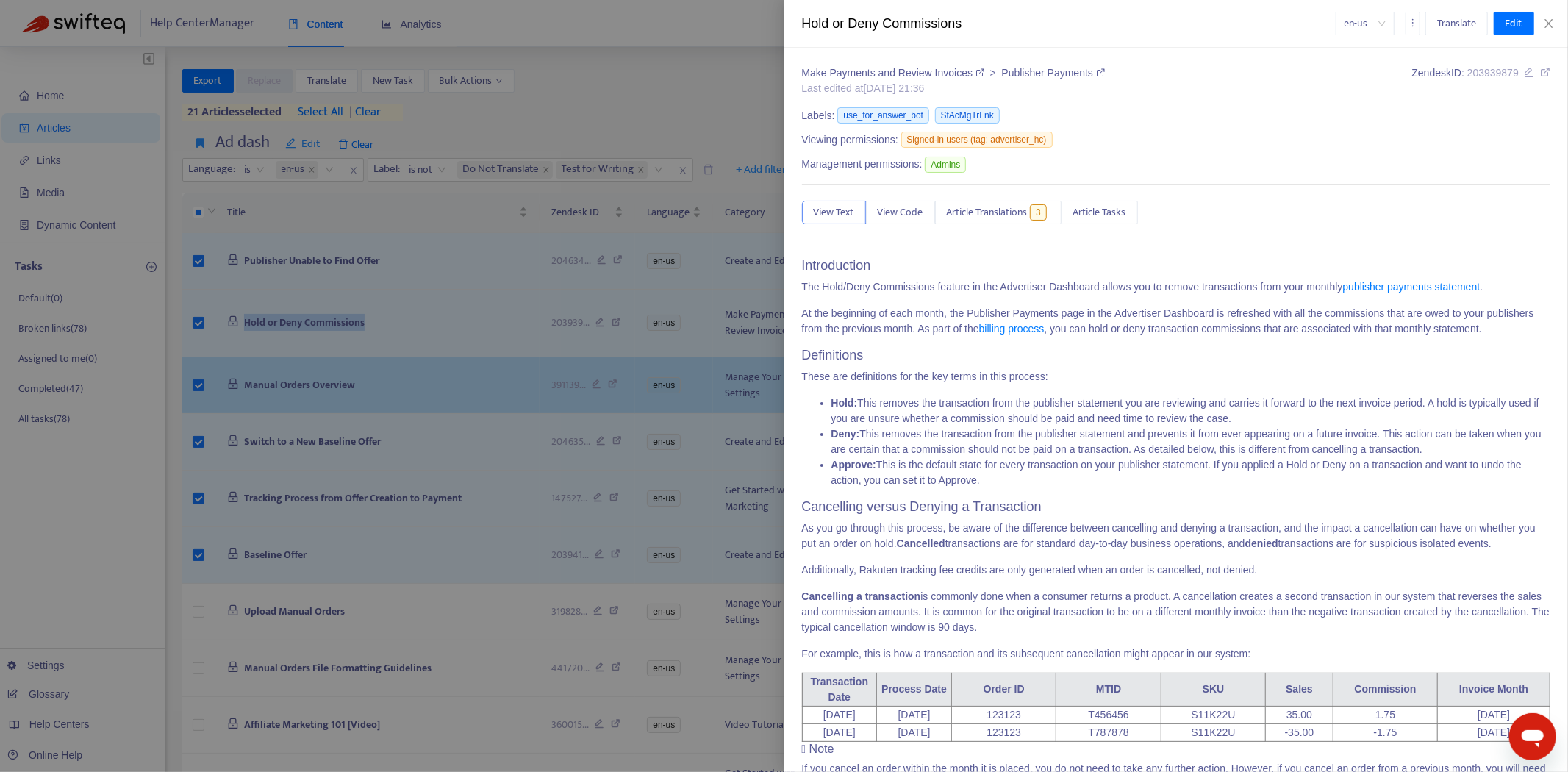
click at [415, 373] on div at bounding box center [784, 386] width 1568 height 772
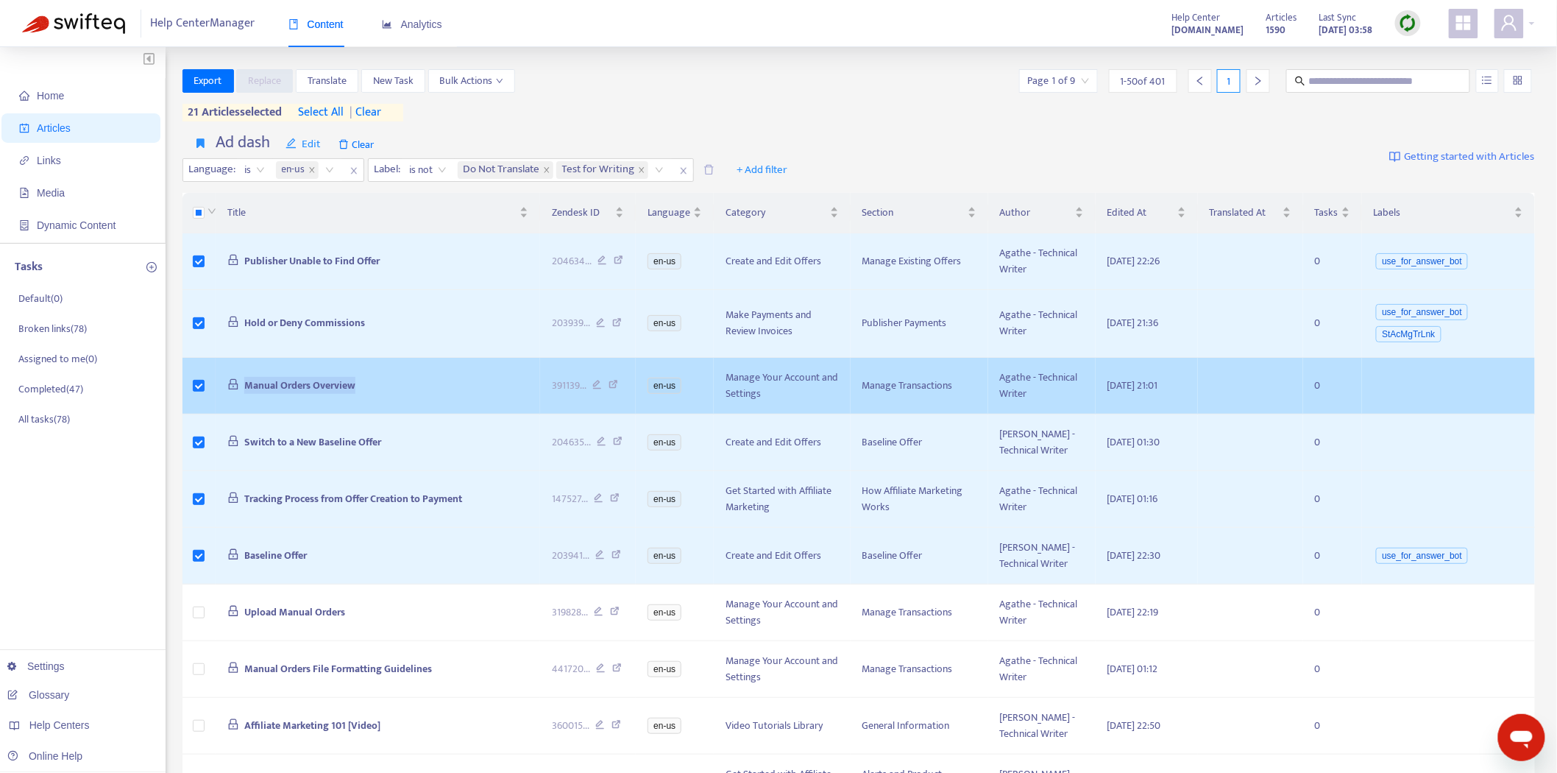
drag, startPoint x: 376, startPoint y: 394, endPoint x: 240, endPoint y: 394, distance: 136.1
click at [239, 397] on td "Manual Orders Overview" at bounding box center [378, 386] width 325 height 57
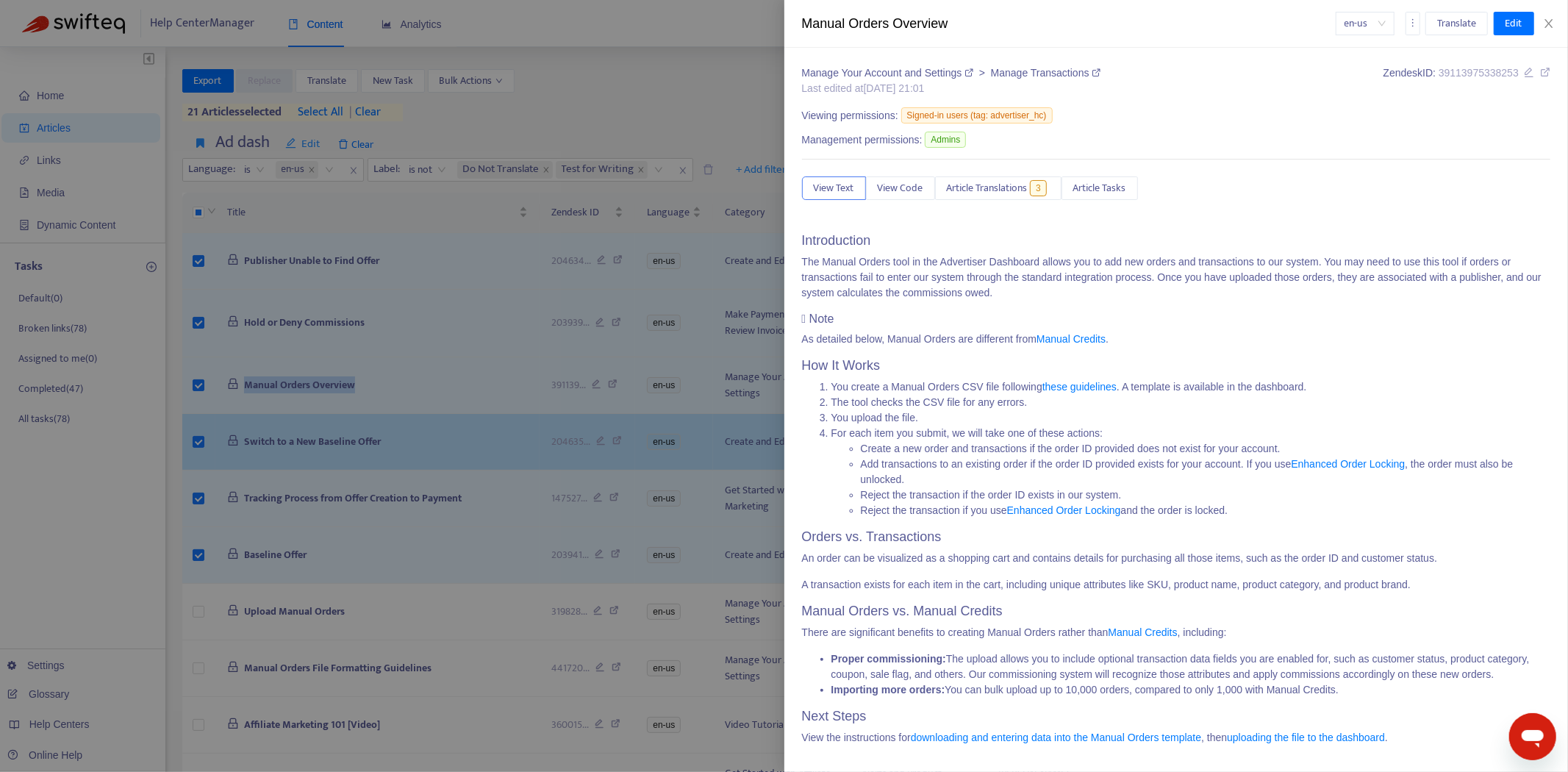
drag, startPoint x: 351, startPoint y: 443, endPoint x: 429, endPoint y: 449, distance: 78.2
click at [352, 443] on div at bounding box center [784, 386] width 1568 height 772
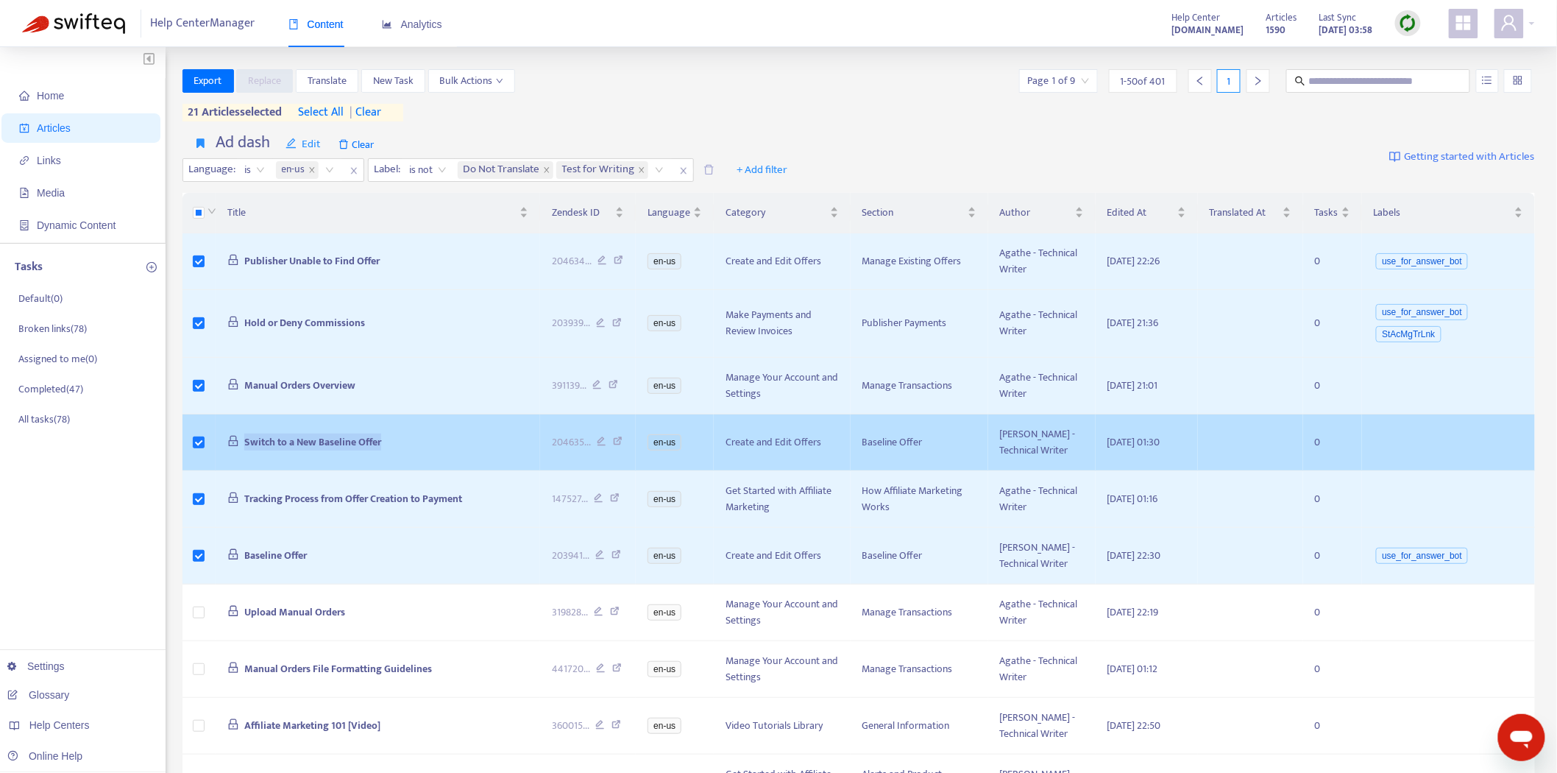
drag, startPoint x: 409, startPoint y: 442, endPoint x: 240, endPoint y: 447, distance: 169.3
click at [240, 447] on td "Switch to a New Baseline Offer" at bounding box center [378, 442] width 325 height 57
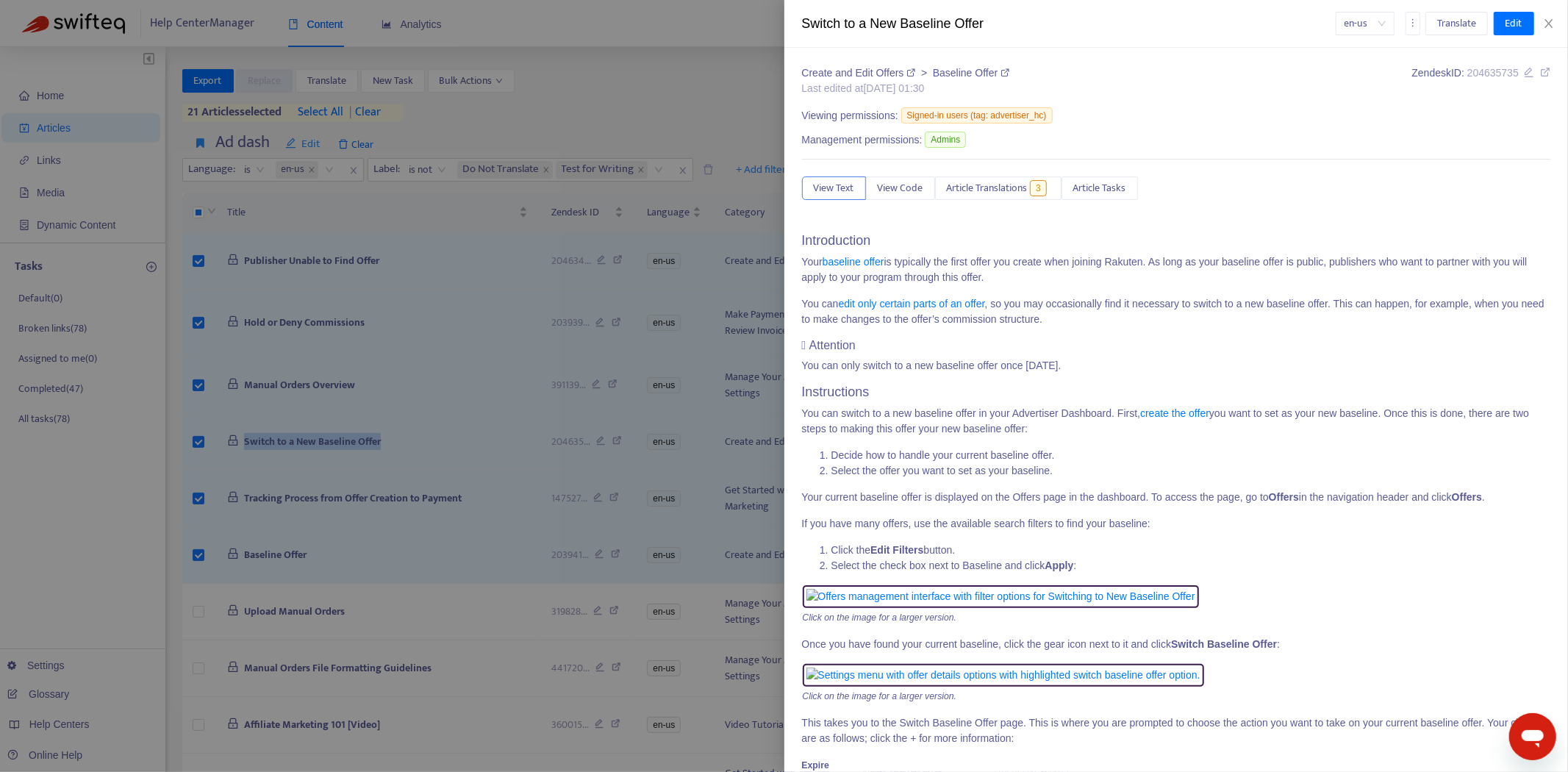
click at [443, 432] on div at bounding box center [784, 386] width 1568 height 772
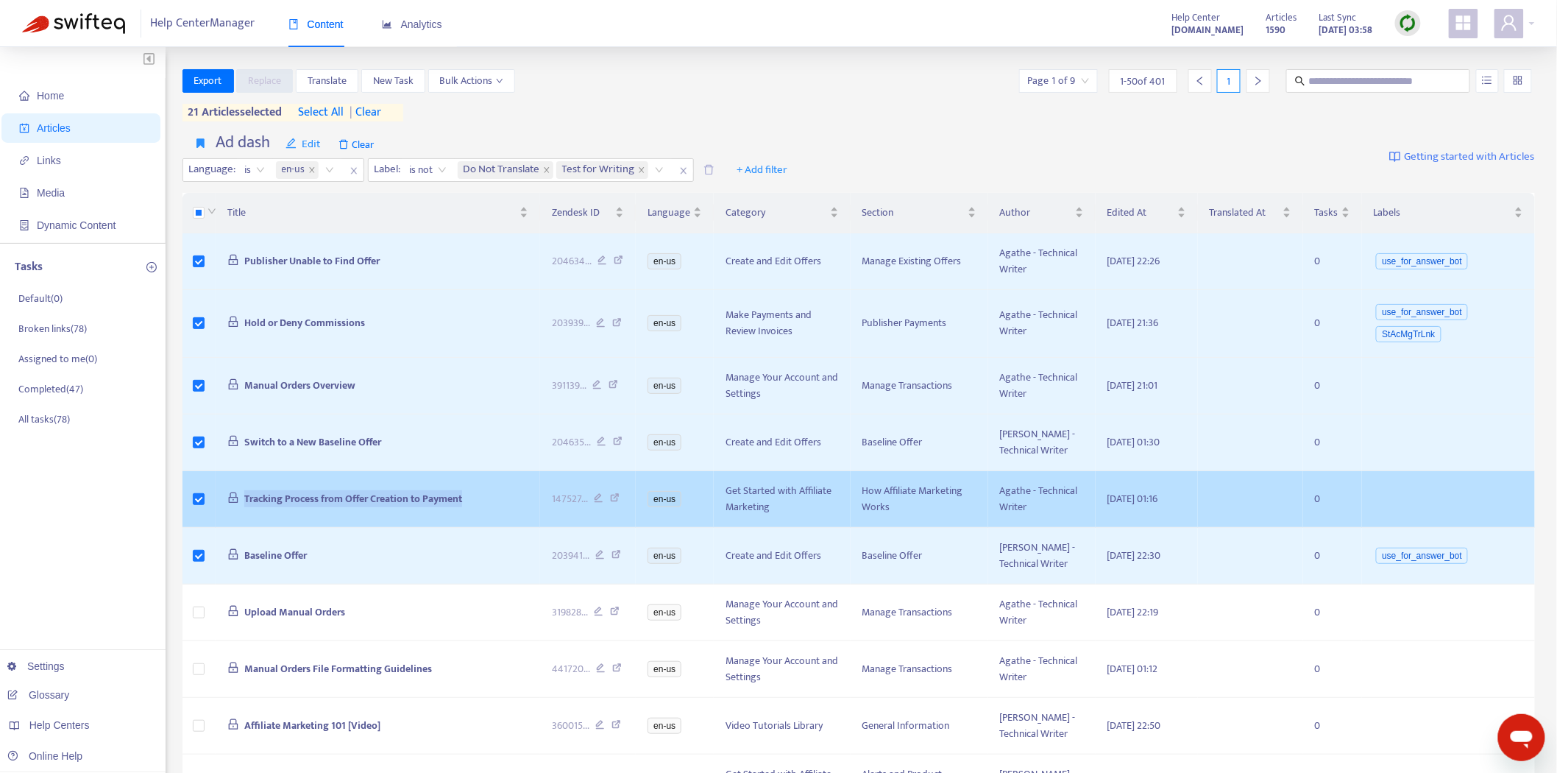
drag, startPoint x: 468, startPoint y: 499, endPoint x: 238, endPoint y: 508, distance: 230.5
click at [238, 508] on td "Tracking Process from Offer Creation to Payment" at bounding box center [378, 499] width 325 height 57
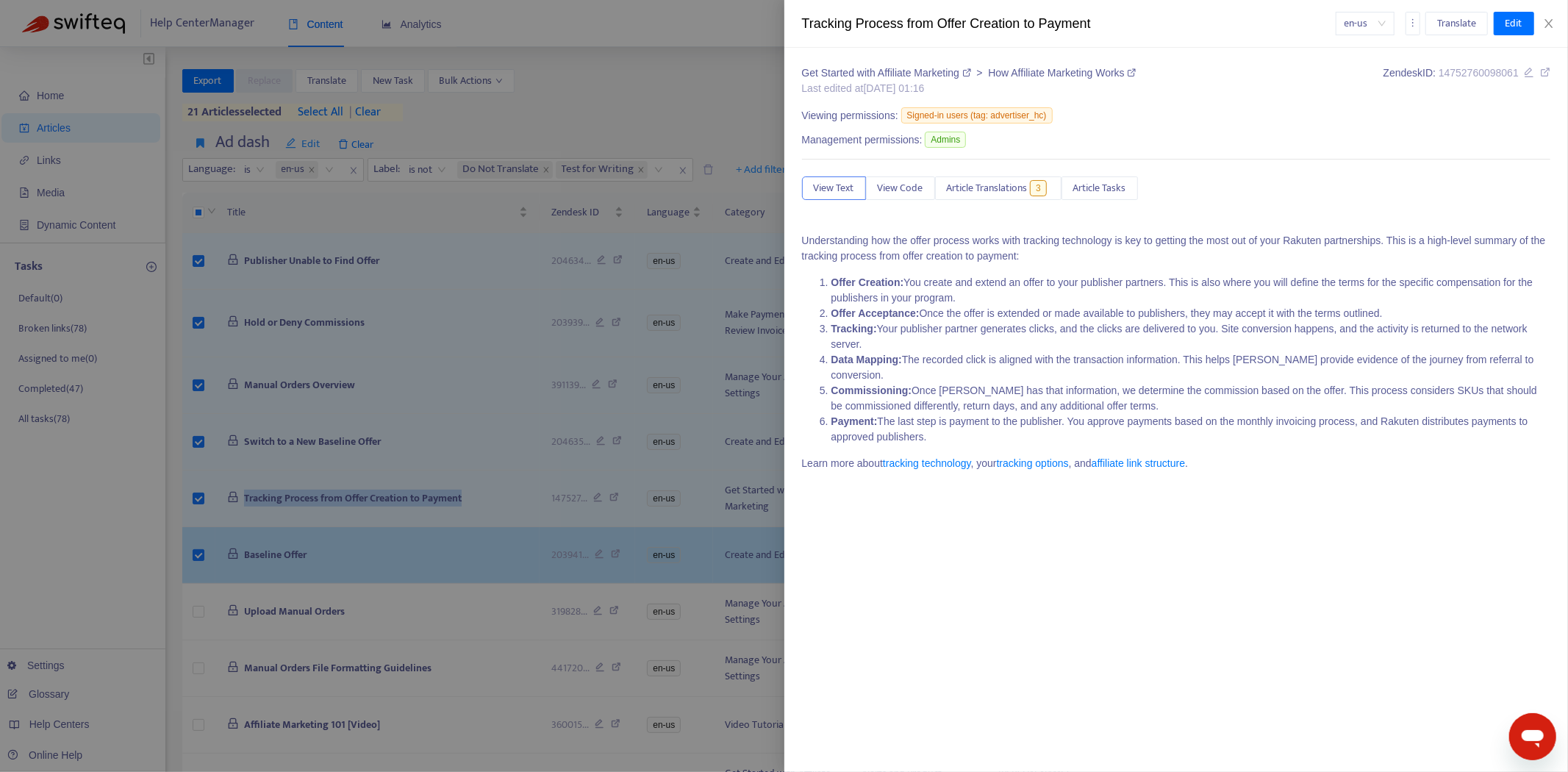
drag, startPoint x: 314, startPoint y: 521, endPoint x: 322, endPoint y: 533, distance: 14.4
click at [314, 521] on div at bounding box center [784, 386] width 1568 height 772
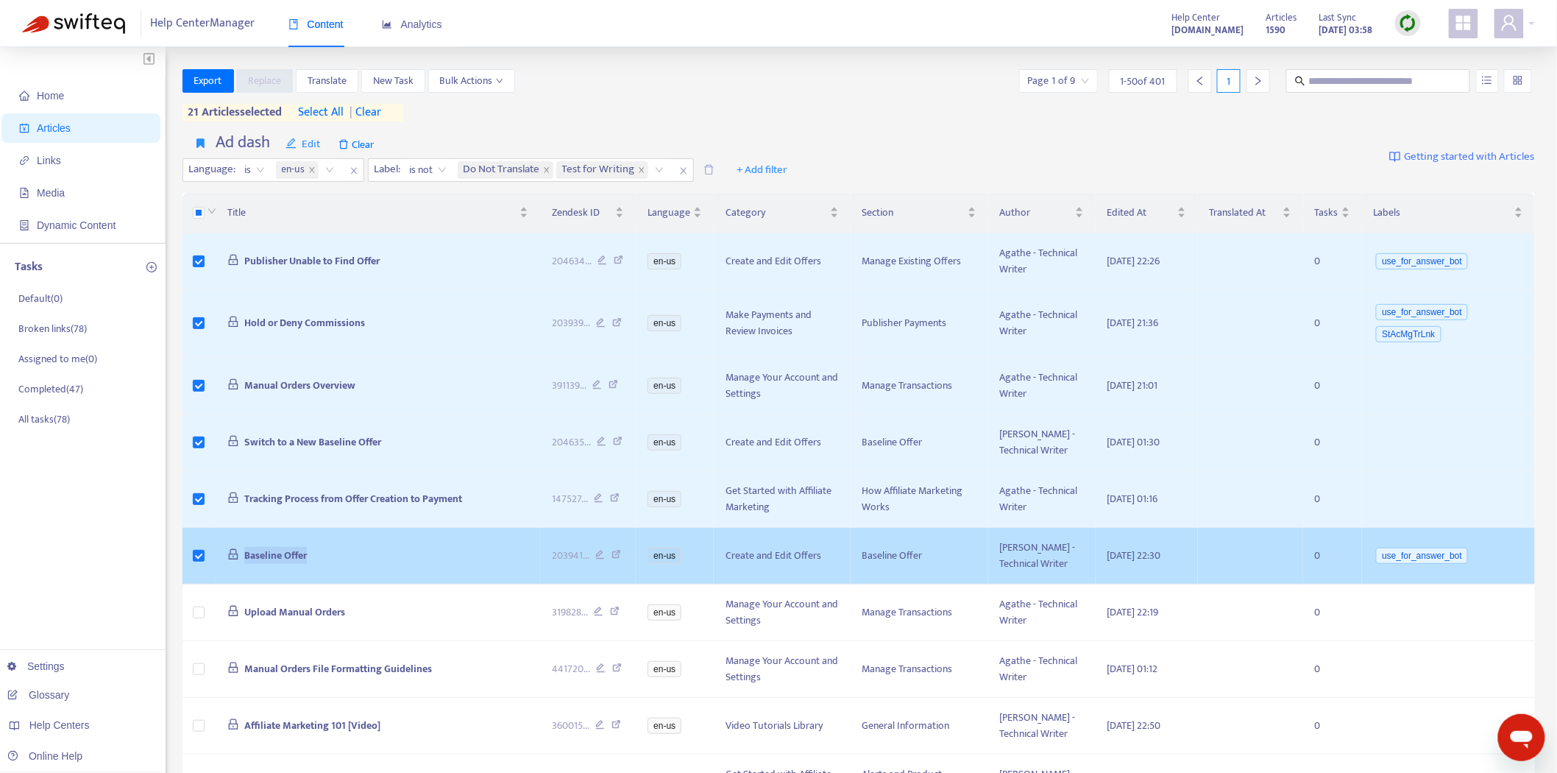
drag, startPoint x: 255, startPoint y: 564, endPoint x: 222, endPoint y: 570, distance: 33.6
click at [222, 570] on td "Baseline Offer" at bounding box center [378, 556] width 325 height 57
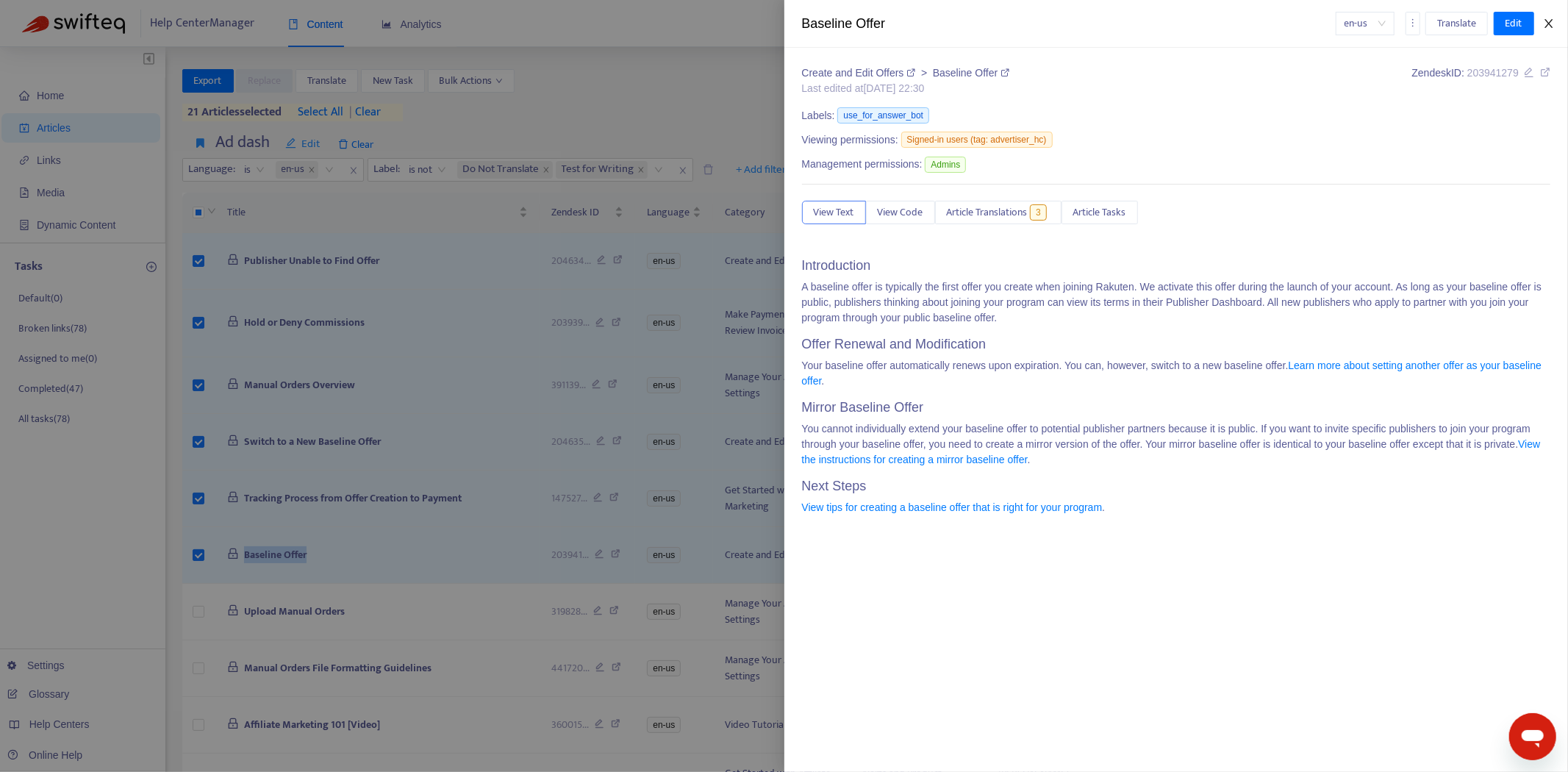
click at [1559, 27] on button "Close" at bounding box center [1548, 24] width 21 height 14
